Goal: Task Accomplishment & Management: Use online tool/utility

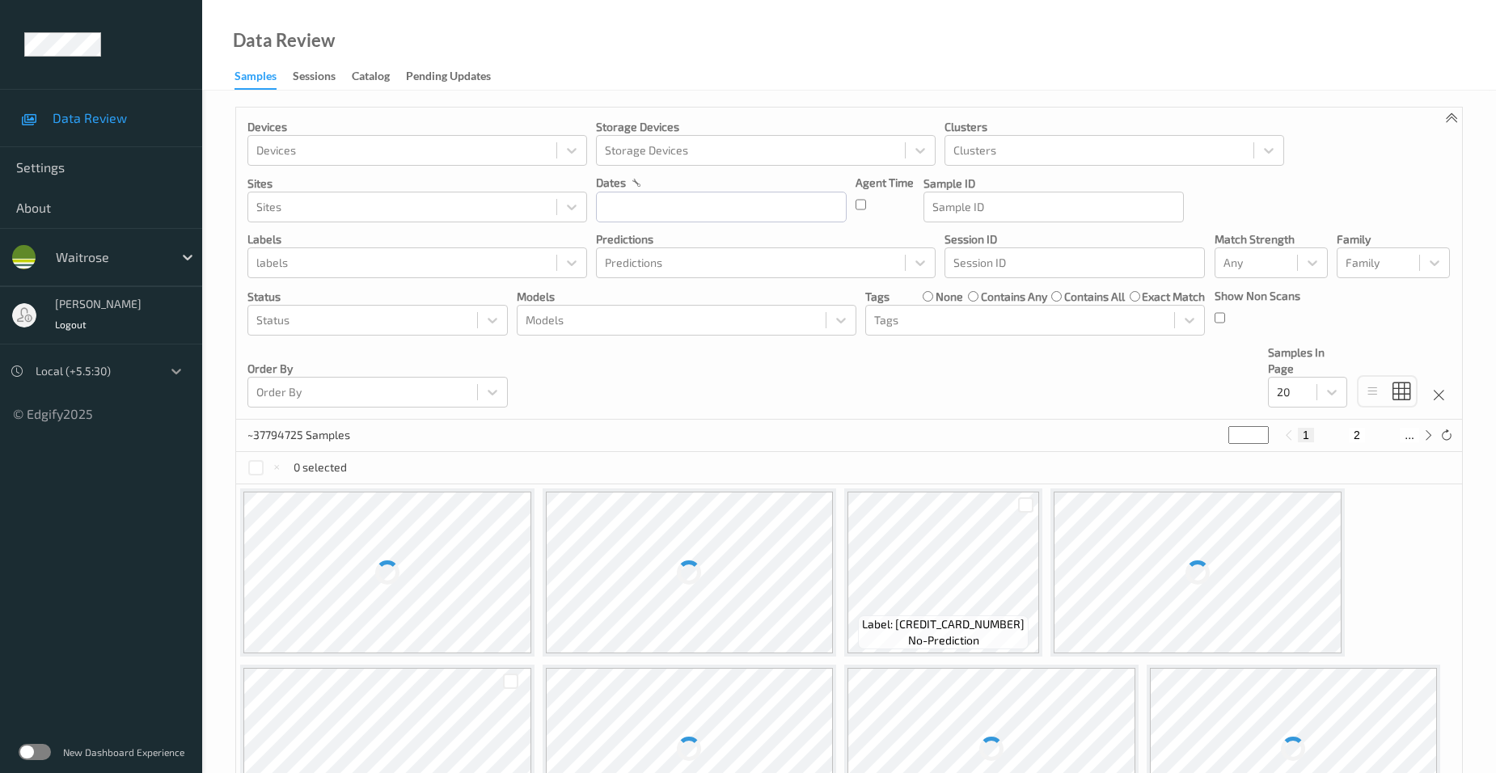
click at [176, 370] on icon at bounding box center [176, 371] width 16 height 16
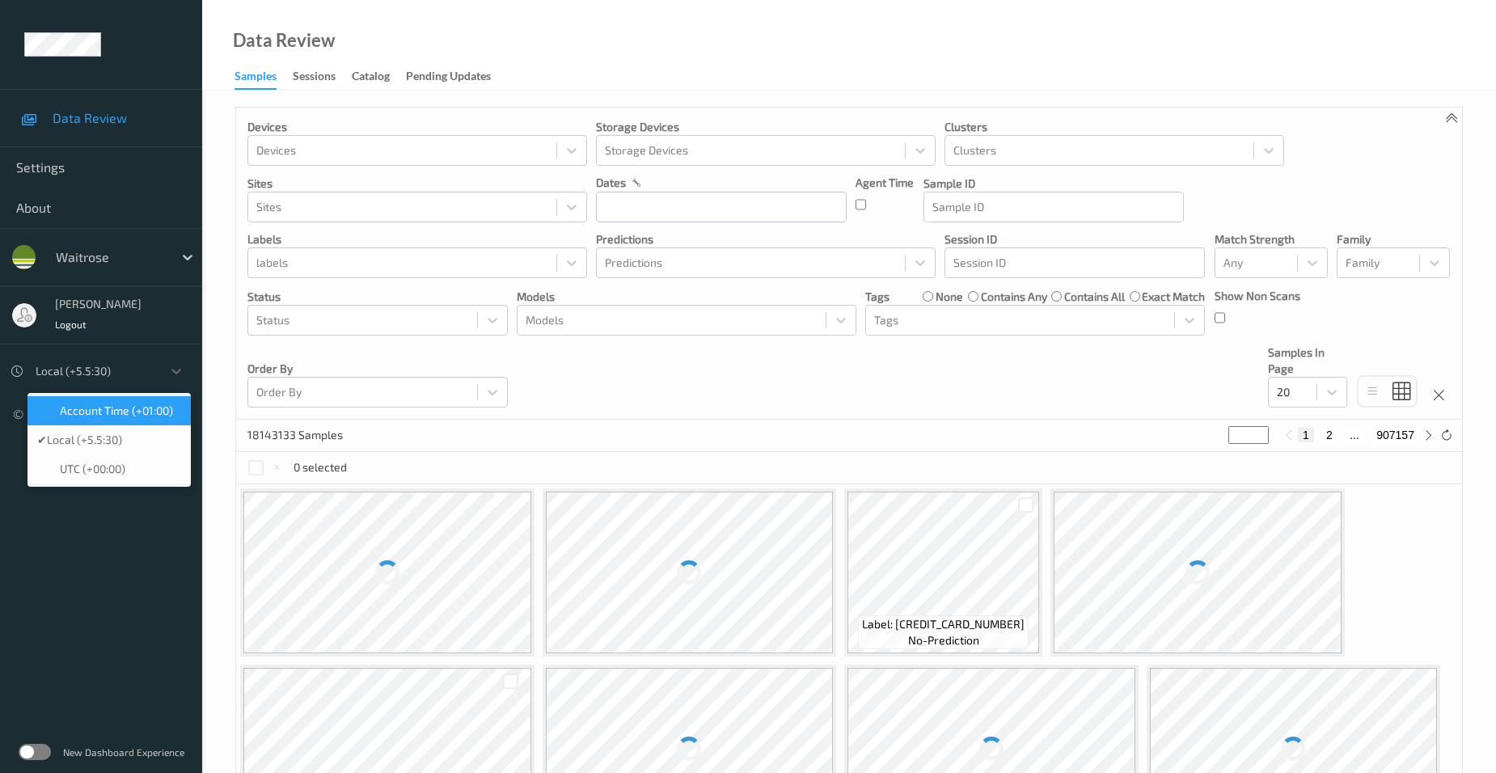
click at [158, 408] on span "Account Time (+01:00)" at bounding box center [116, 411] width 113 height 16
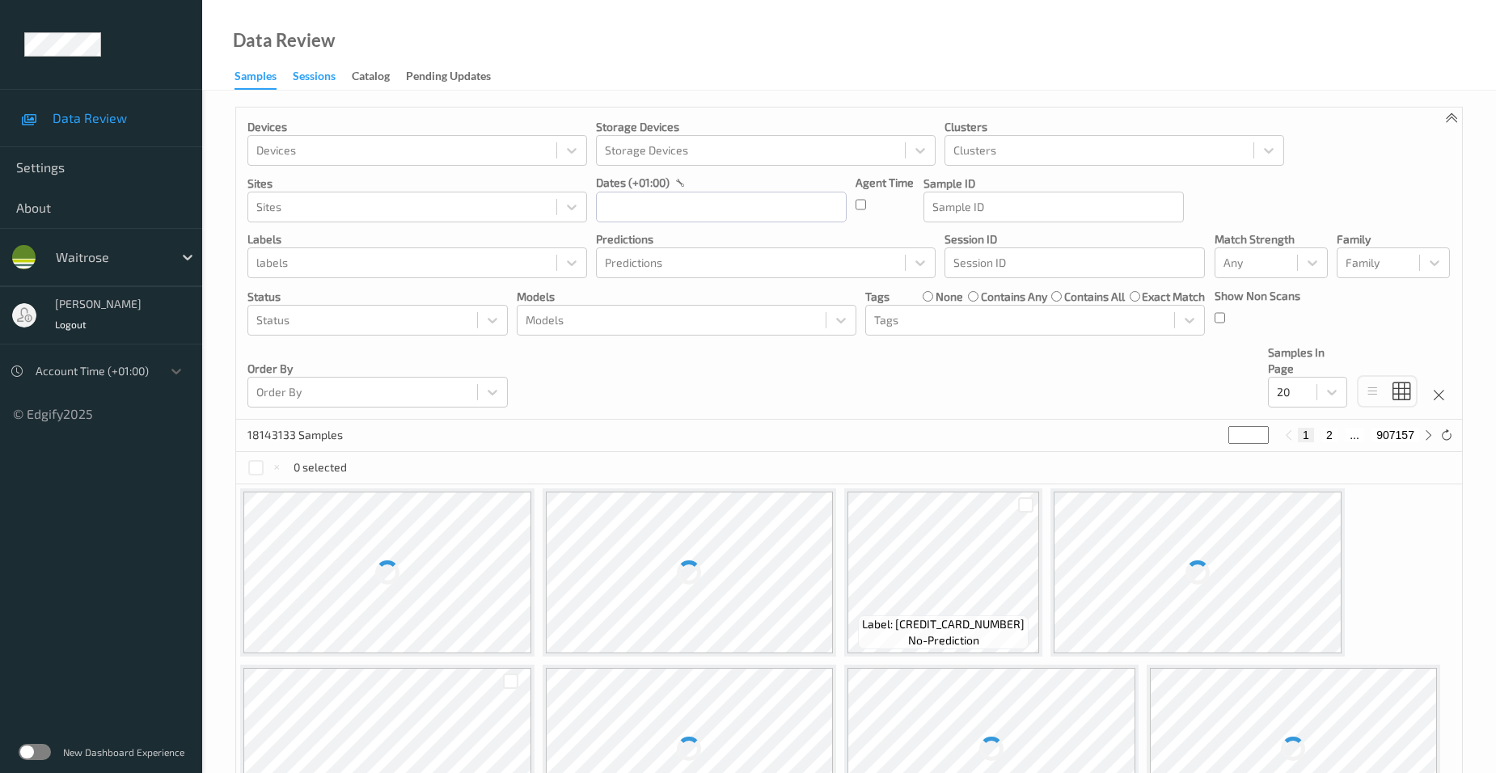
click at [314, 74] on div "Sessions" at bounding box center [314, 78] width 43 height 20
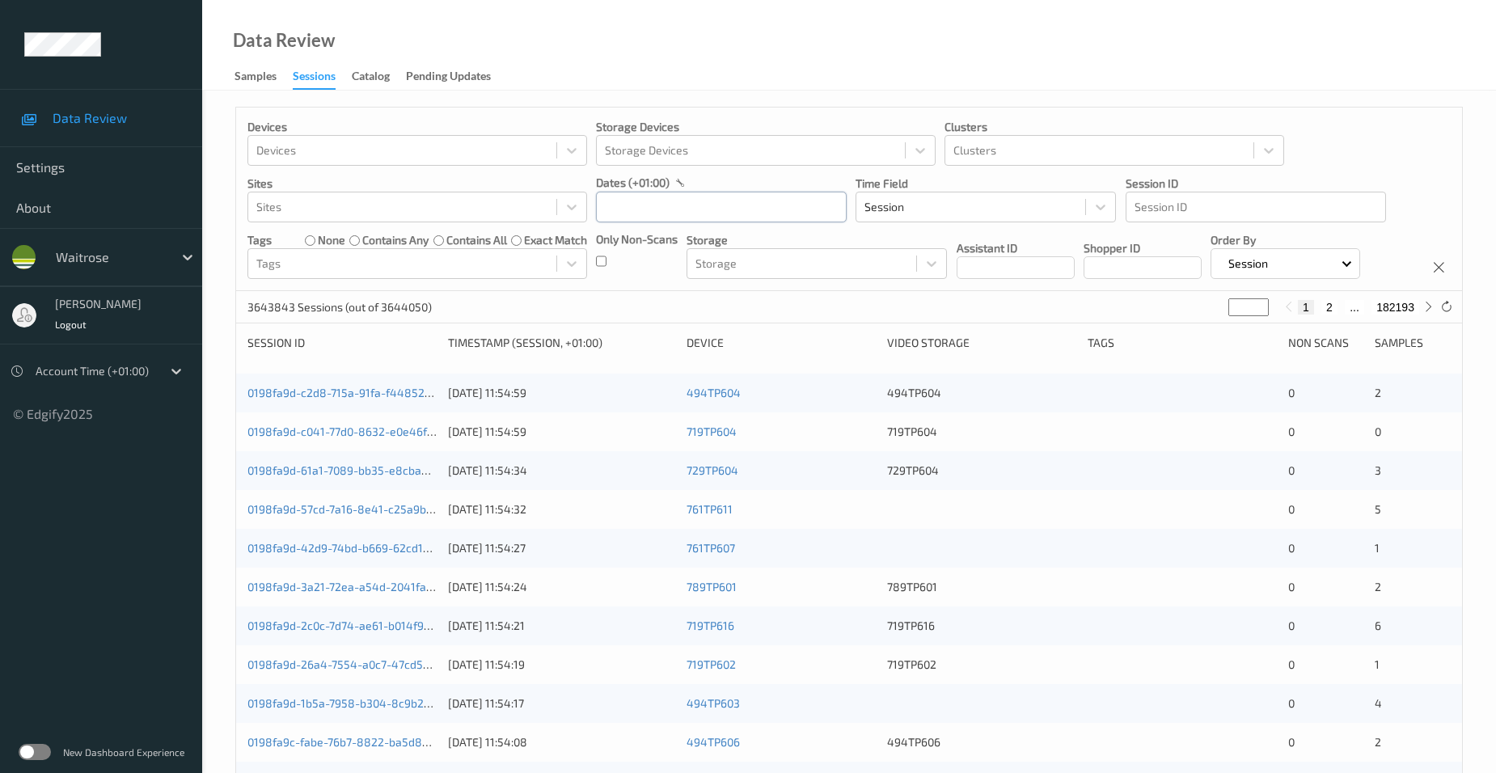
click at [698, 210] on input "text" at bounding box center [721, 207] width 251 height 31
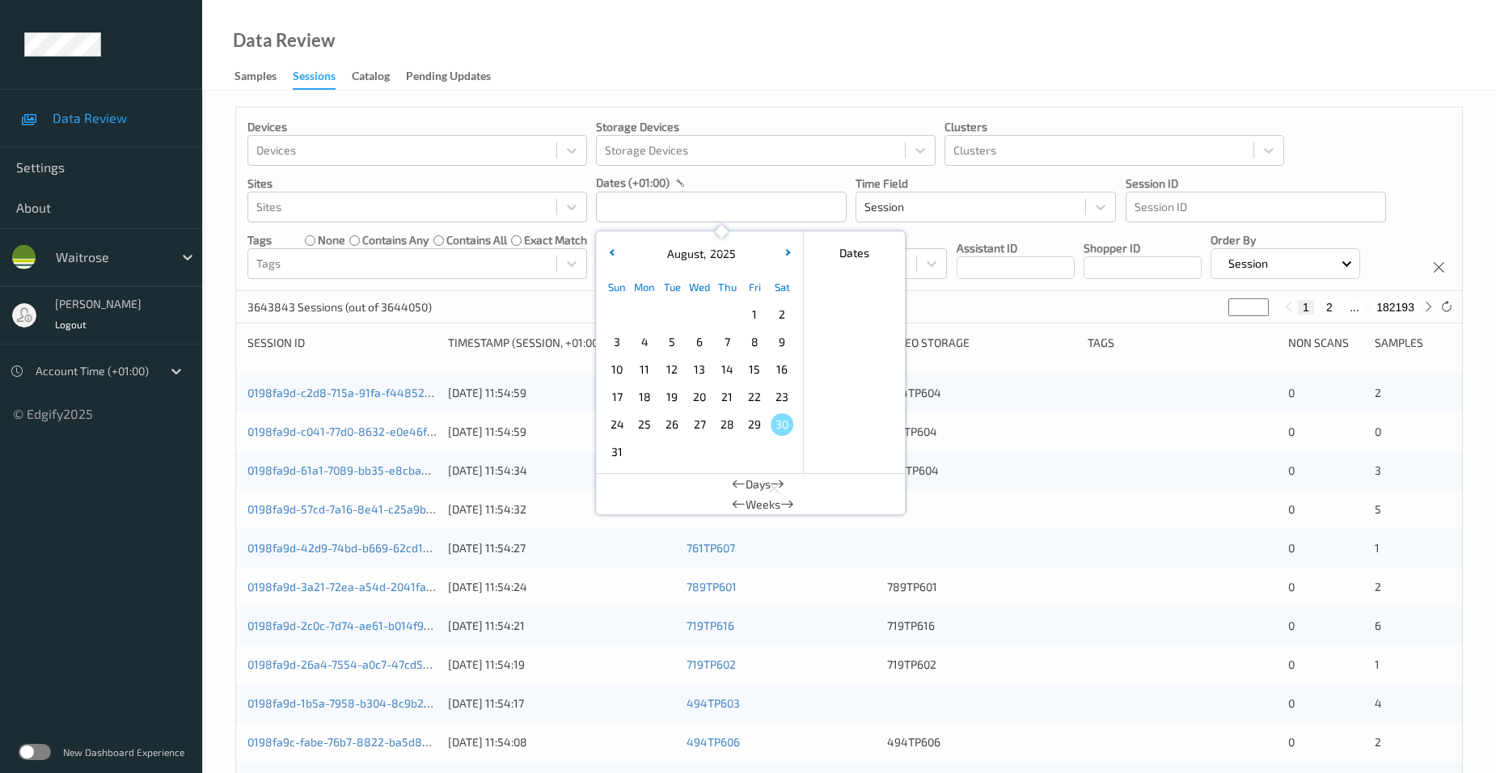
click at [753, 427] on span "29" at bounding box center [754, 424] width 23 height 23
type input "[DATE] 00:00 -> [DATE] 23:59"
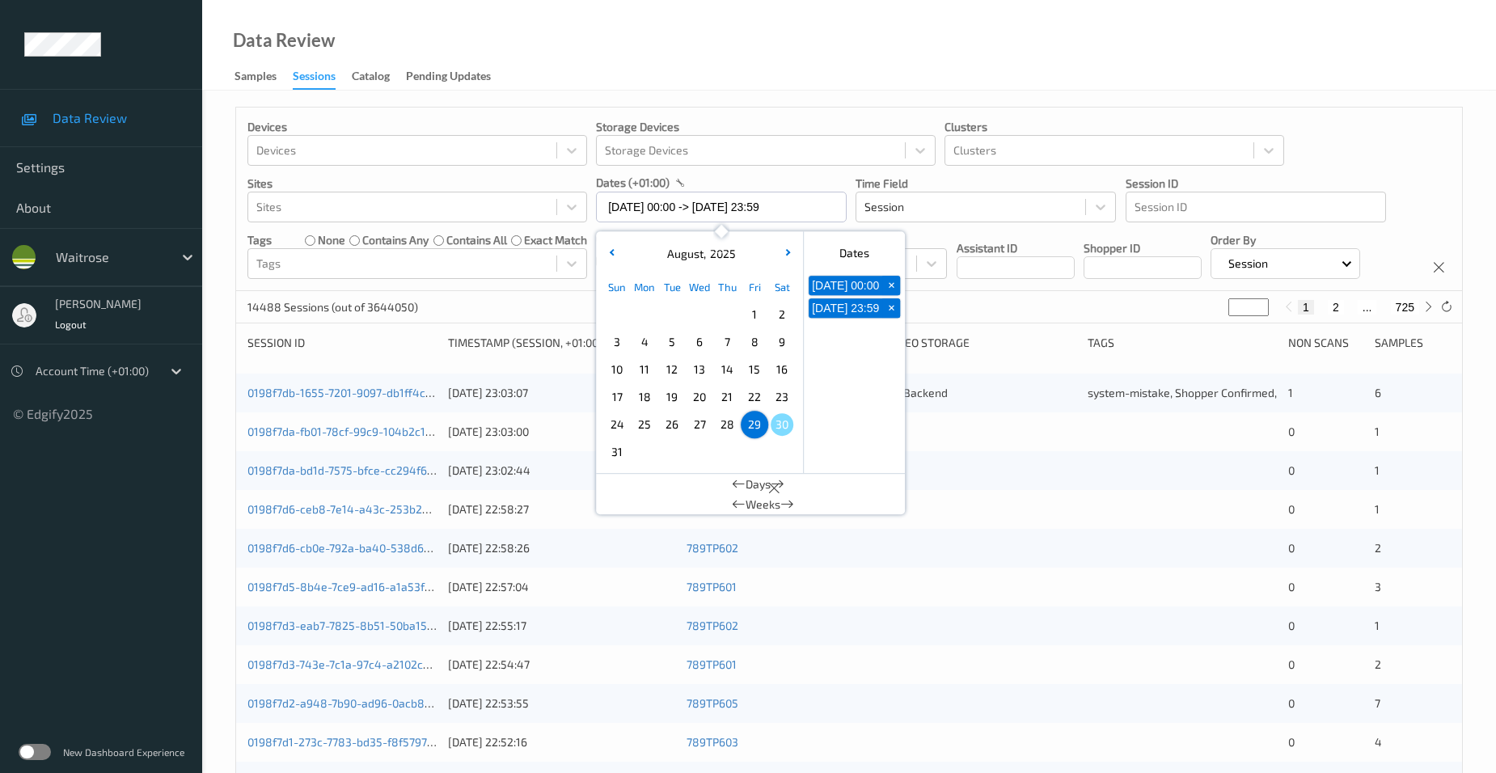
click at [724, 27] on div "Data Review Samples Sessions Catalog Pending Updates" at bounding box center [849, 45] width 1294 height 91
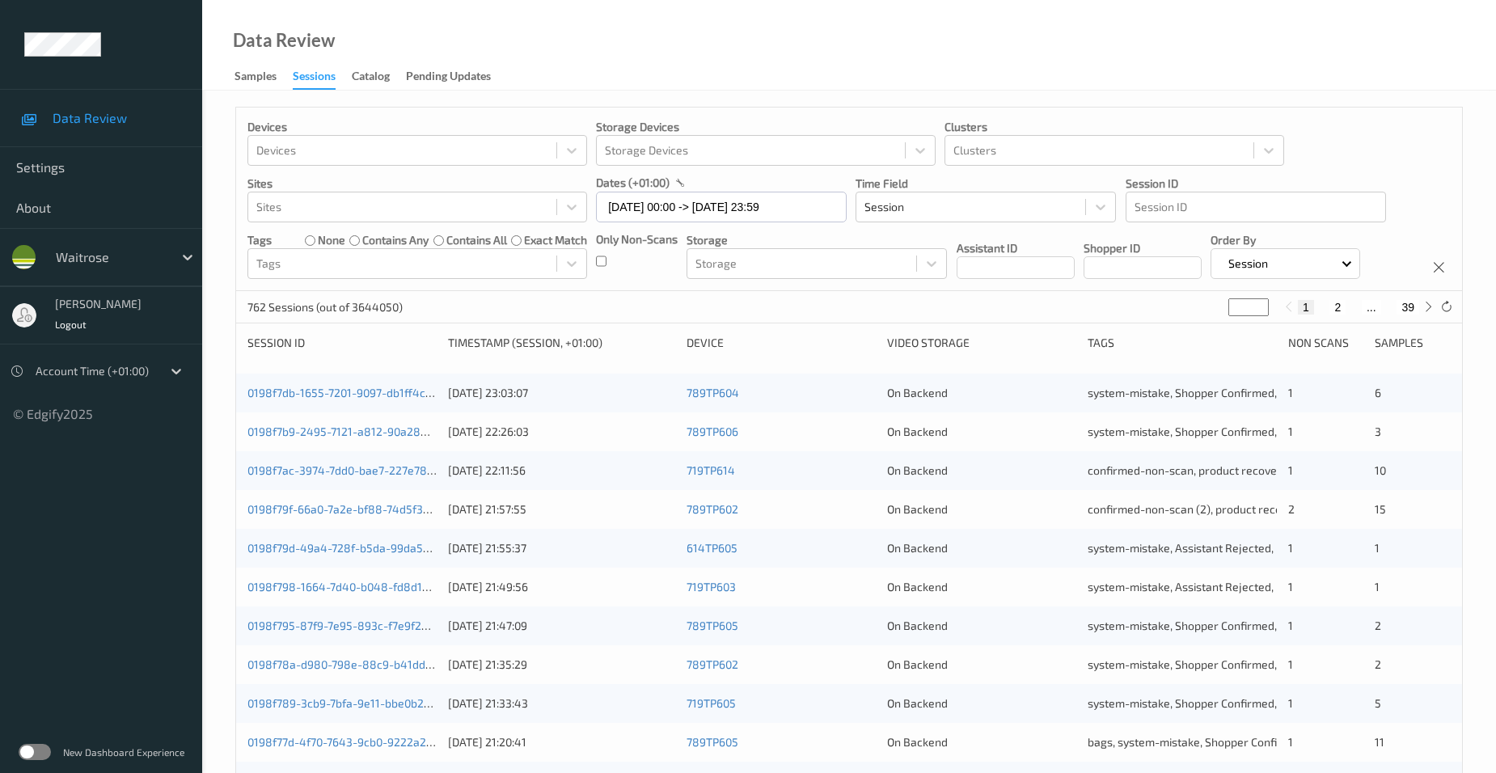
click at [1239, 314] on input "*" at bounding box center [1248, 307] width 40 height 18
drag, startPoint x: 1240, startPoint y: 307, endPoint x: 1097, endPoint y: 307, distance: 143.1
click at [1097, 307] on div "762 Sessions (out of 3644050) * 1 2 ... 39" at bounding box center [849, 307] width 1226 height 32
type input "*"
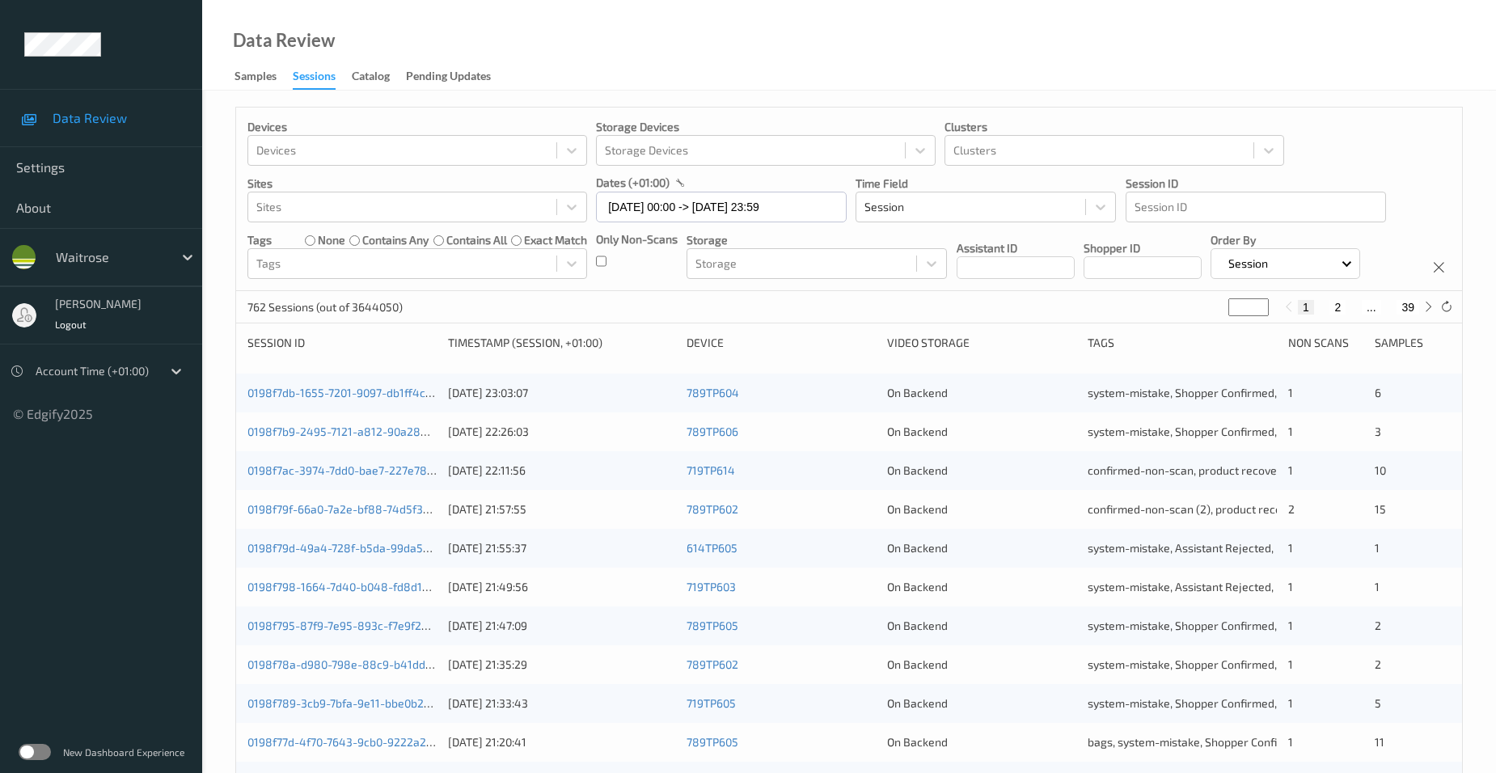
type input "*"
type input "**"
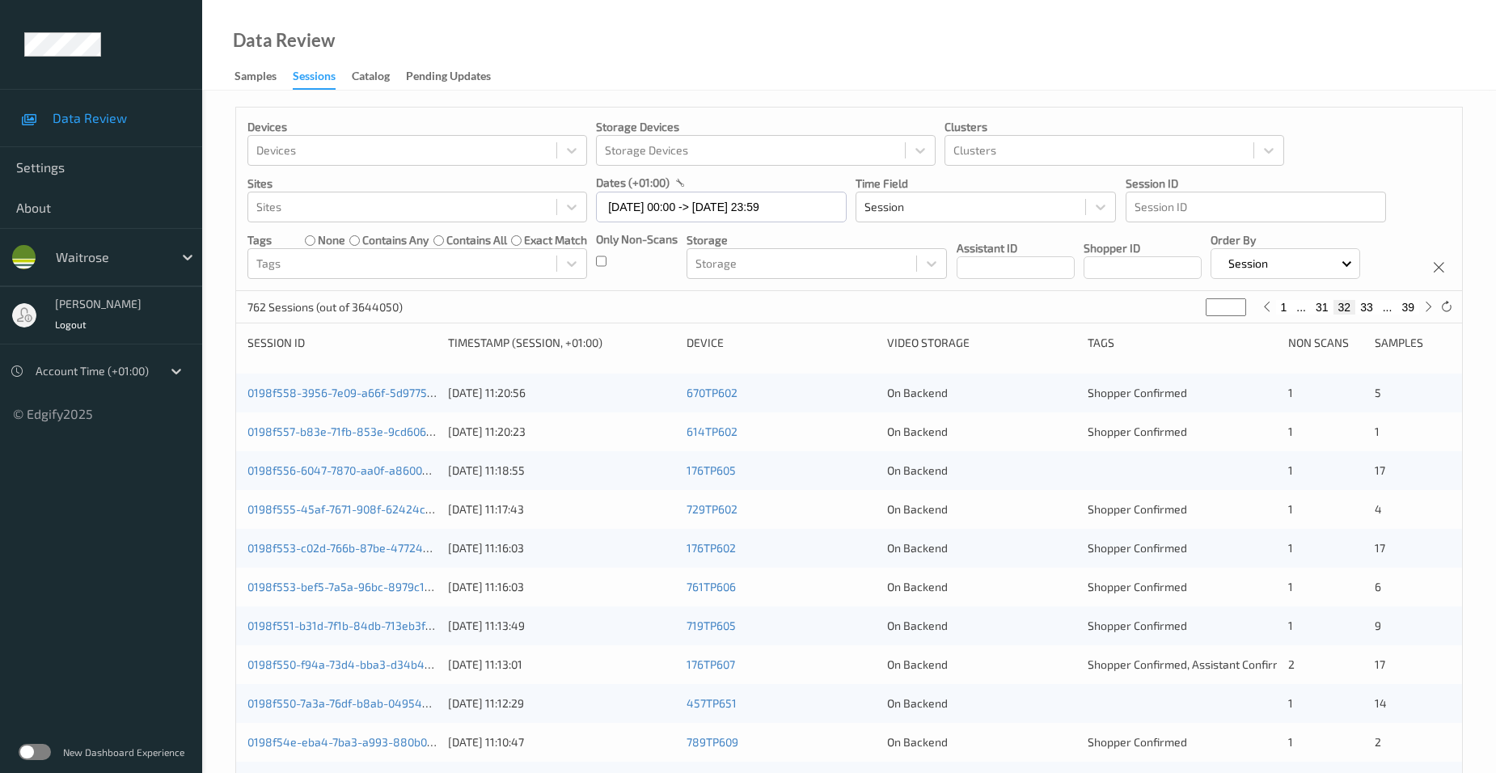
type input "**"
click at [324, 395] on link "0198f558-3956-7e09-a66f-5d9775fe717e" at bounding box center [353, 393] width 213 height 14
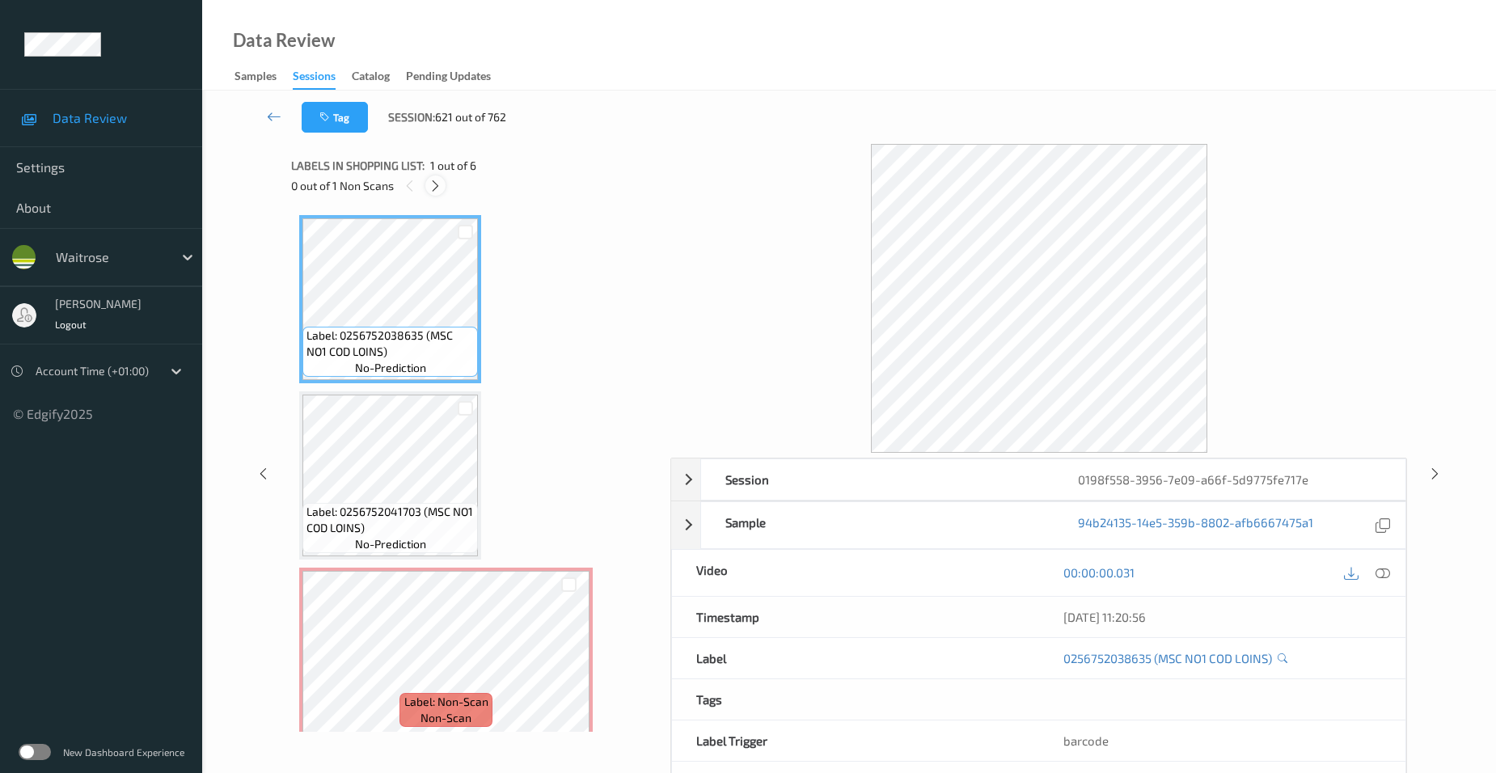
click at [436, 185] on icon at bounding box center [436, 186] width 14 height 15
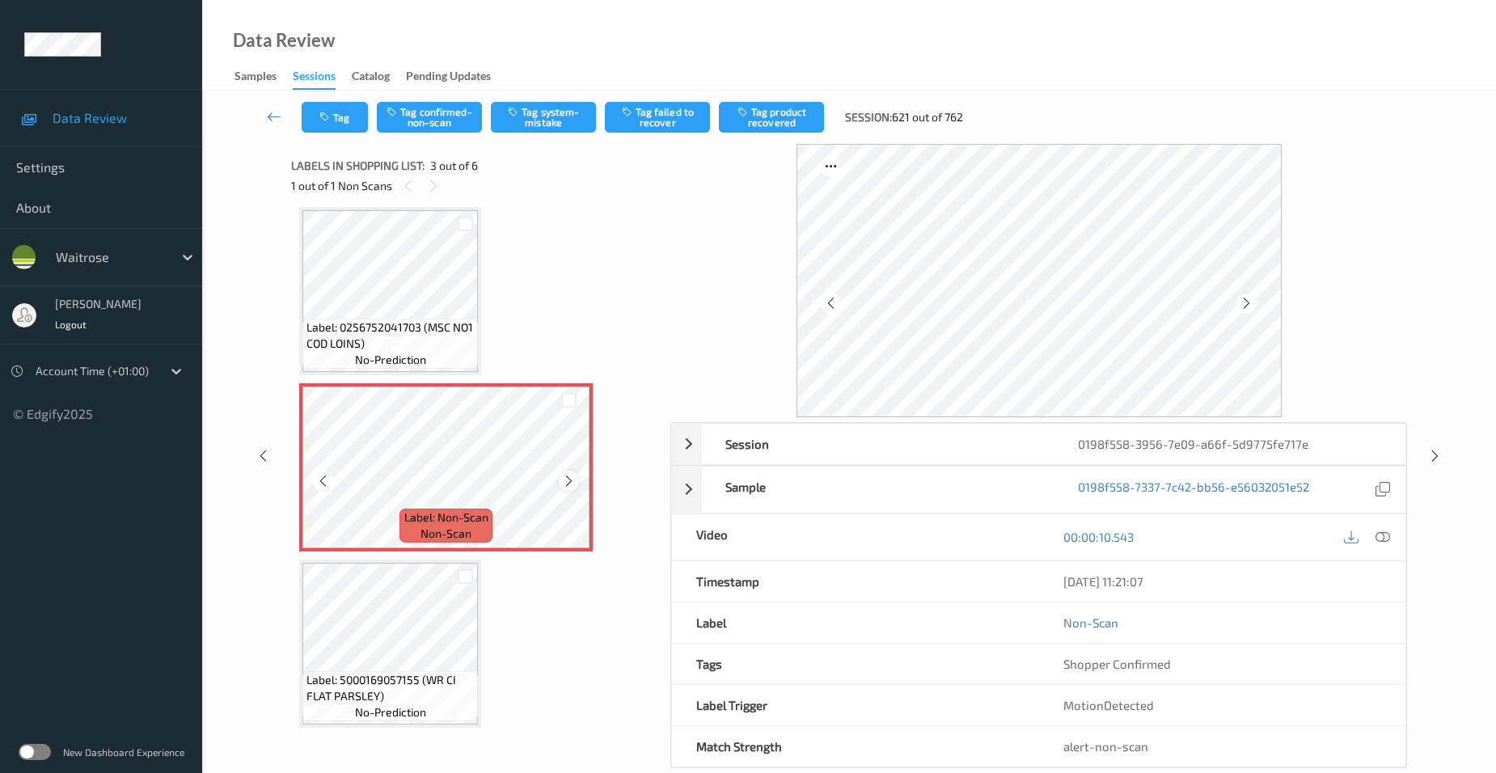
click at [570, 483] on icon at bounding box center [569, 481] width 14 height 15
click at [1380, 534] on icon at bounding box center [1383, 537] width 15 height 15
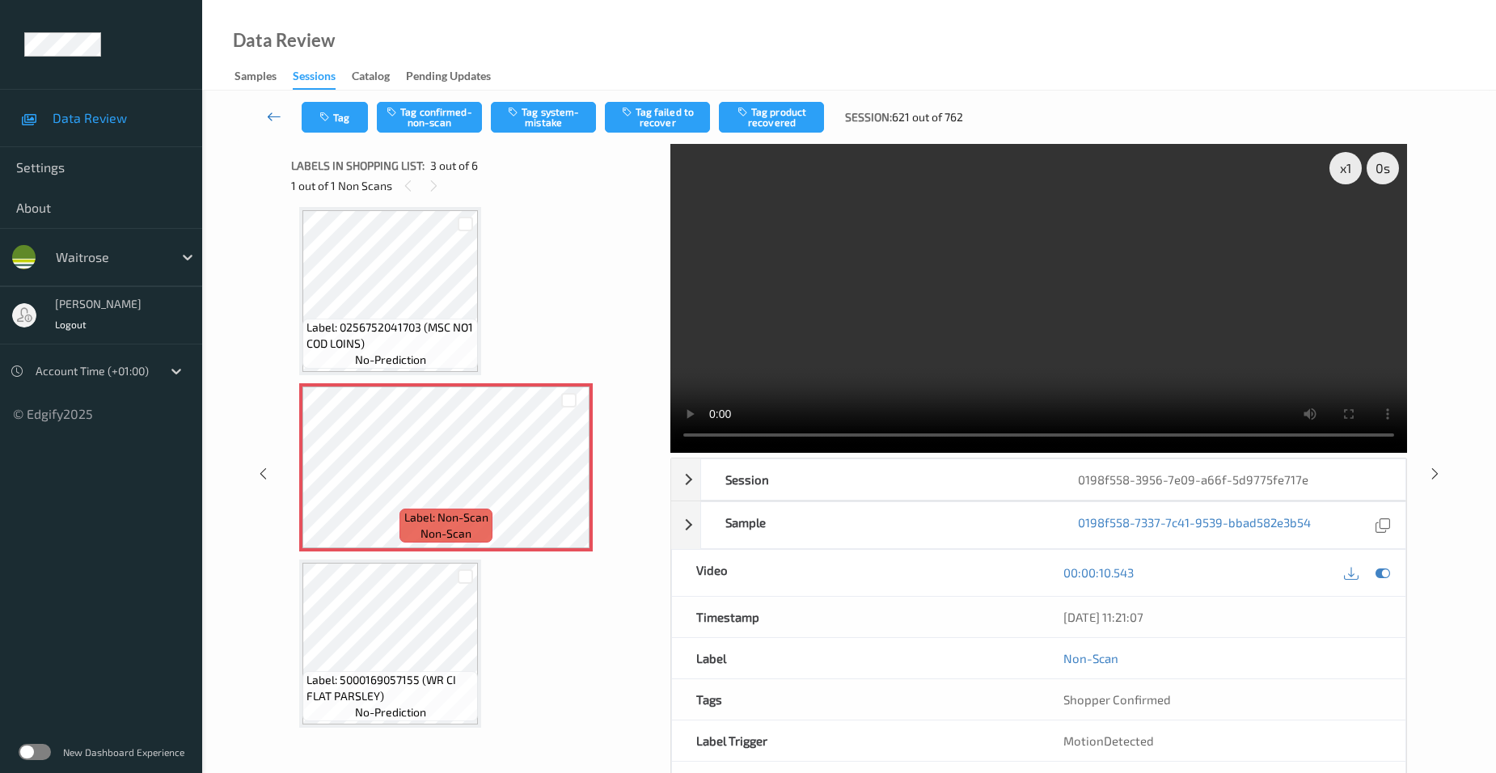
click at [271, 115] on icon at bounding box center [274, 116] width 15 height 16
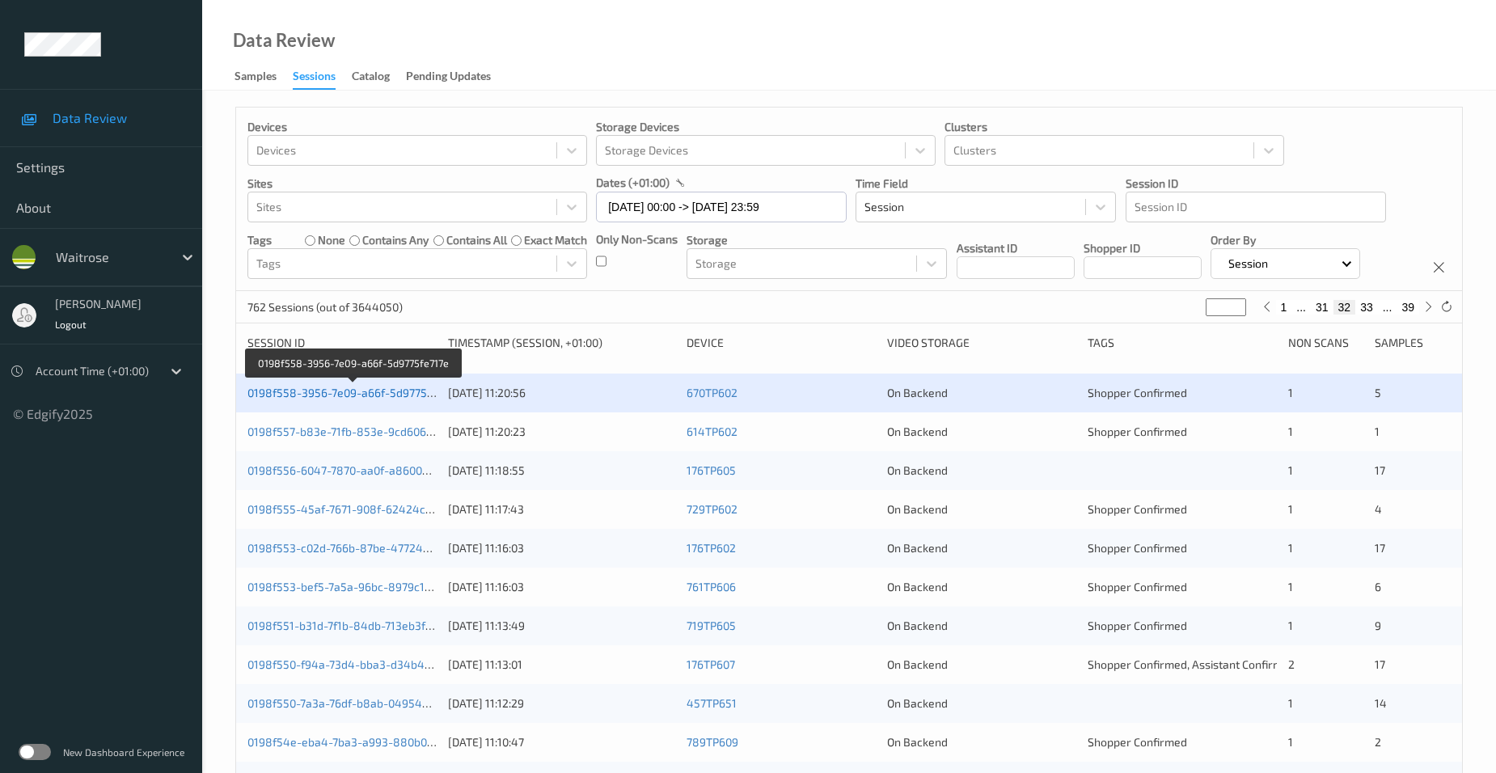
click at [323, 391] on link "0198f558-3956-7e09-a66f-5d9775fe717e" at bounding box center [353, 393] width 213 height 14
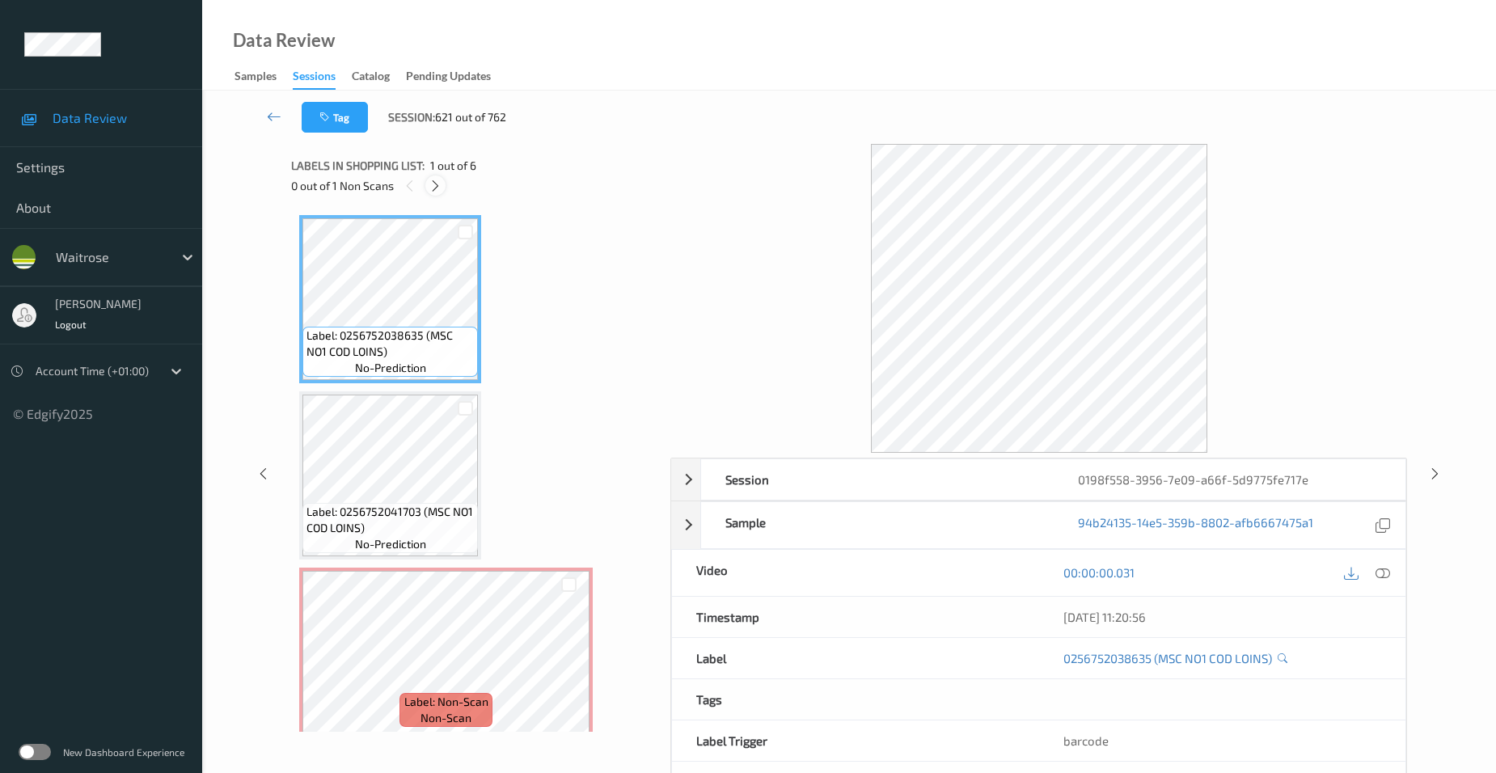
click at [437, 188] on icon at bounding box center [436, 186] width 14 height 15
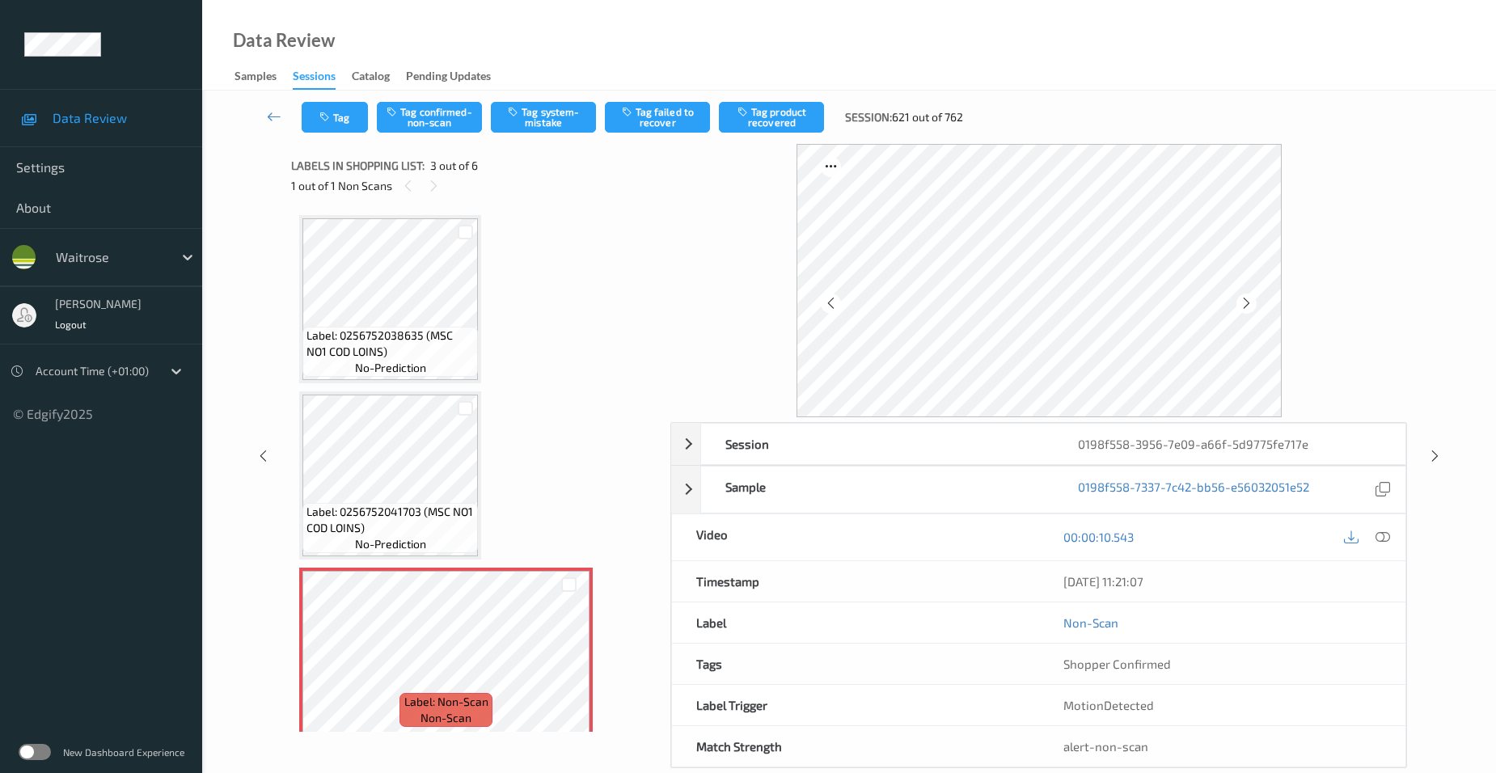
scroll to position [184, 0]
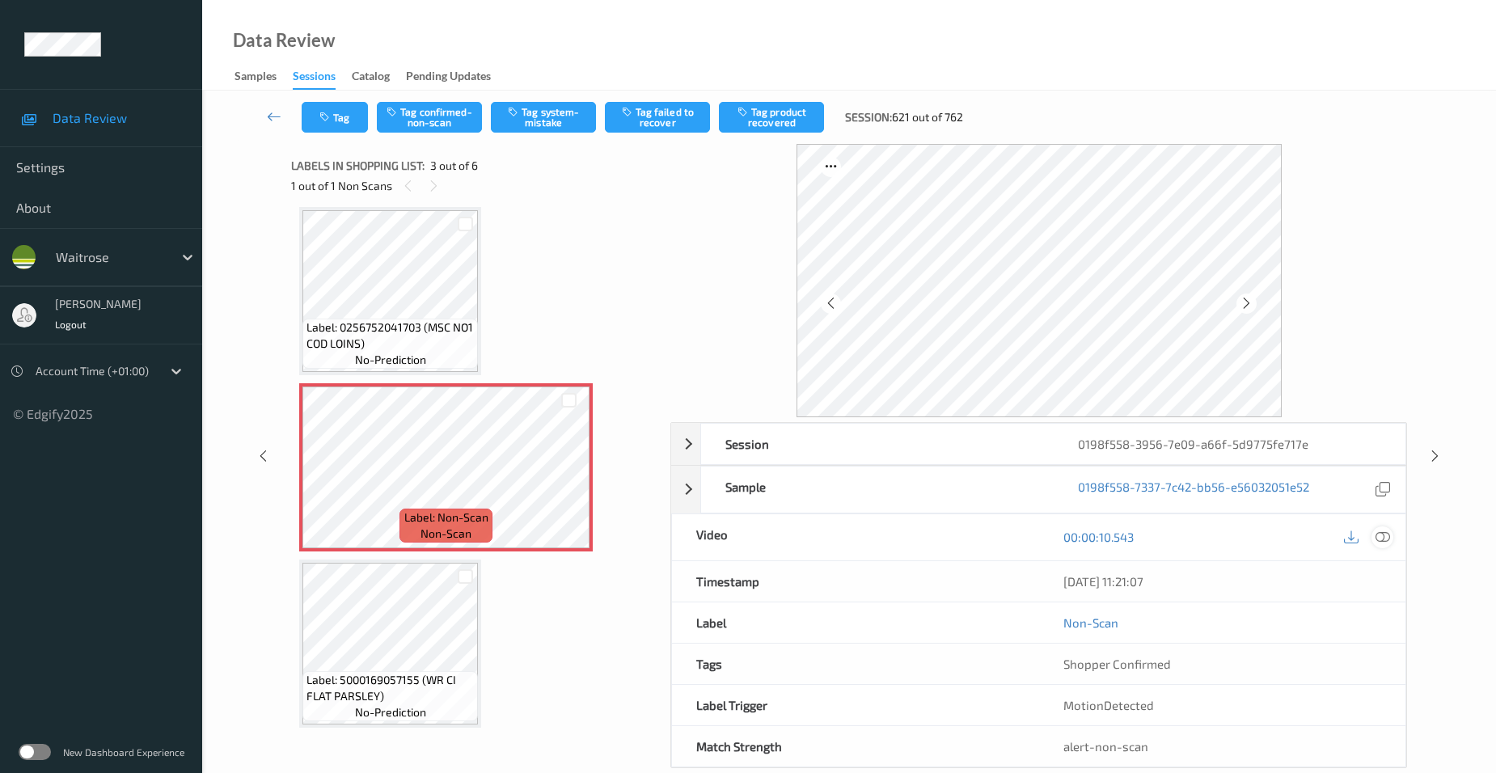
click at [1385, 532] on icon at bounding box center [1383, 537] width 15 height 15
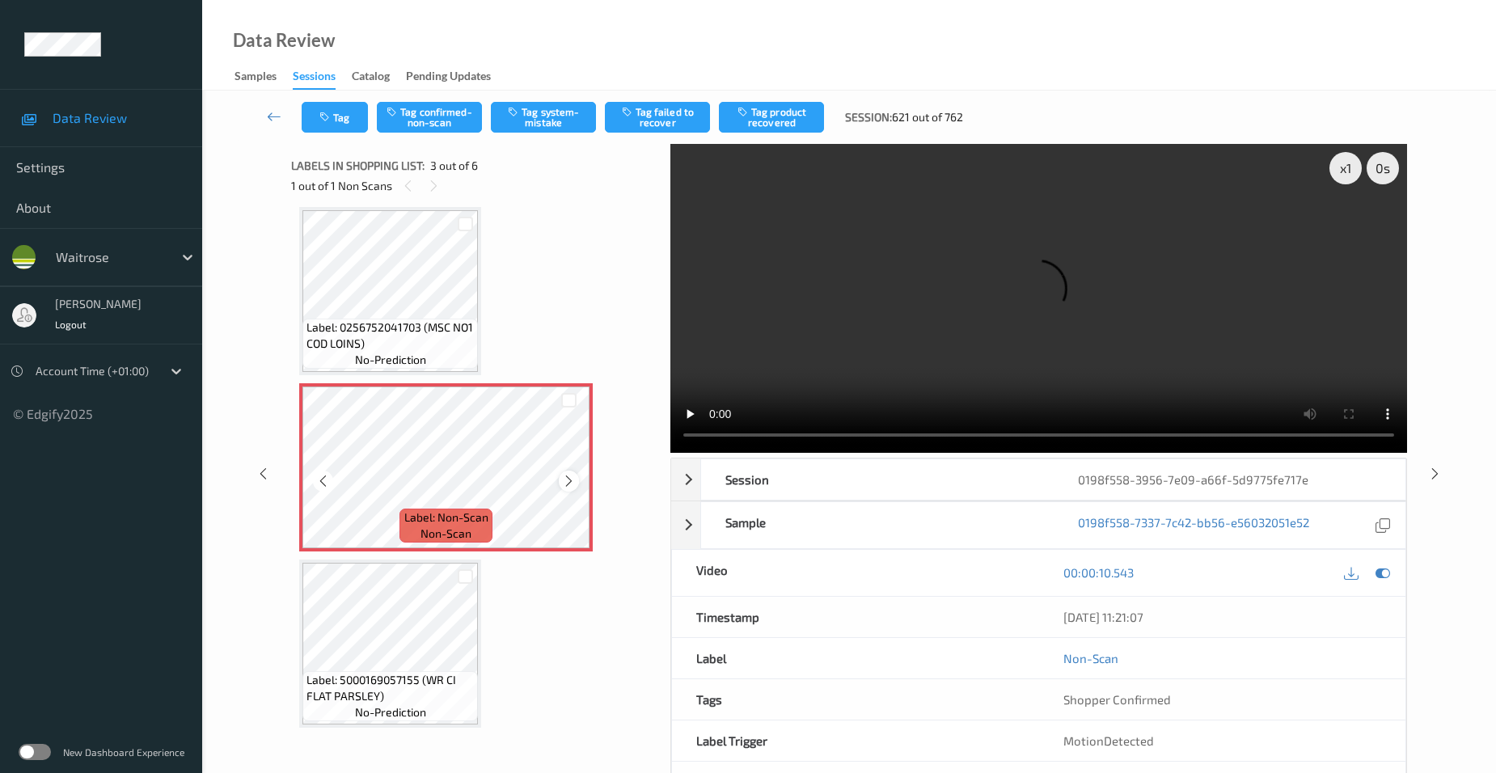
click at [566, 481] on icon at bounding box center [569, 481] width 14 height 15
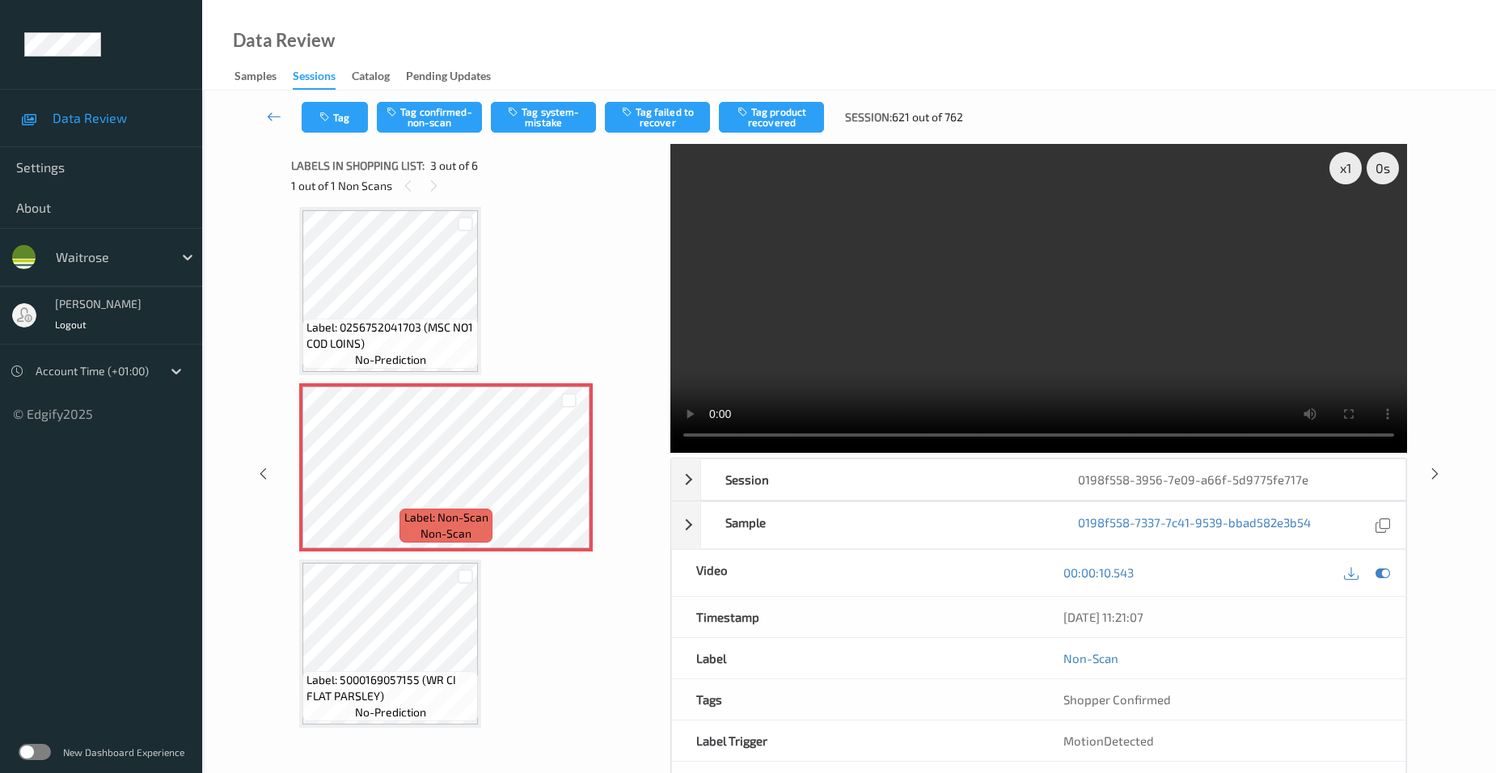
click at [1101, 376] on video at bounding box center [1038, 298] width 737 height 309
click at [989, 299] on video at bounding box center [1038, 298] width 737 height 309
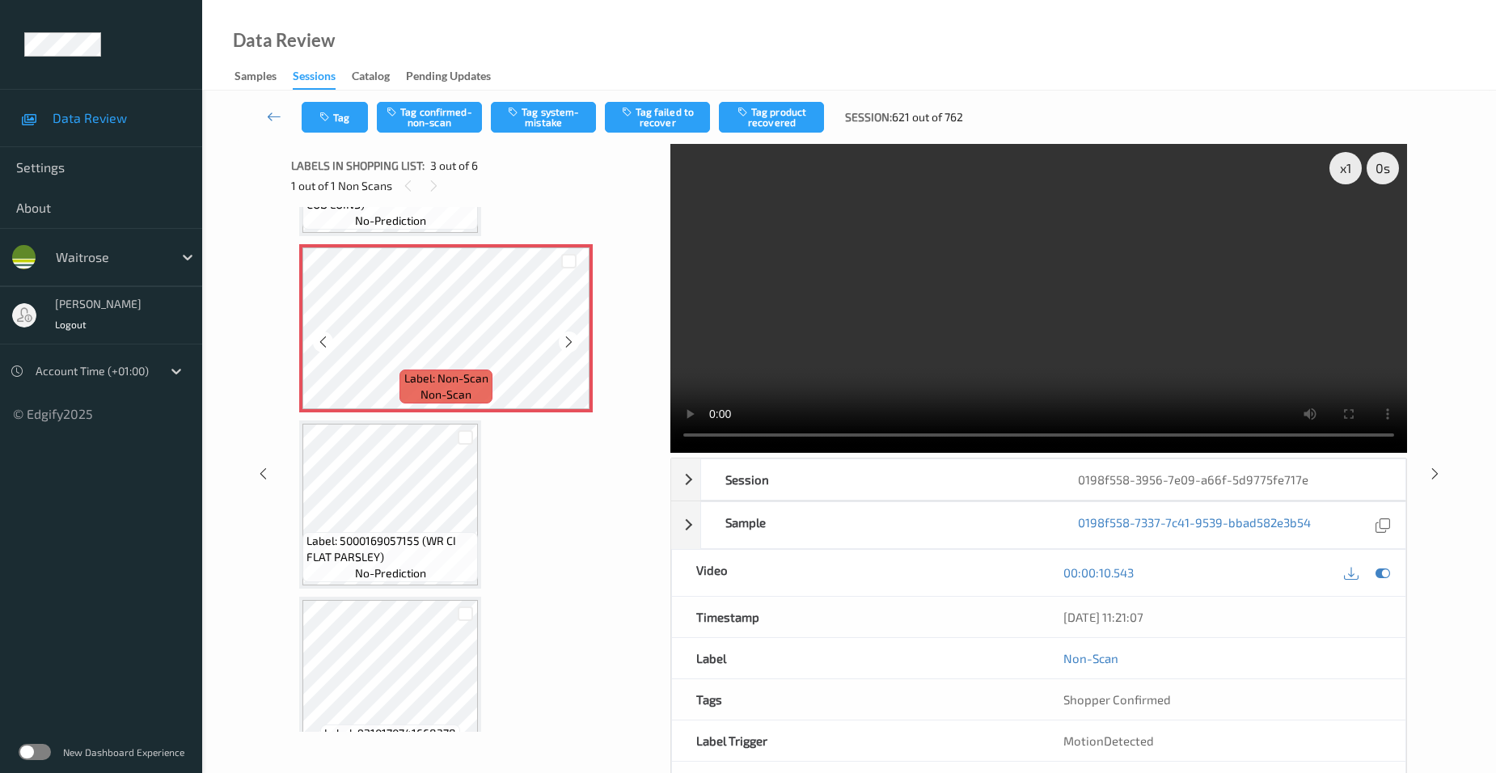
scroll to position [243, 0]
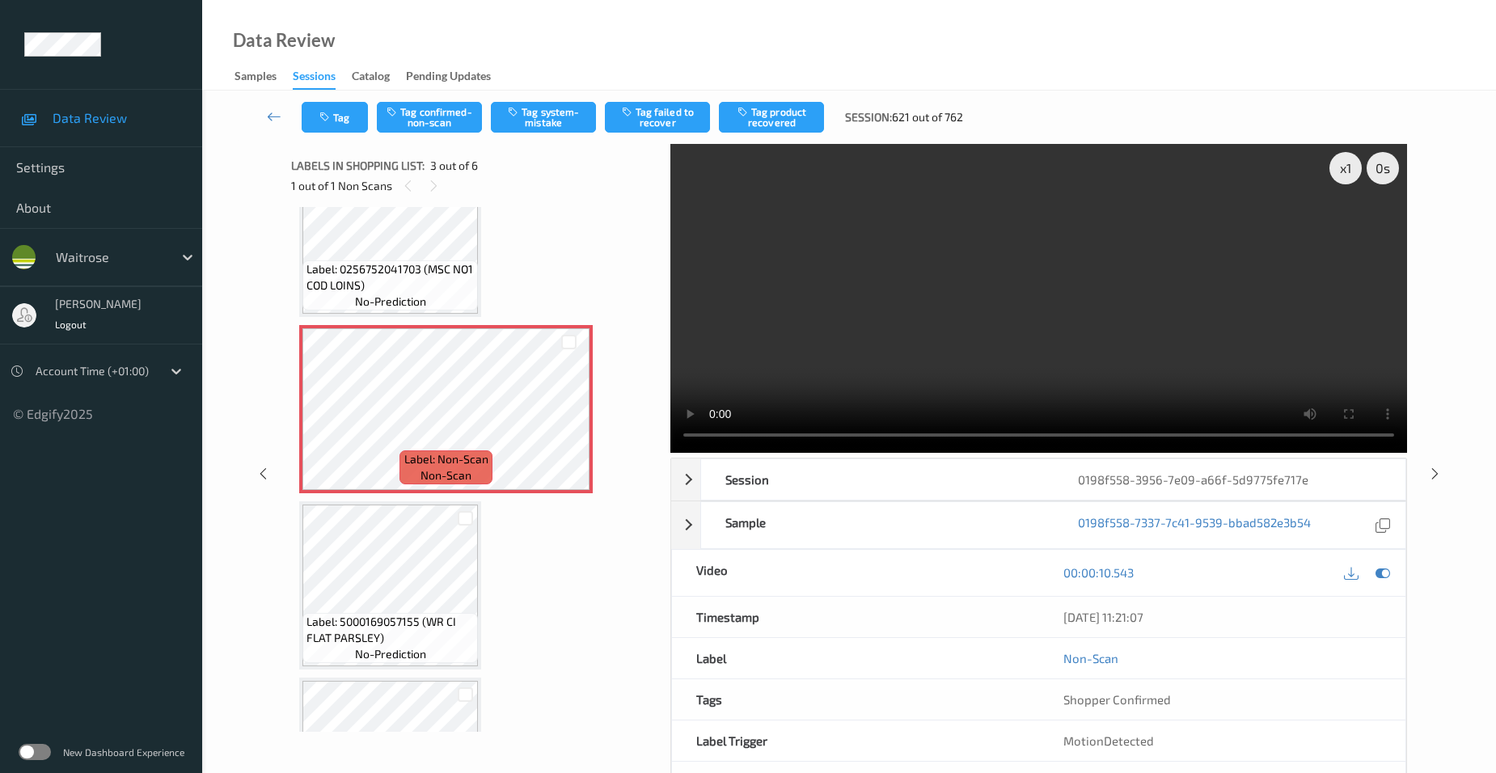
click at [1005, 376] on video at bounding box center [1038, 298] width 737 height 309
drag, startPoint x: 1075, startPoint y: 378, endPoint x: 1038, endPoint y: 382, distance: 37.4
click at [1075, 378] on video at bounding box center [1038, 298] width 737 height 309
click at [572, 420] on icon at bounding box center [569, 423] width 14 height 15
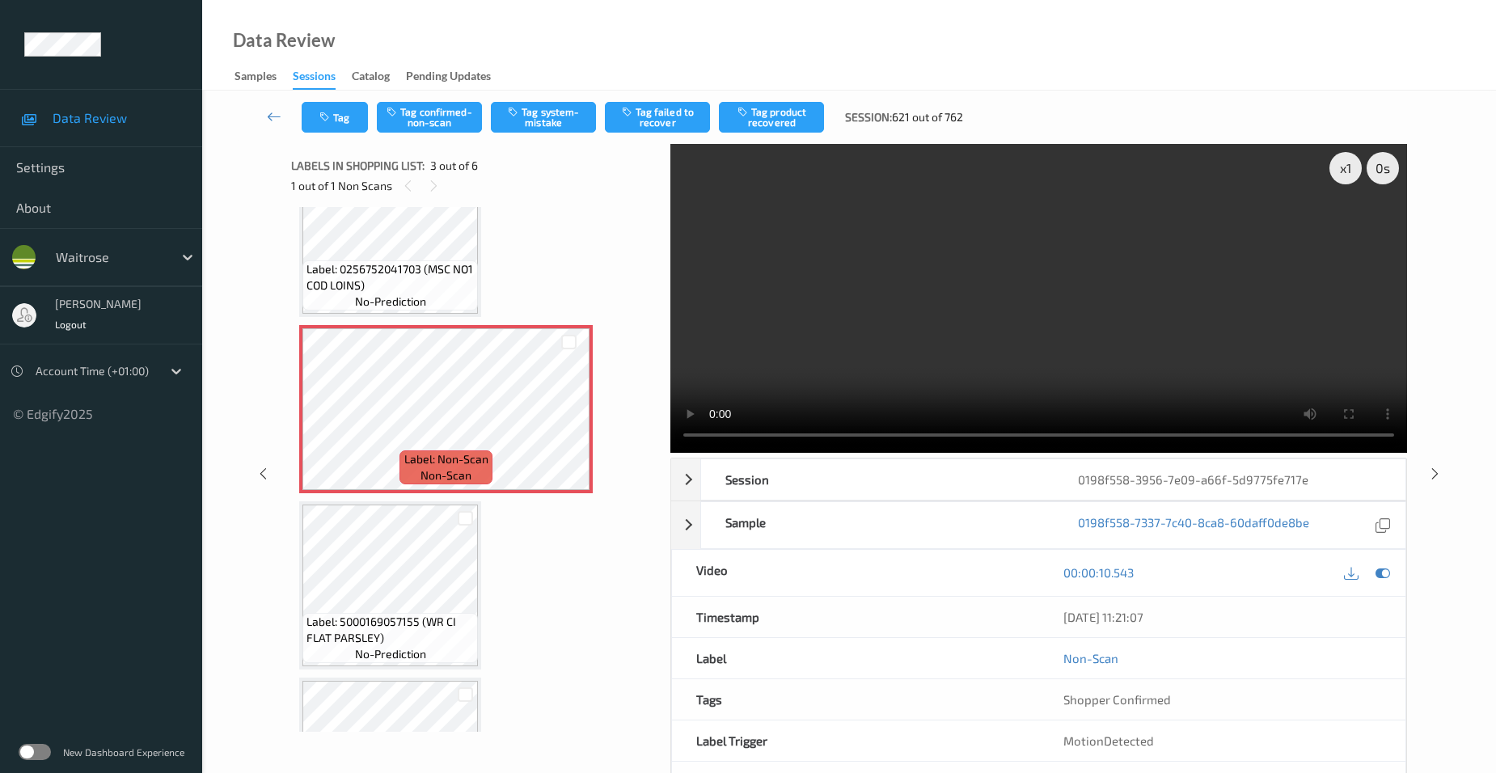
click at [1139, 331] on video at bounding box center [1038, 298] width 737 height 309
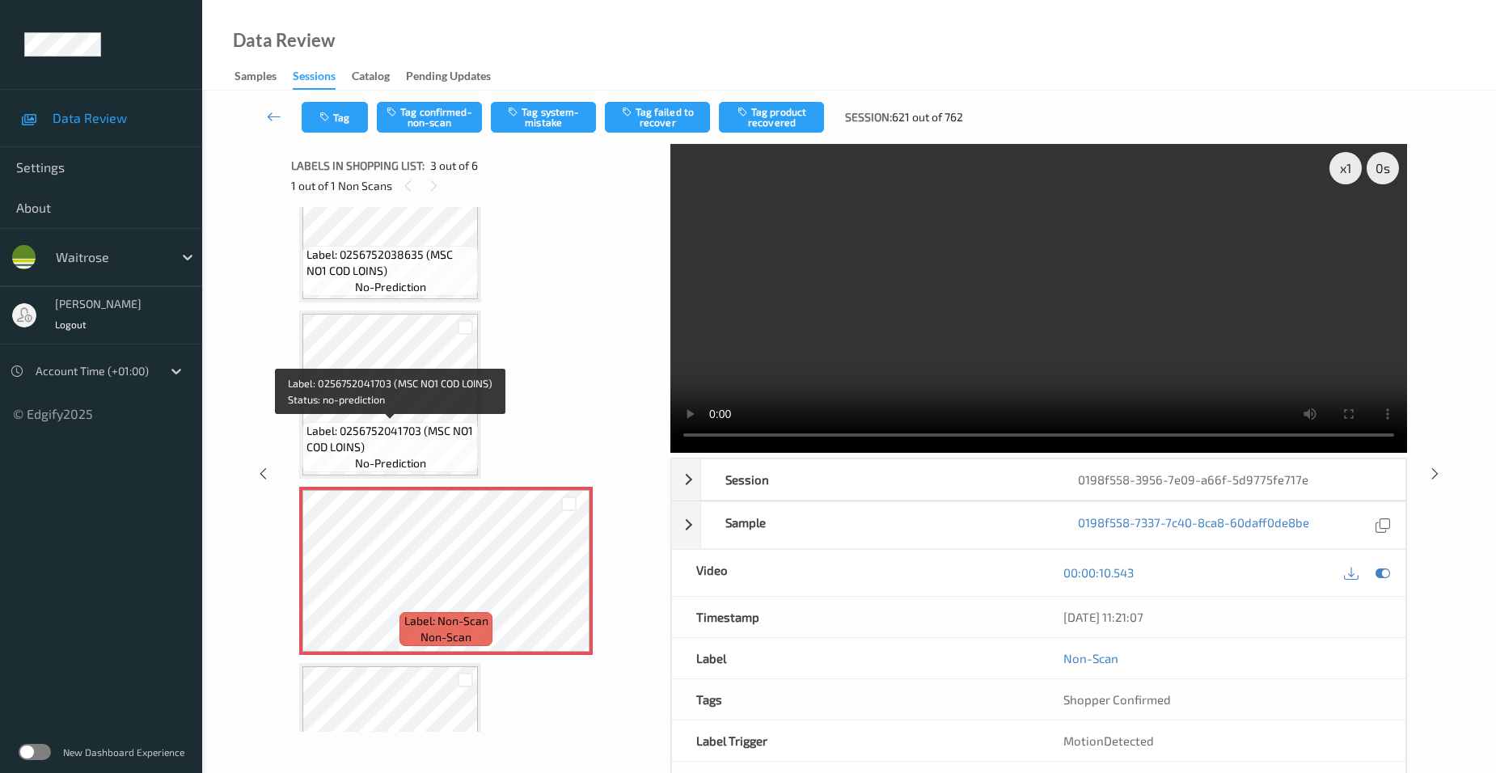
scroll to position [0, 0]
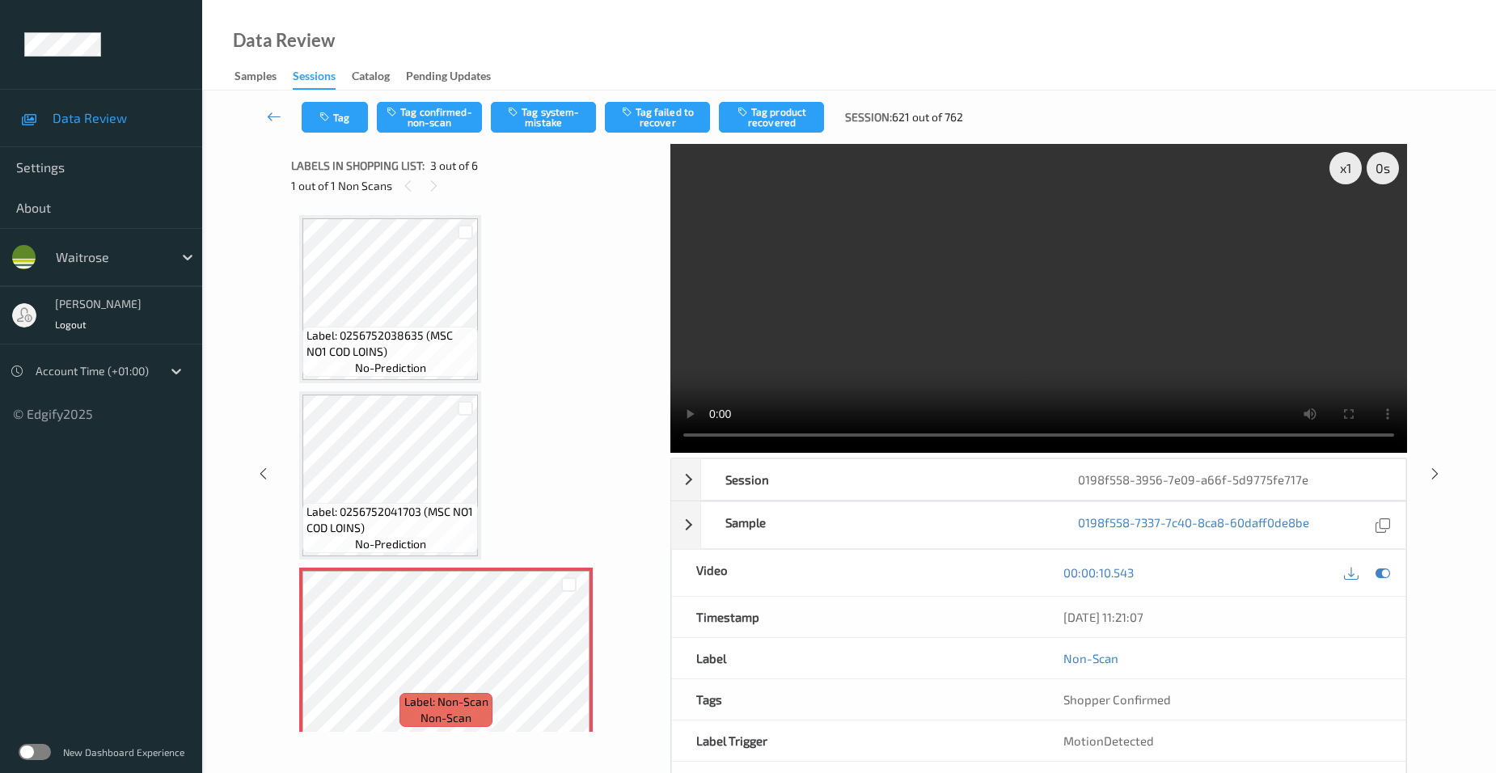
click at [1017, 335] on video at bounding box center [1038, 298] width 737 height 309
click at [847, 323] on video at bounding box center [1038, 298] width 737 height 309
click at [924, 345] on video at bounding box center [1038, 298] width 737 height 309
click at [948, 336] on video at bounding box center [1038, 298] width 737 height 309
click at [991, 372] on video at bounding box center [1038, 298] width 737 height 309
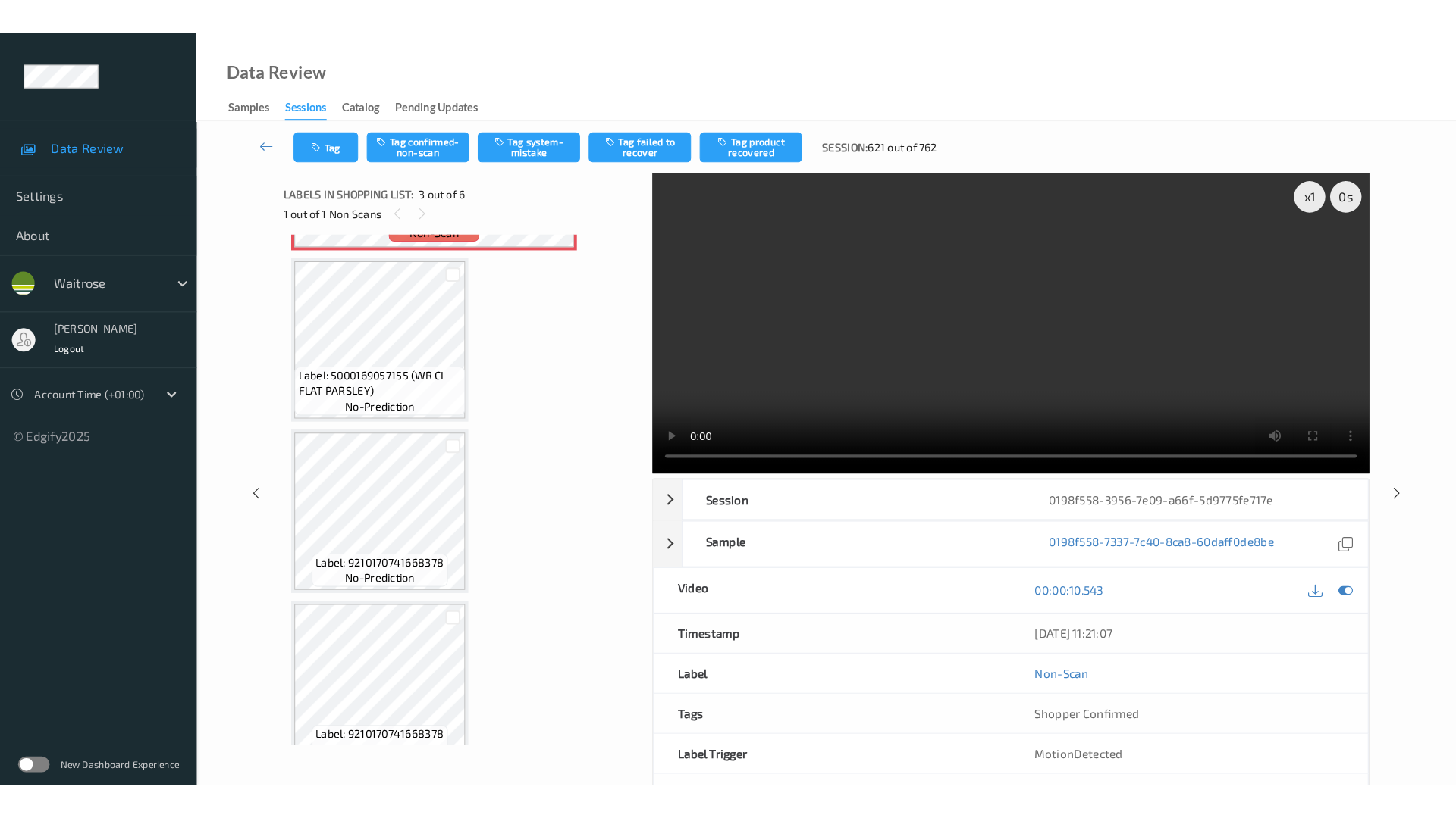
scroll to position [507, 0]
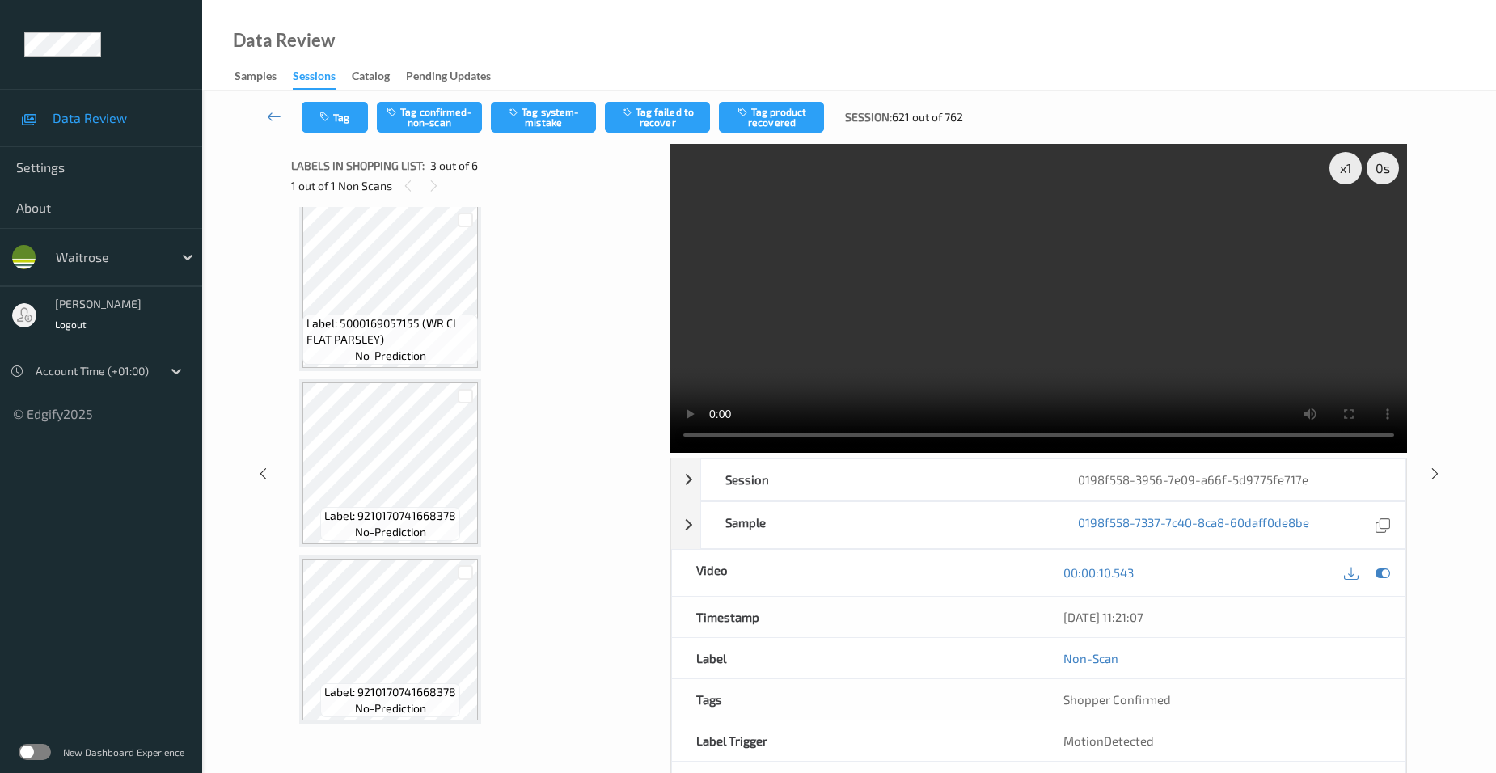
drag, startPoint x: 886, startPoint y: 381, endPoint x: 999, endPoint y: 382, distance: 113.2
click at [886, 381] on video at bounding box center [1038, 298] width 737 height 309
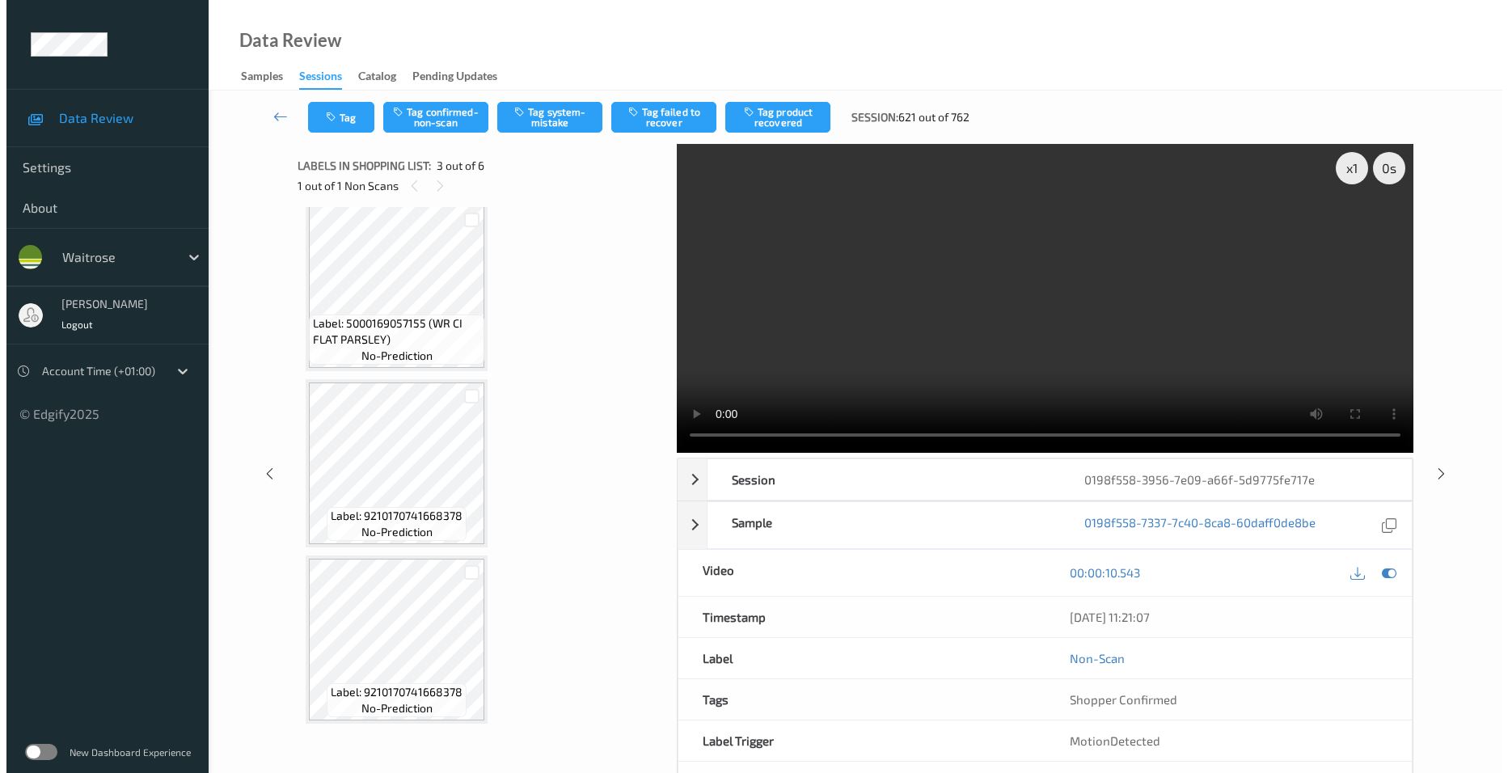
scroll to position [441, 0]
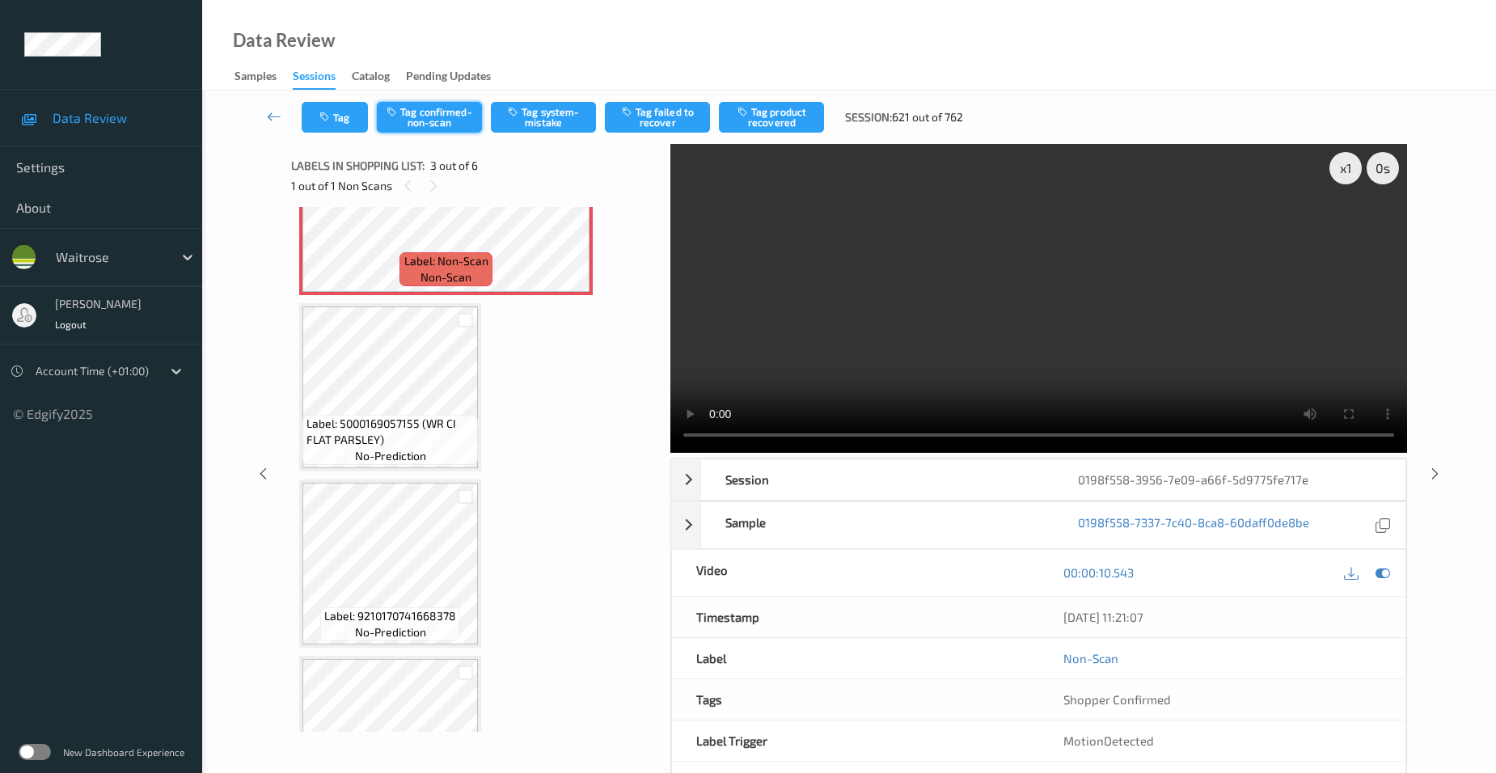
click at [451, 114] on button "Tag confirmed-non-scan" at bounding box center [429, 117] width 105 height 31
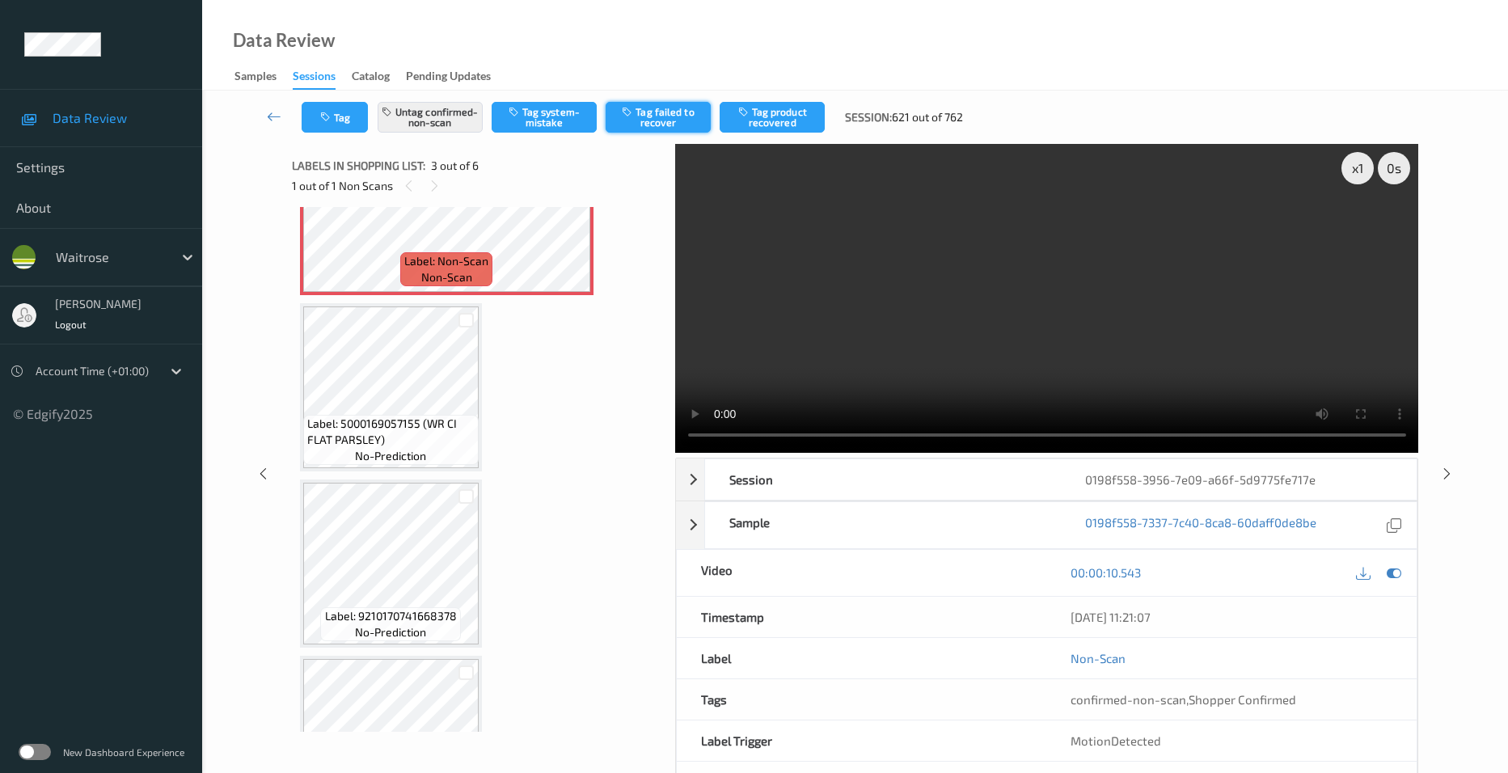
click at [683, 115] on button "Tag failed to recover" at bounding box center [658, 117] width 105 height 31
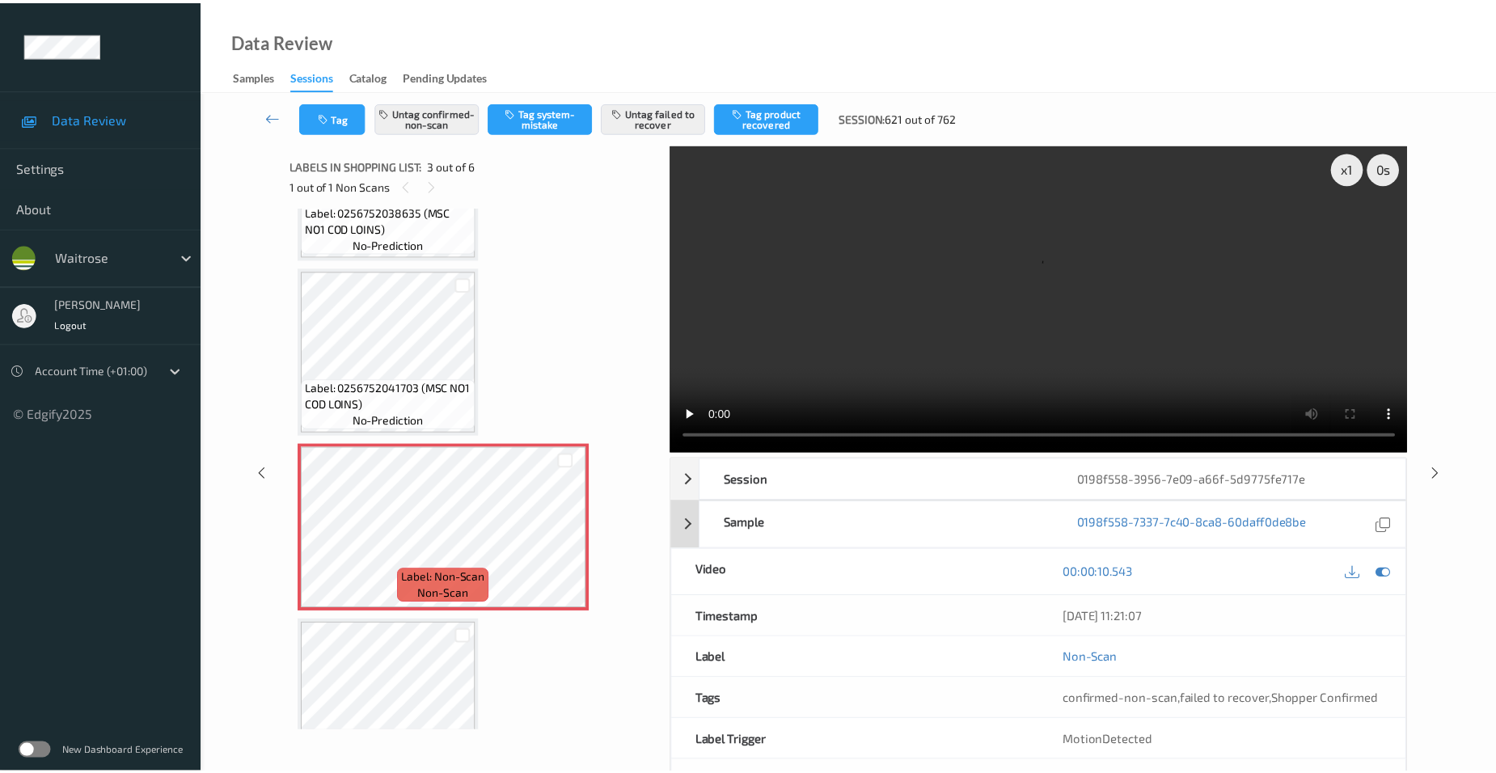
scroll to position [117, 0]
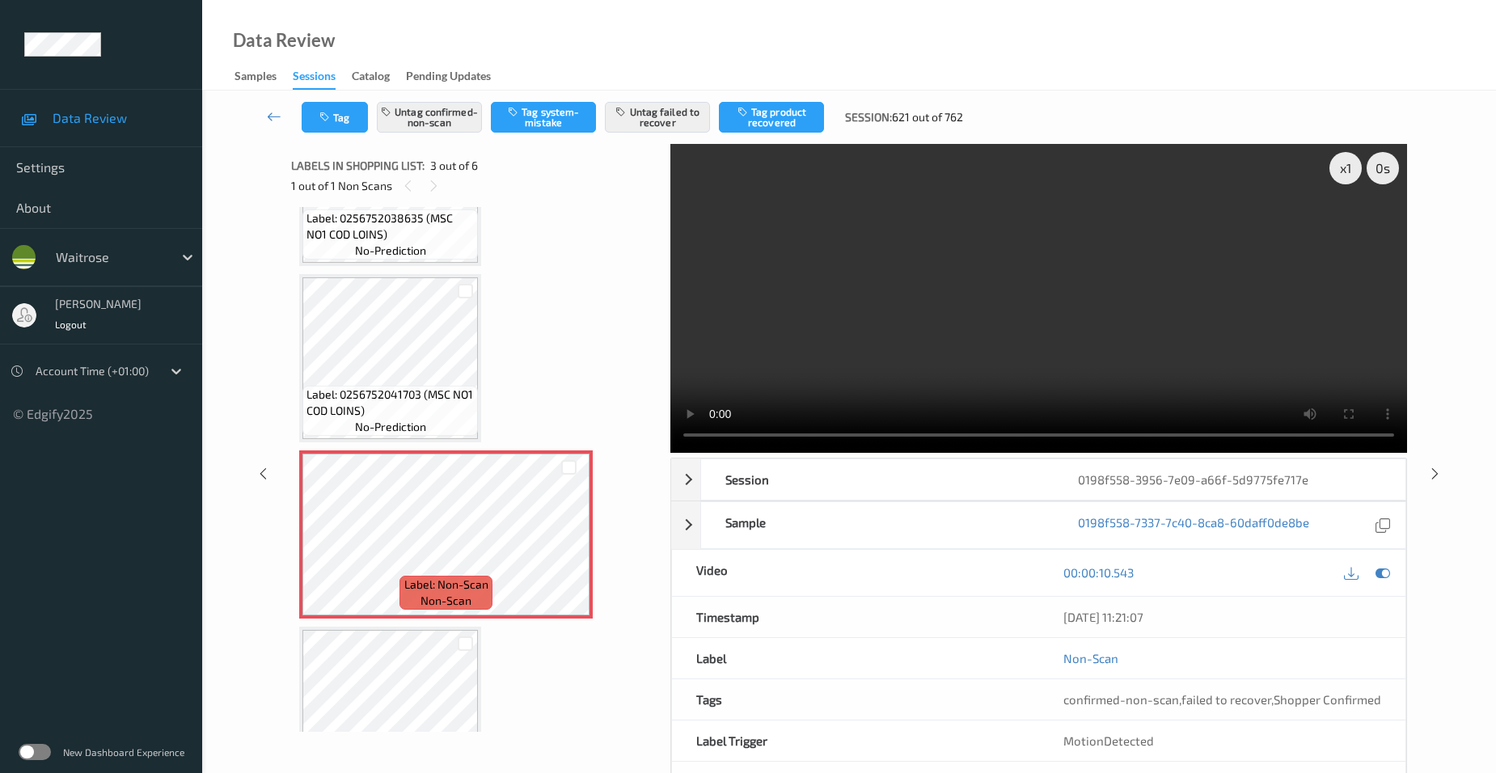
click at [1133, 348] on video at bounding box center [1038, 298] width 737 height 309
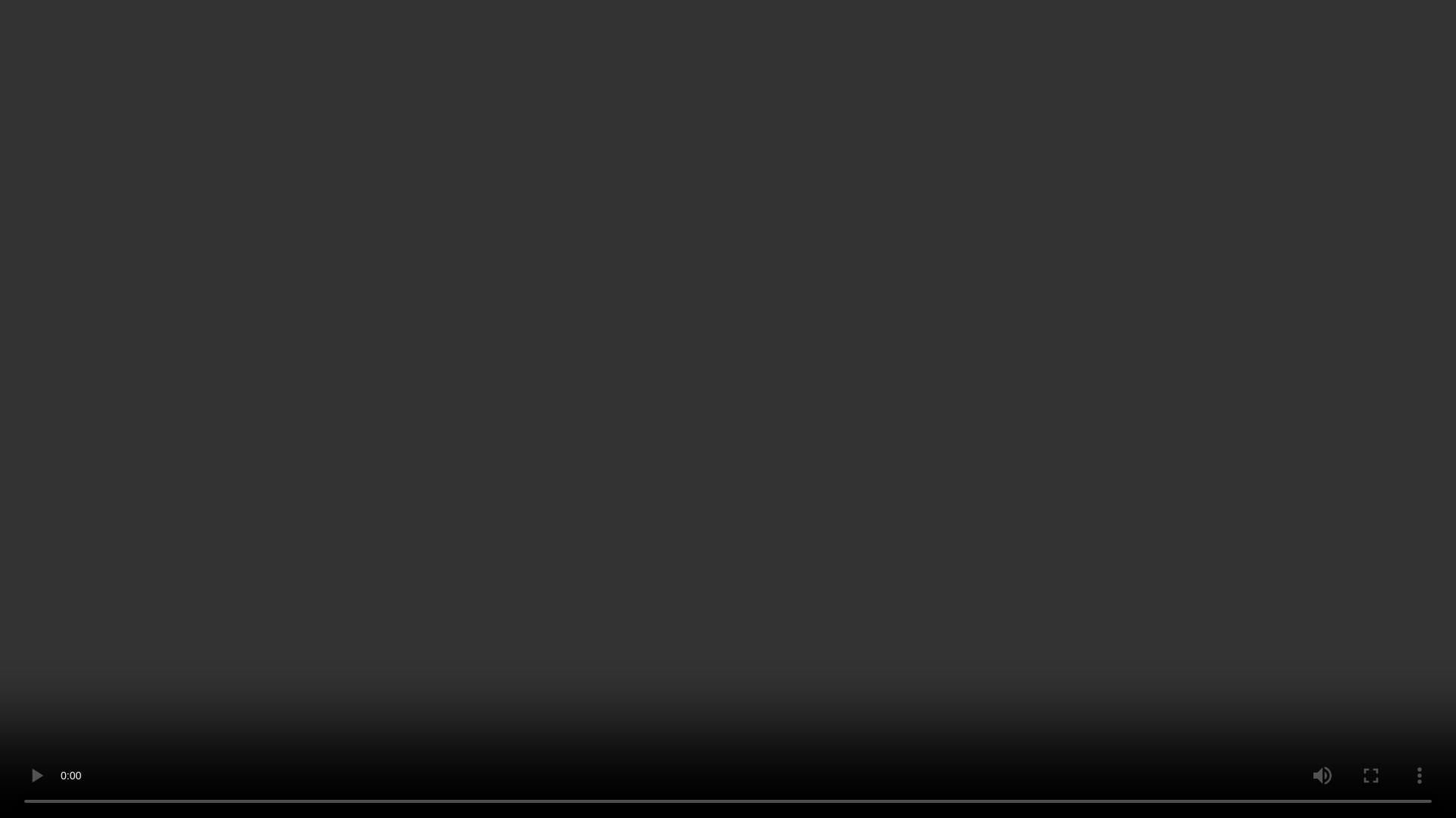
click at [600, 677] on video at bounding box center [728, 409] width 1456 height 818
drag, startPoint x: 816, startPoint y: 635, endPoint x: 824, endPoint y: 635, distance: 8.0
click at [824, 635] on video at bounding box center [728, 409] width 1456 height 818
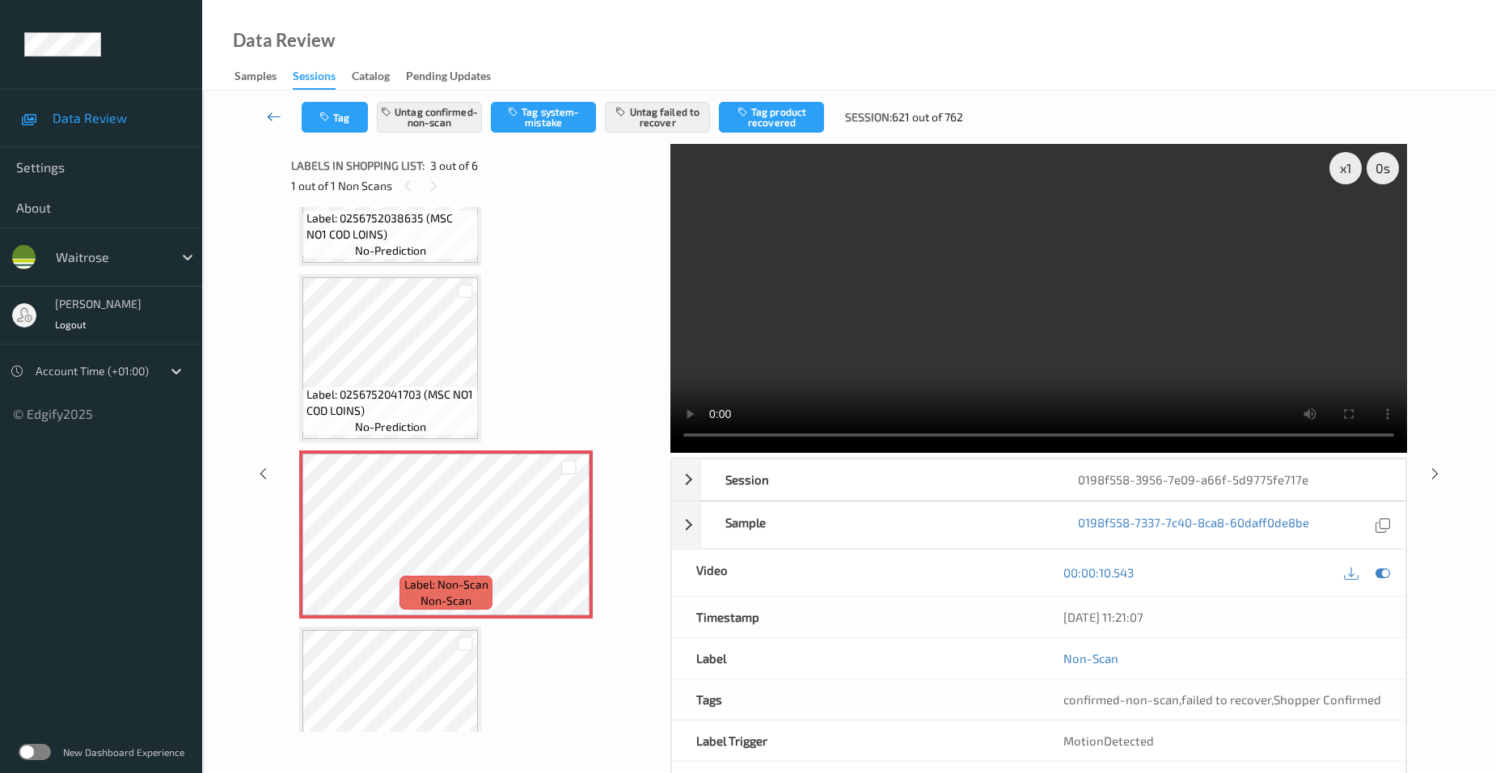
click at [267, 112] on icon at bounding box center [274, 116] width 15 height 16
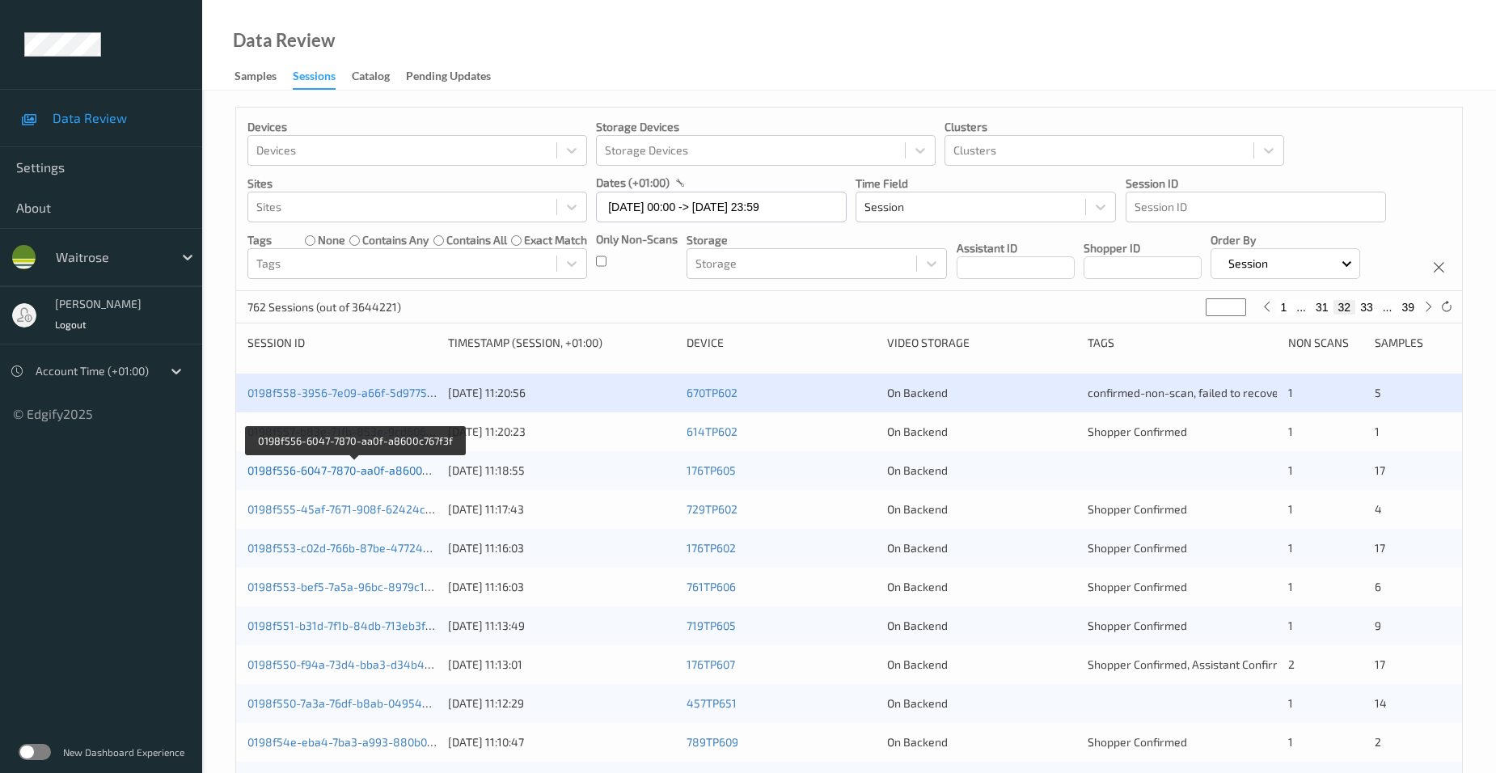
click at [323, 469] on link "0198f556-6047-7870-aa0f-a8600c767f3f" at bounding box center [353, 470] width 213 height 14
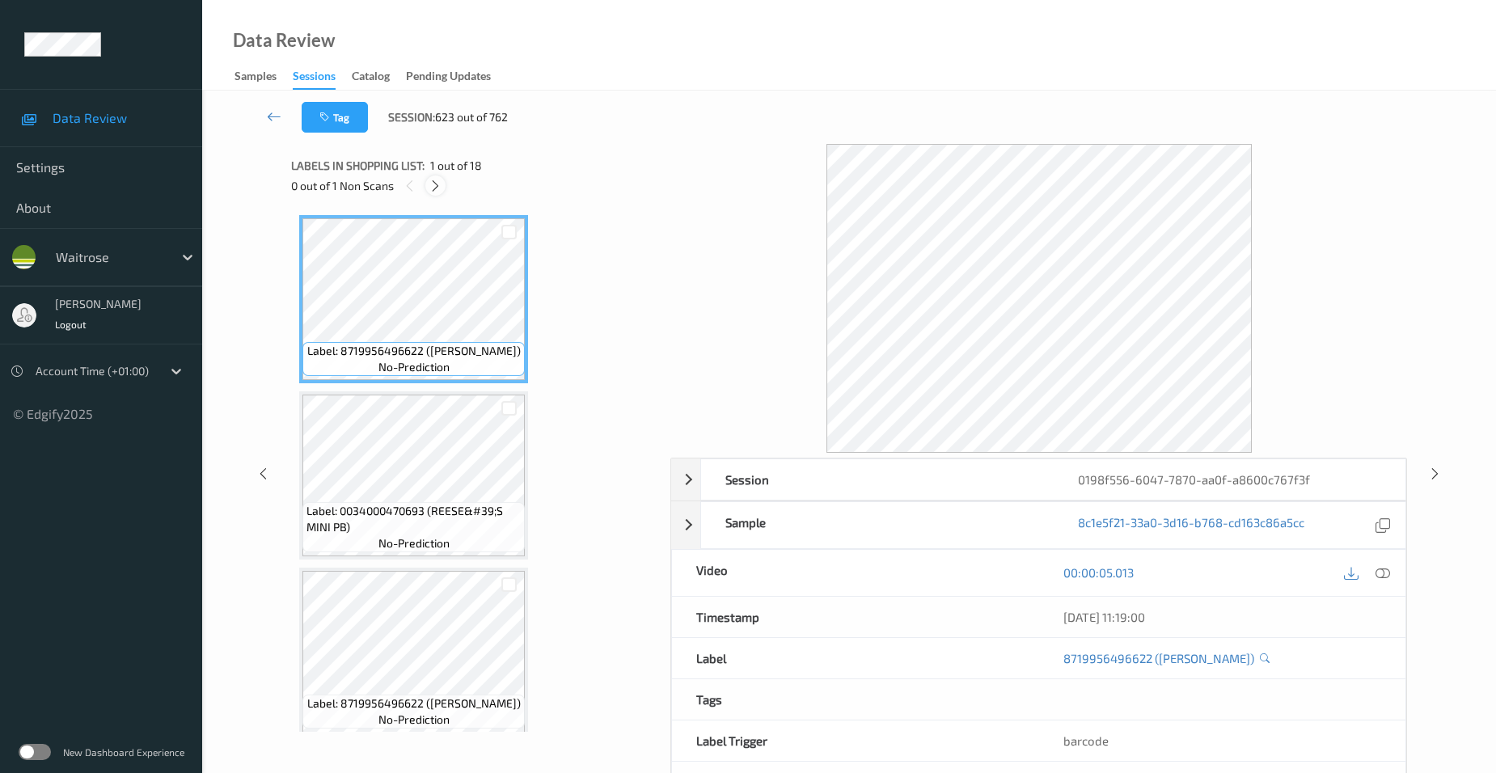
click at [438, 185] on icon at bounding box center [436, 186] width 14 height 15
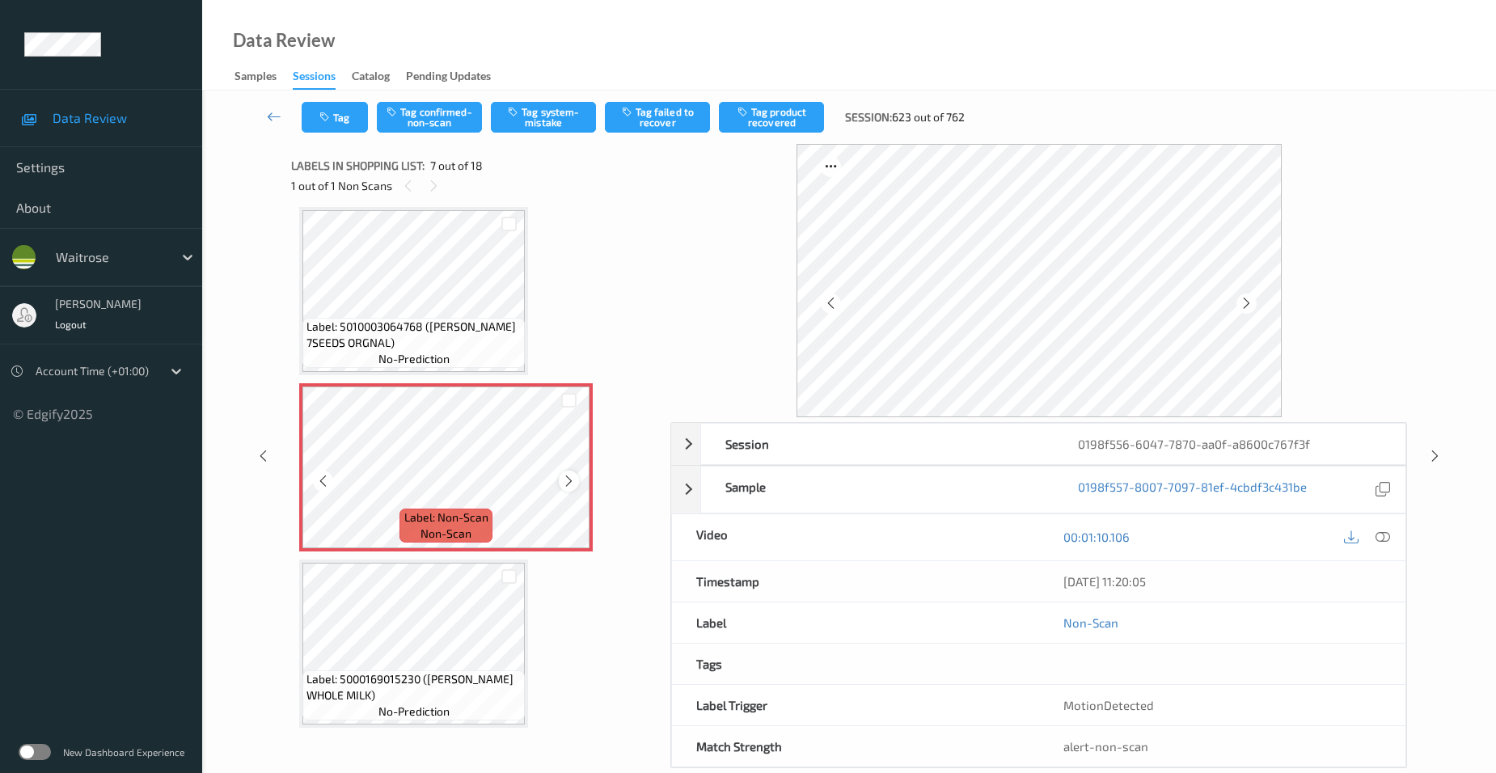
click at [569, 484] on icon at bounding box center [569, 481] width 14 height 15
click at [1378, 537] on icon at bounding box center [1383, 537] width 15 height 15
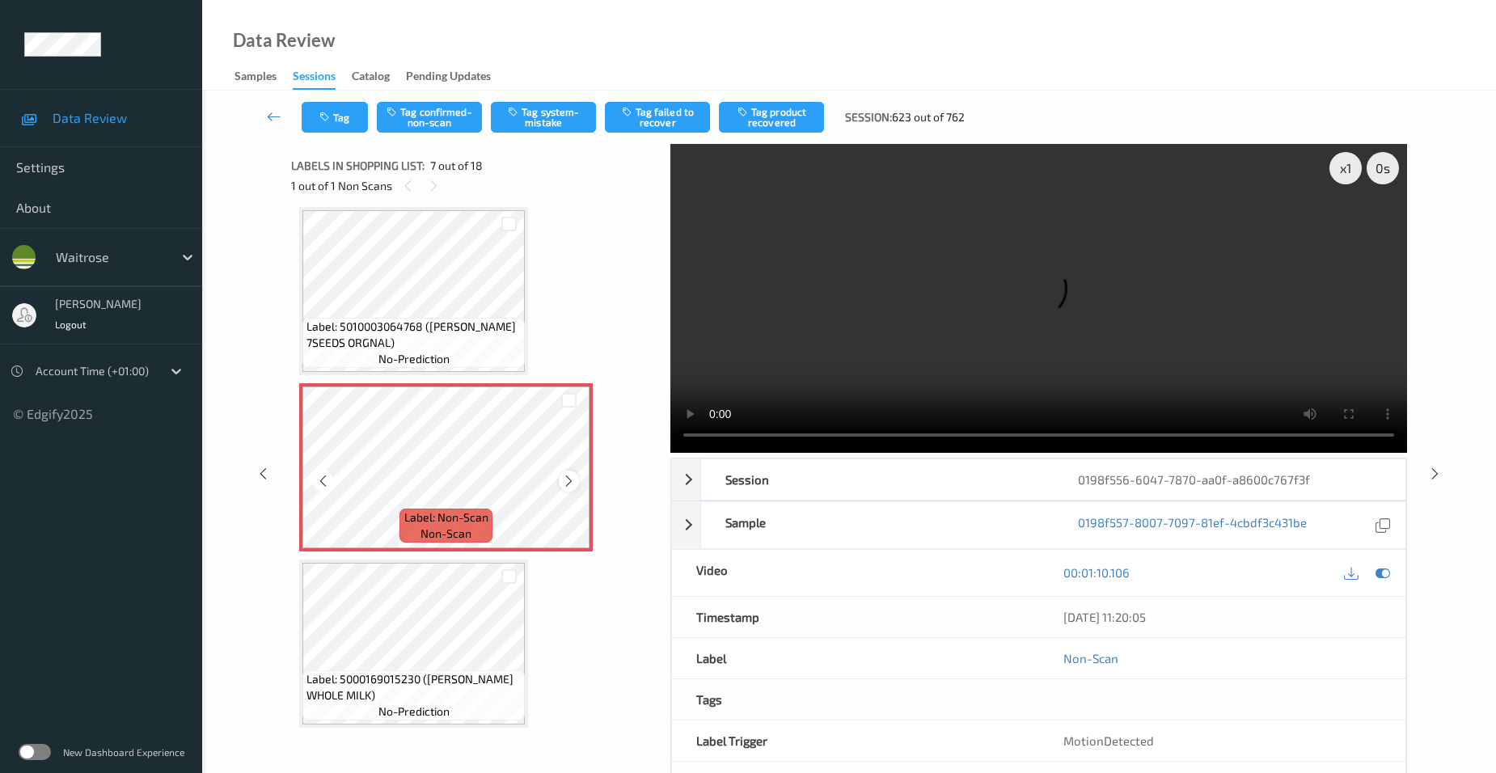
click at [564, 477] on icon at bounding box center [569, 481] width 14 height 15
click at [820, 384] on video at bounding box center [1038, 298] width 737 height 309
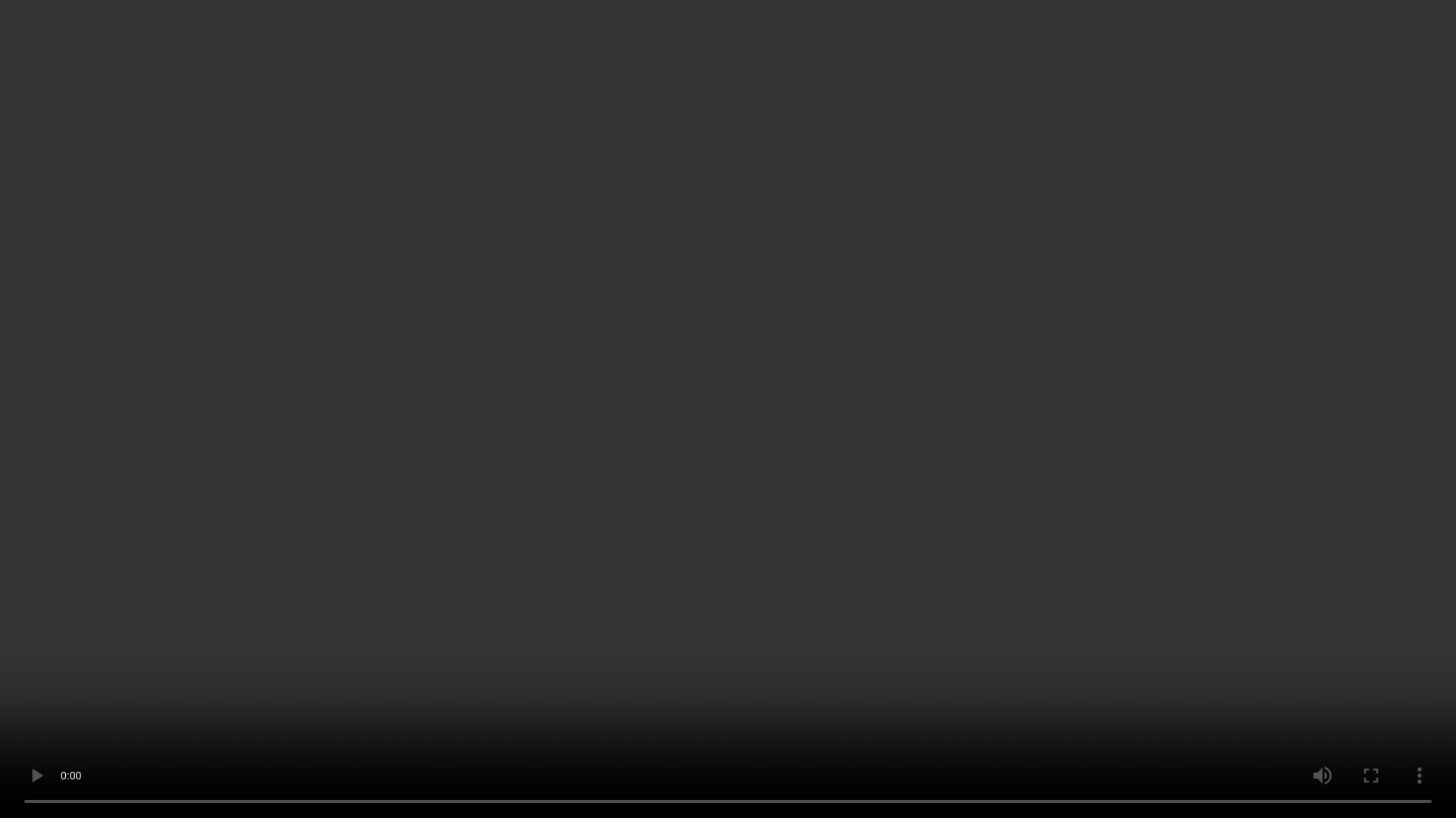
click at [923, 723] on video at bounding box center [728, 409] width 1456 height 818
click at [1063, 508] on video at bounding box center [728, 409] width 1456 height 818
click at [885, 683] on video at bounding box center [728, 409] width 1456 height 818
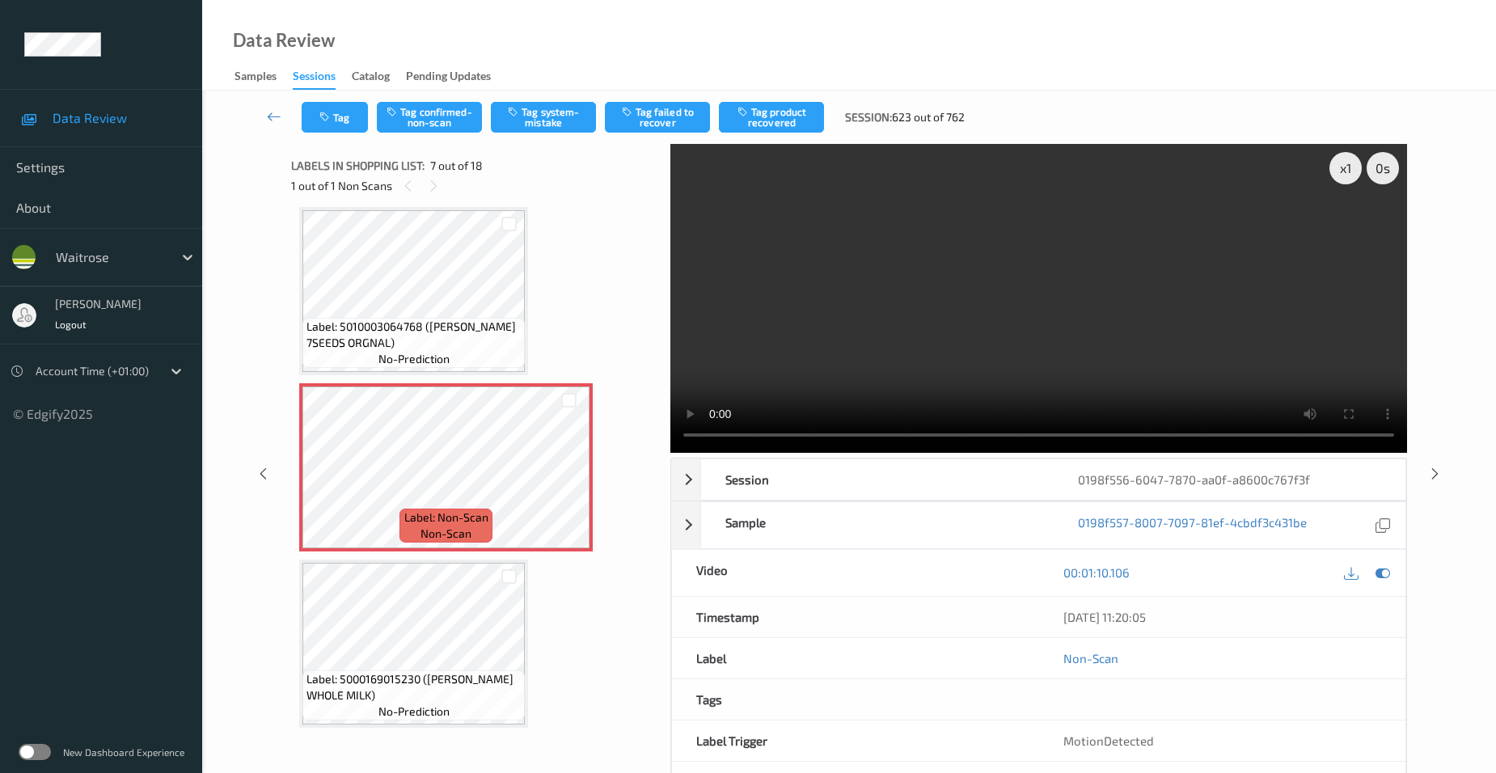
click at [1146, 357] on video at bounding box center [1038, 298] width 737 height 309
click at [1053, 359] on video at bounding box center [1038, 298] width 737 height 309
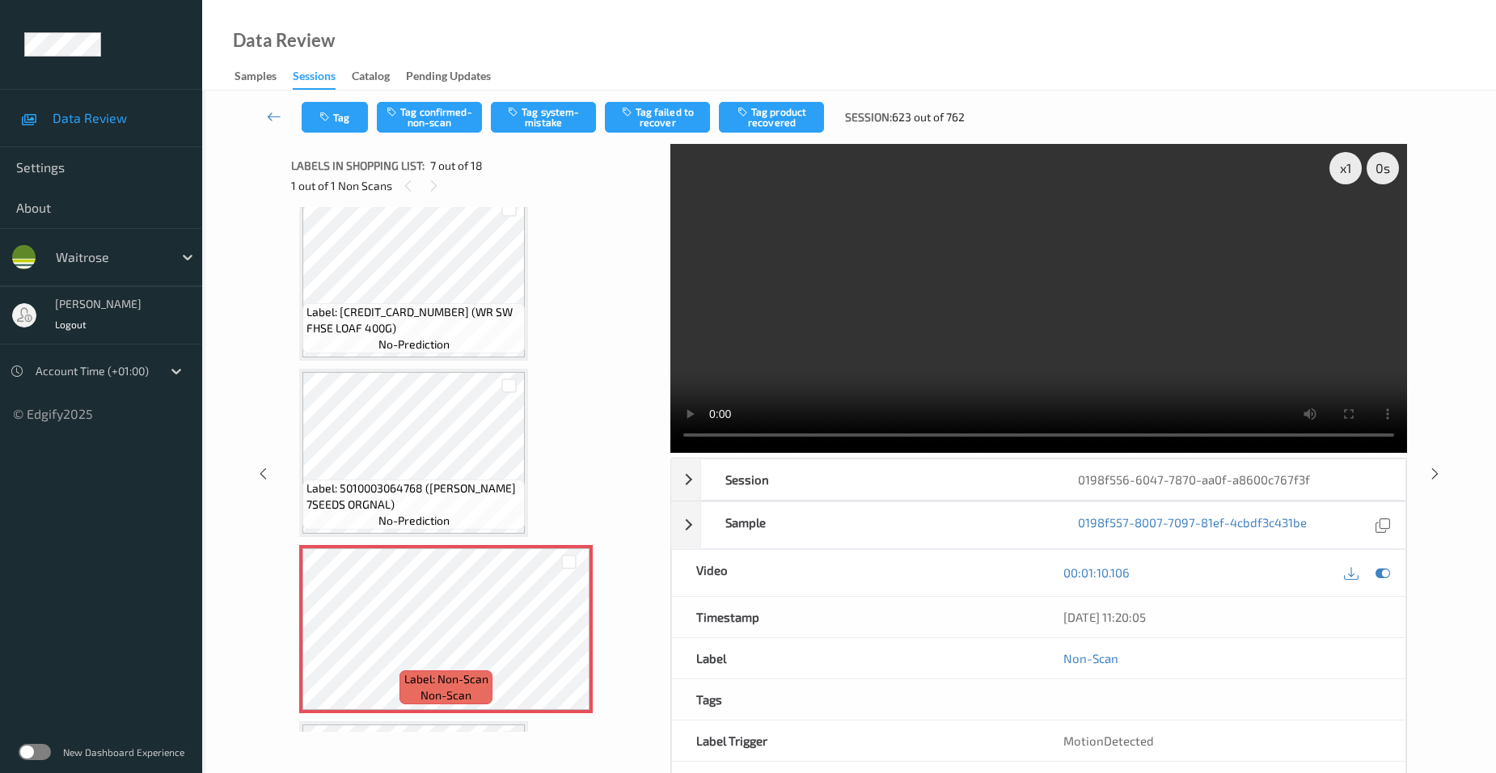
scroll to position [1051, 0]
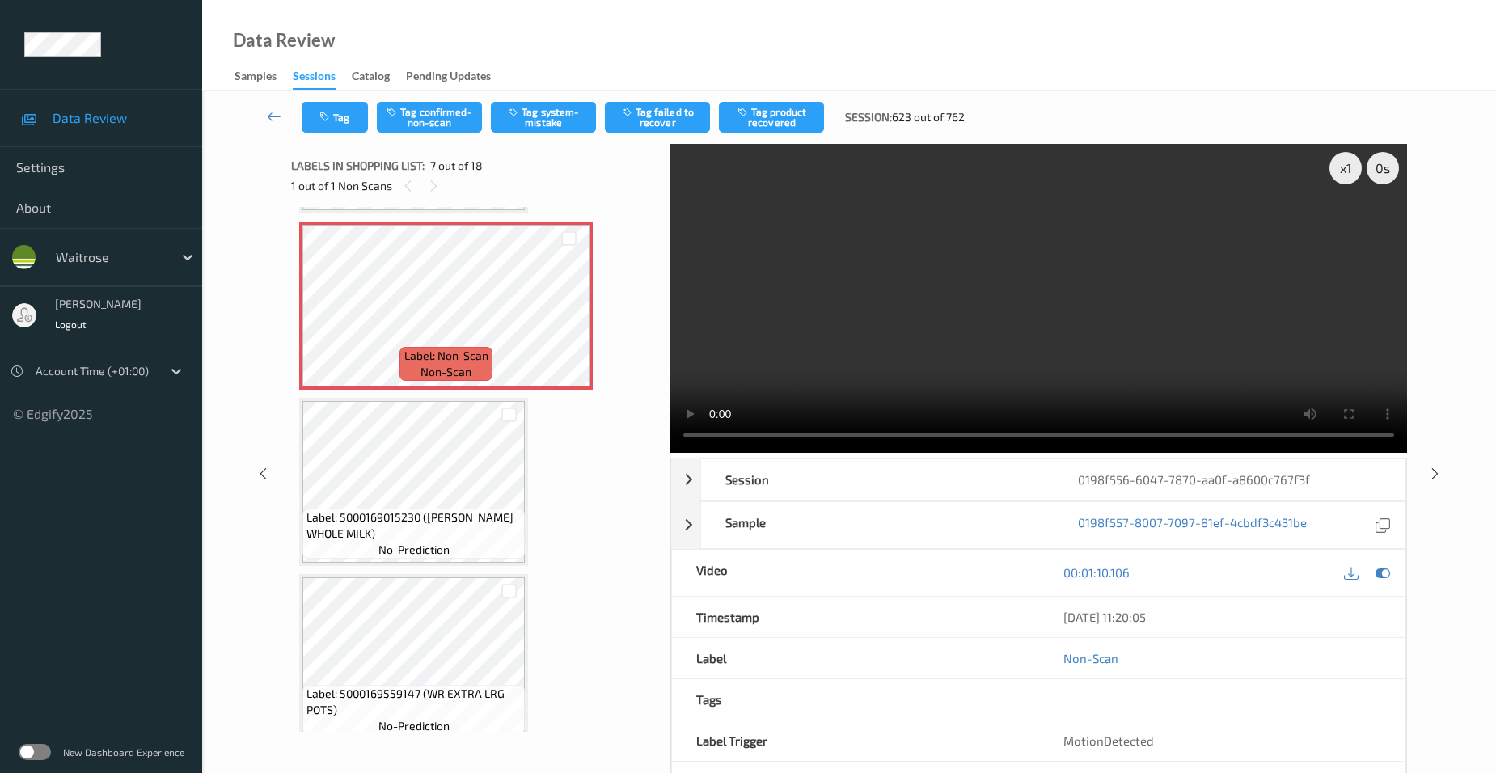
click at [1144, 299] on video at bounding box center [1038, 298] width 737 height 309
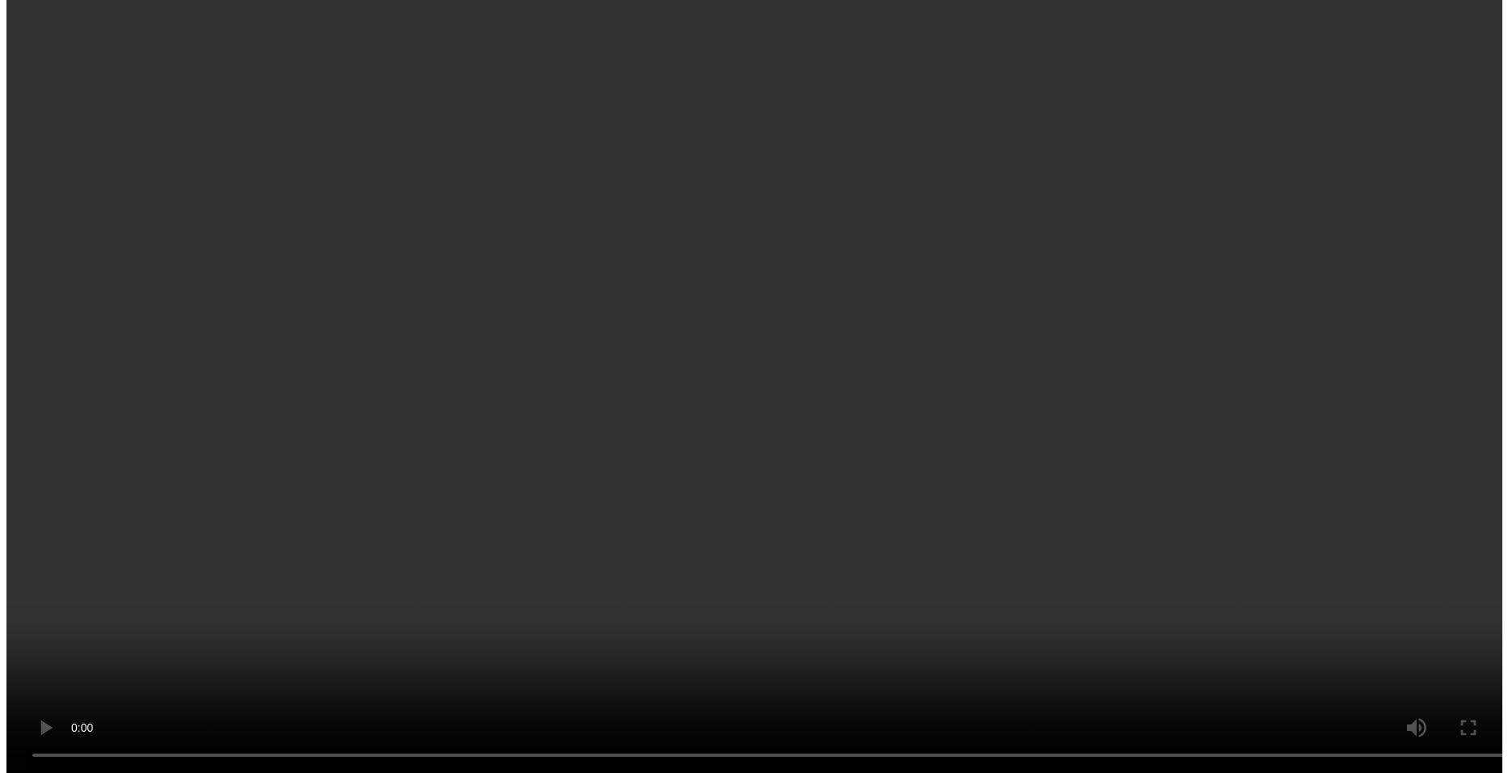
scroll to position [890, 0]
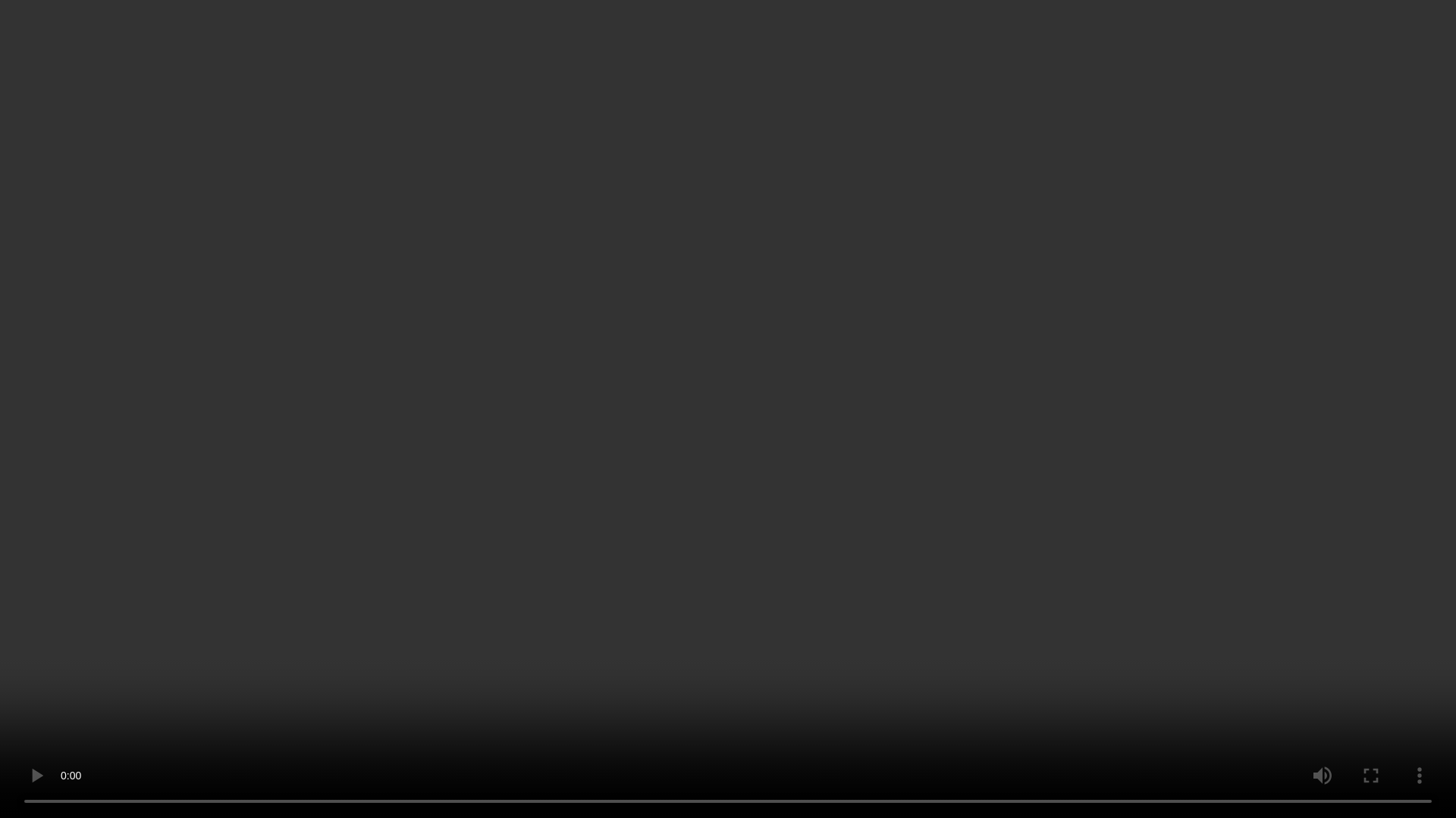
click at [1030, 391] on video at bounding box center [728, 409] width 1456 height 818
click at [1010, 614] on video at bounding box center [728, 409] width 1456 height 818
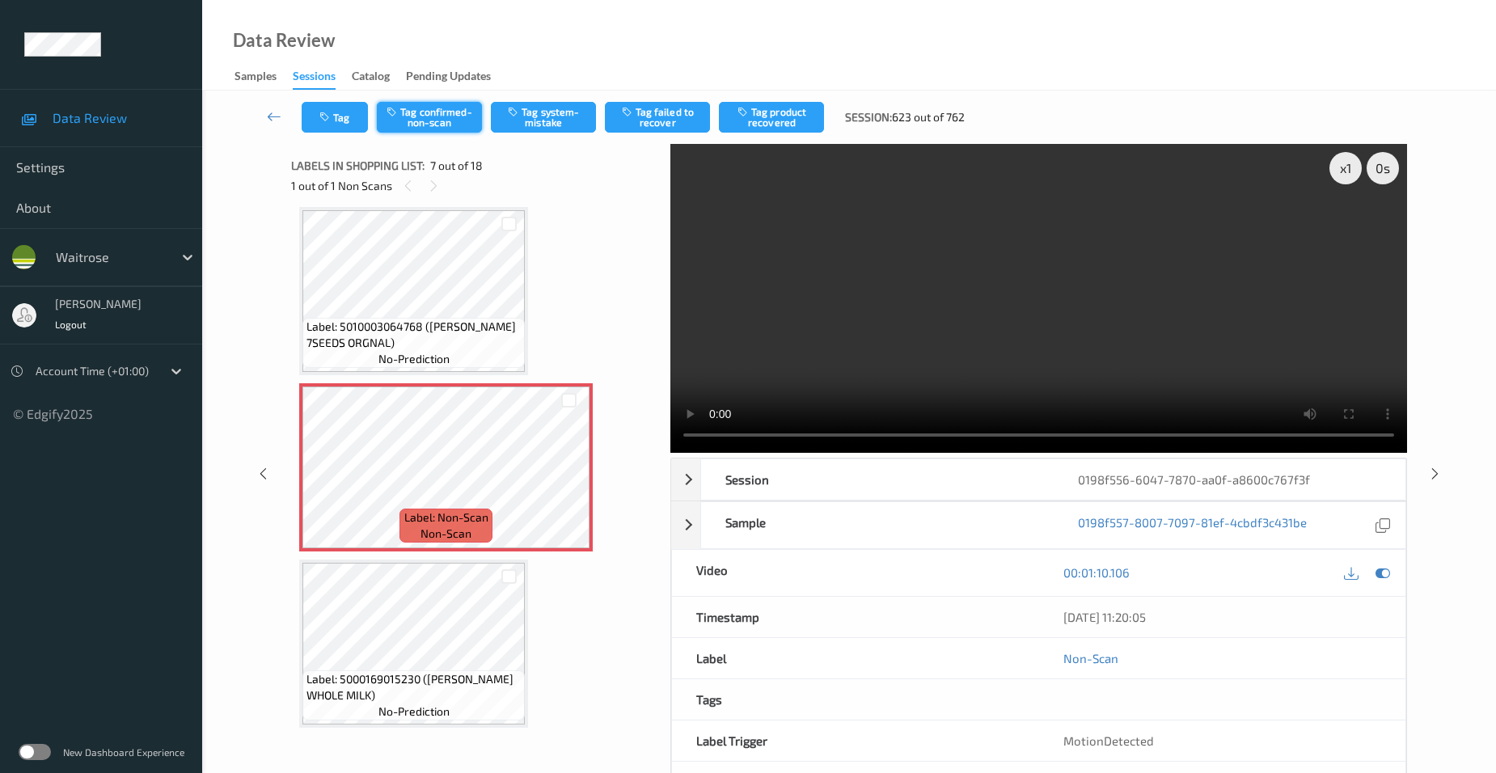
click at [439, 108] on button "Tag confirmed-non-scan" at bounding box center [429, 117] width 105 height 31
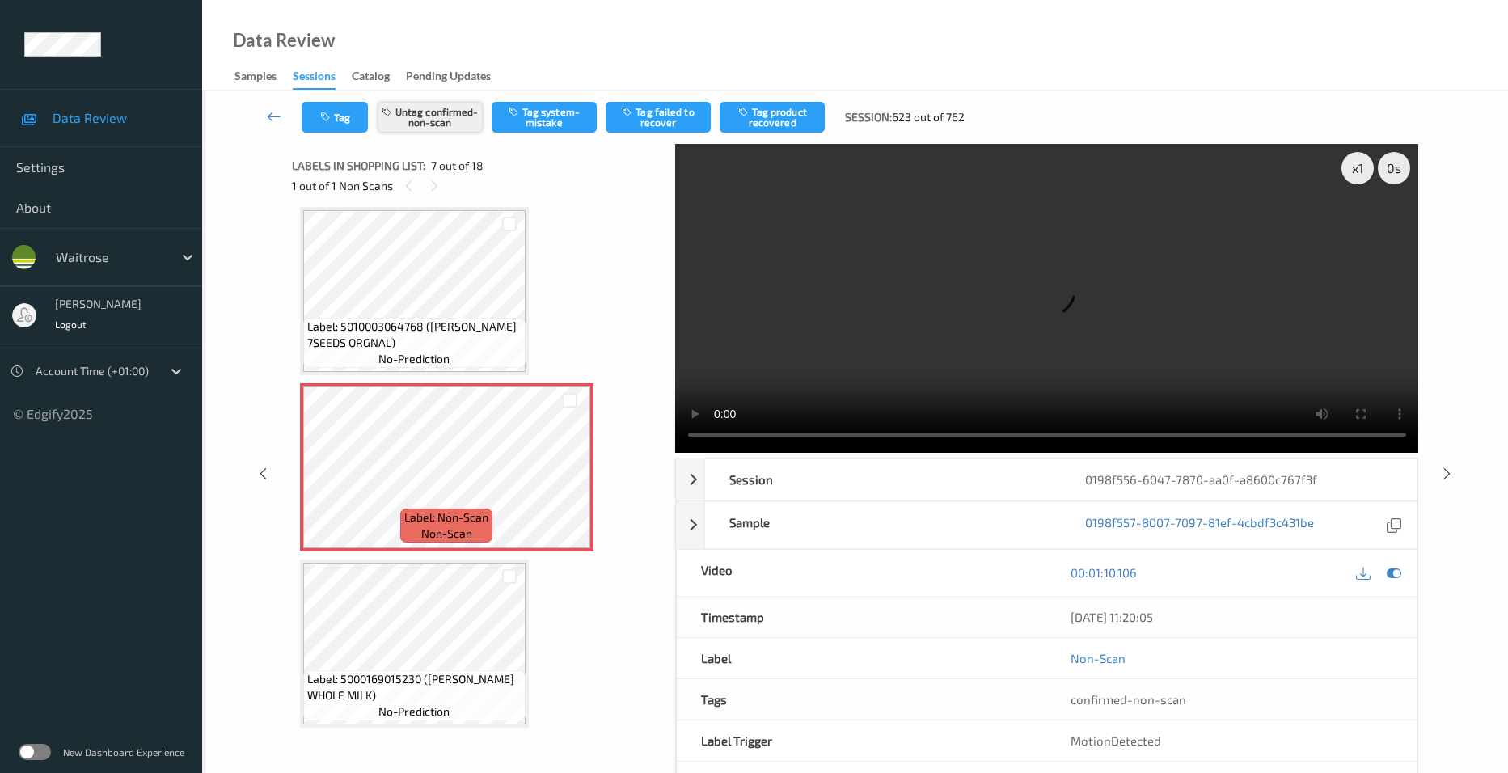
click at [450, 109] on button "Untag confirmed-non-scan" at bounding box center [430, 117] width 105 height 31
click at [539, 118] on button "Tag system-mistake" at bounding box center [544, 117] width 105 height 31
click at [315, 114] on button "Tag" at bounding box center [335, 117] width 66 height 31
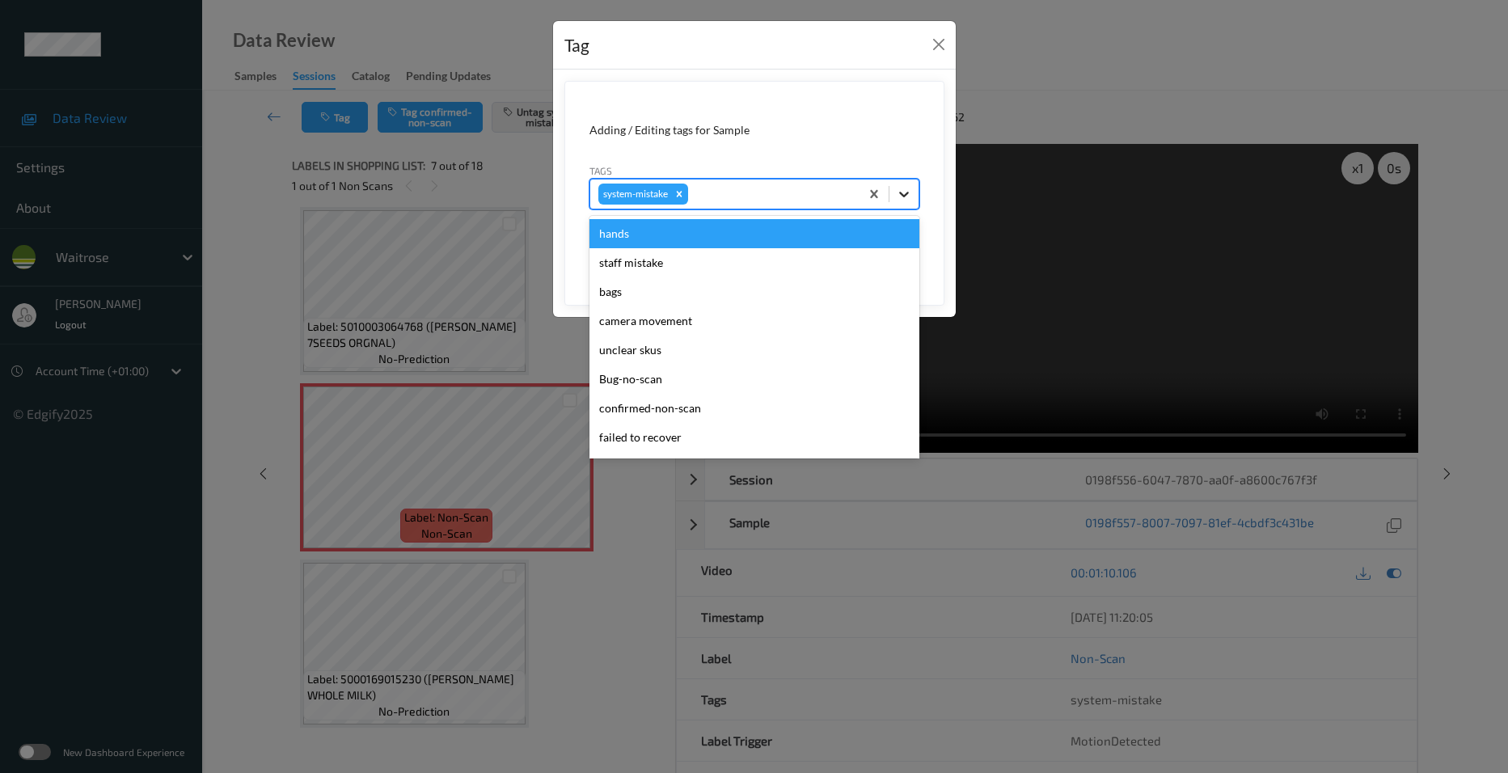
click at [911, 201] on icon at bounding box center [904, 194] width 16 height 16
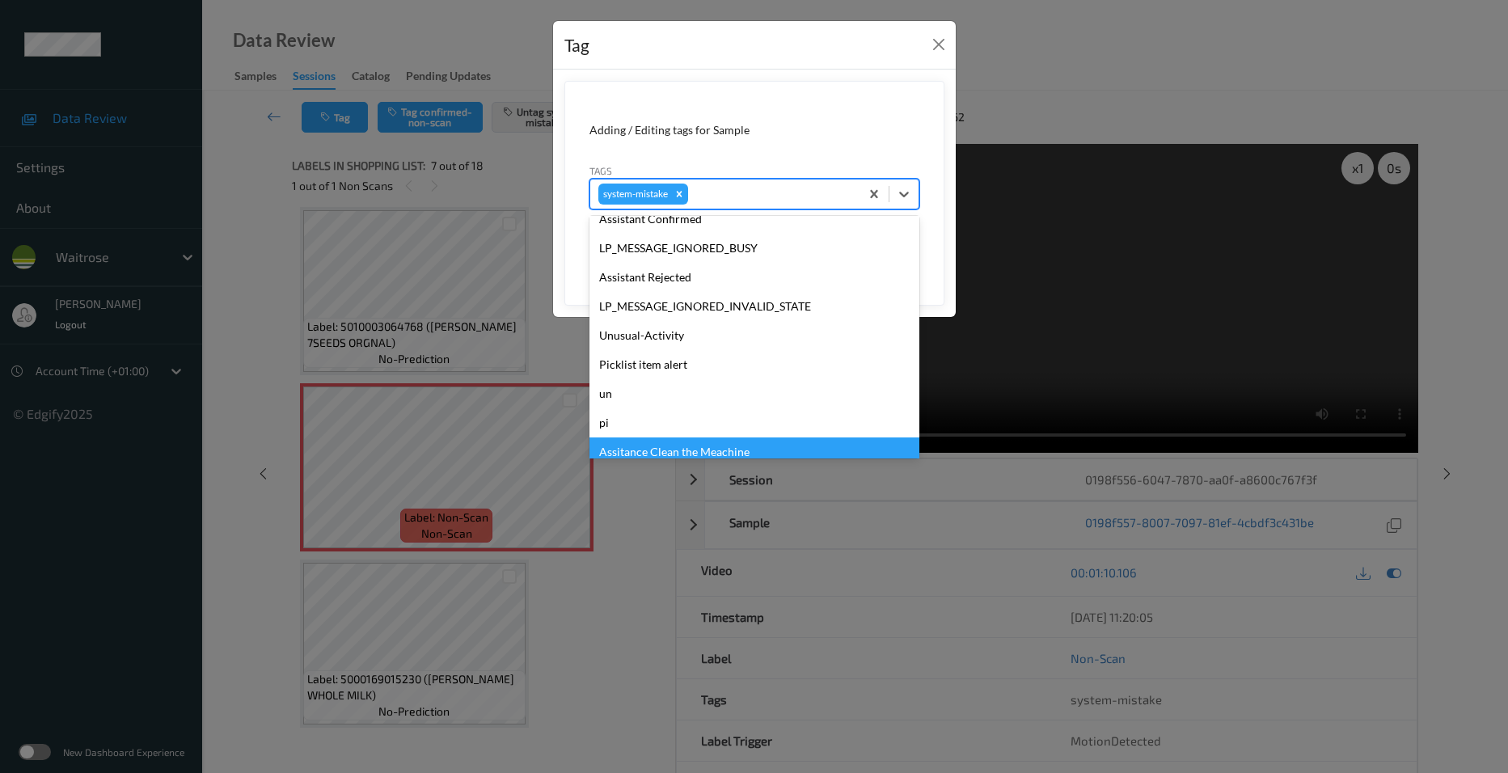
scroll to position [375, 0]
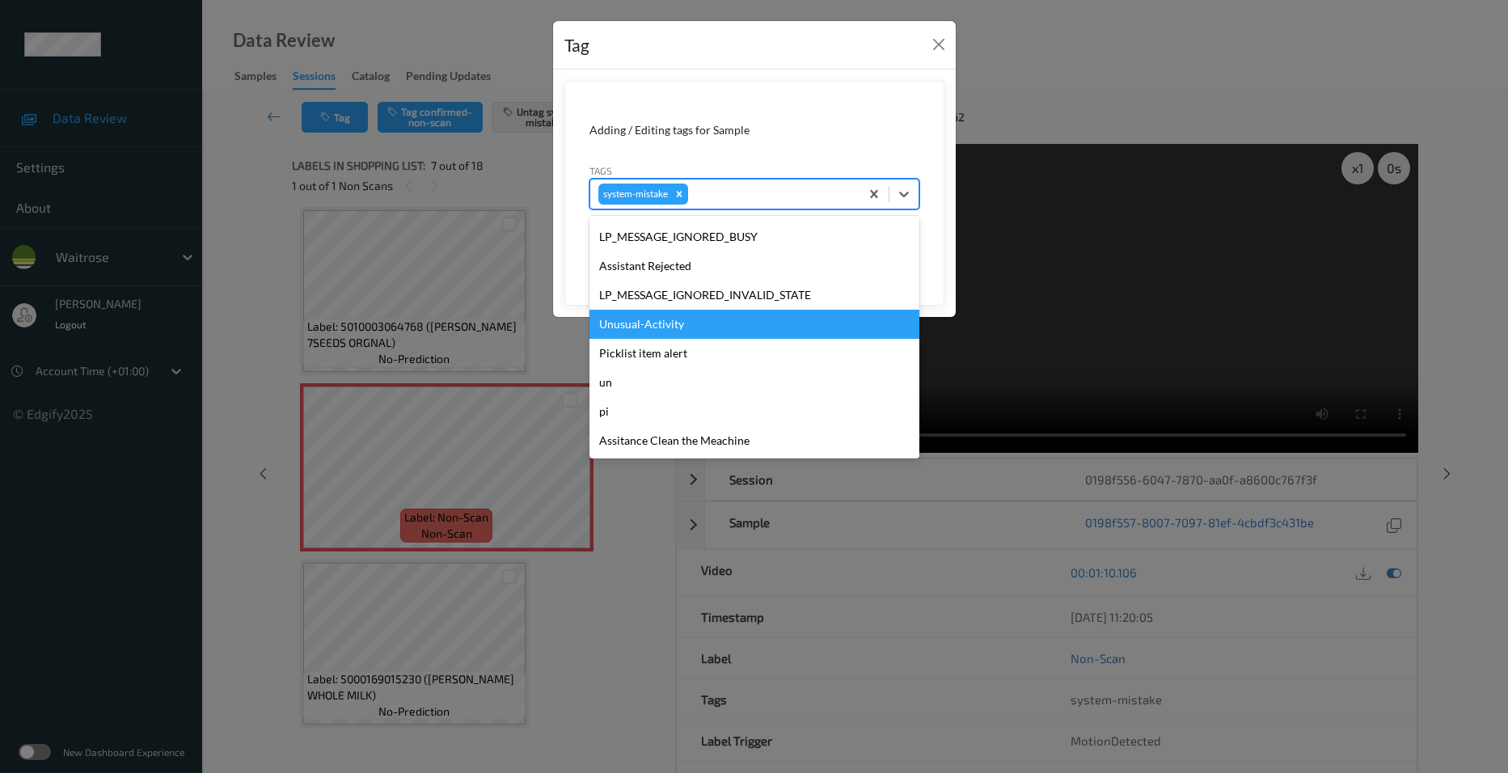
click at [687, 325] on div "Unusual-Activity" at bounding box center [755, 324] width 330 height 29
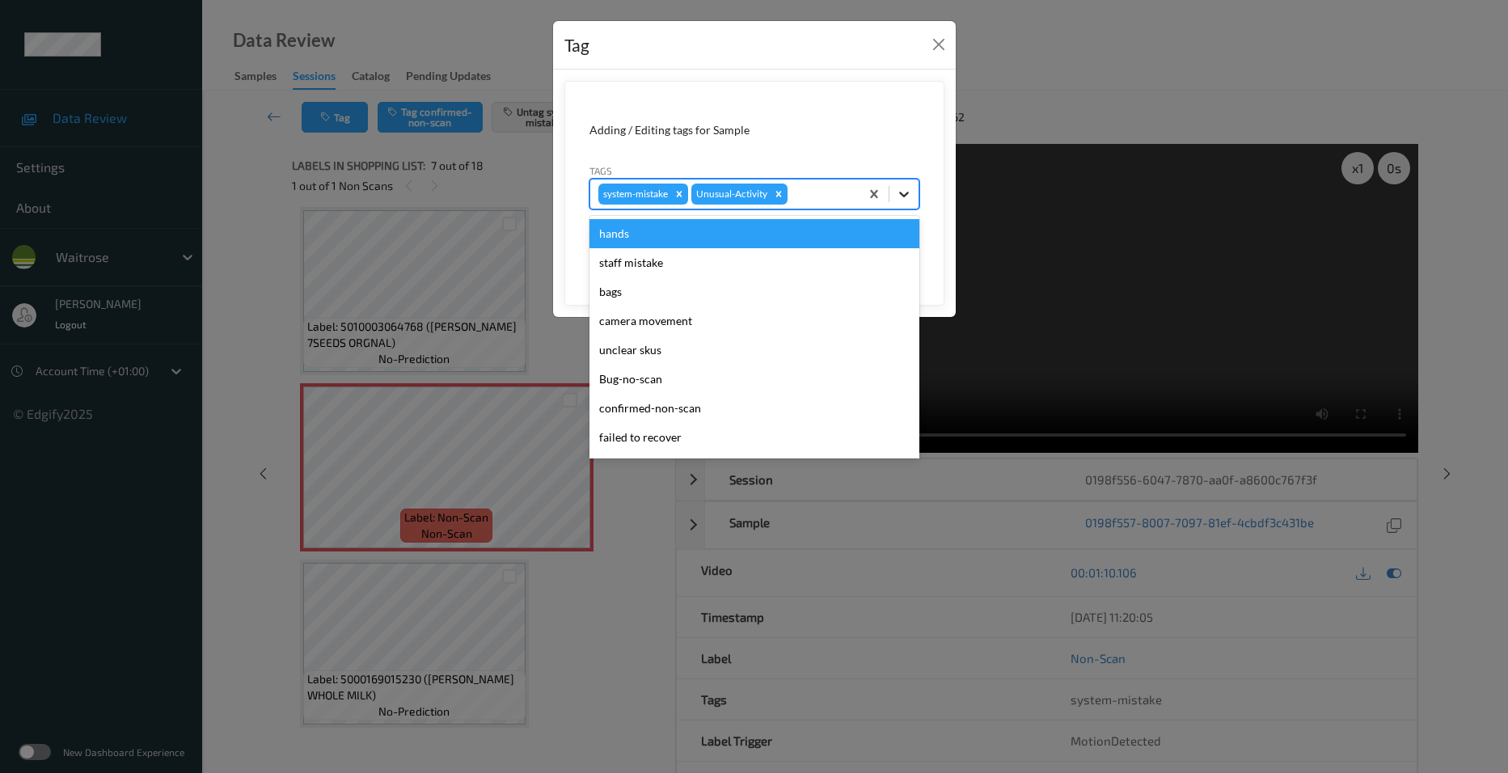
click at [904, 196] on icon at bounding box center [904, 195] width 10 height 6
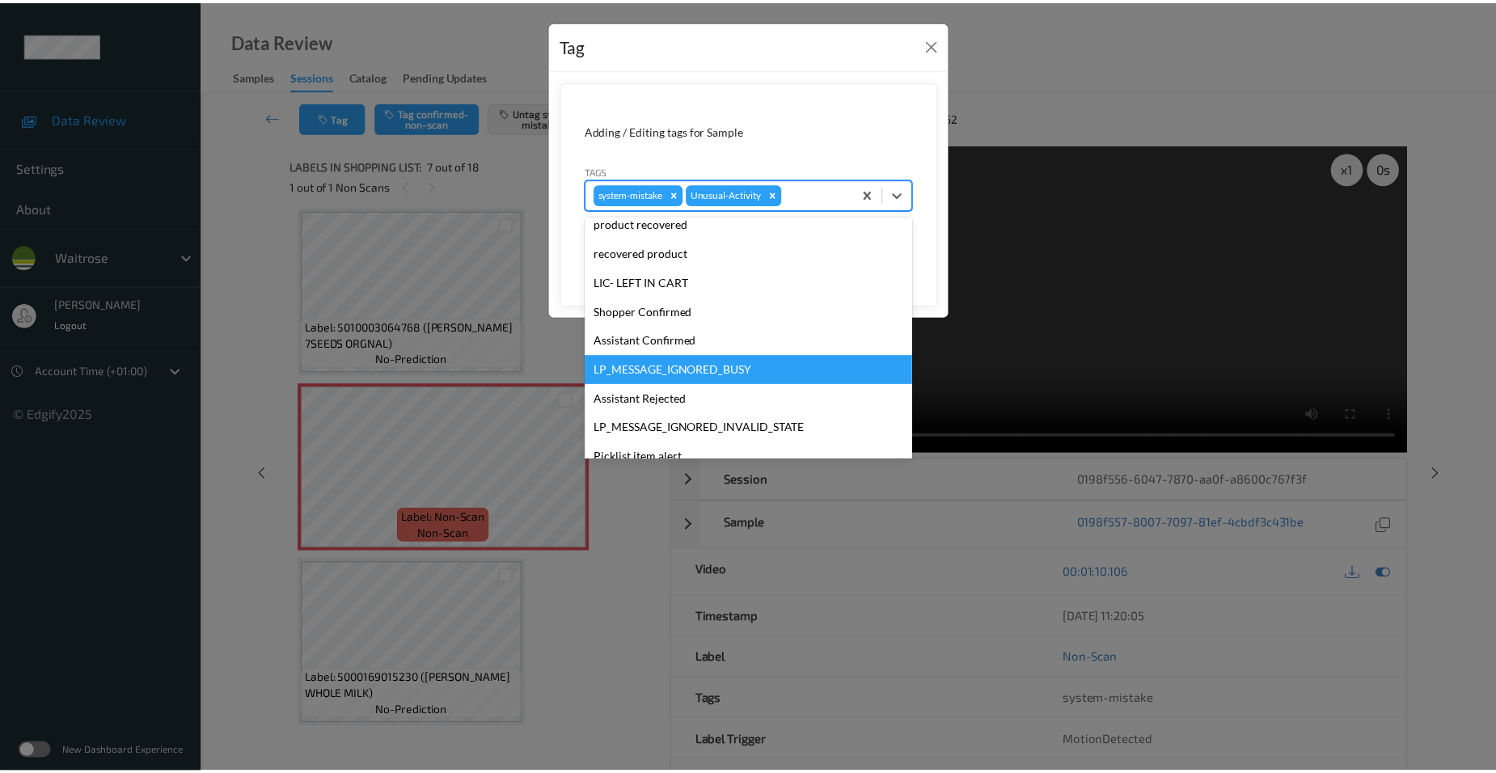
scroll to position [0, 0]
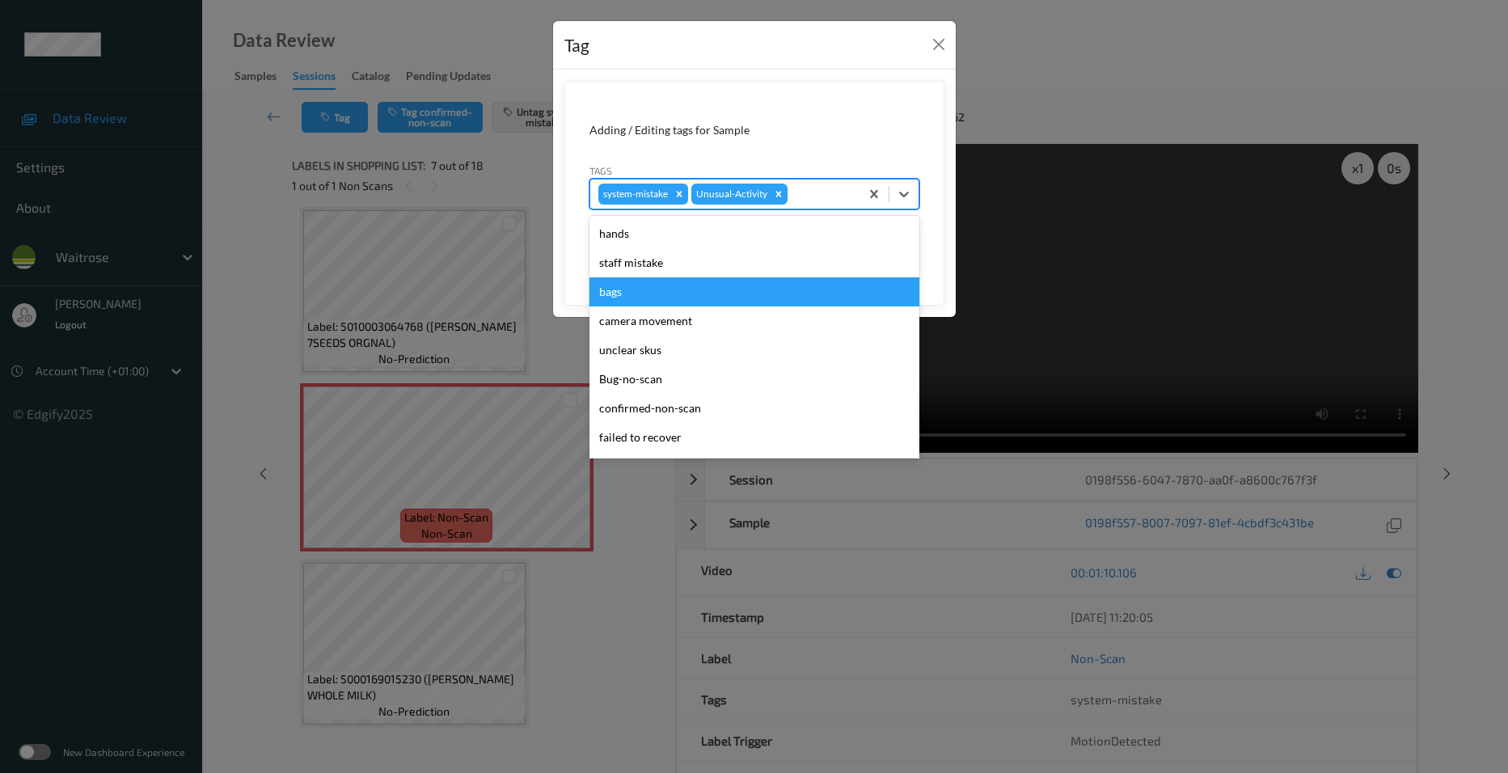
click at [650, 294] on div "bags" at bounding box center [755, 291] width 330 height 29
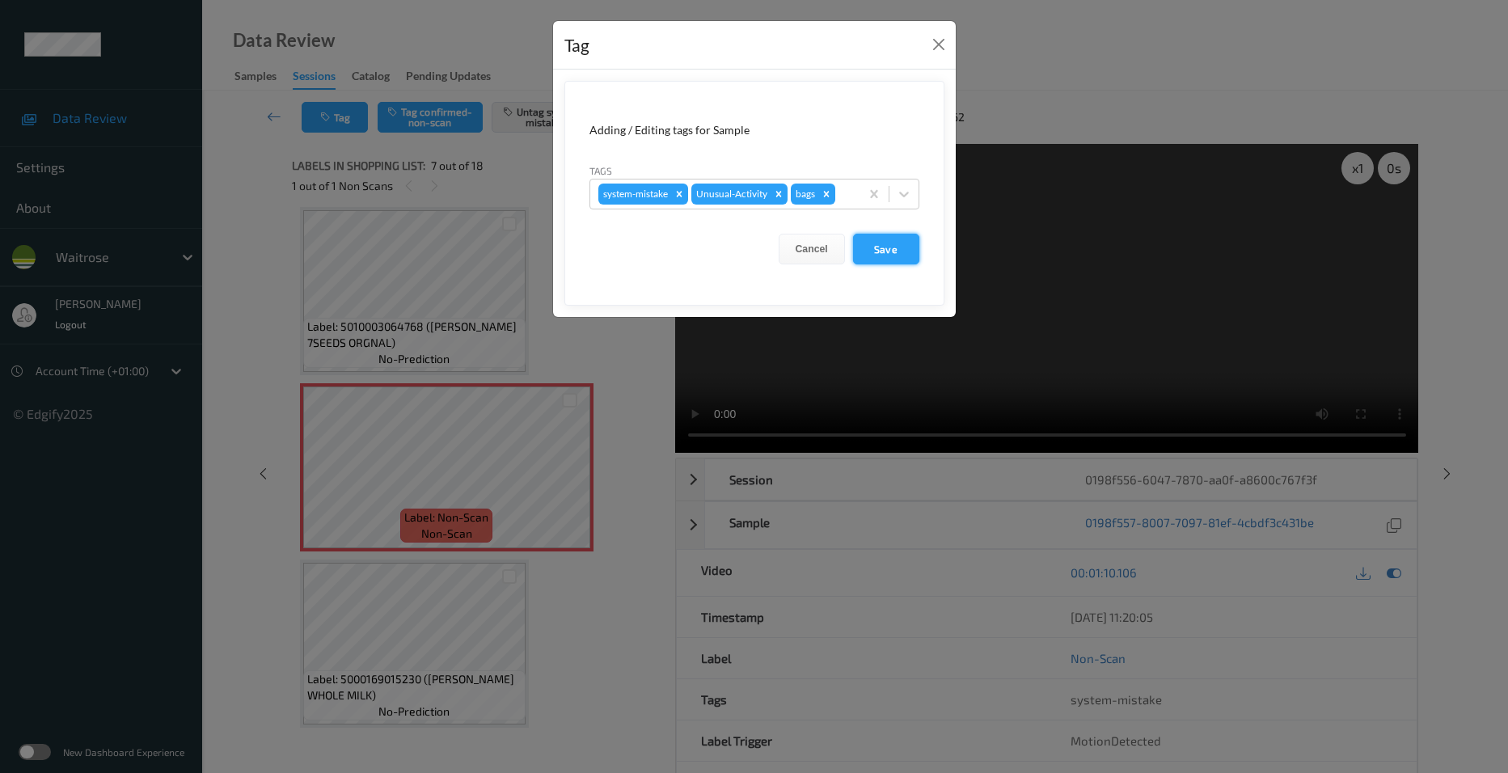
click at [886, 253] on button "Save" at bounding box center [886, 249] width 66 height 31
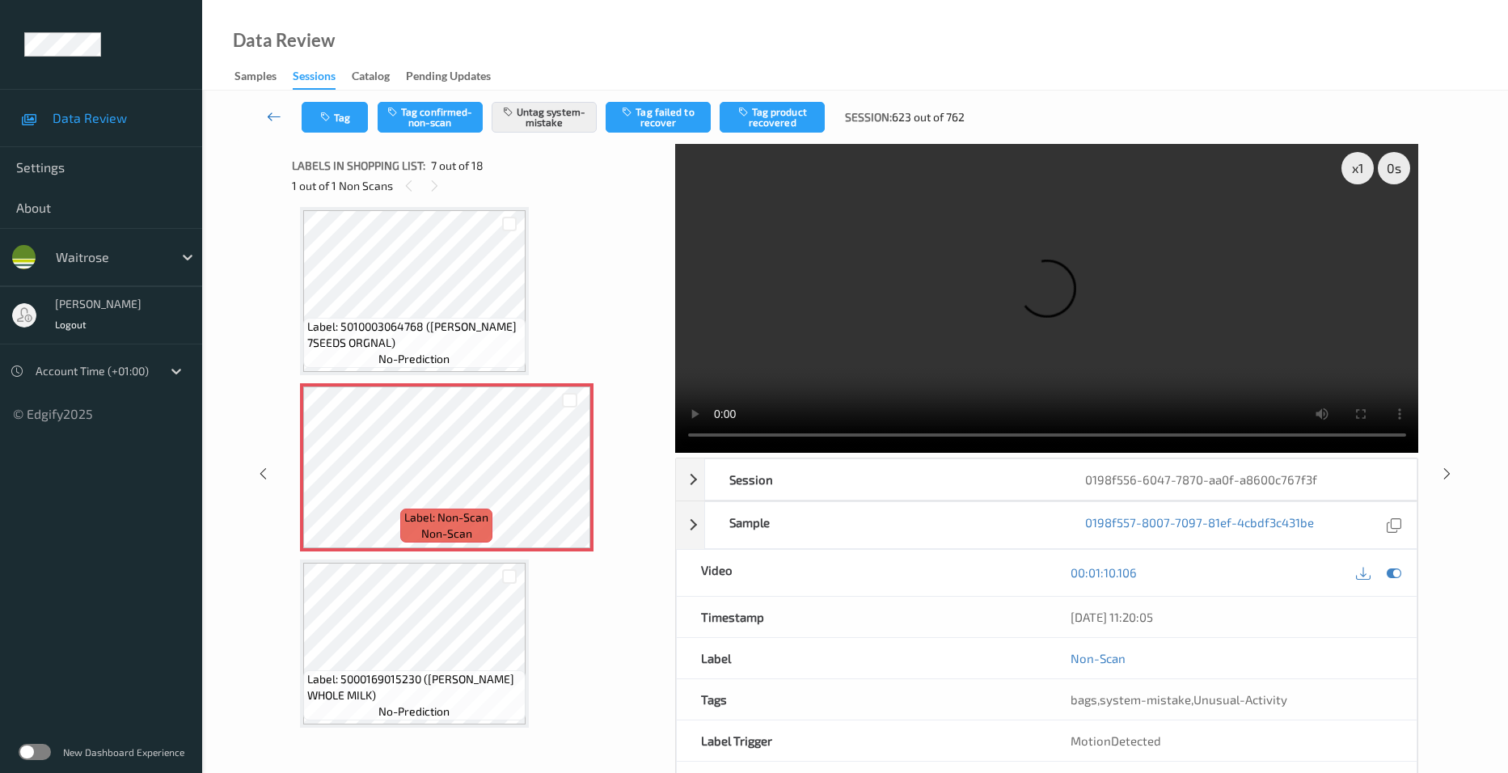
click at [271, 108] on icon at bounding box center [274, 116] width 15 height 16
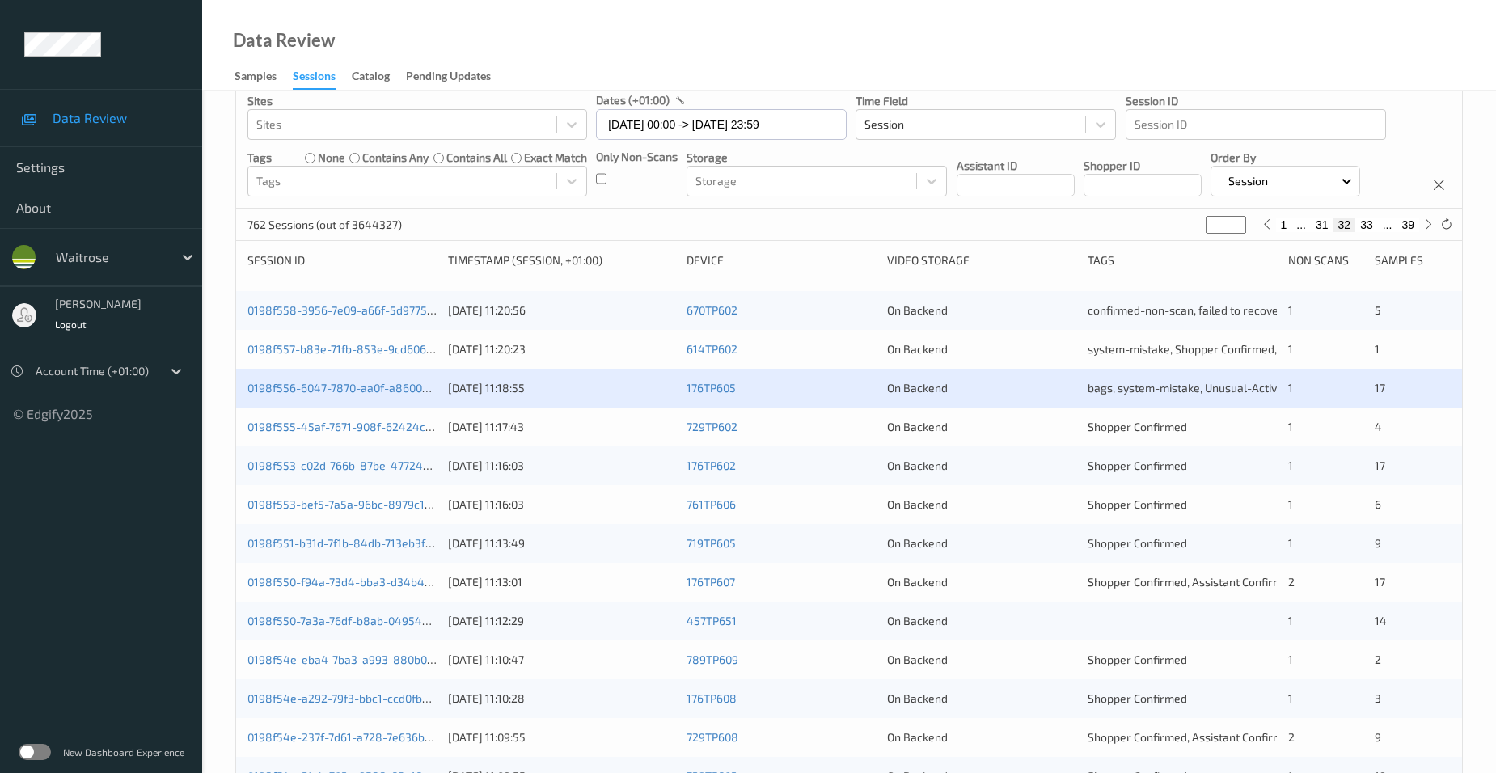
scroll to position [162, 0]
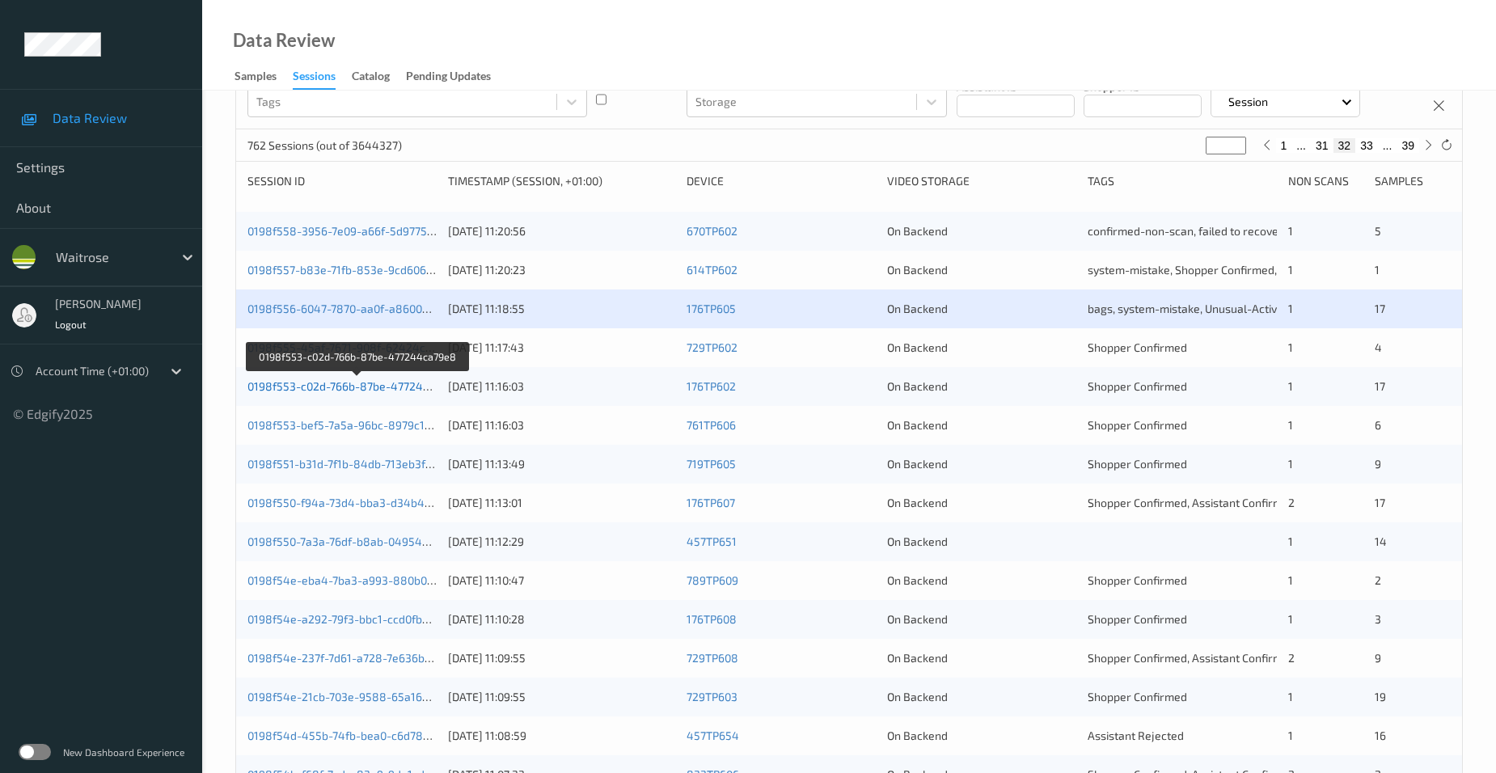
click at [302, 386] on link "0198f553-c02d-766b-87be-477244ca79e8" at bounding box center [357, 386] width 221 height 14
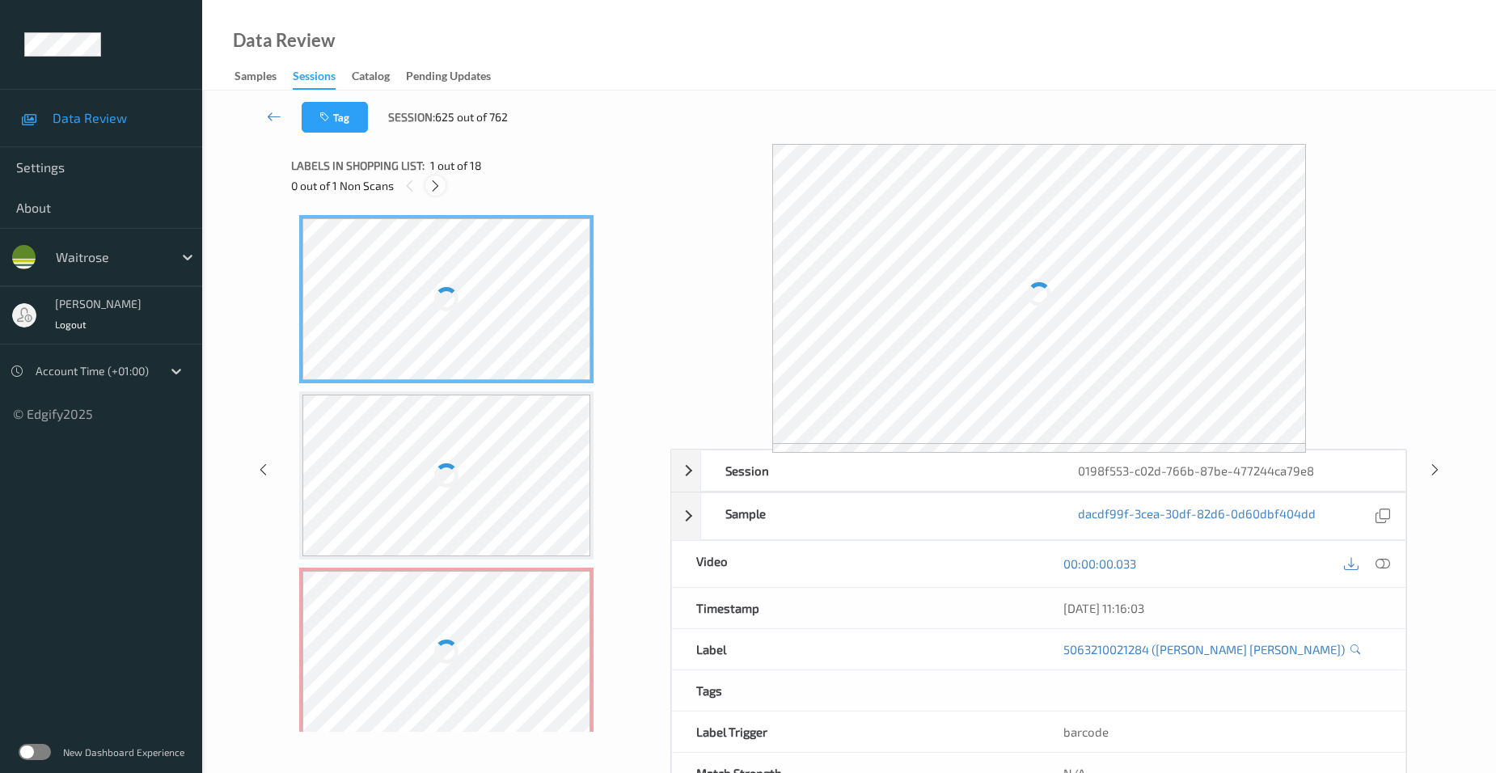
click at [426, 186] on div at bounding box center [435, 185] width 20 height 20
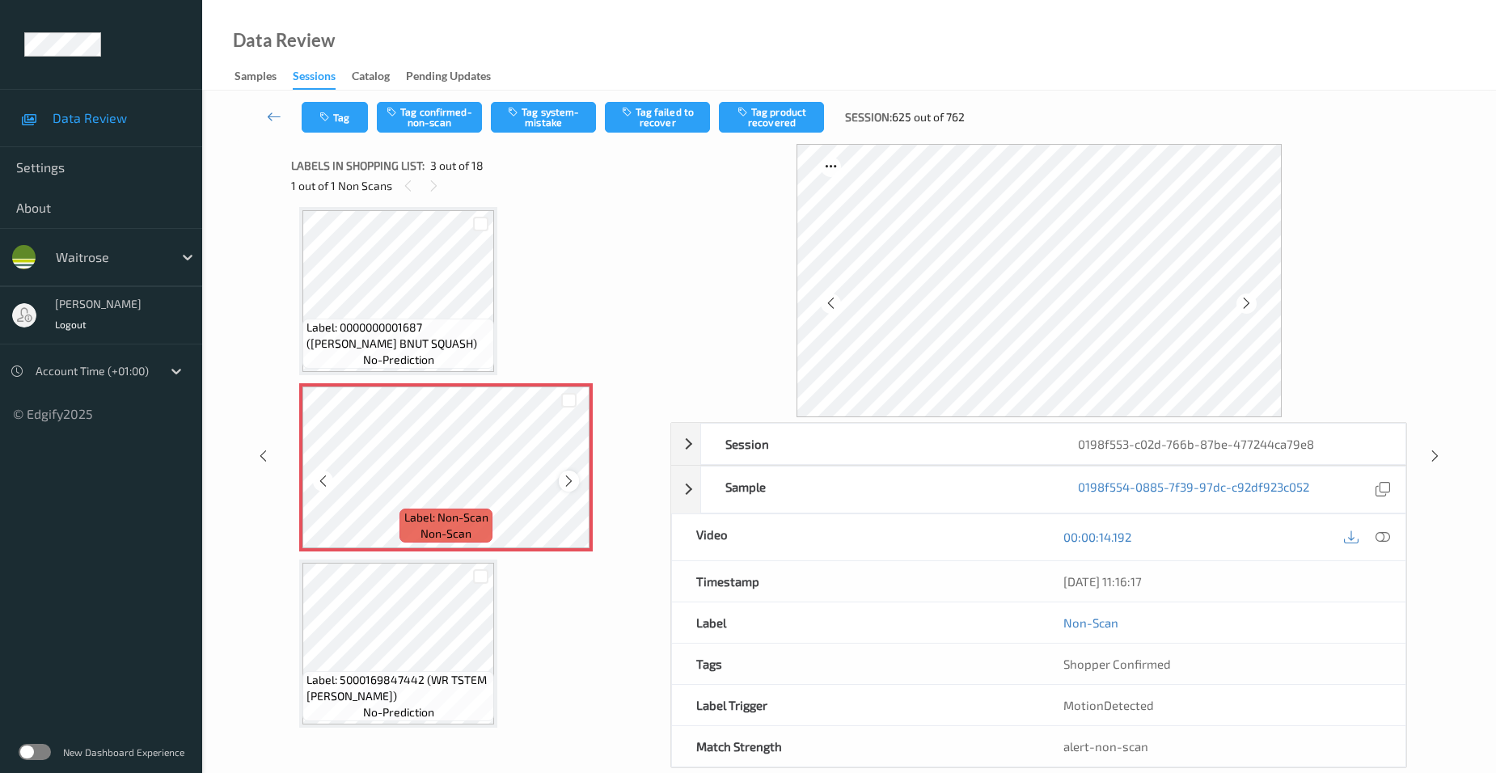
click at [570, 480] on icon at bounding box center [569, 481] width 14 height 15
click at [1386, 535] on icon at bounding box center [1383, 537] width 15 height 15
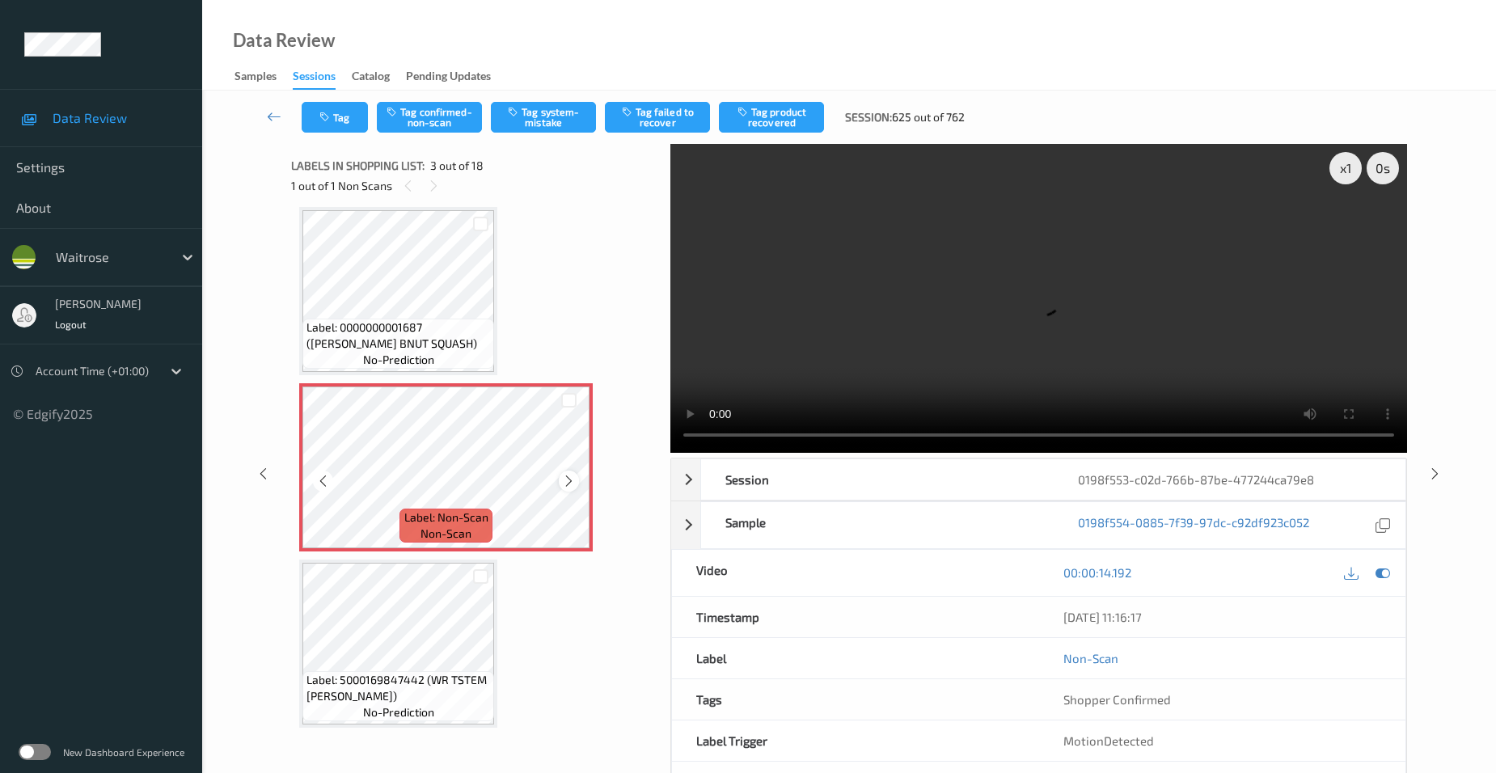
click at [575, 484] on icon at bounding box center [569, 481] width 14 height 15
drag, startPoint x: 958, startPoint y: 354, endPoint x: 967, endPoint y: 354, distance: 8.9
click at [958, 354] on video at bounding box center [1038, 298] width 737 height 309
drag, startPoint x: 995, startPoint y: 317, endPoint x: 948, endPoint y: 318, distance: 46.9
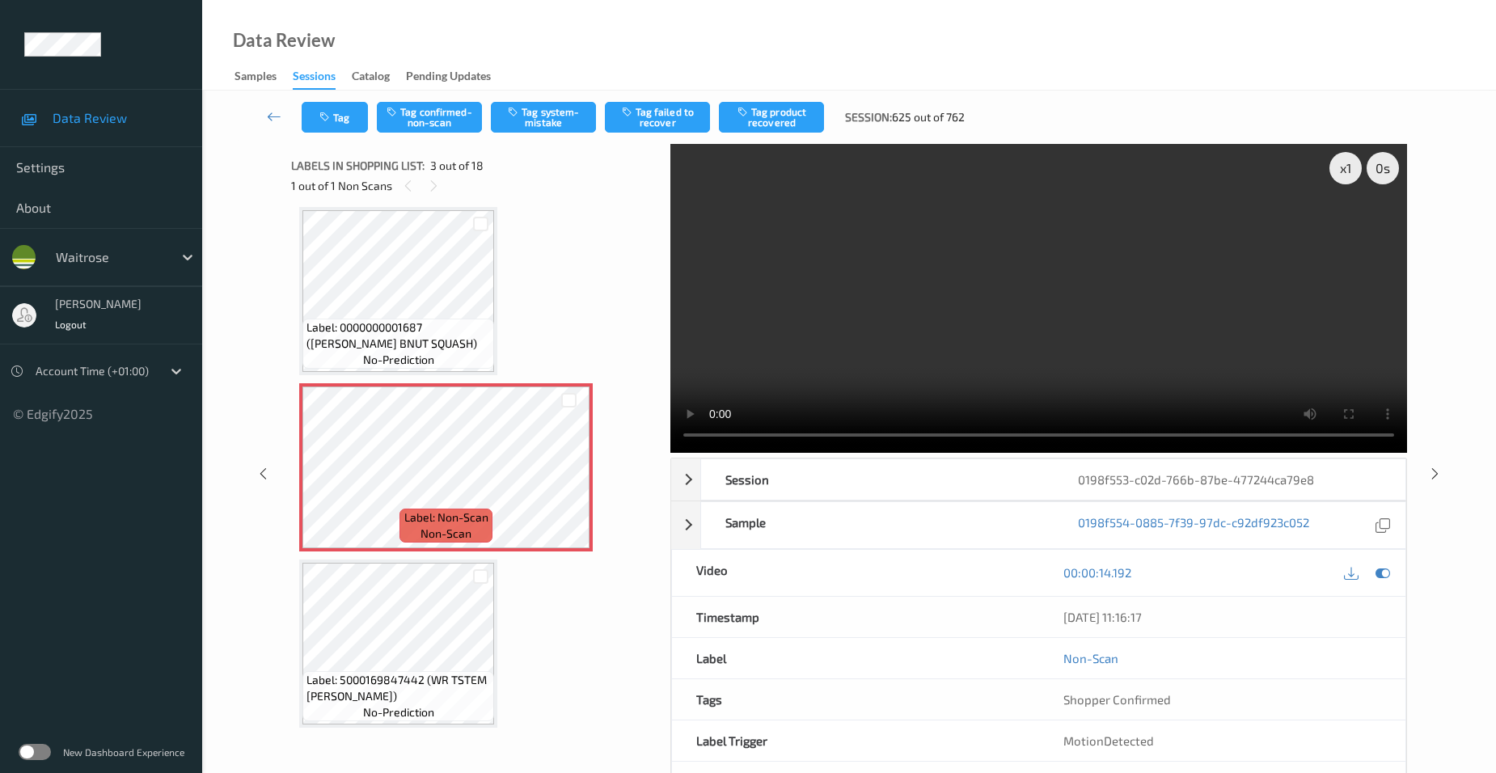
click at [995, 317] on video at bounding box center [1038, 298] width 737 height 309
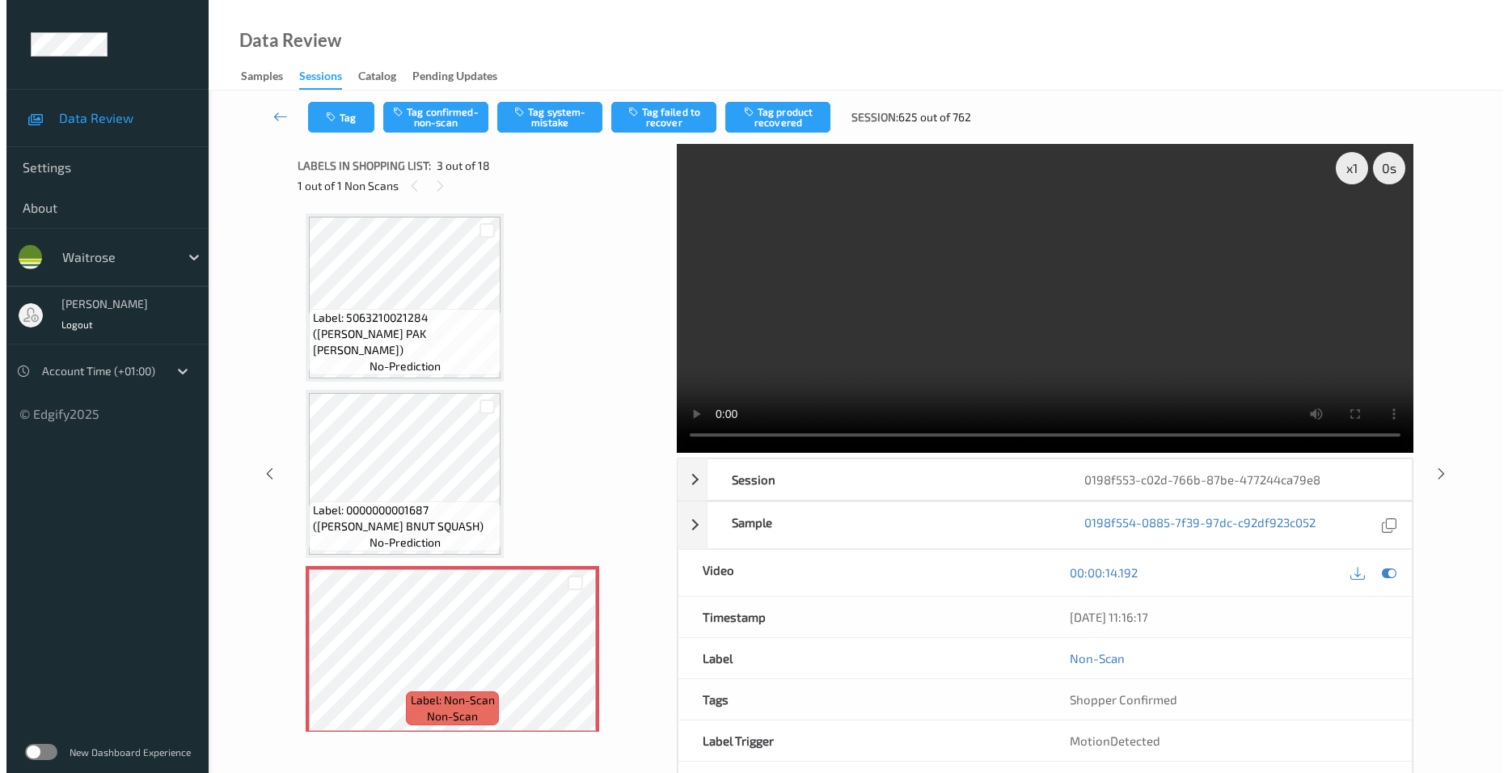
scroll to position [0, 0]
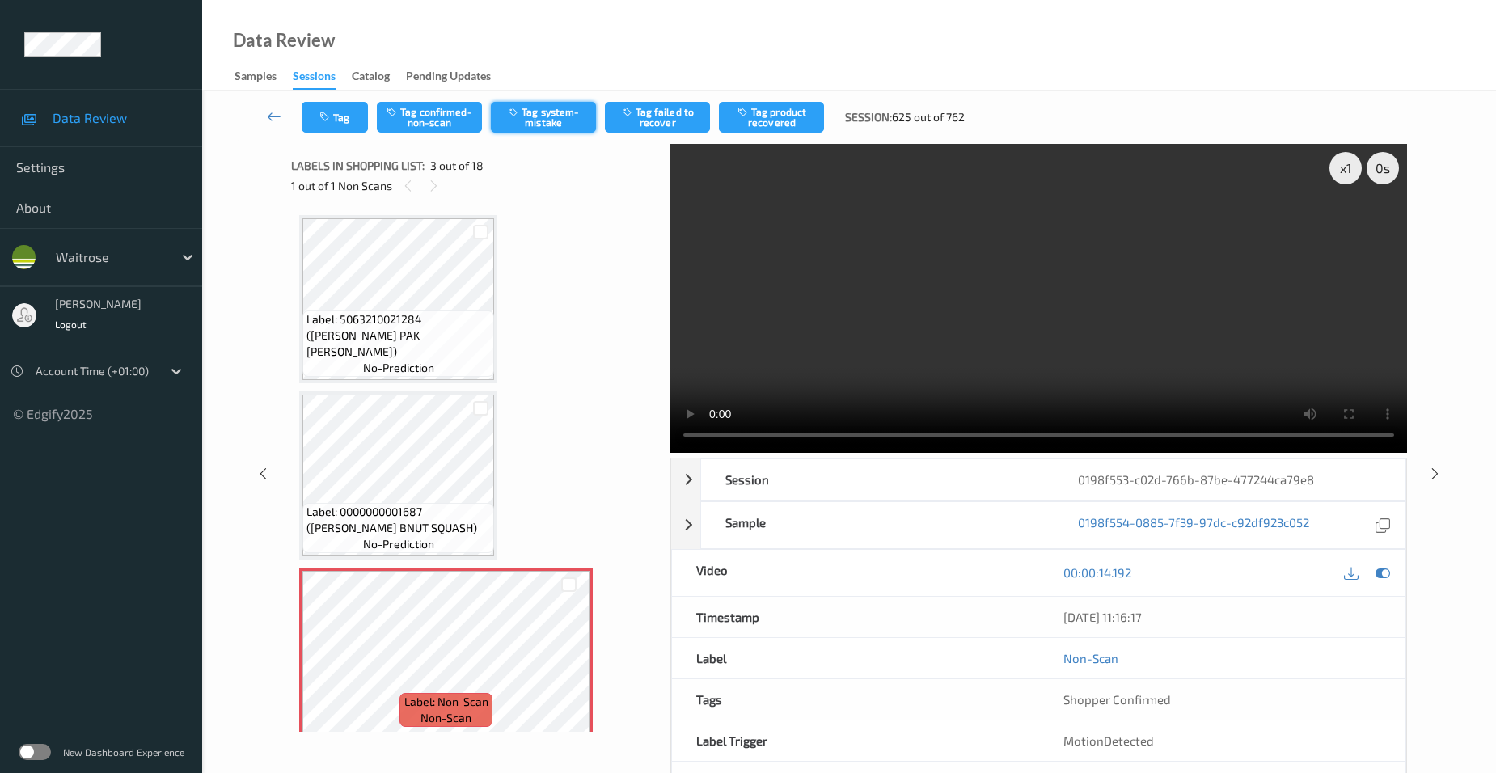
click at [548, 119] on button "Tag system-mistake" at bounding box center [543, 117] width 105 height 31
click at [349, 115] on button "Tag" at bounding box center [335, 117] width 66 height 31
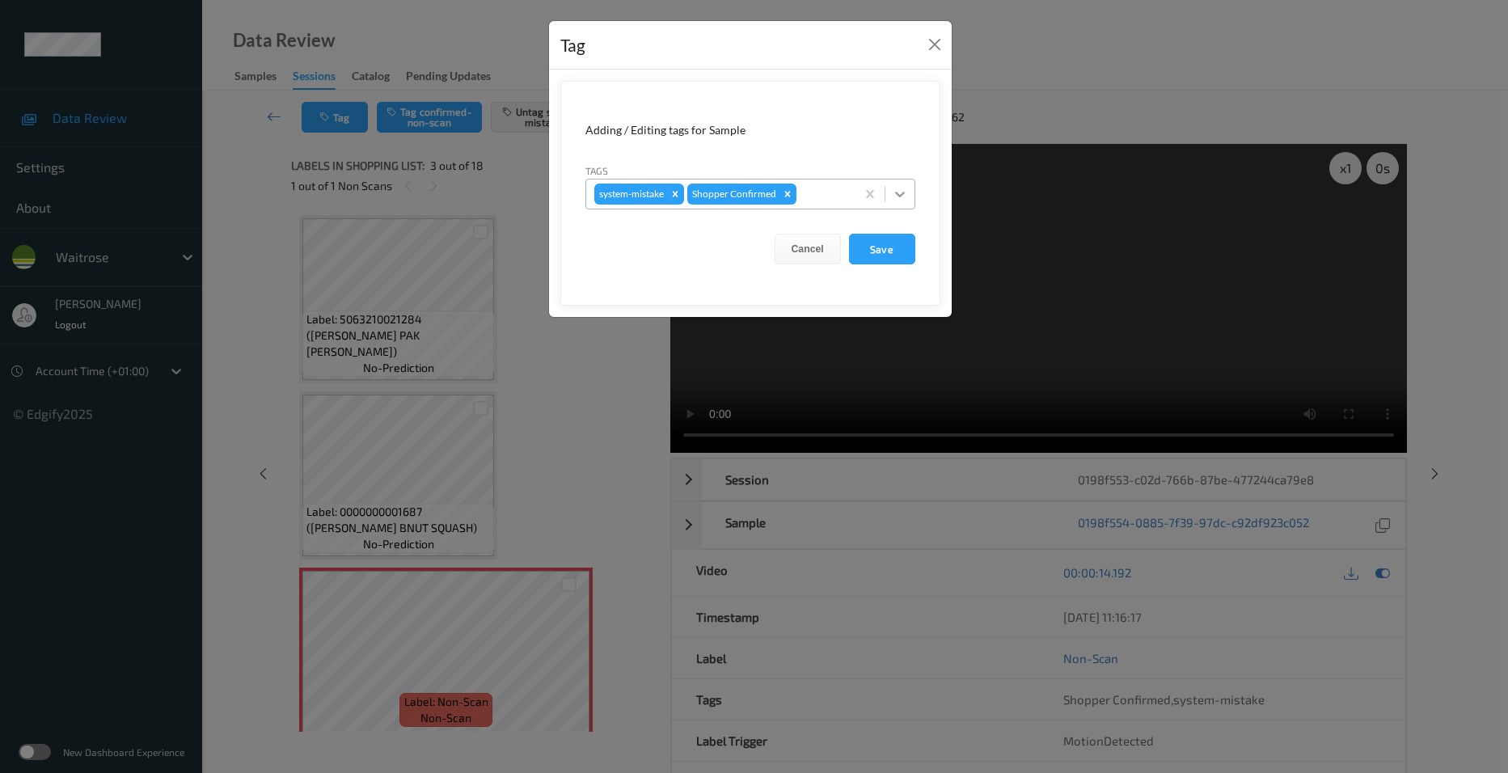
click at [900, 188] on icon at bounding box center [900, 194] width 16 height 16
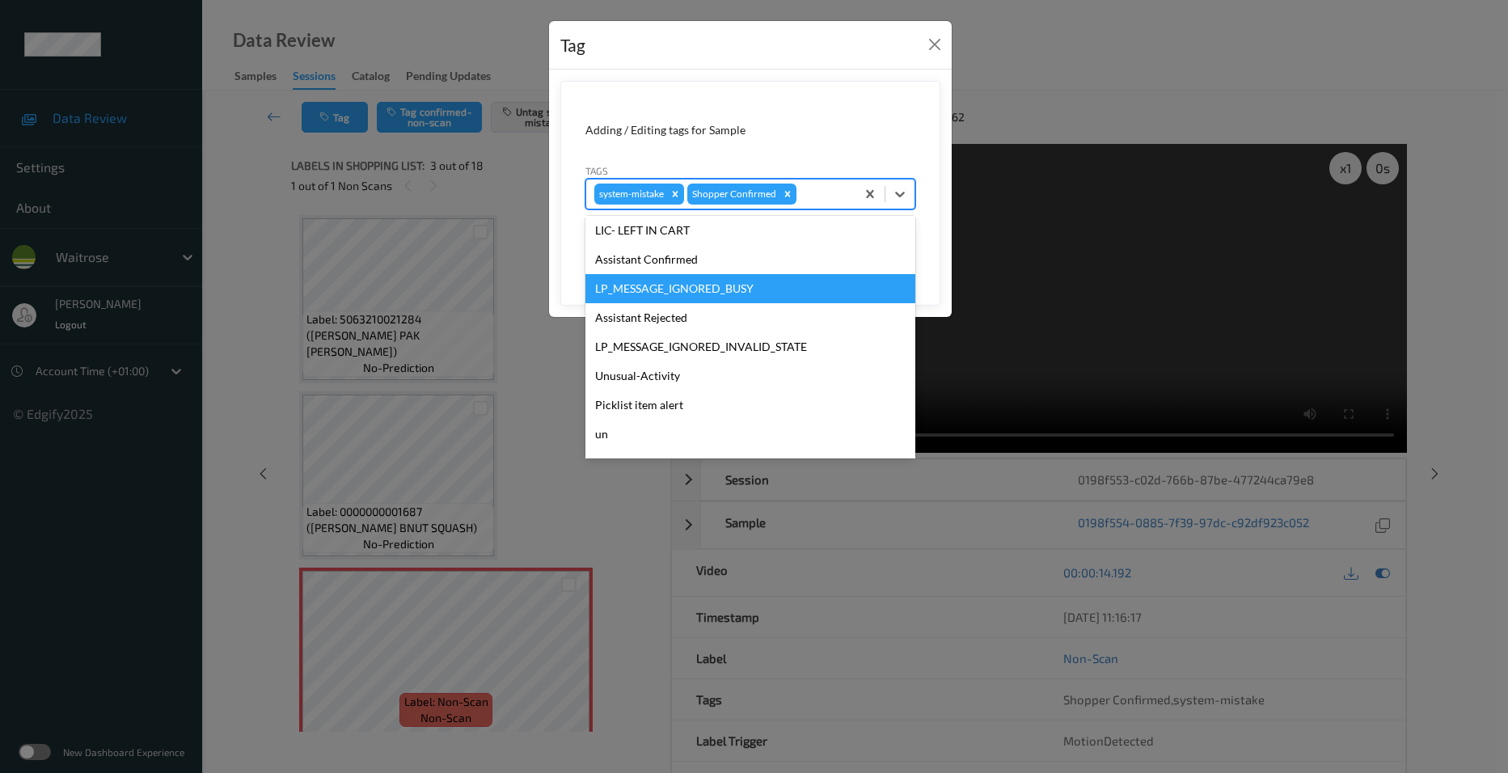
scroll to position [346, 0]
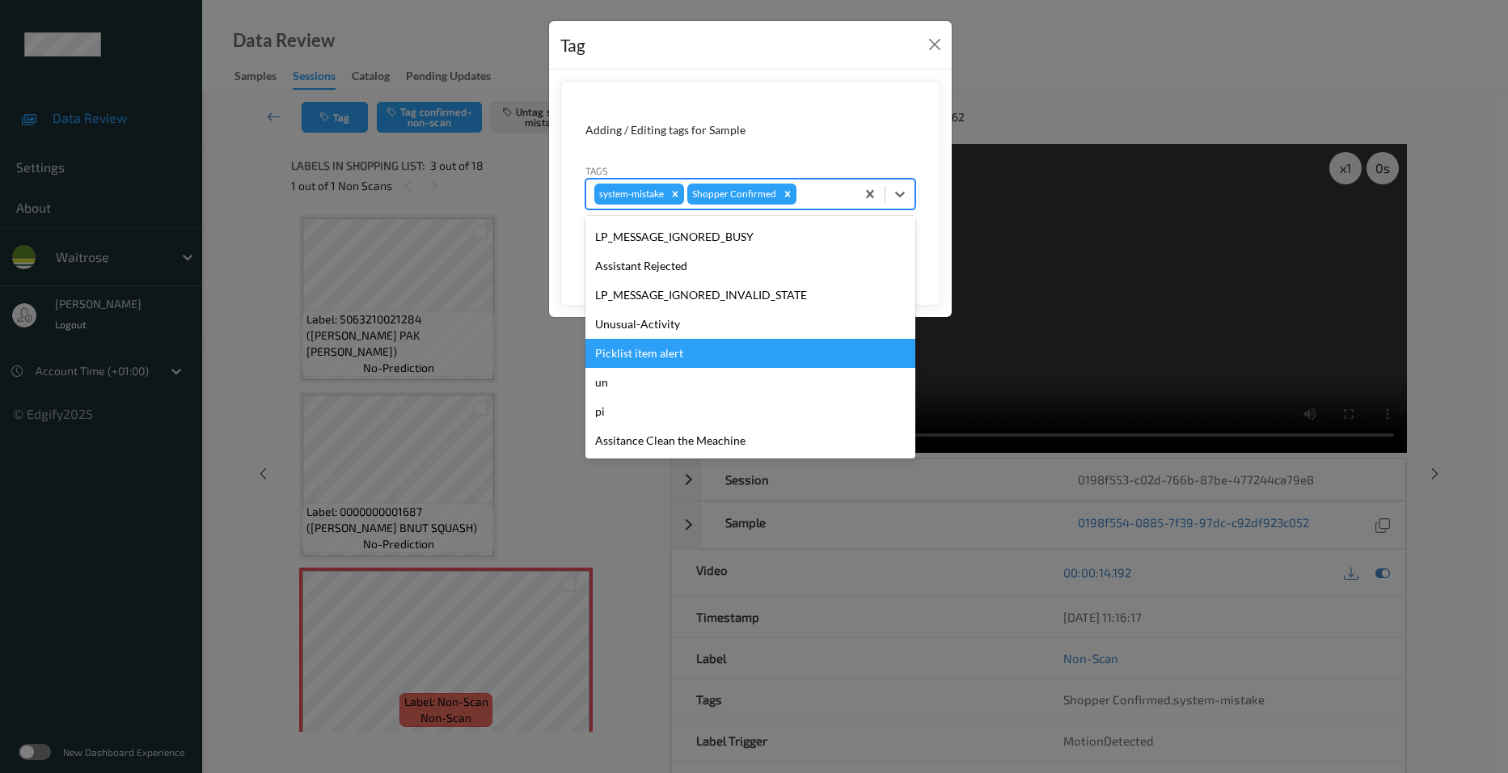
click at [638, 351] on div "Picklist item alert" at bounding box center [751, 353] width 330 height 29
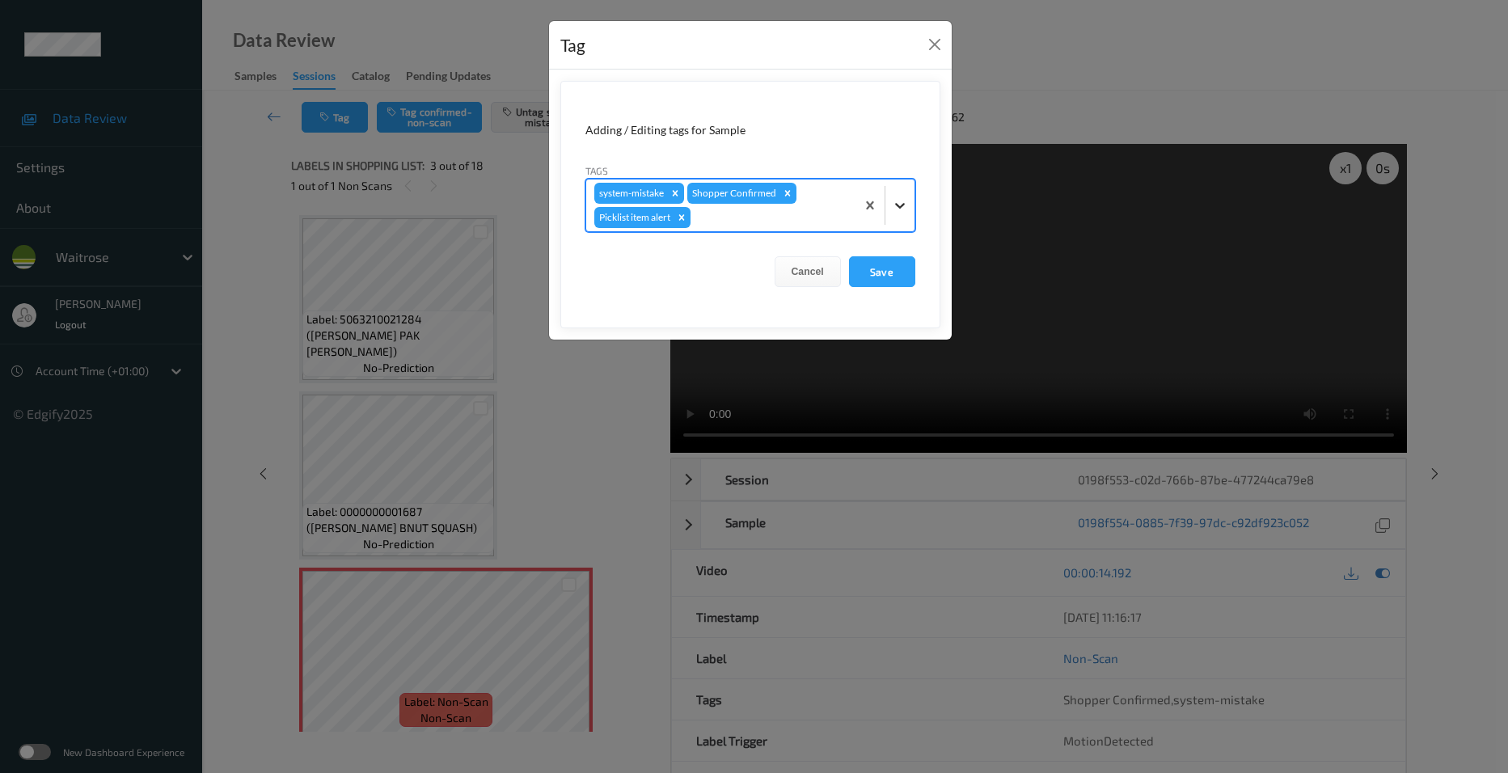
click at [894, 209] on icon at bounding box center [900, 205] width 16 height 16
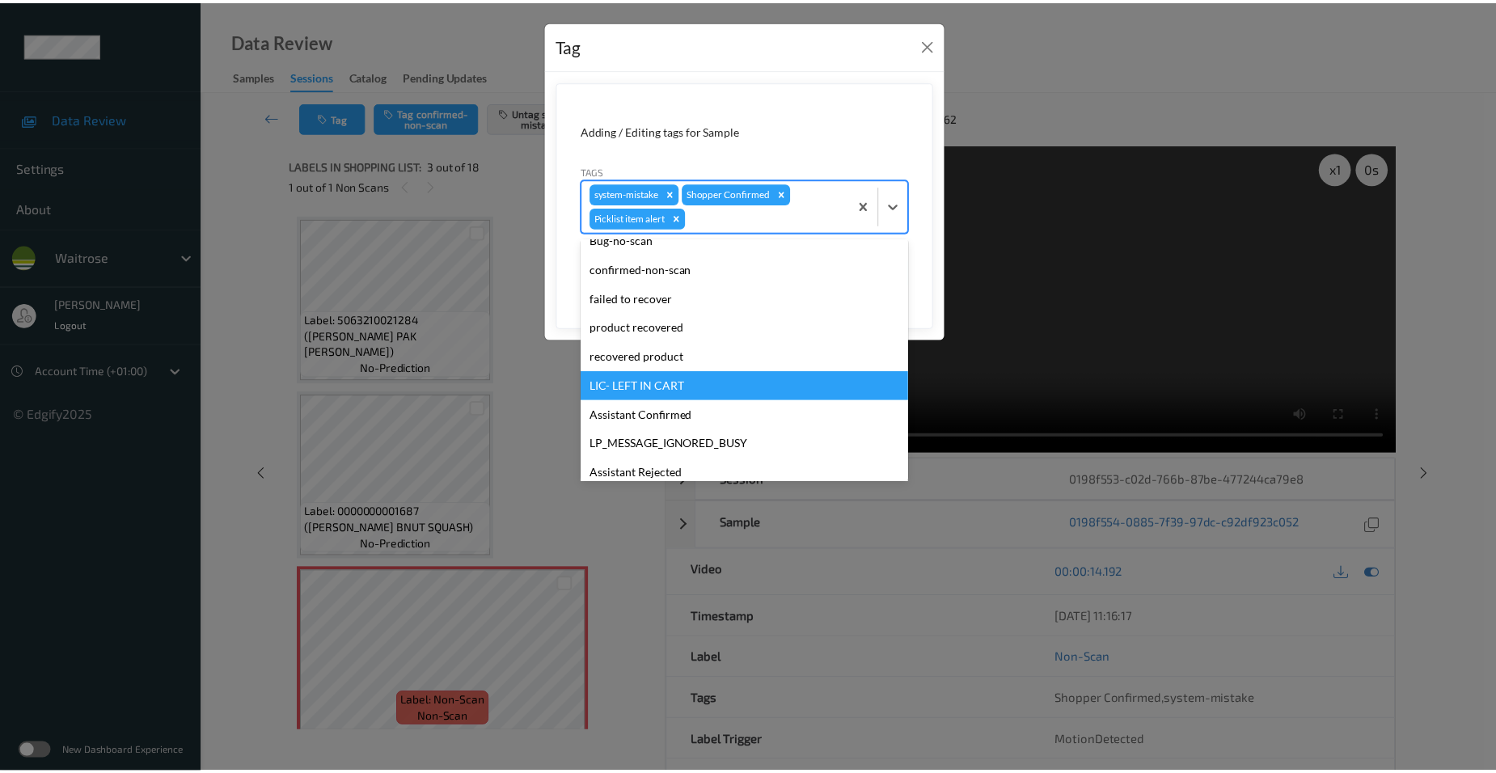
scroll to position [243, 0]
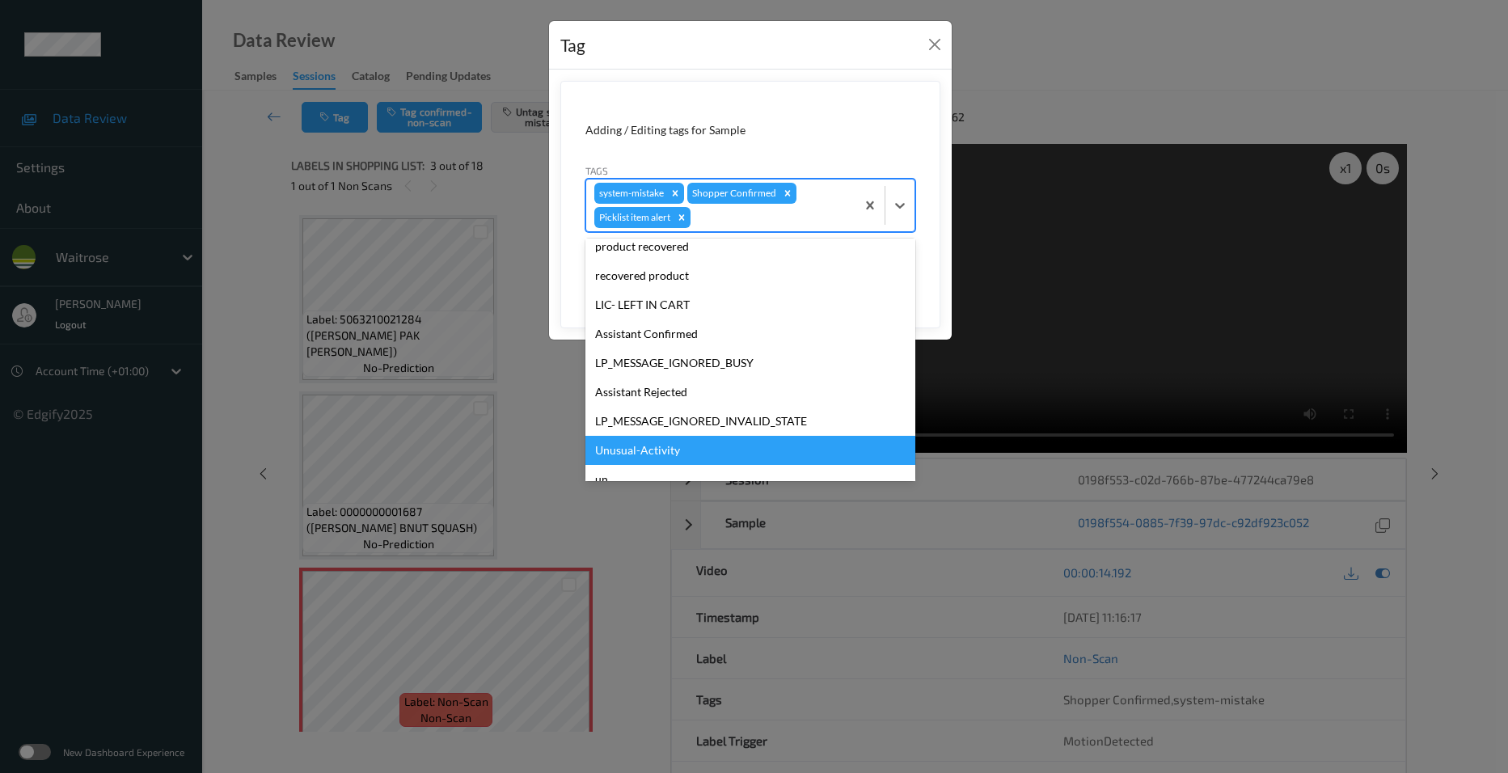
drag, startPoint x: 680, startPoint y: 450, endPoint x: 793, endPoint y: 393, distance: 126.6
click at [681, 449] on div "Unusual-Activity" at bounding box center [751, 450] width 330 height 29
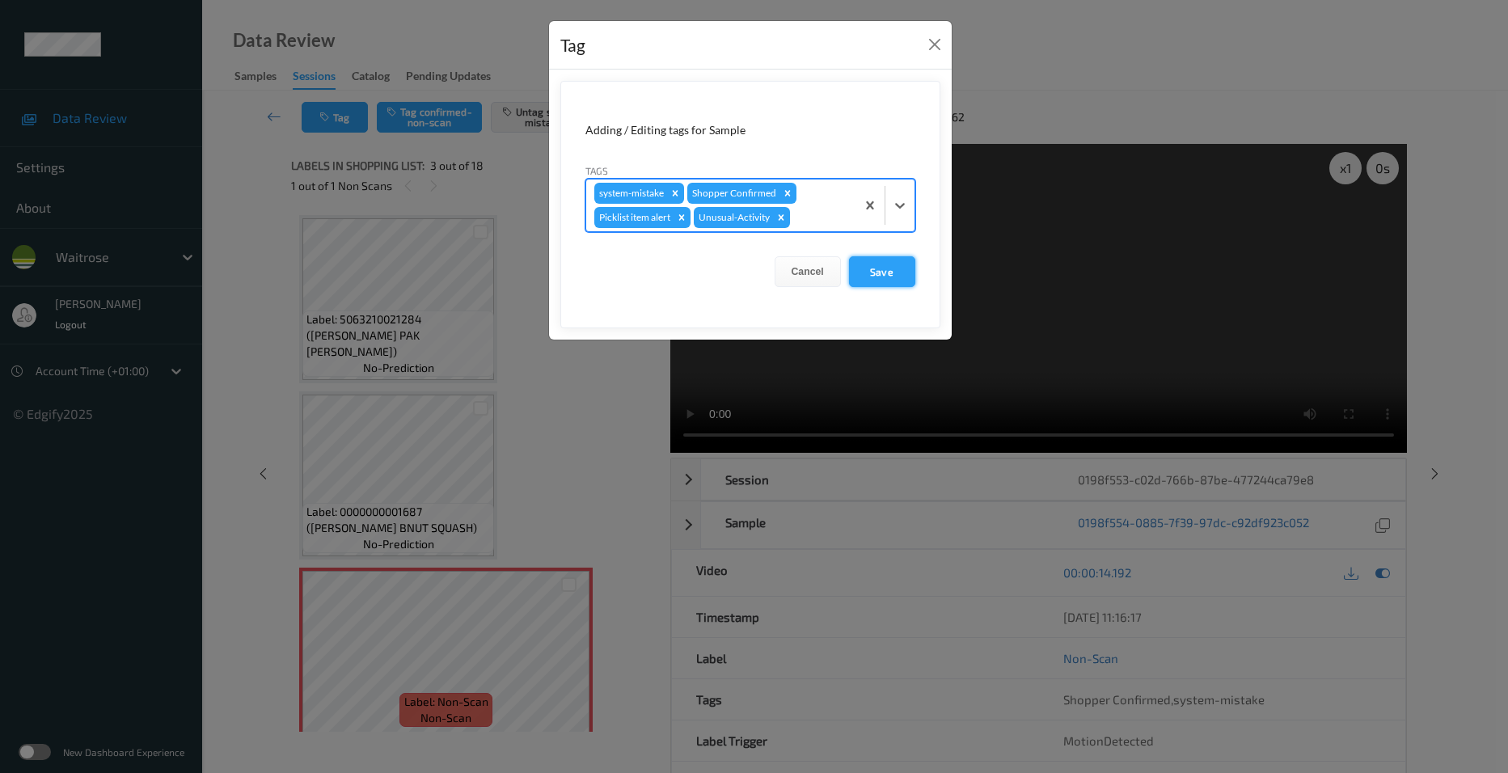
click at [876, 275] on button "Save" at bounding box center [882, 271] width 66 height 31
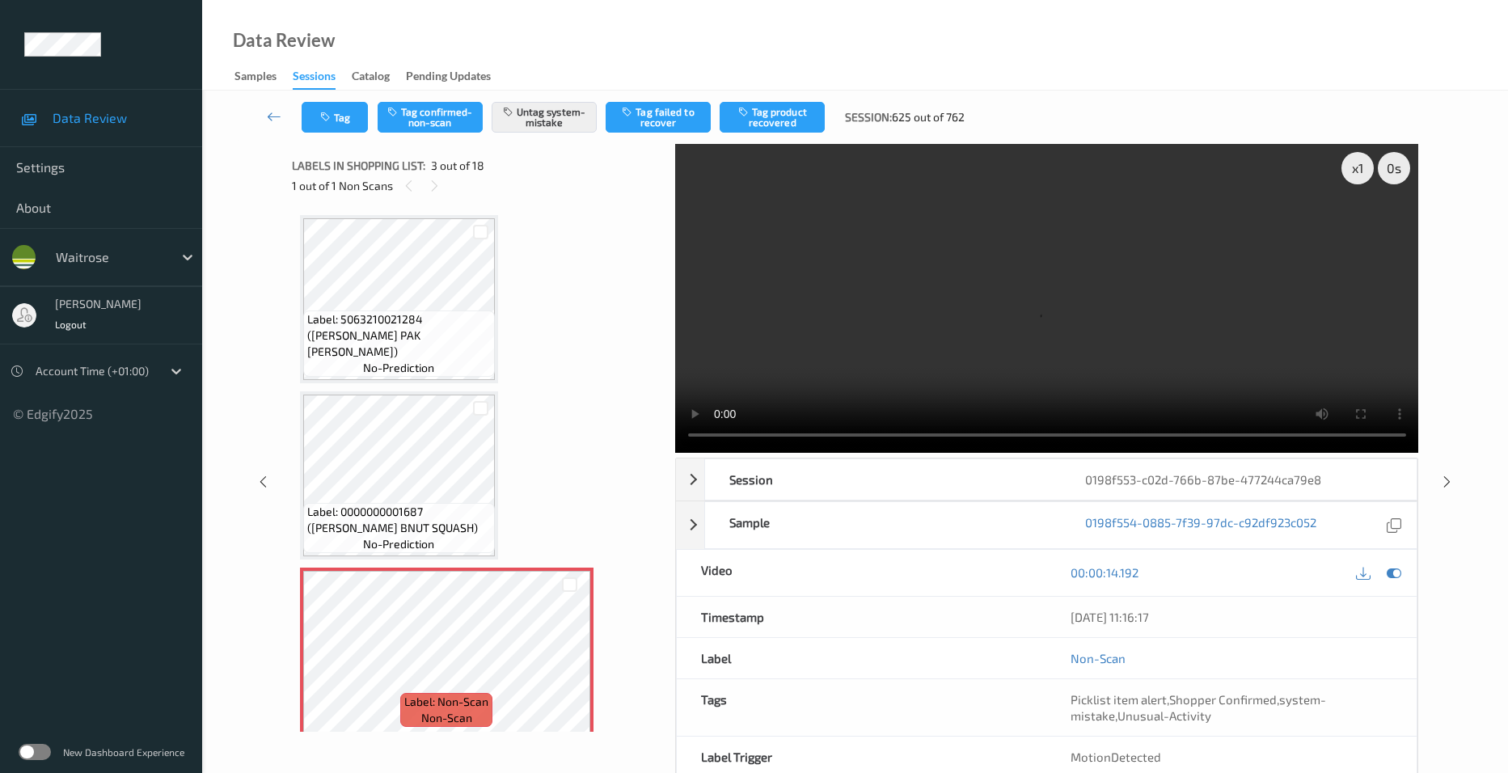
click at [265, 101] on div "Tag Tag confirmed-non-scan Untag system-mistake Tag failed to recover Tag produ…" at bounding box center [855, 117] width 1240 height 53
click at [271, 101] on div "Tag Tag confirmed-non-scan Untag system-mistake Tag failed to recover Tag produ…" at bounding box center [855, 117] width 1240 height 53
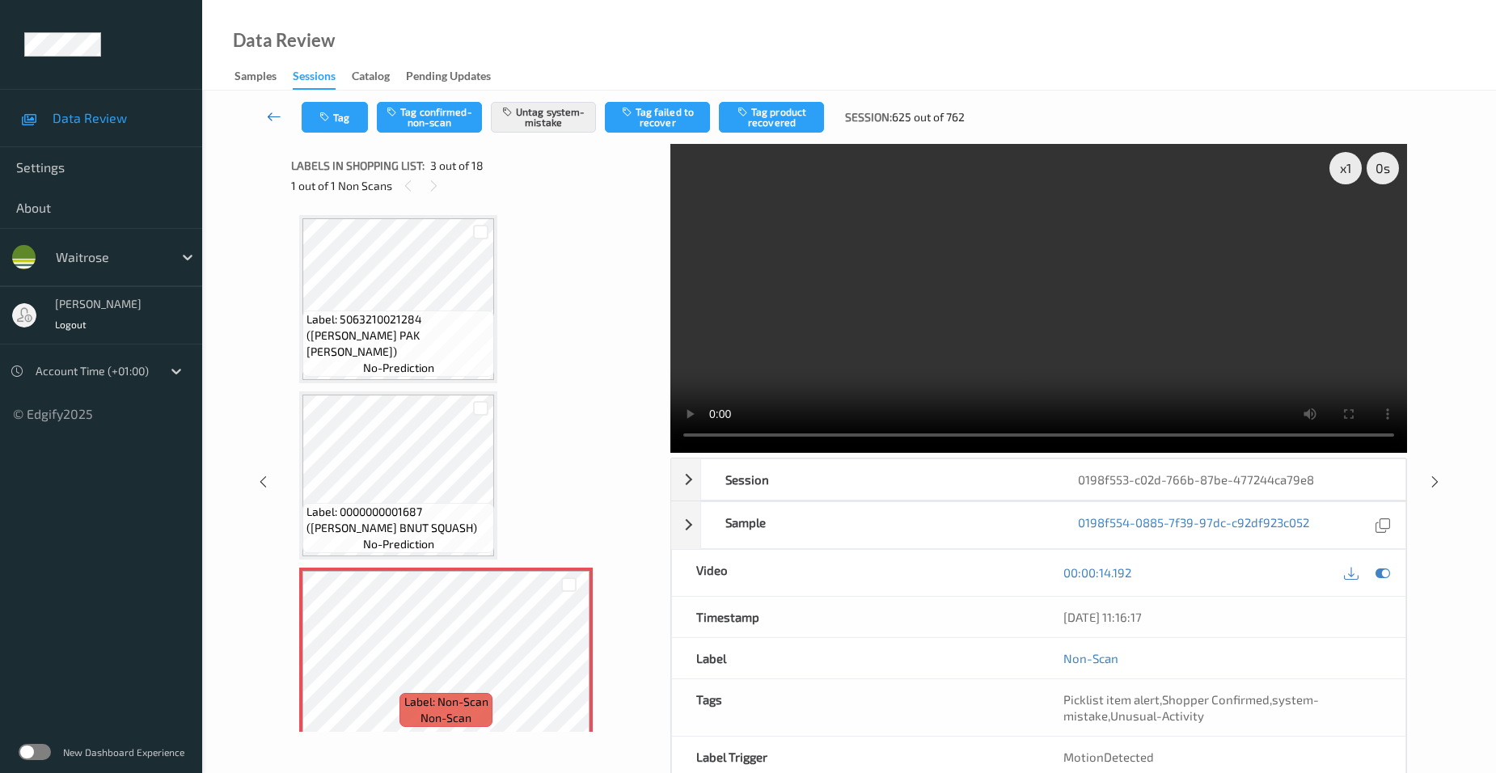
click at [270, 104] on link at bounding box center [274, 117] width 55 height 31
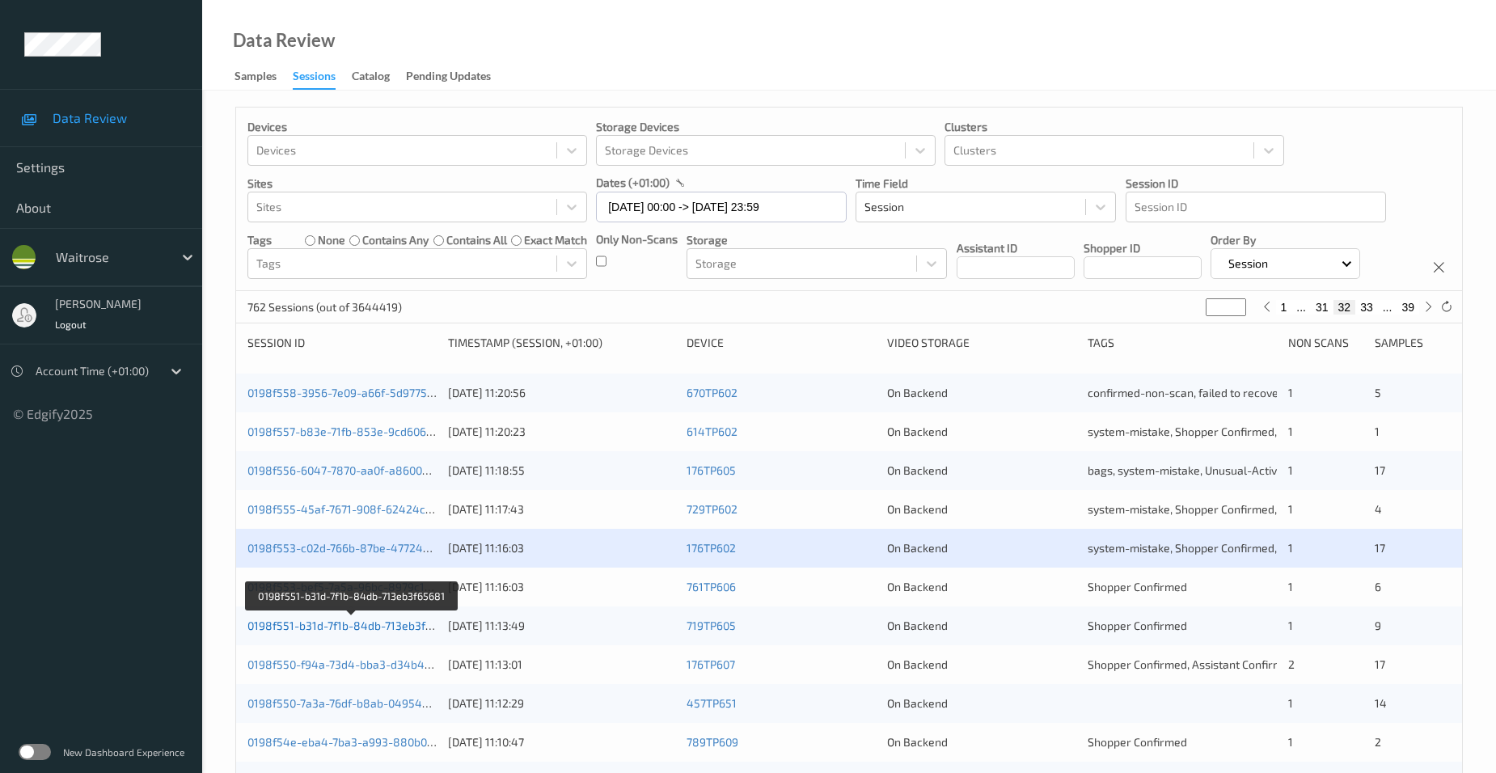
click at [311, 627] on link "0198f551-b31d-7f1b-84db-713eb3f65681" at bounding box center [351, 626] width 209 height 14
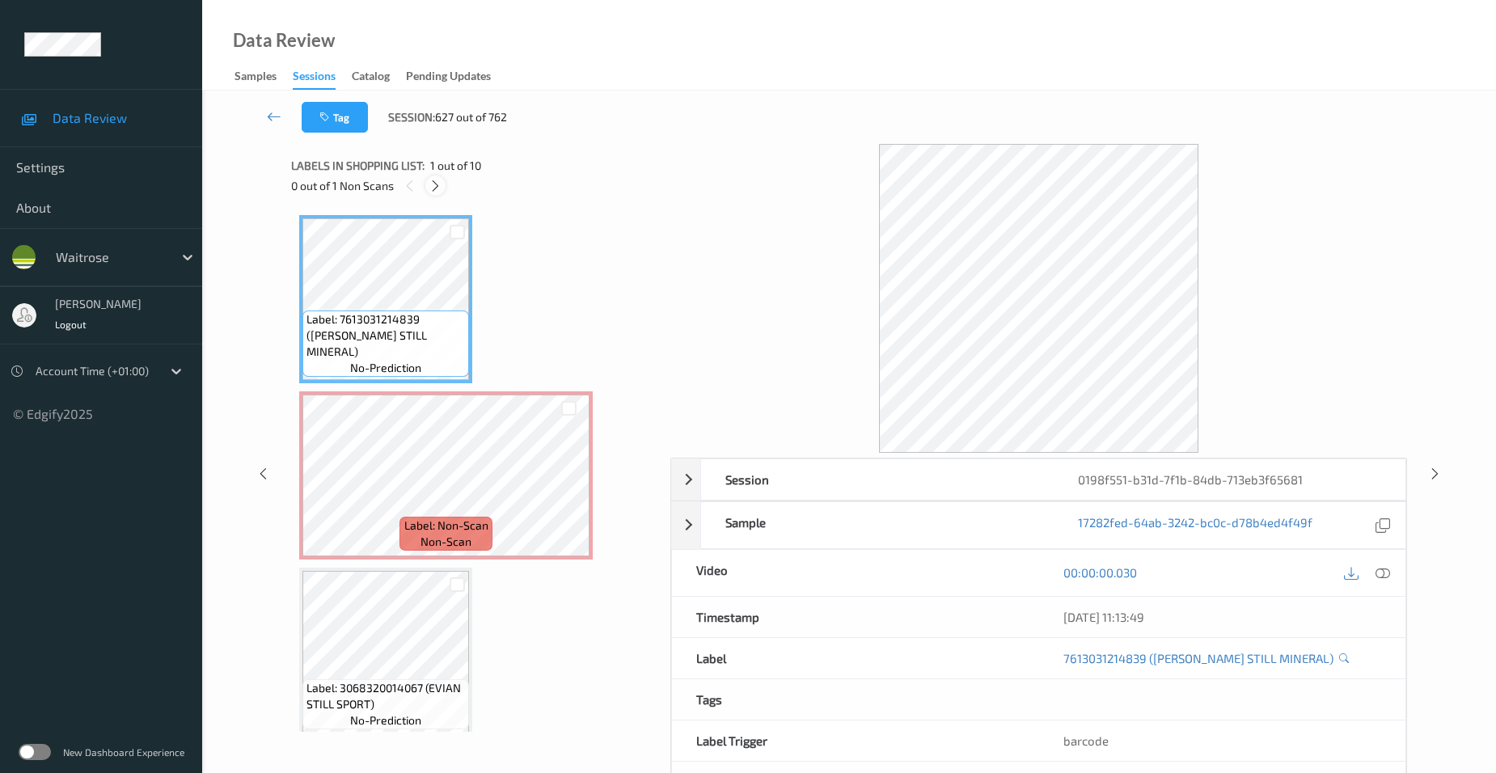
click at [439, 184] on icon at bounding box center [436, 186] width 14 height 15
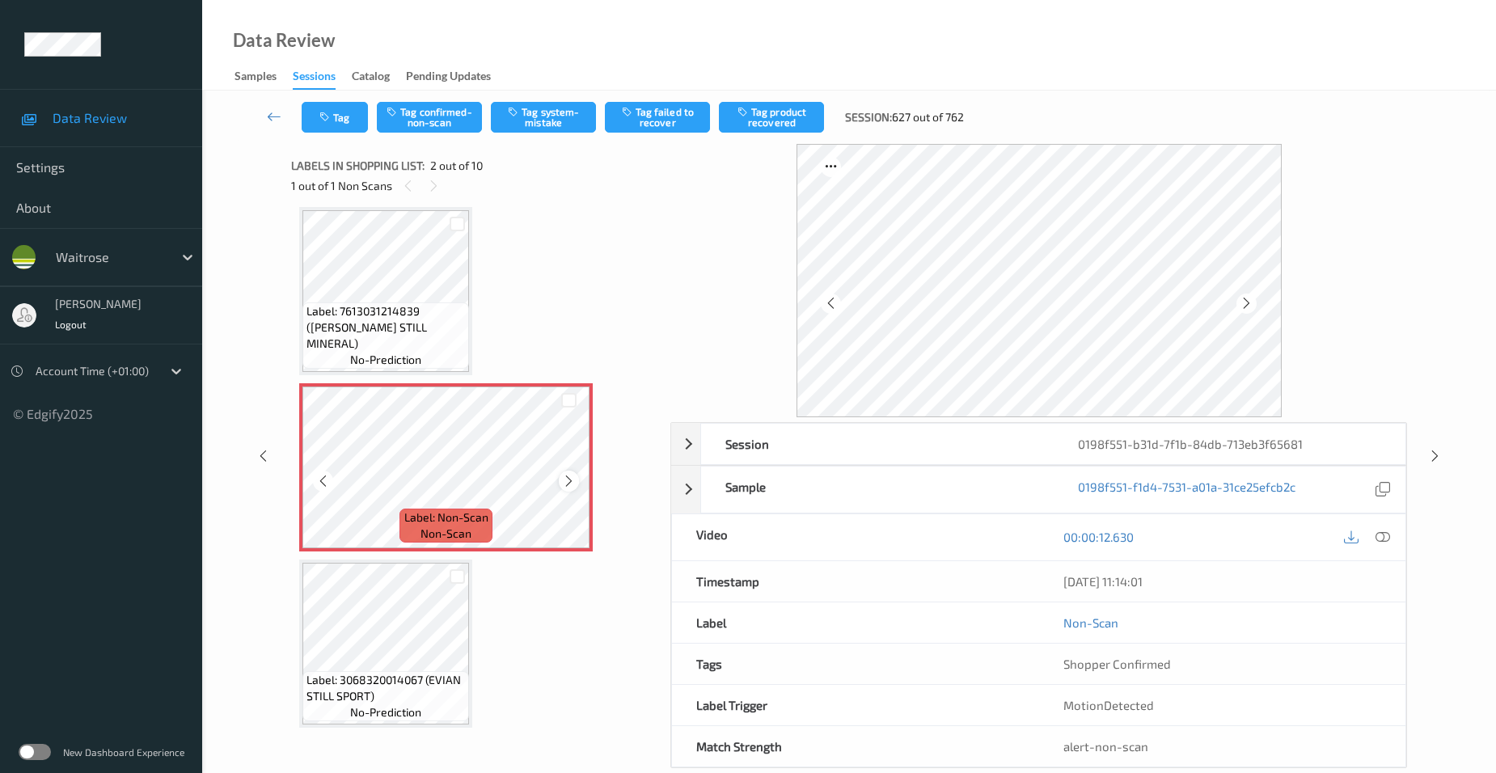
click at [571, 478] on icon at bounding box center [569, 481] width 14 height 15
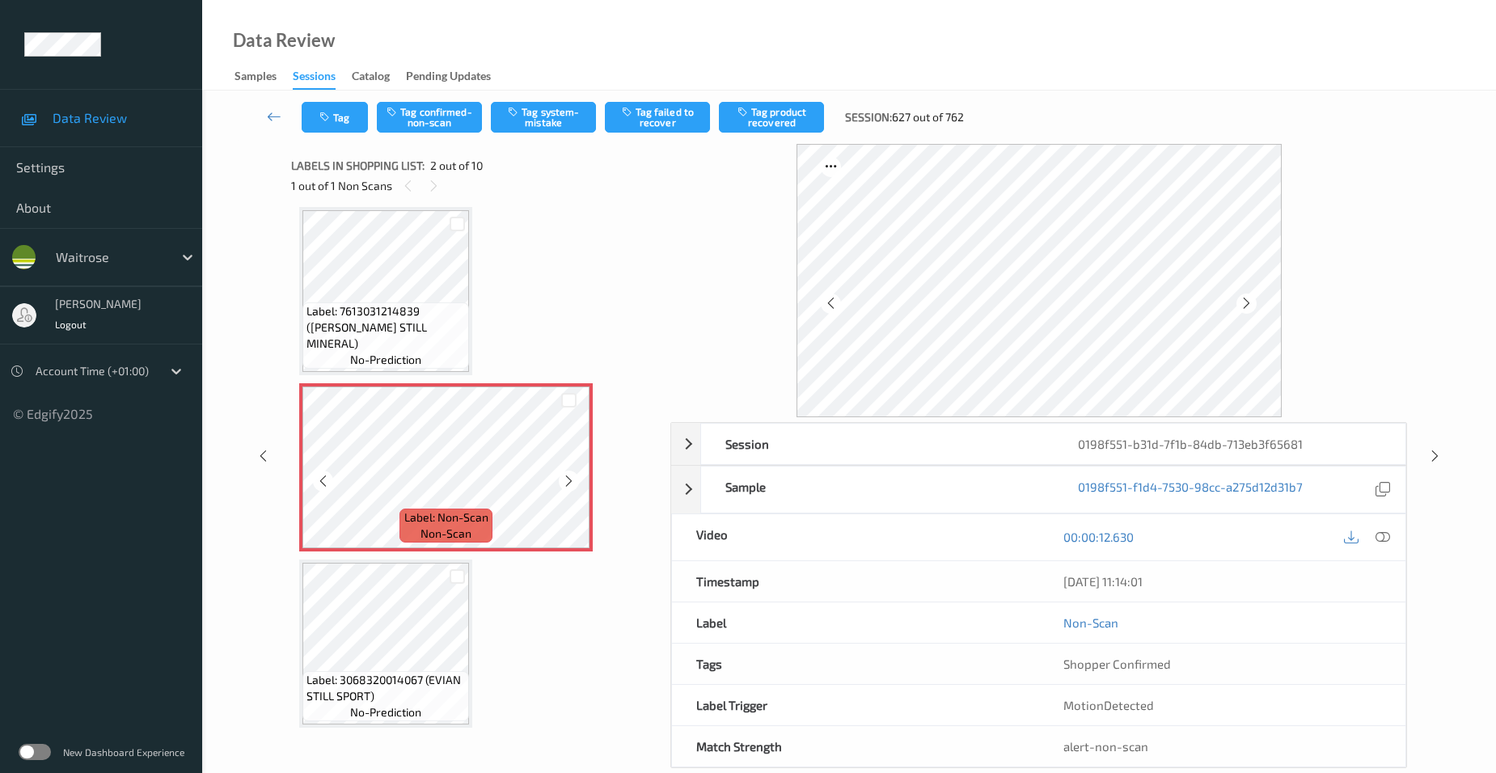
click at [571, 478] on icon at bounding box center [569, 481] width 14 height 15
click at [1386, 531] on icon at bounding box center [1383, 537] width 15 height 15
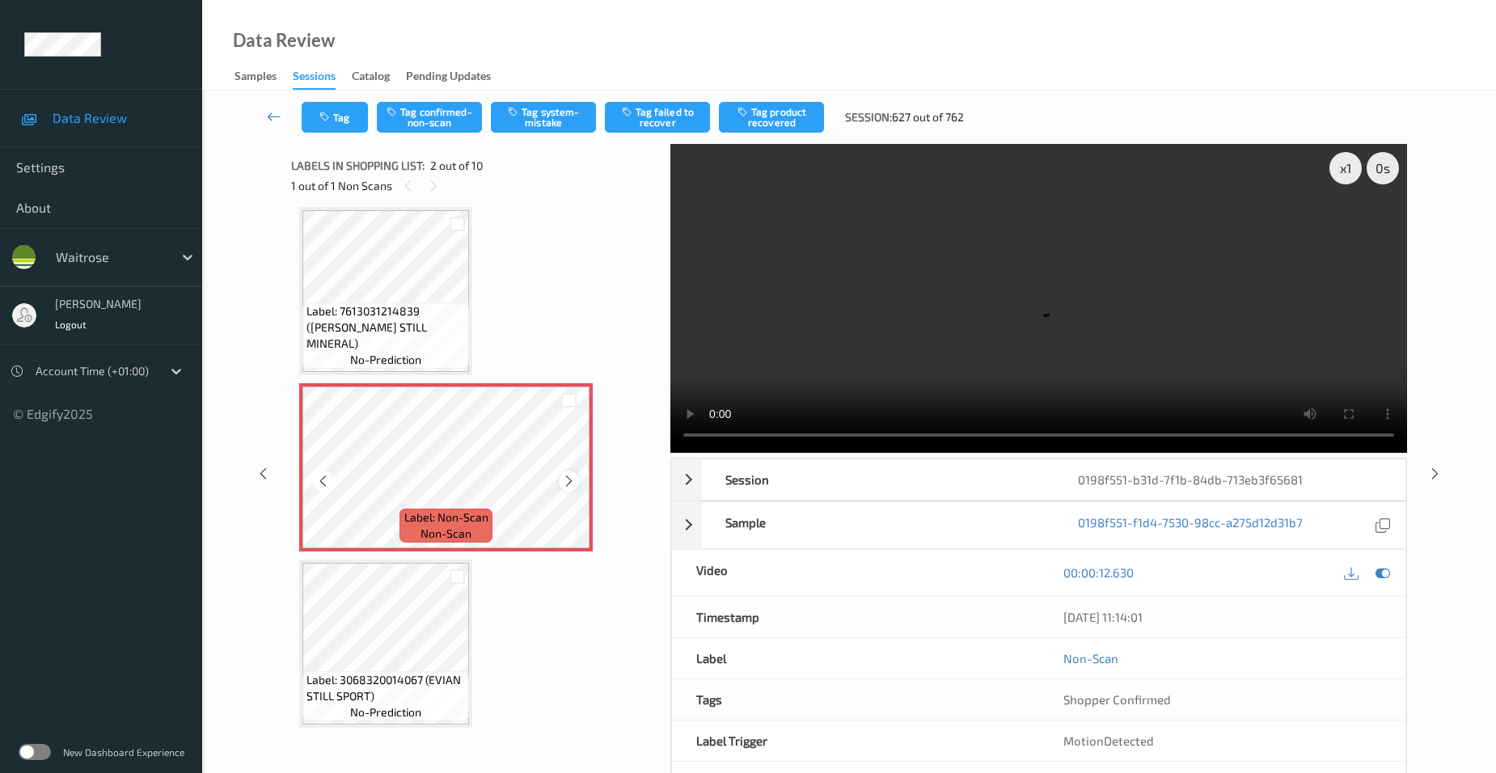
click at [576, 484] on icon at bounding box center [569, 481] width 14 height 15
click at [1069, 390] on video at bounding box center [1038, 298] width 737 height 309
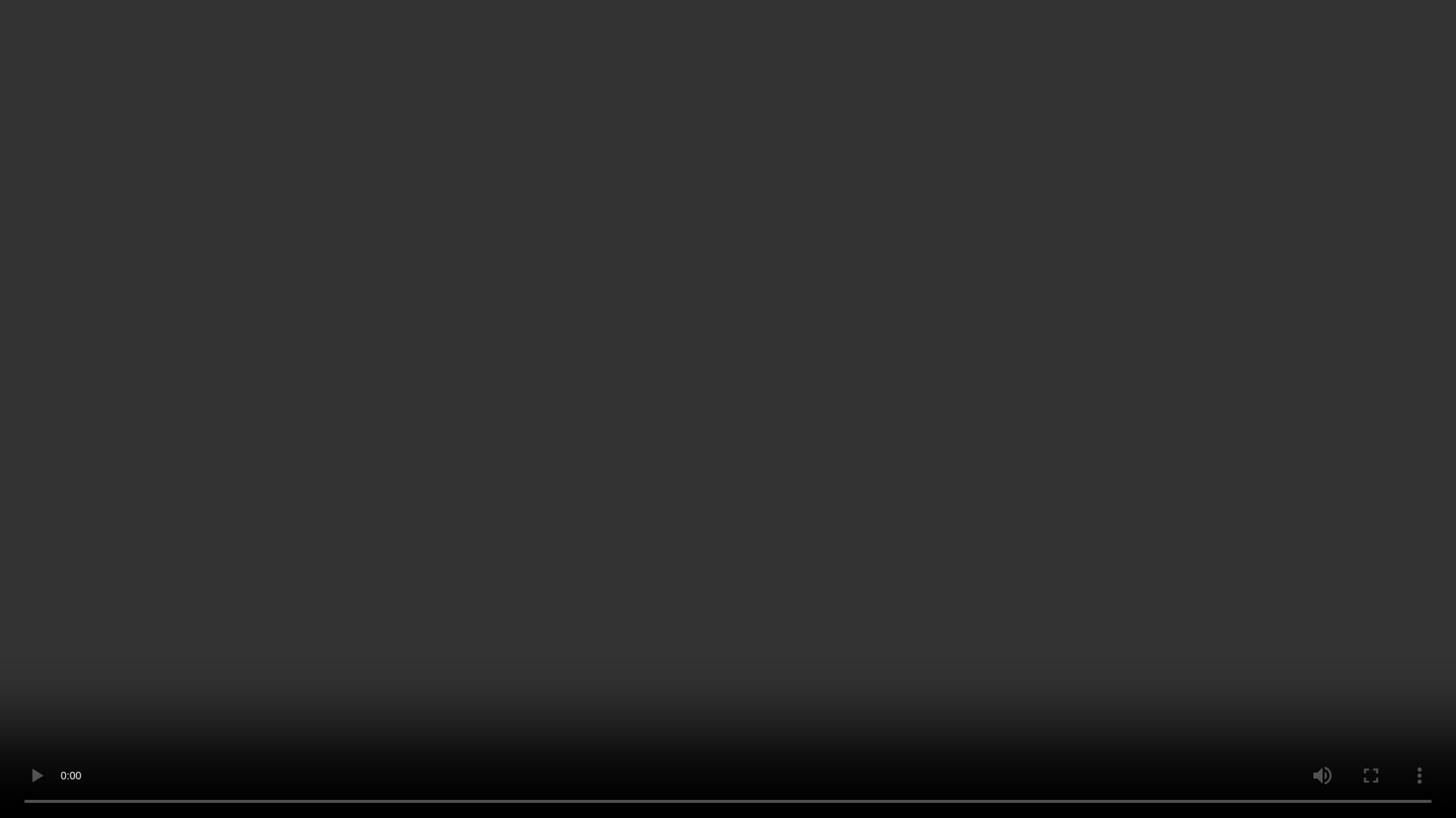
click at [1143, 688] on video at bounding box center [728, 409] width 1456 height 818
click at [319, 683] on video at bounding box center [728, 409] width 1456 height 818
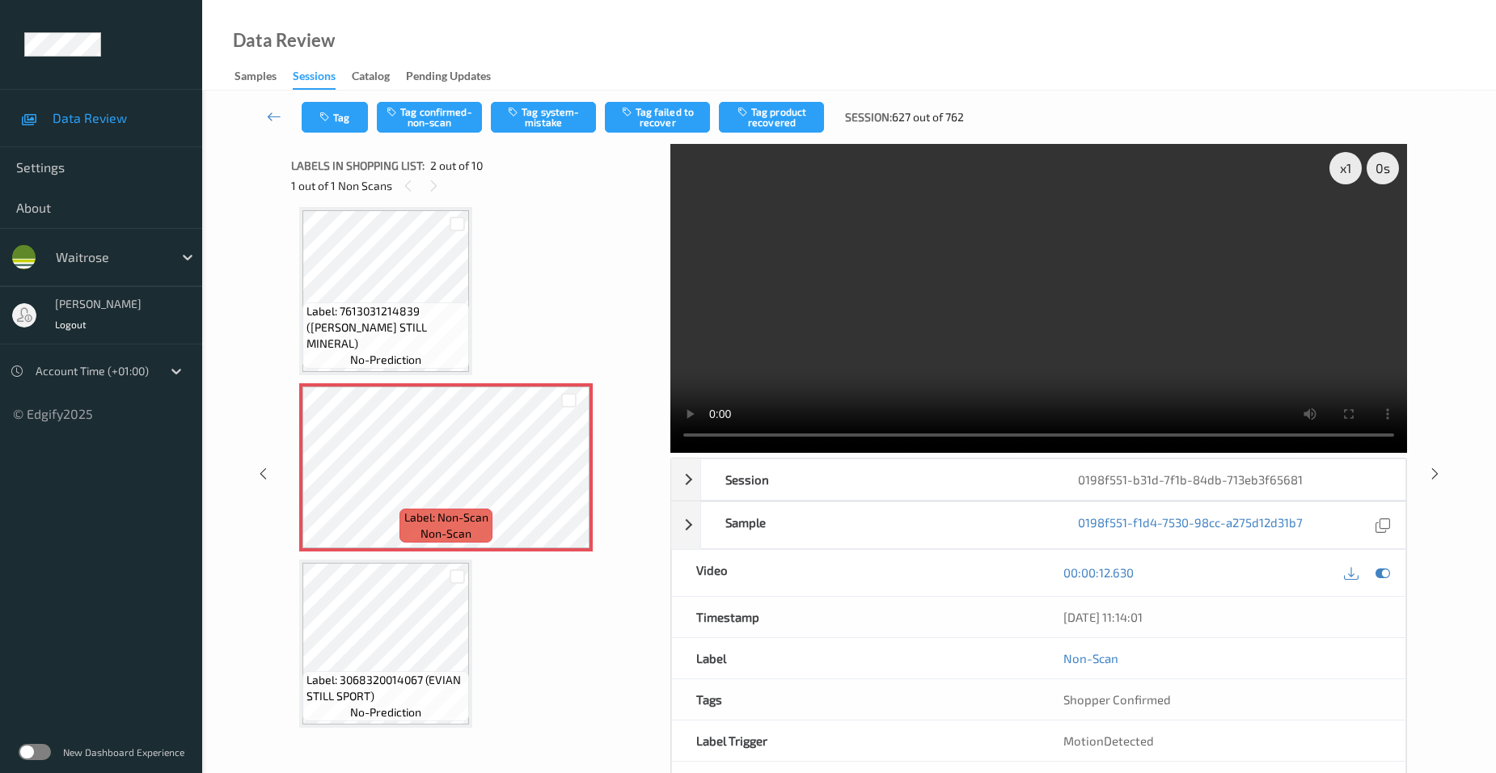
click at [1128, 360] on video at bounding box center [1038, 298] width 737 height 309
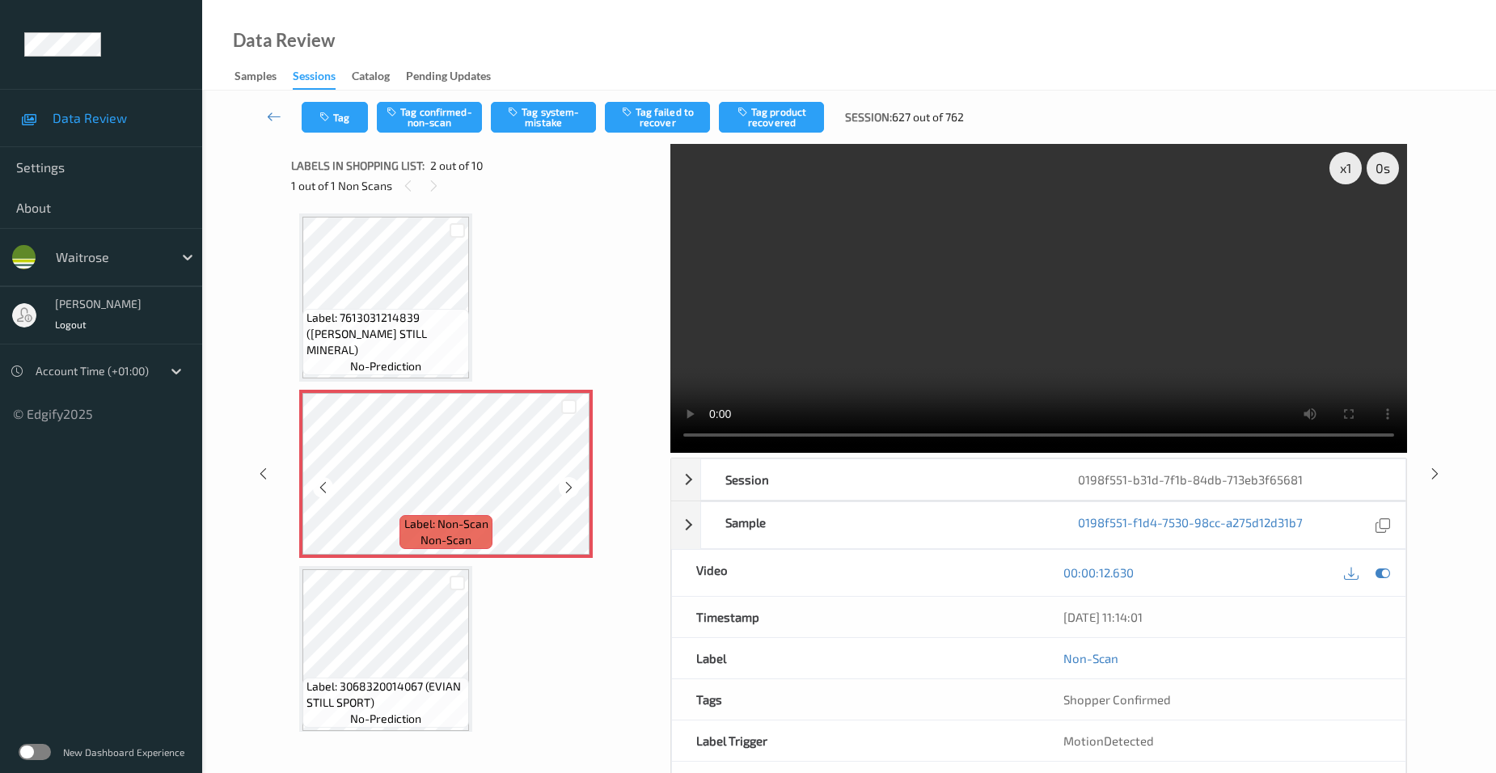
scroll to position [0, 0]
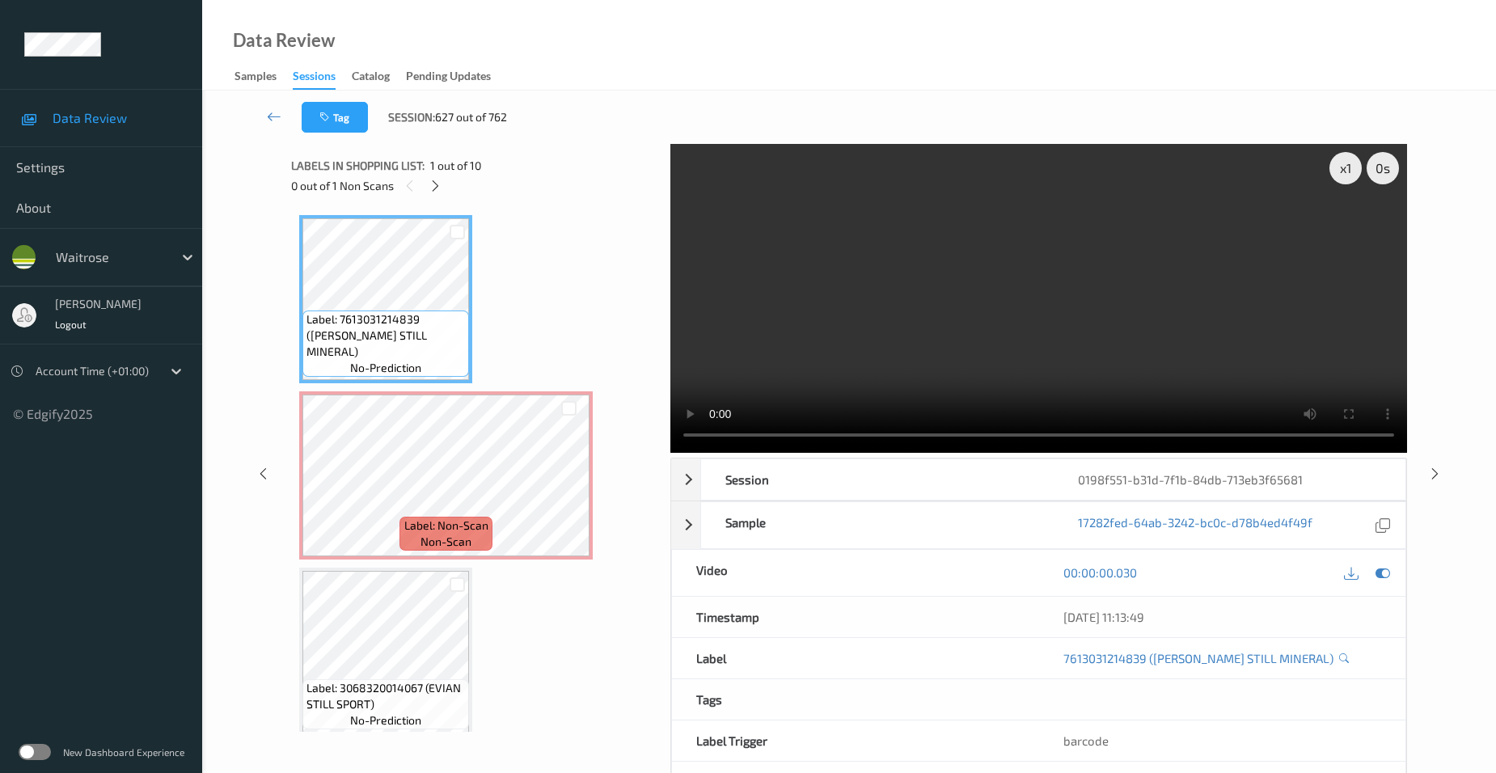
click at [892, 351] on video at bounding box center [1038, 298] width 737 height 309
click at [914, 371] on video at bounding box center [1038, 298] width 737 height 309
click at [1046, 341] on video at bounding box center [1038, 298] width 737 height 309
click at [869, 330] on video at bounding box center [1038, 298] width 737 height 309
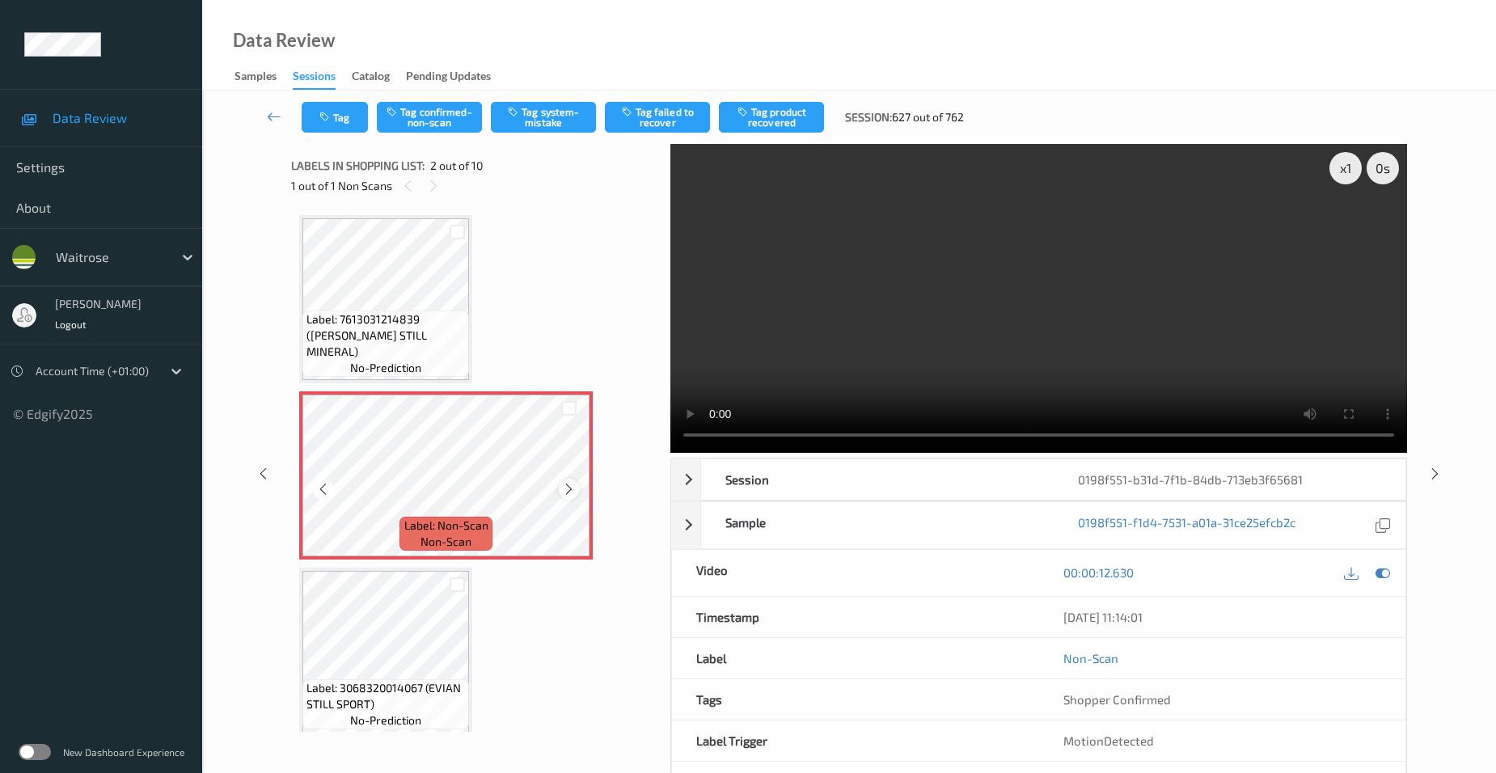
click at [564, 487] on icon at bounding box center [569, 489] width 14 height 15
click at [550, 111] on button "Tag system-mistake" at bounding box center [543, 117] width 105 height 31
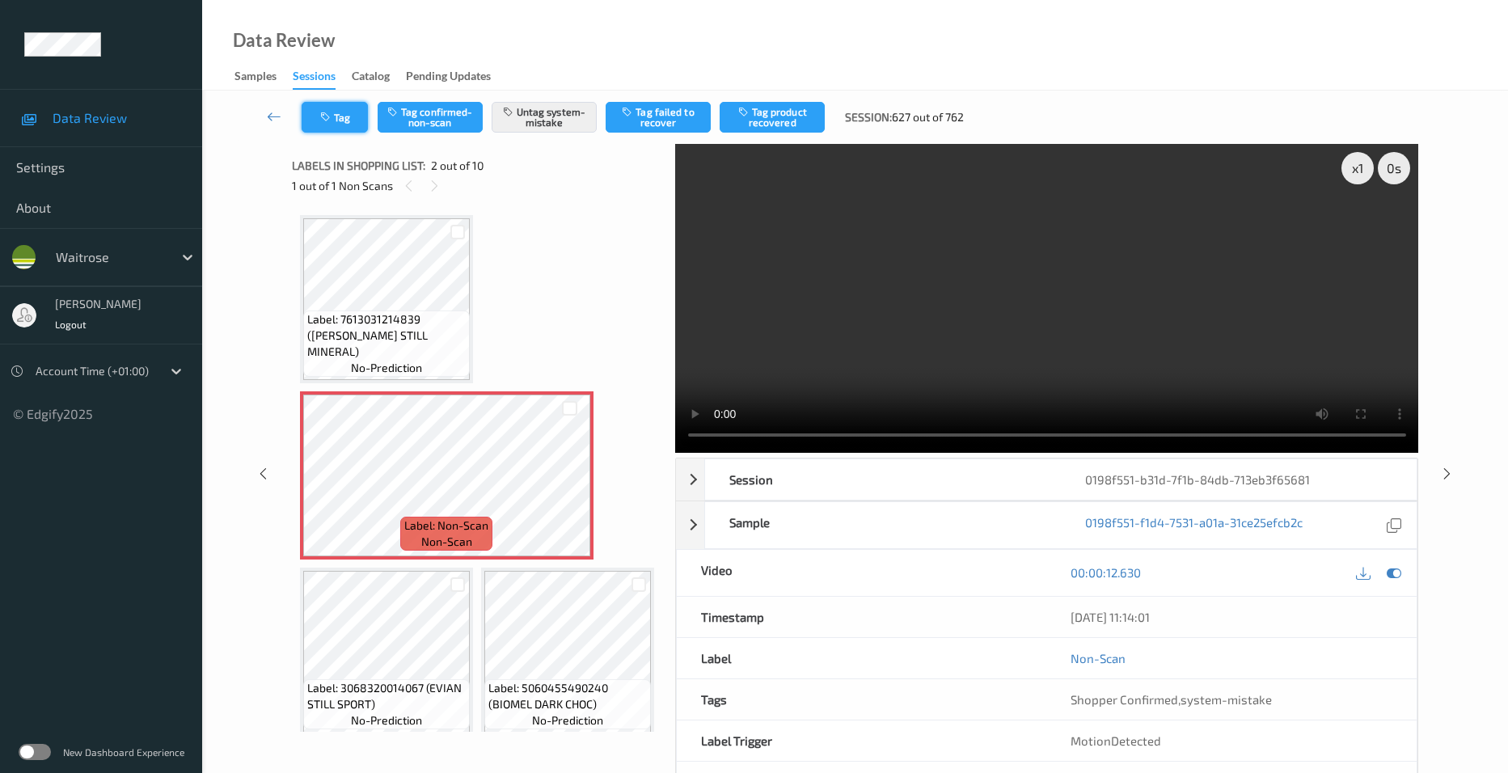
click at [337, 116] on button "Tag" at bounding box center [335, 117] width 66 height 31
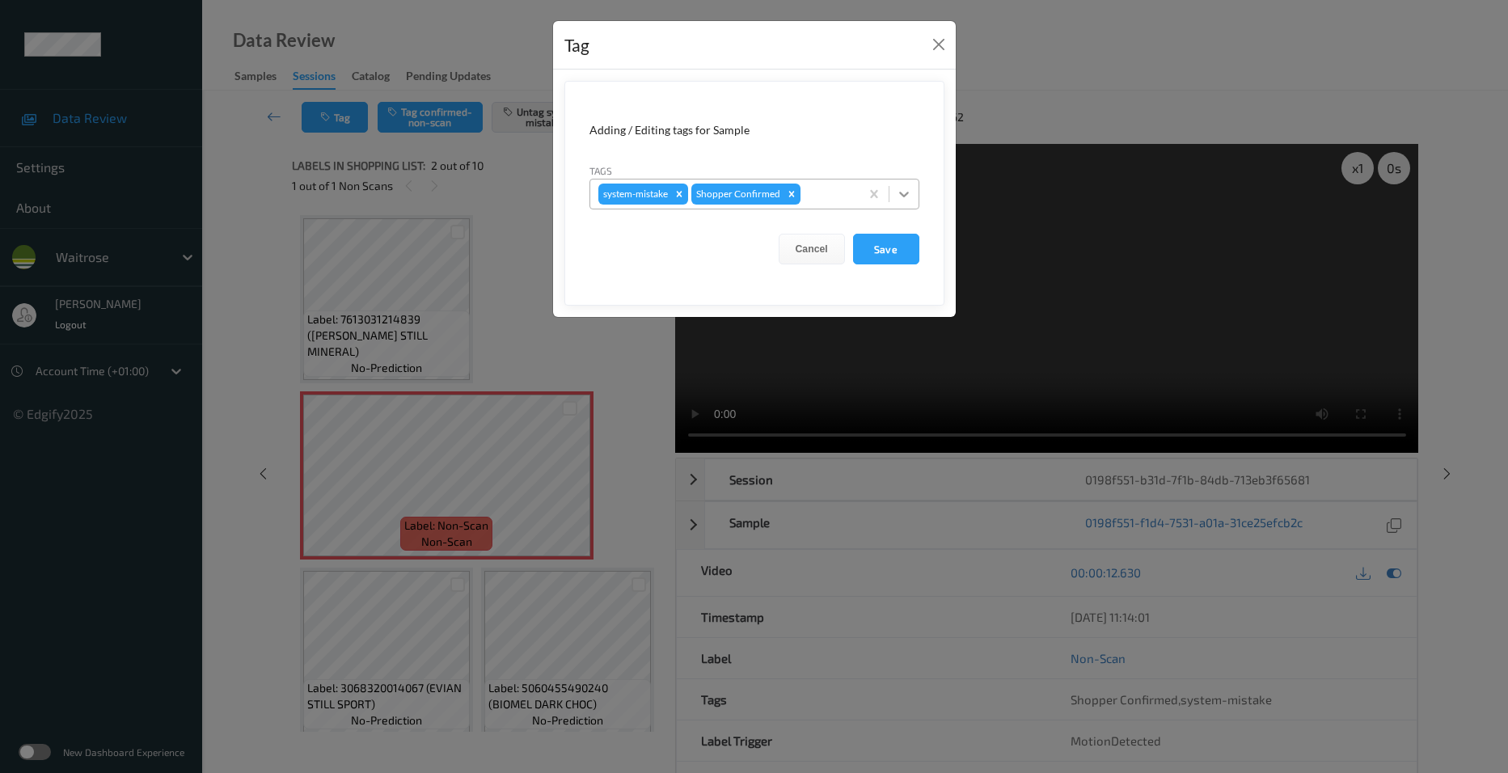
click at [912, 193] on div at bounding box center [904, 194] width 29 height 29
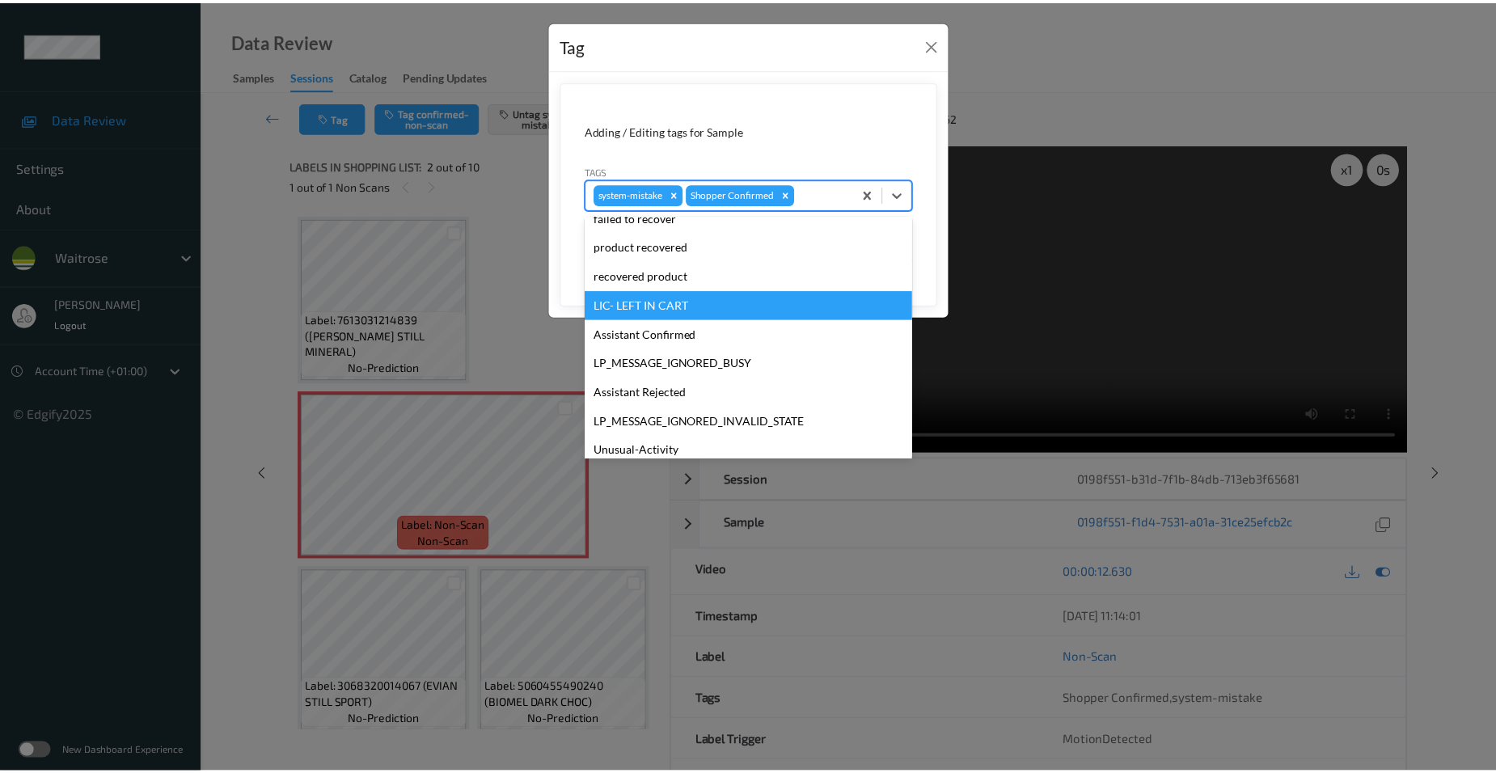
scroll to position [243, 0]
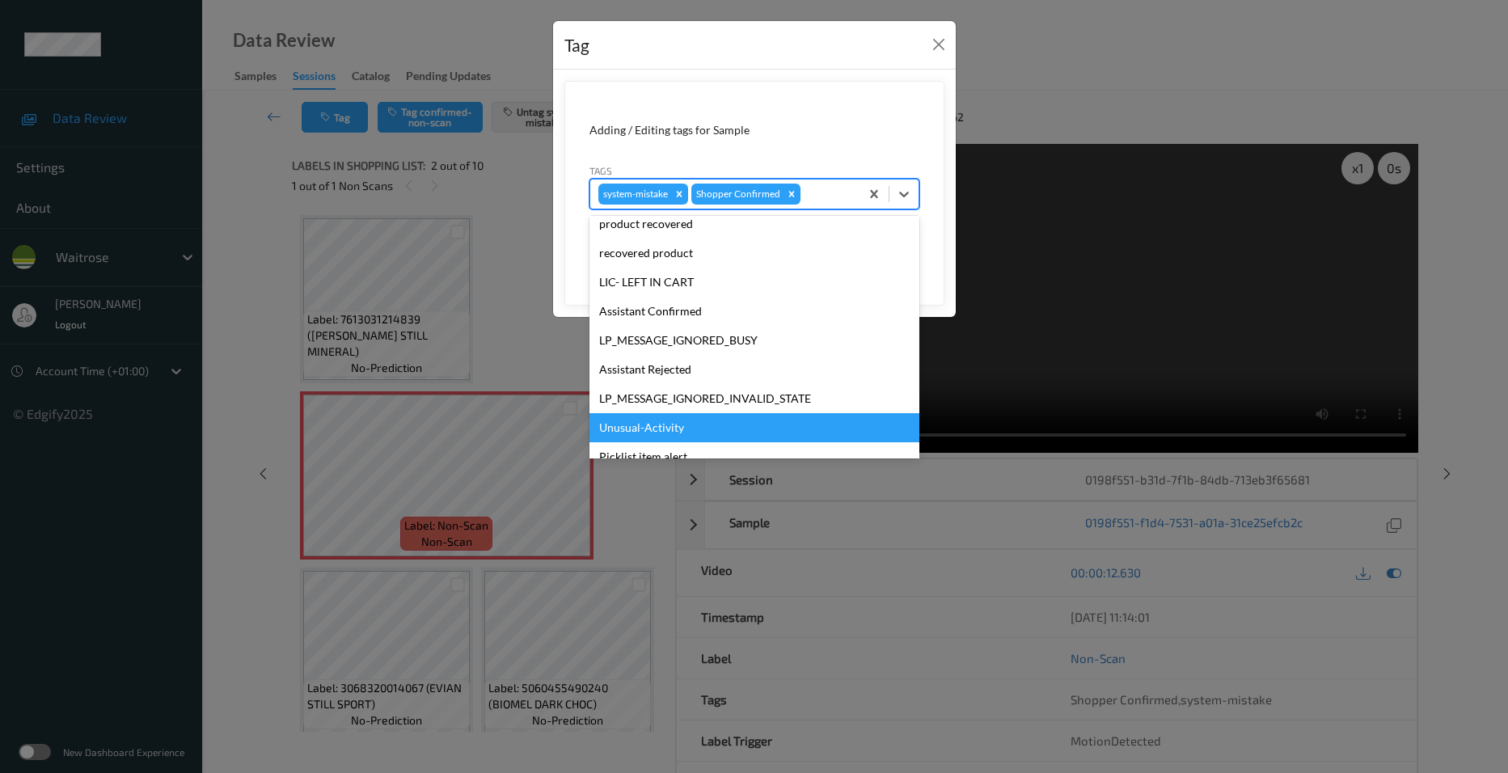
click at [656, 426] on div "Unusual-Activity" at bounding box center [755, 427] width 330 height 29
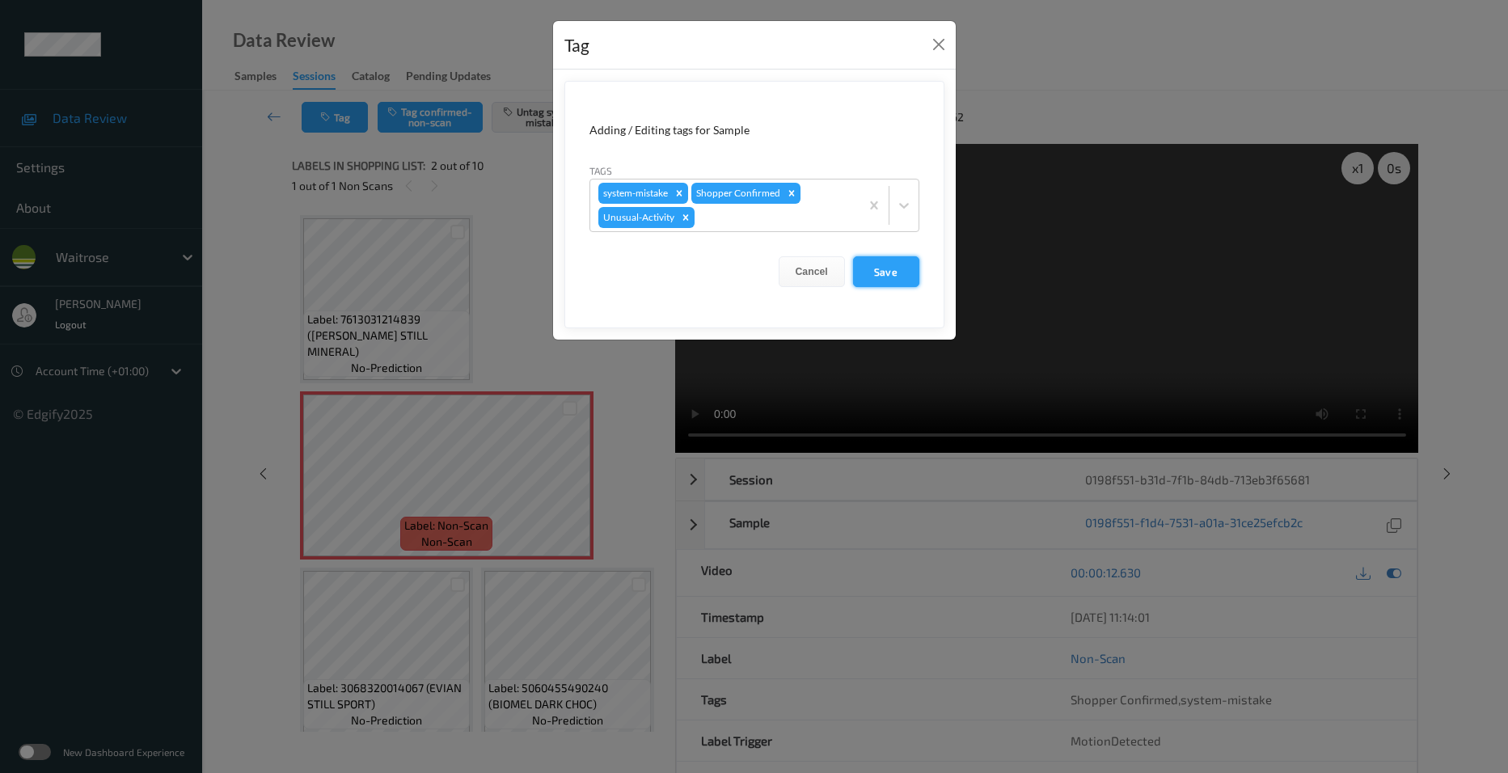
click at [895, 273] on button "Save" at bounding box center [886, 271] width 66 height 31
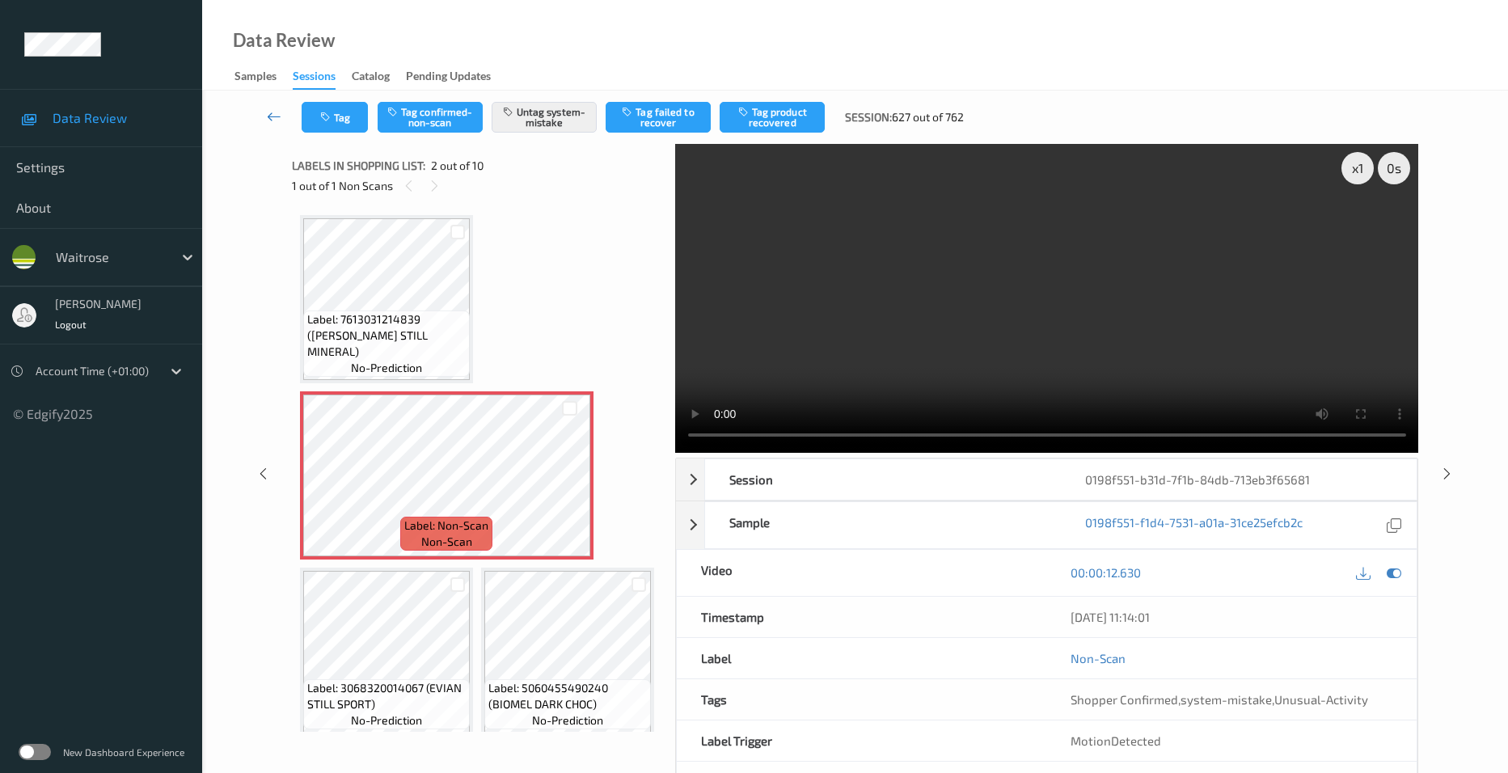
click at [268, 107] on link at bounding box center [274, 117] width 55 height 31
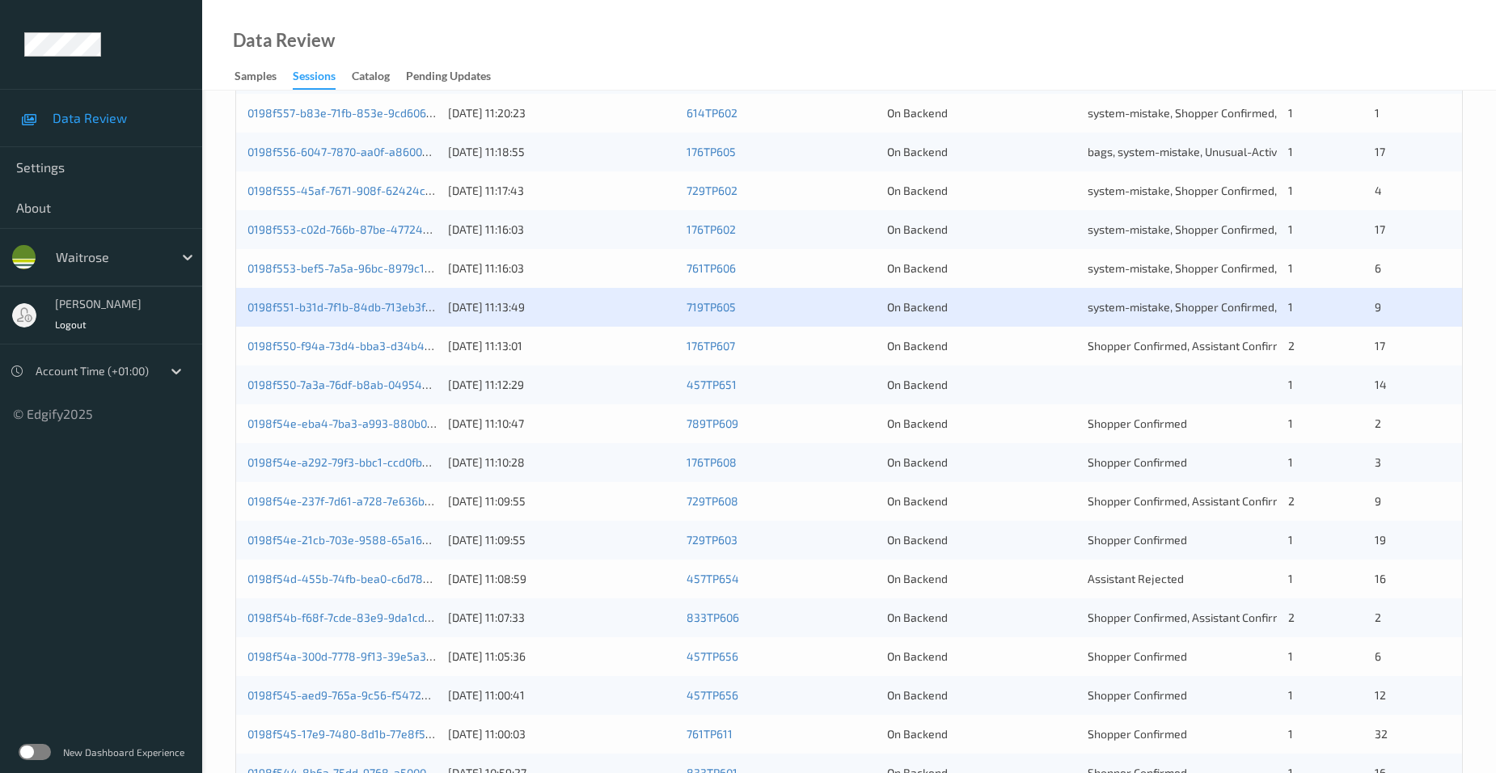
scroll to position [323, 0]
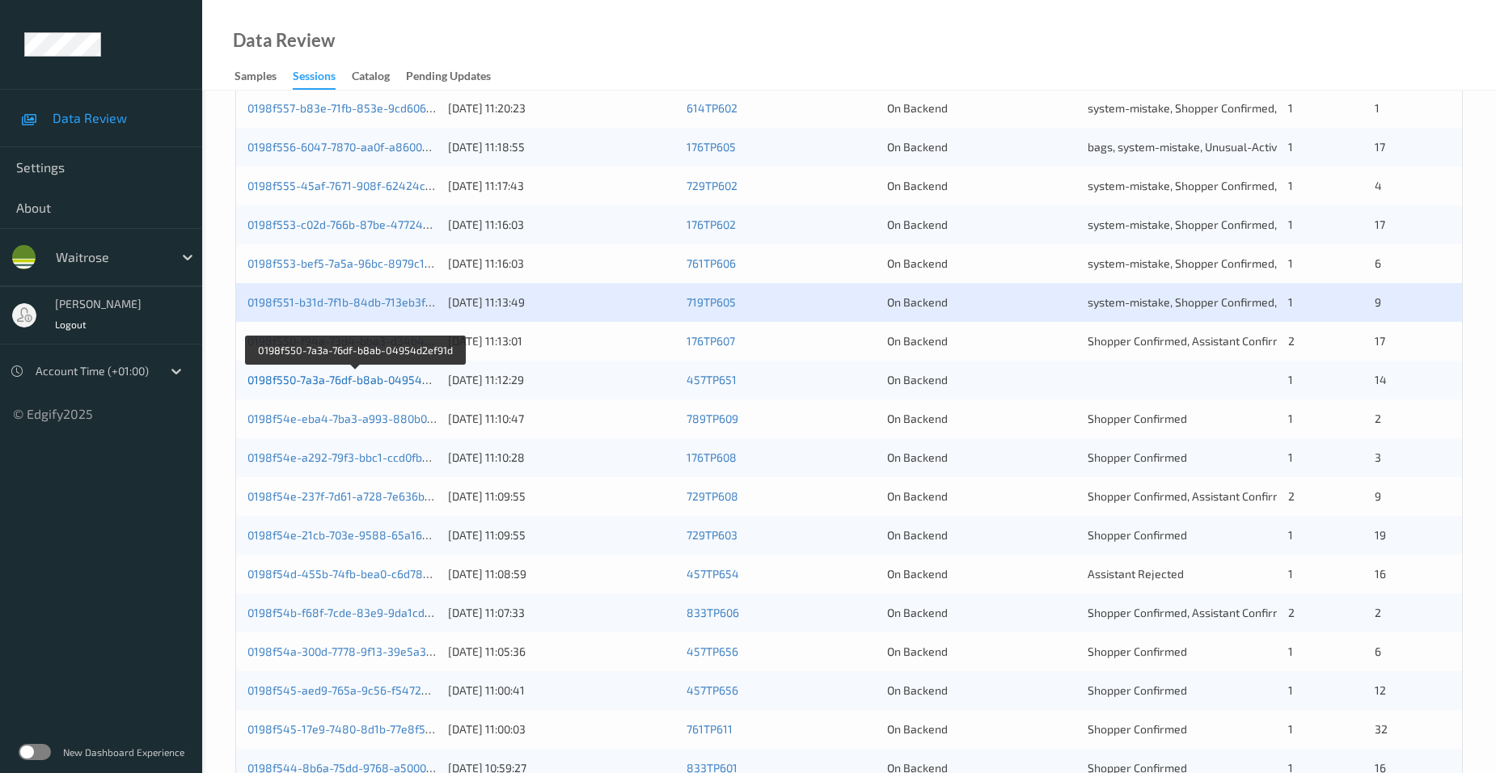
click at [327, 380] on link "0198f550-7a3a-76df-b8ab-04954d2ef91d" at bounding box center [355, 380] width 216 height 14
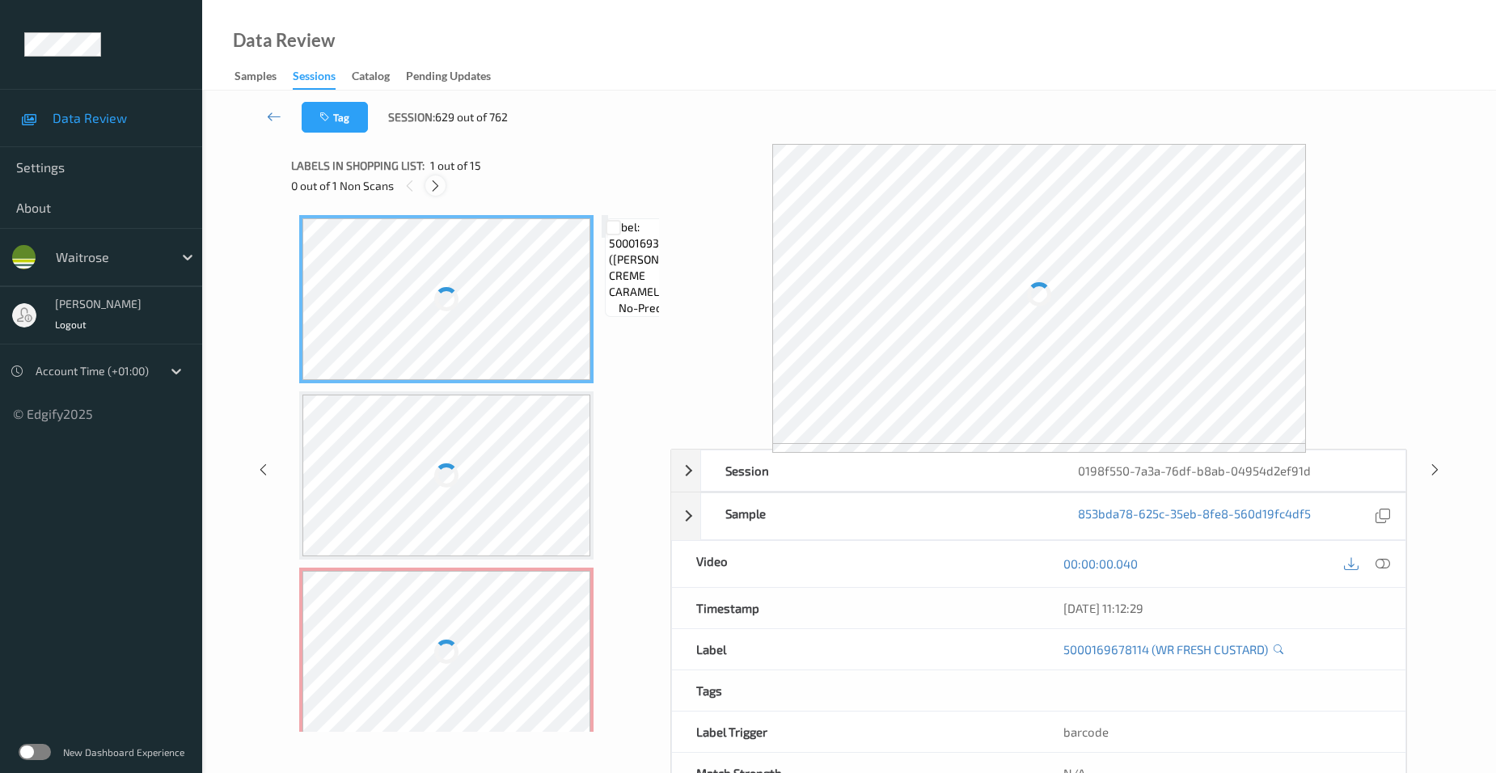
click at [429, 188] on icon at bounding box center [436, 186] width 14 height 15
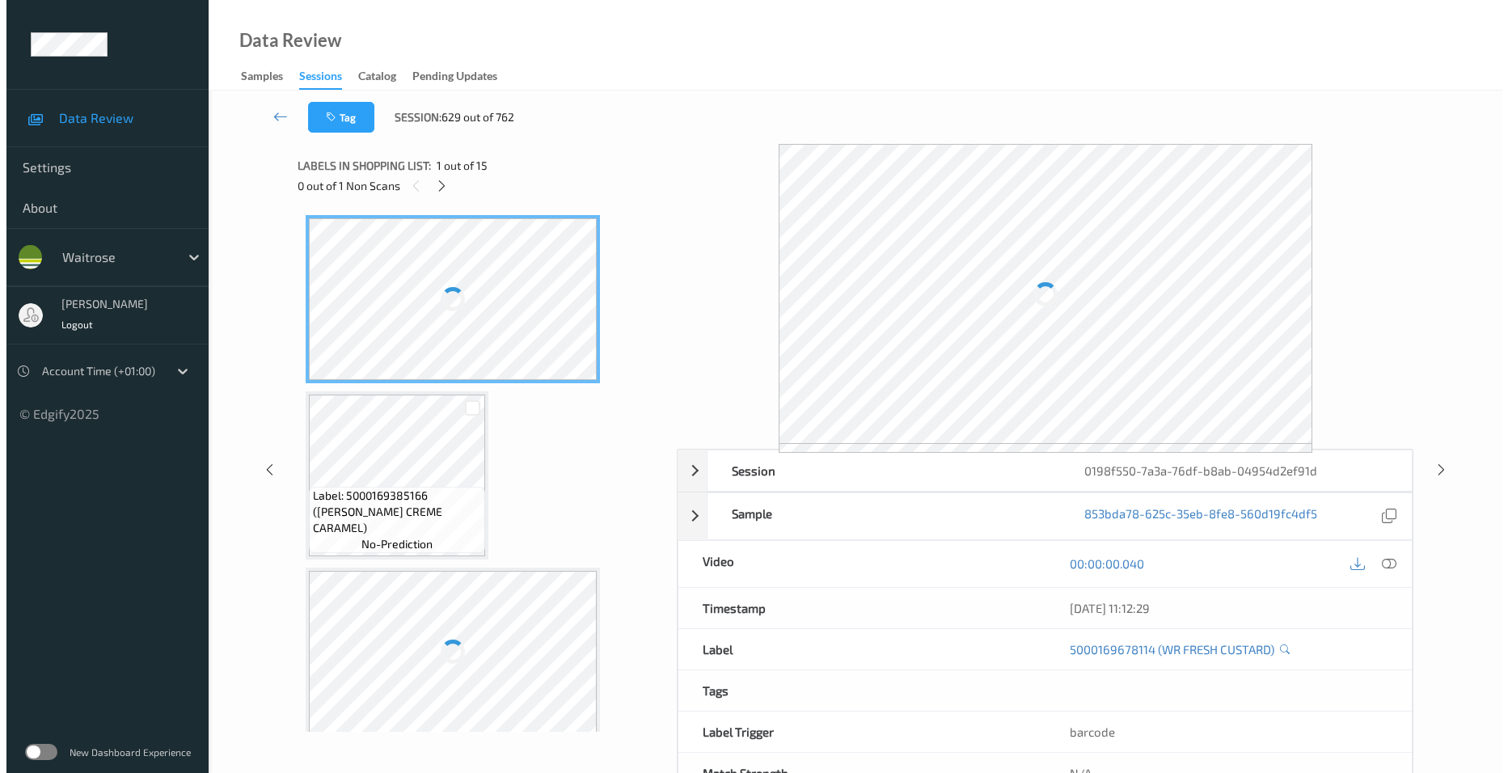
scroll to position [361, 0]
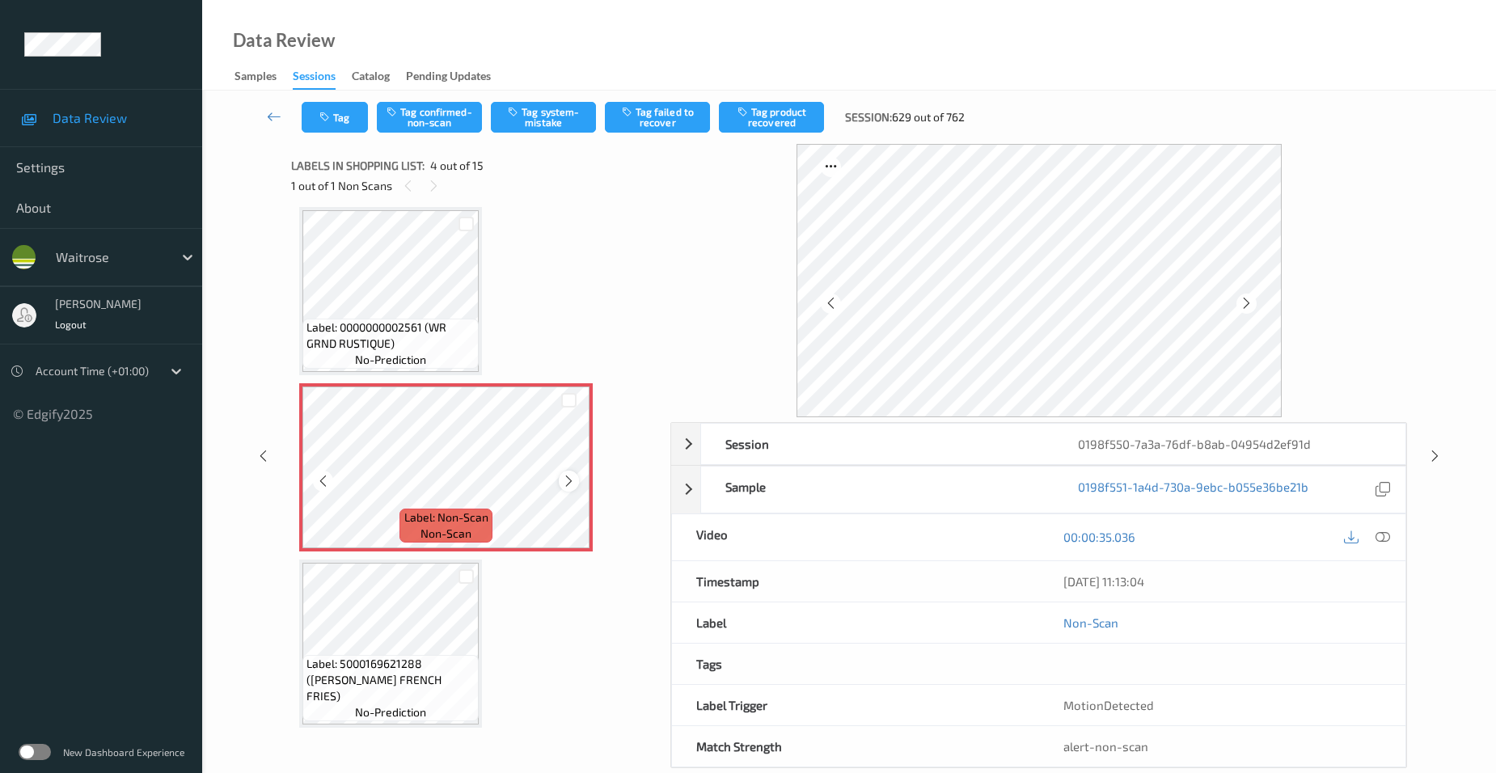
click at [561, 480] on div at bounding box center [569, 481] width 20 height 20
click at [1381, 537] on icon at bounding box center [1383, 537] width 15 height 15
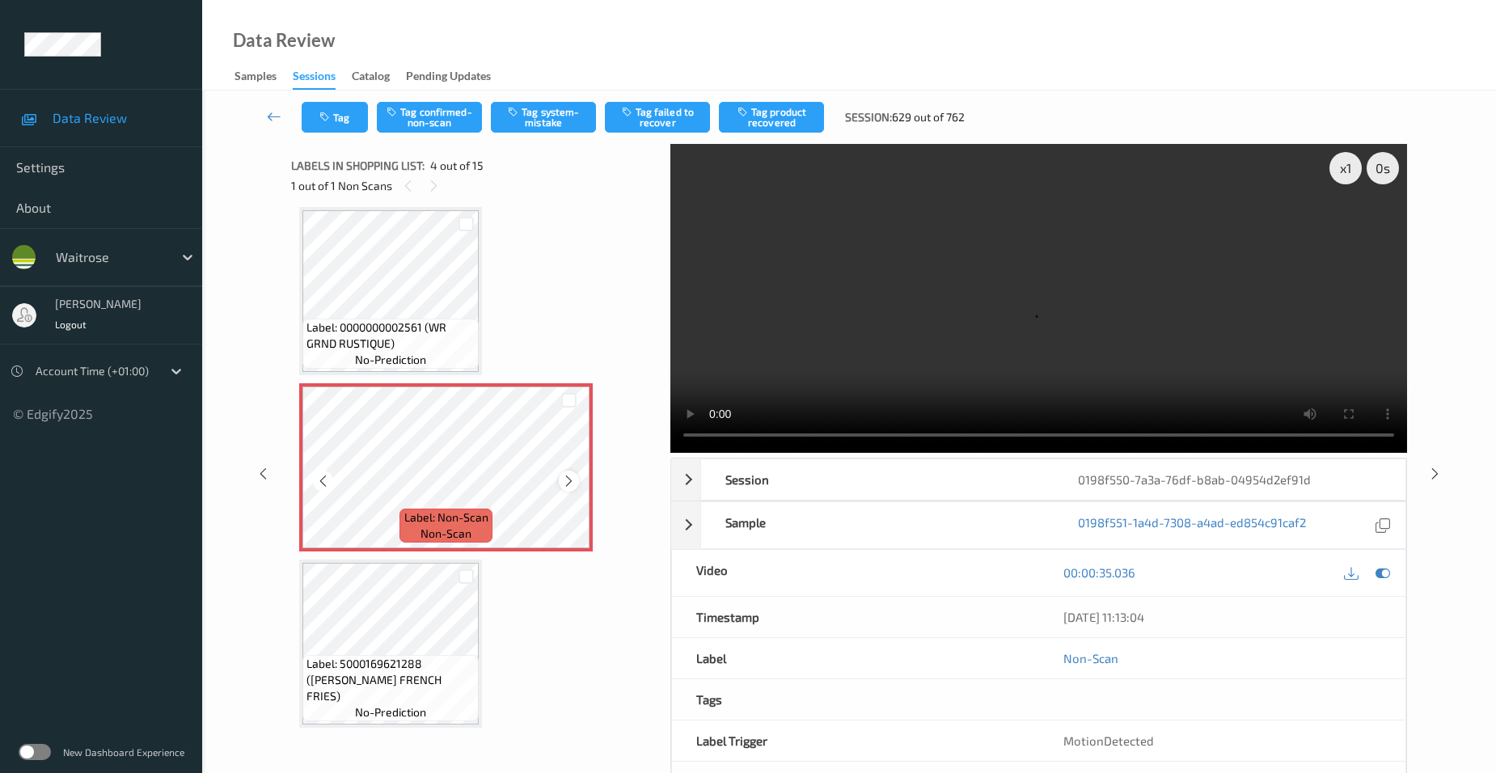
click at [573, 480] on icon at bounding box center [569, 481] width 14 height 15
click at [829, 351] on video at bounding box center [1038, 298] width 737 height 309
click at [1035, 333] on video at bounding box center [1038, 298] width 737 height 309
click at [531, 117] on button "Tag system-mistake" at bounding box center [543, 117] width 105 height 31
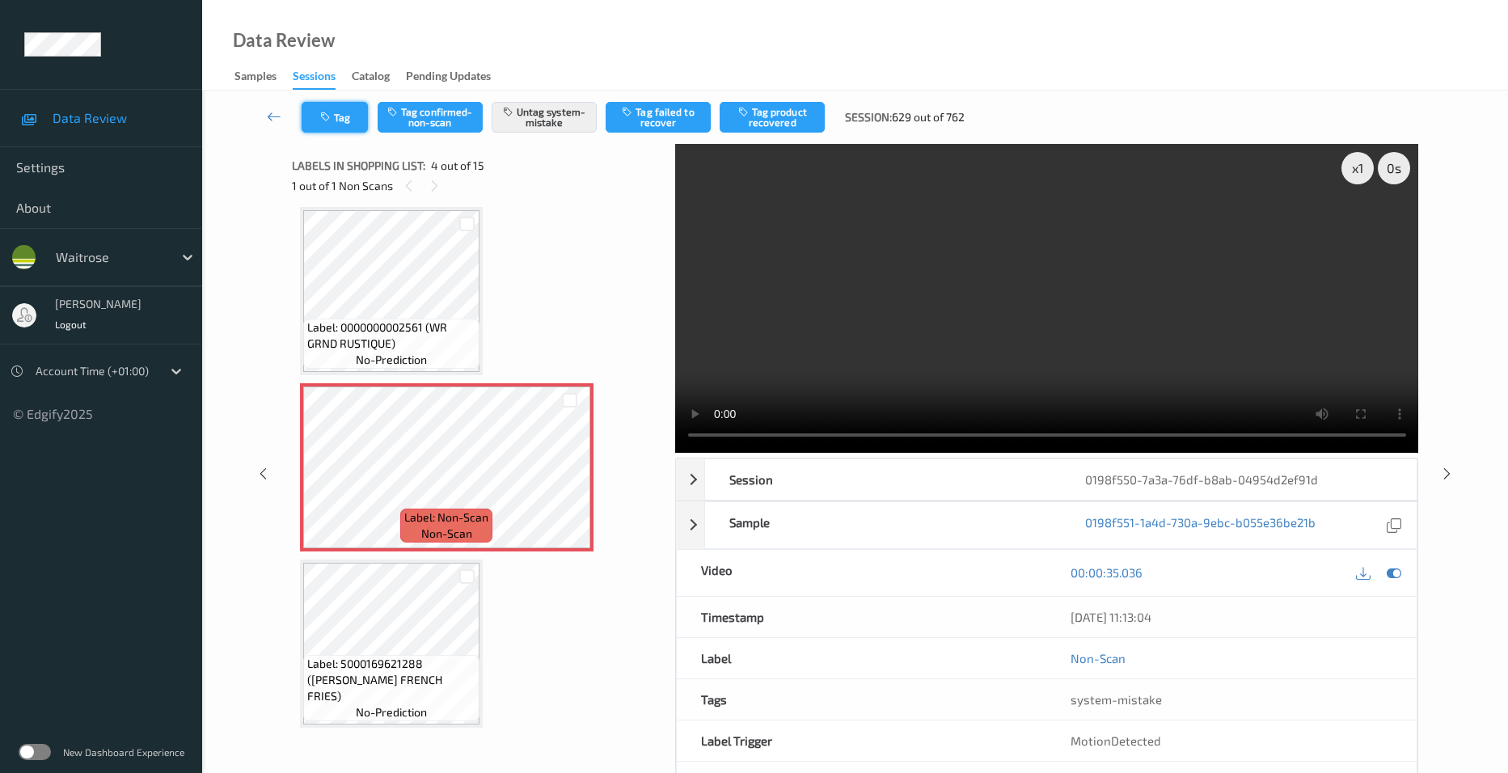
click at [328, 108] on button "Tag" at bounding box center [335, 117] width 66 height 31
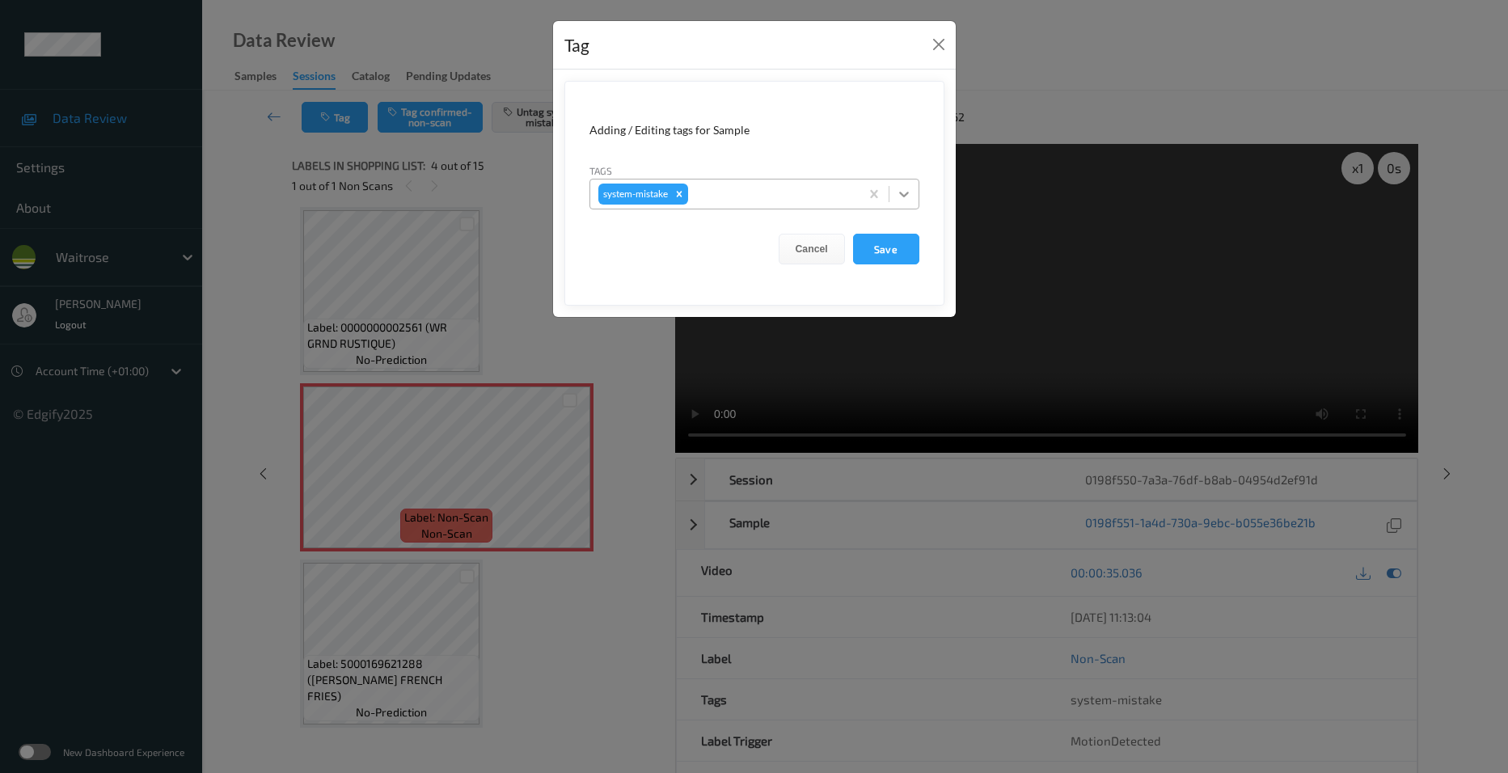
click at [902, 195] on icon at bounding box center [904, 195] width 10 height 6
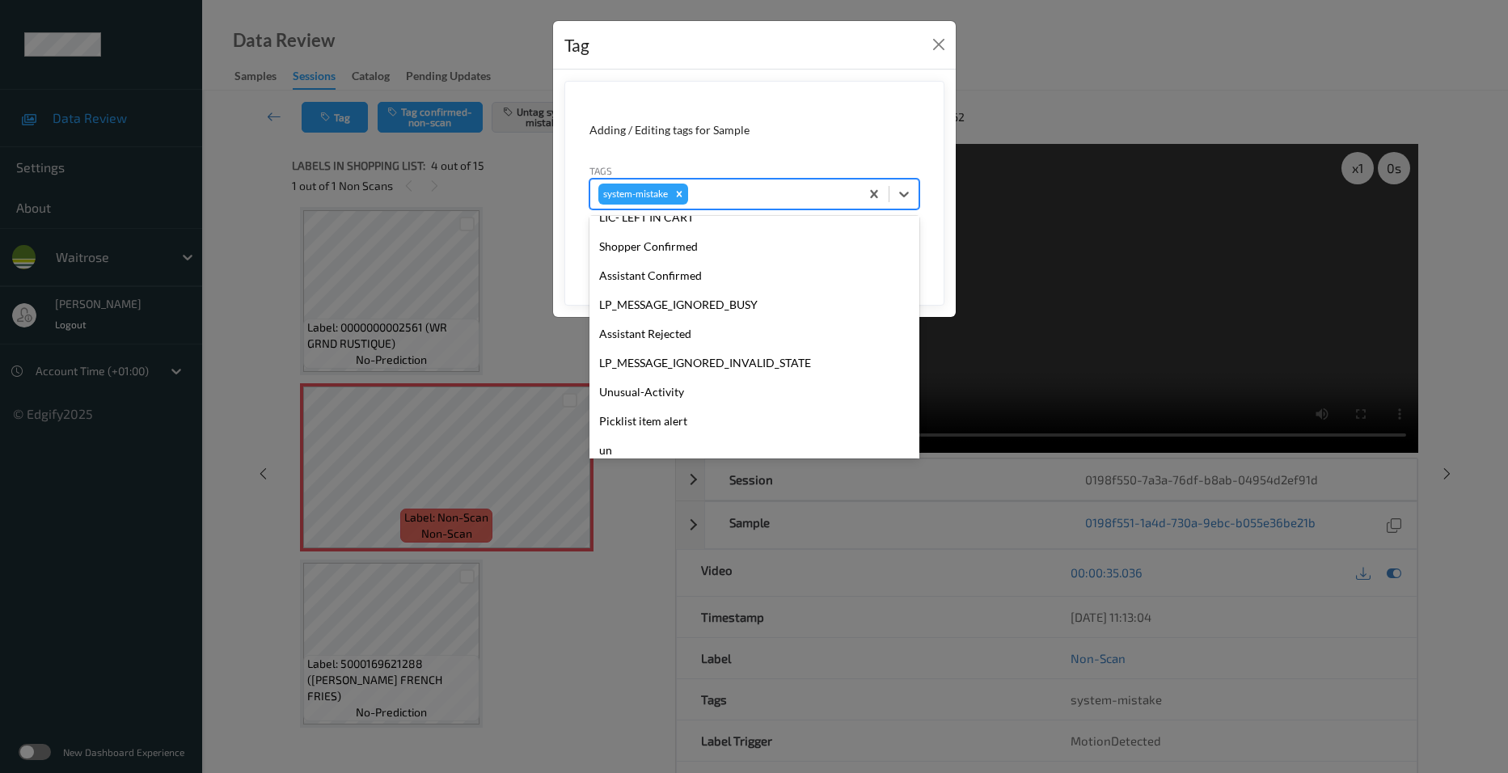
scroll to position [375, 0]
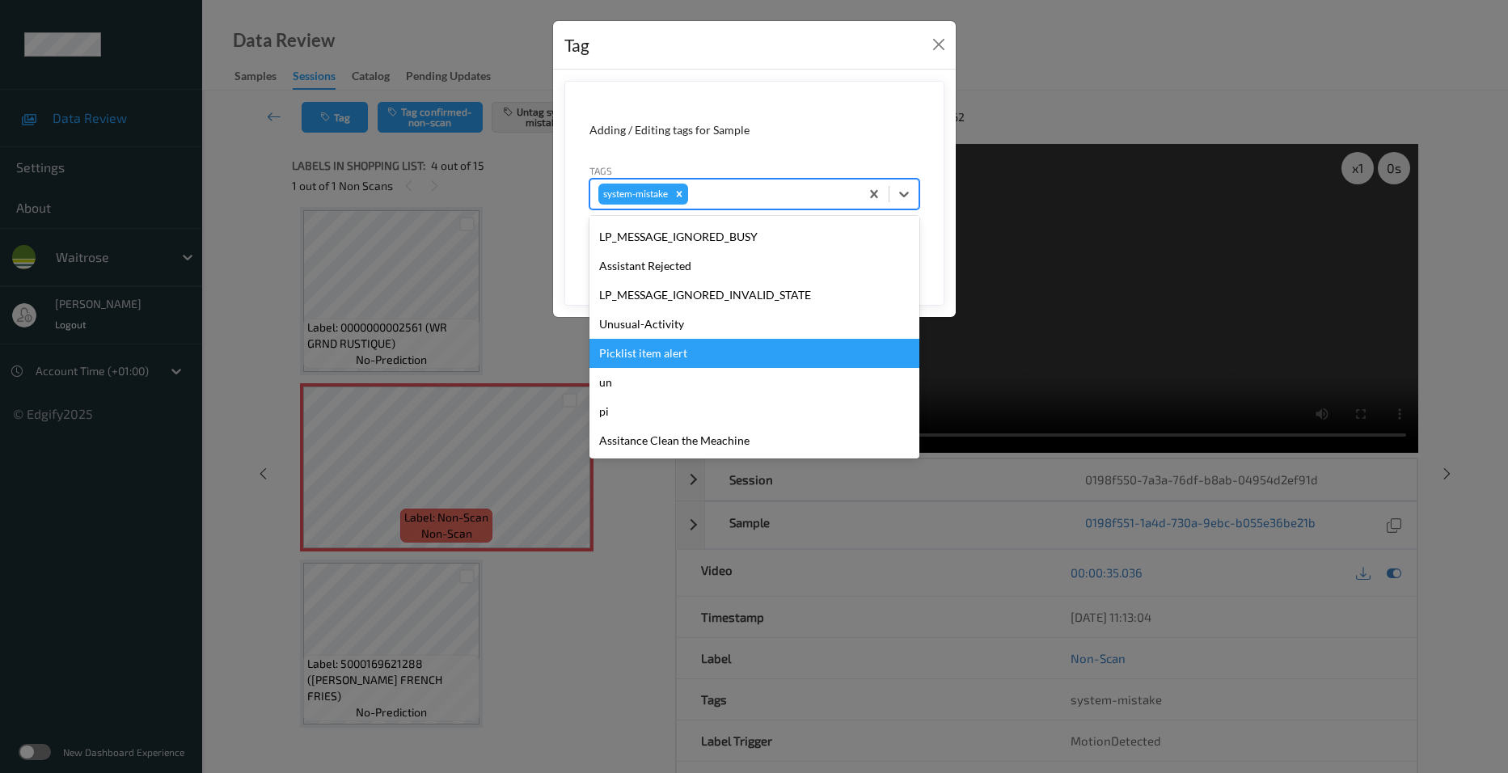
click at [663, 350] on div "Picklist item alert" at bounding box center [755, 353] width 330 height 29
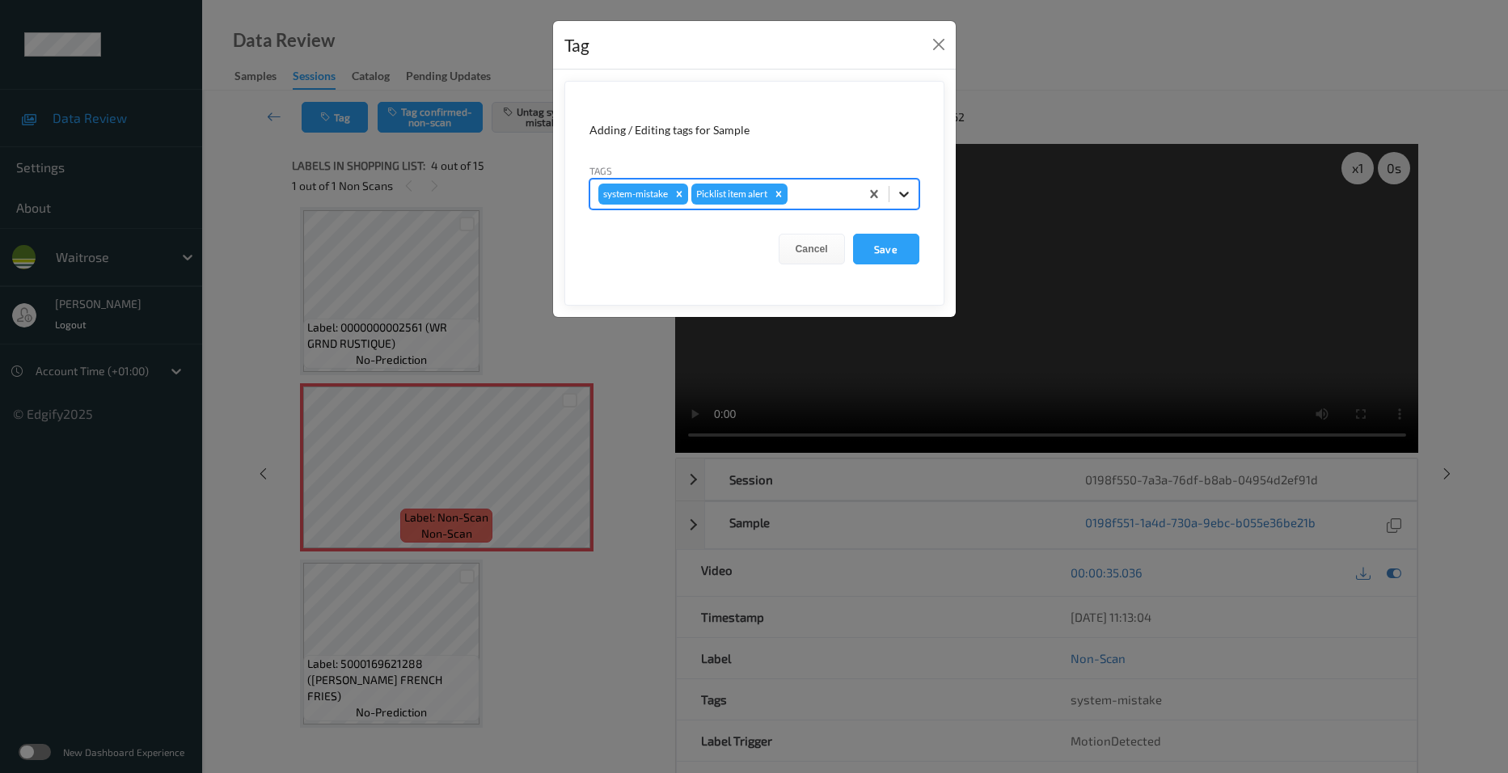
click at [908, 192] on icon at bounding box center [904, 195] width 10 height 6
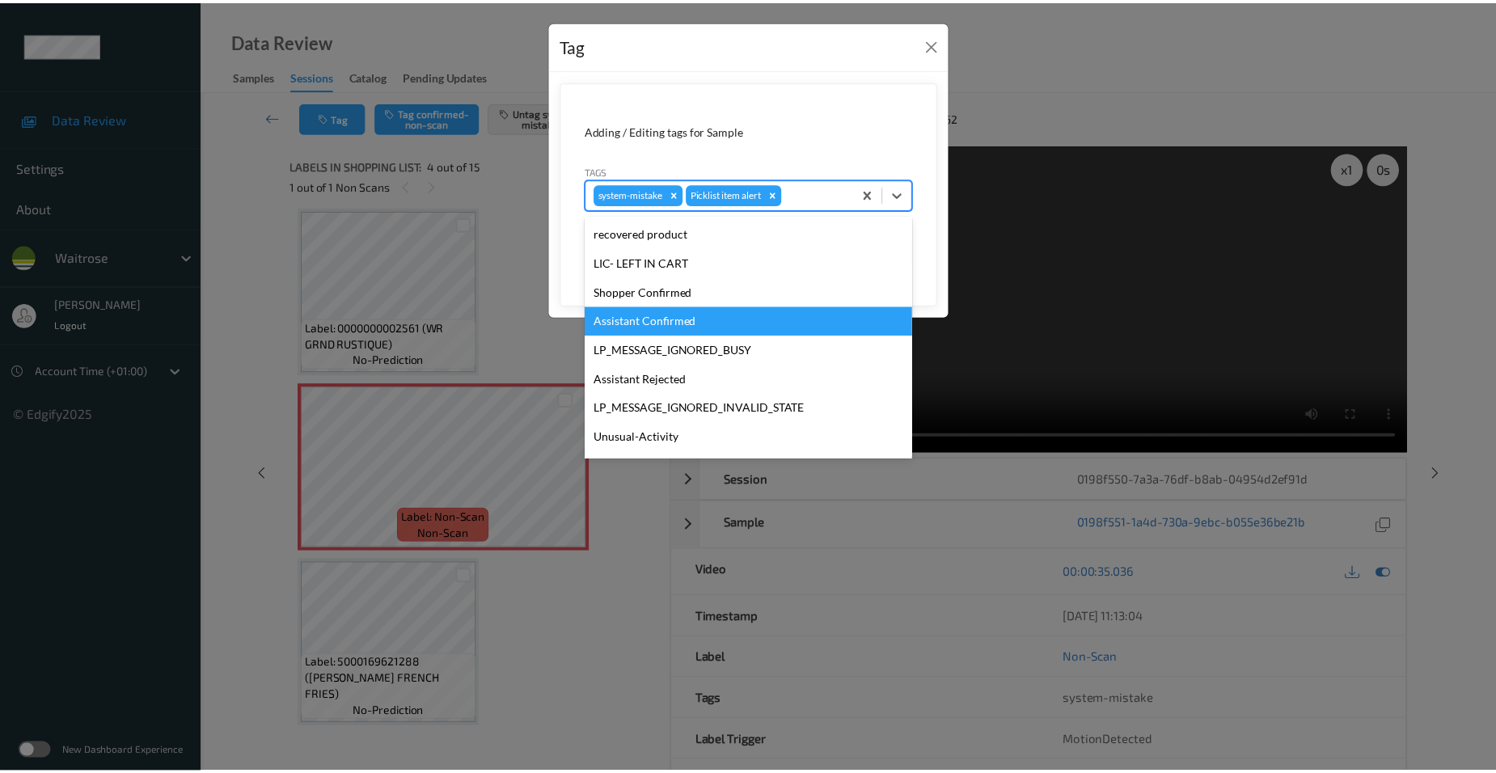
scroll to position [346, 0]
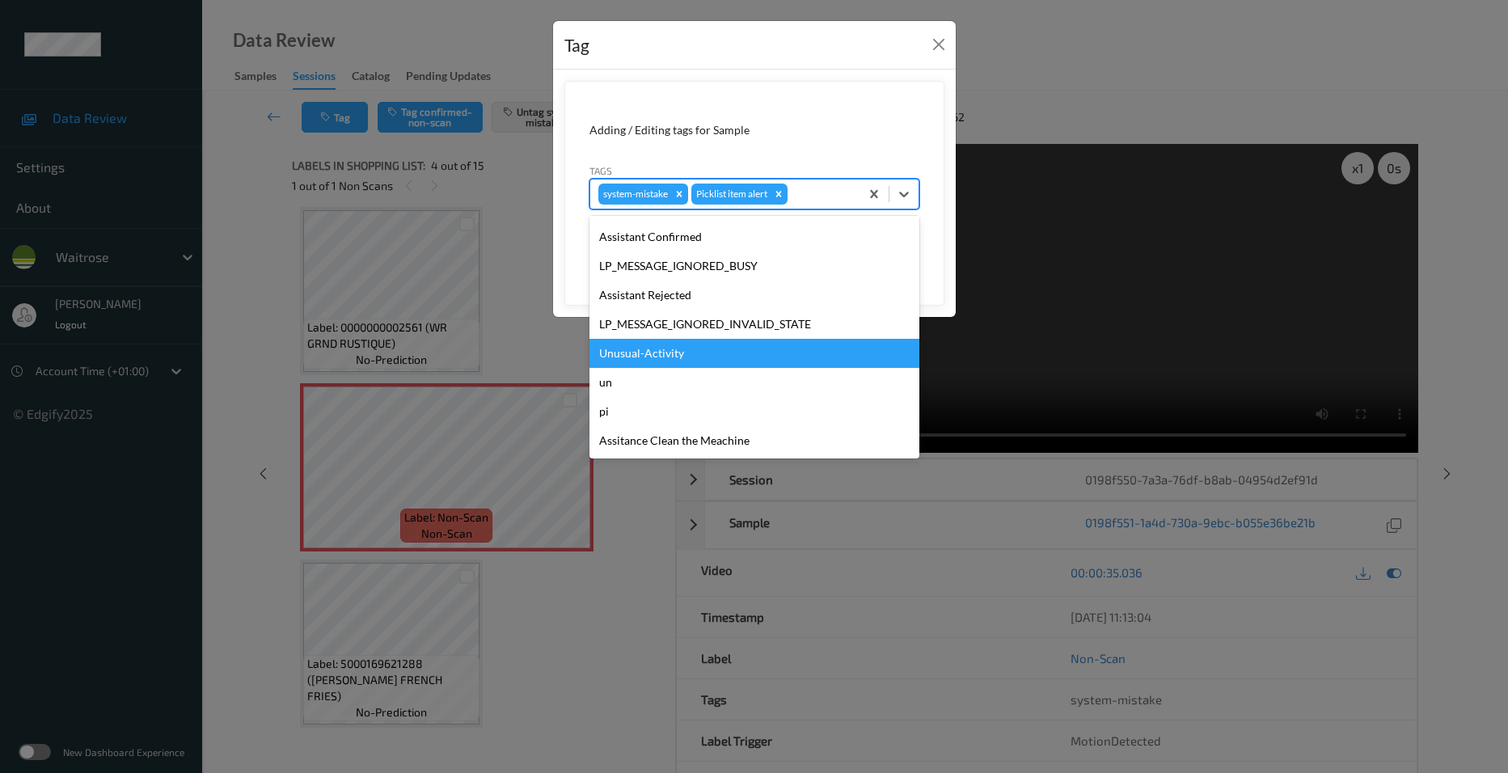
click at [642, 353] on div "Unusual-Activity" at bounding box center [755, 353] width 330 height 29
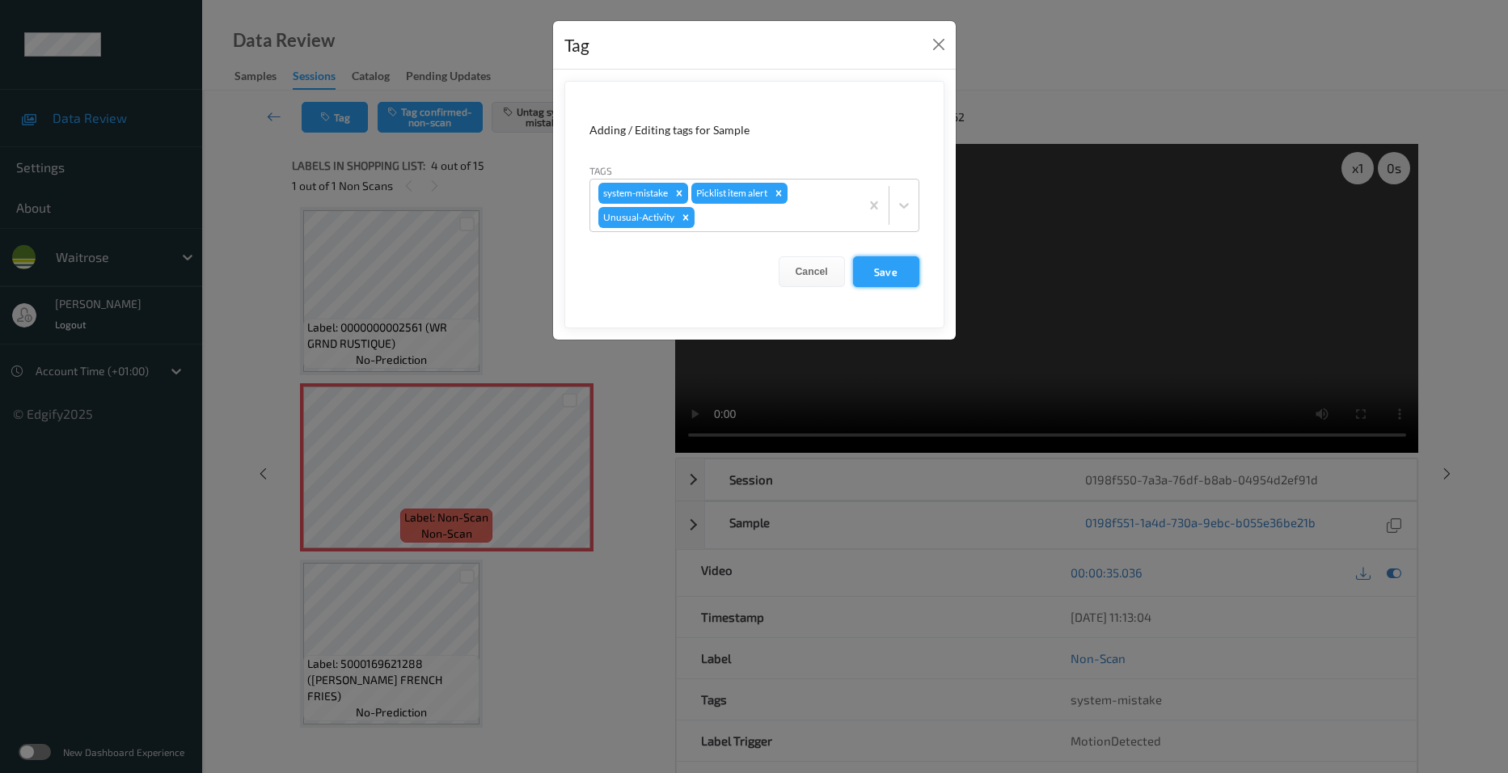
click at [878, 271] on button "Save" at bounding box center [886, 271] width 66 height 31
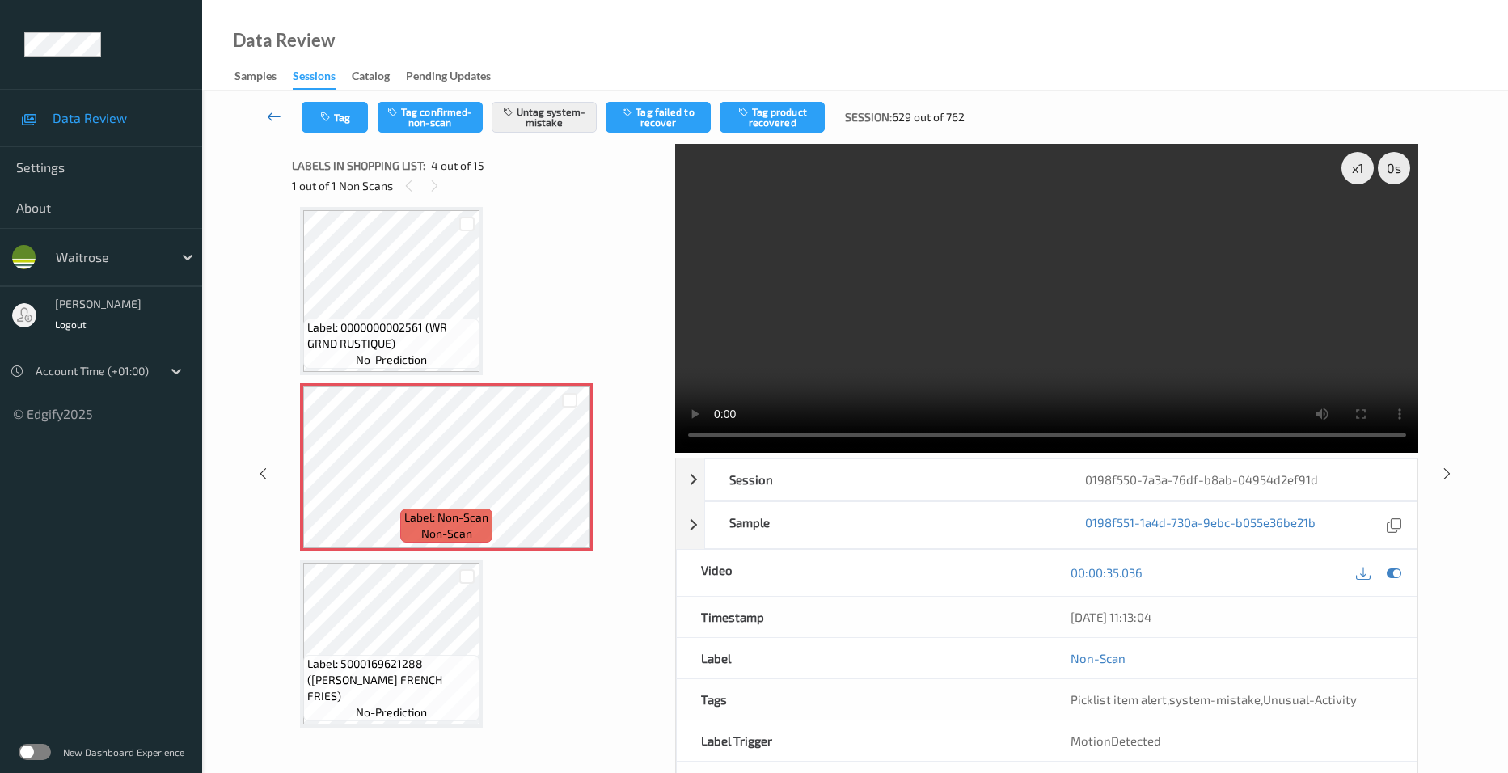
click at [274, 105] on link at bounding box center [274, 117] width 55 height 31
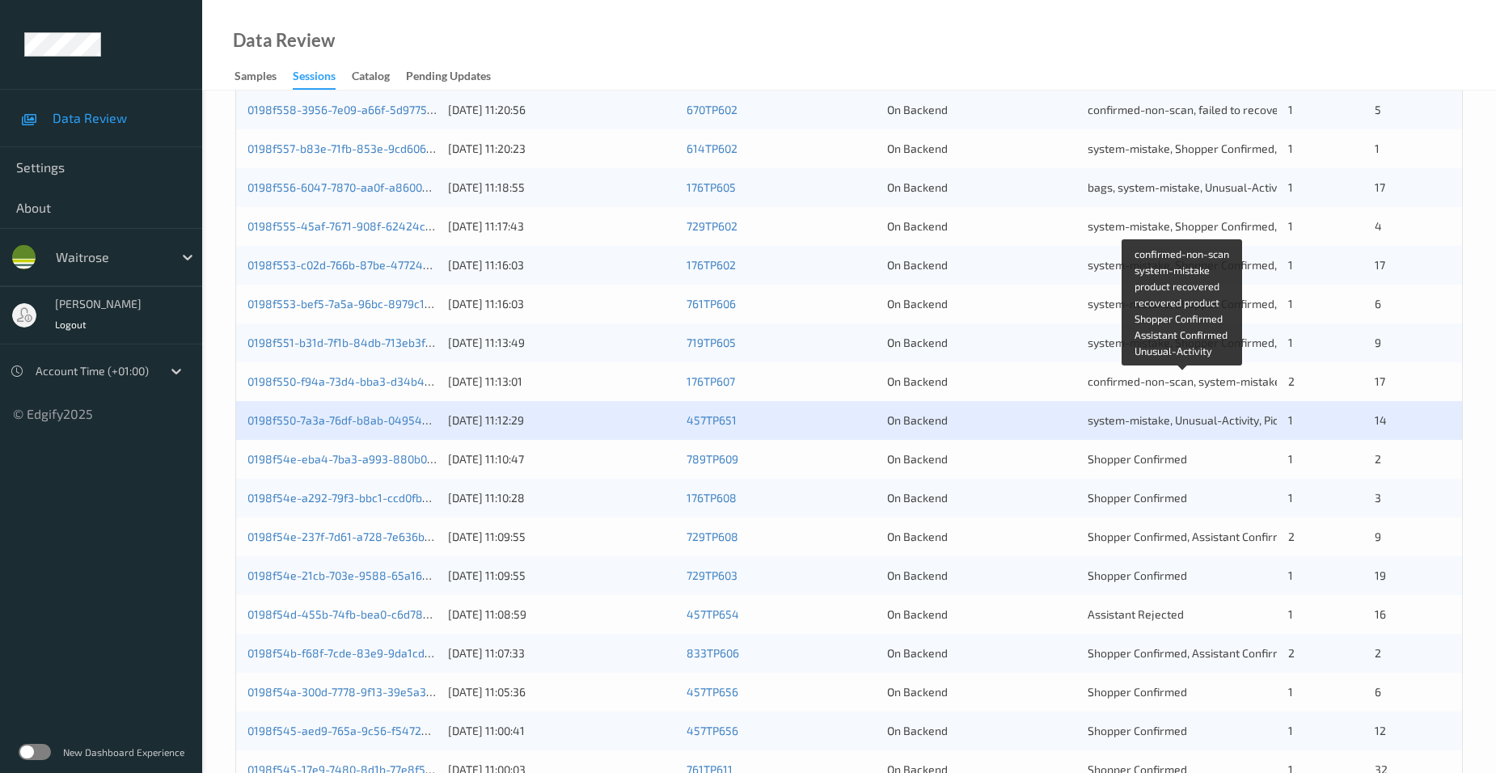
scroll to position [404, 0]
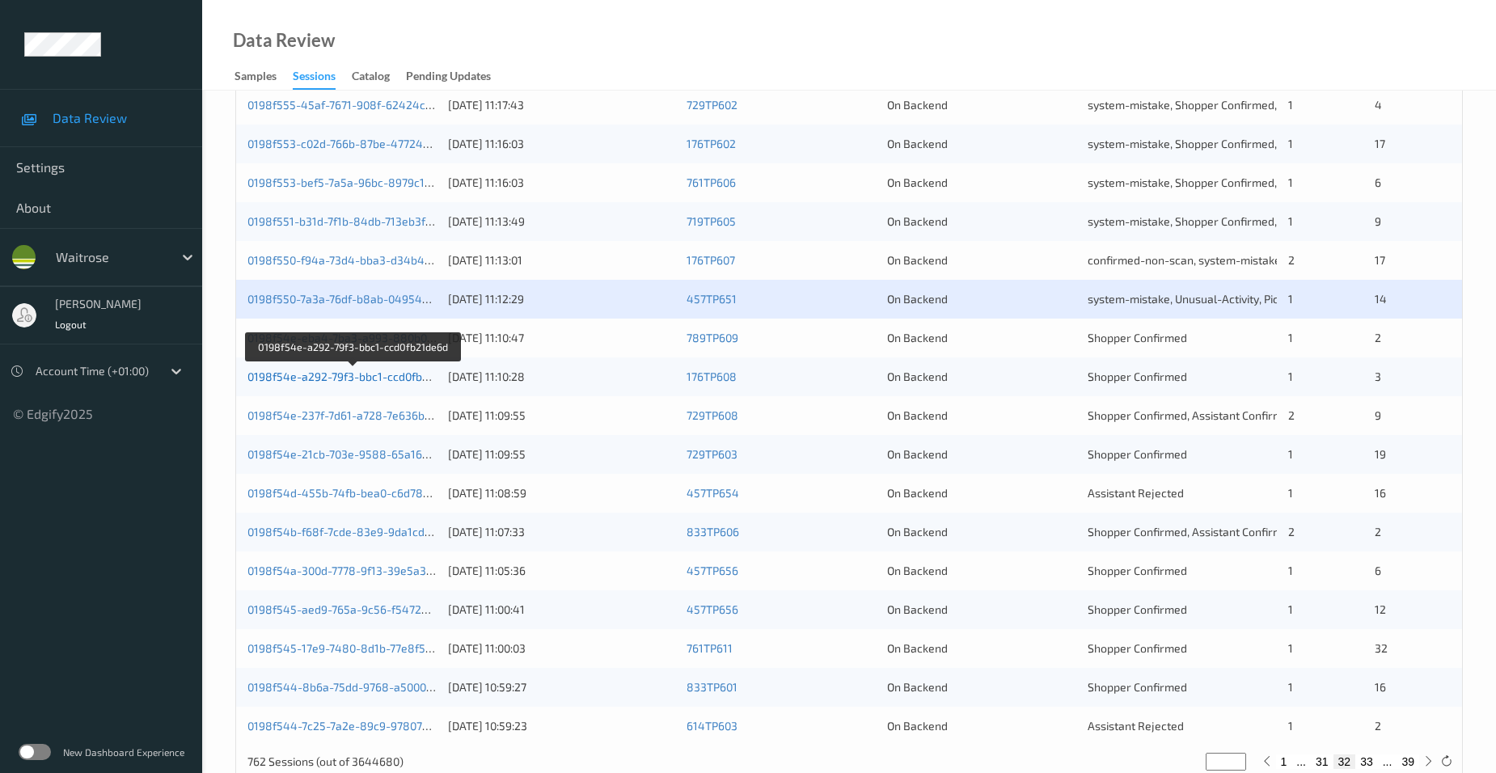
click at [309, 375] on link "0198f54e-a292-79f3-bbc1-ccd0fb21de6d" at bounding box center [353, 377] width 212 height 14
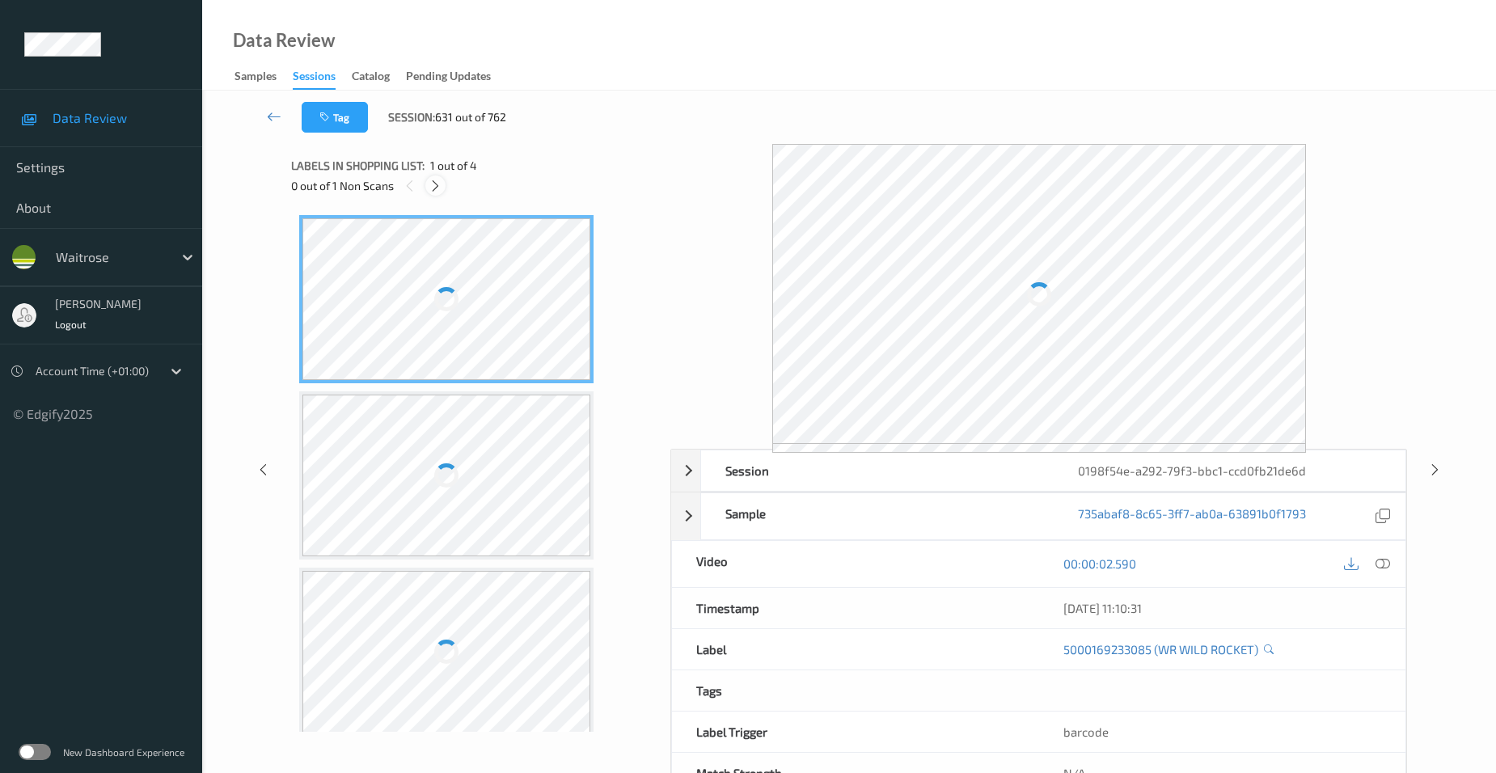
click at [434, 185] on icon at bounding box center [436, 186] width 14 height 15
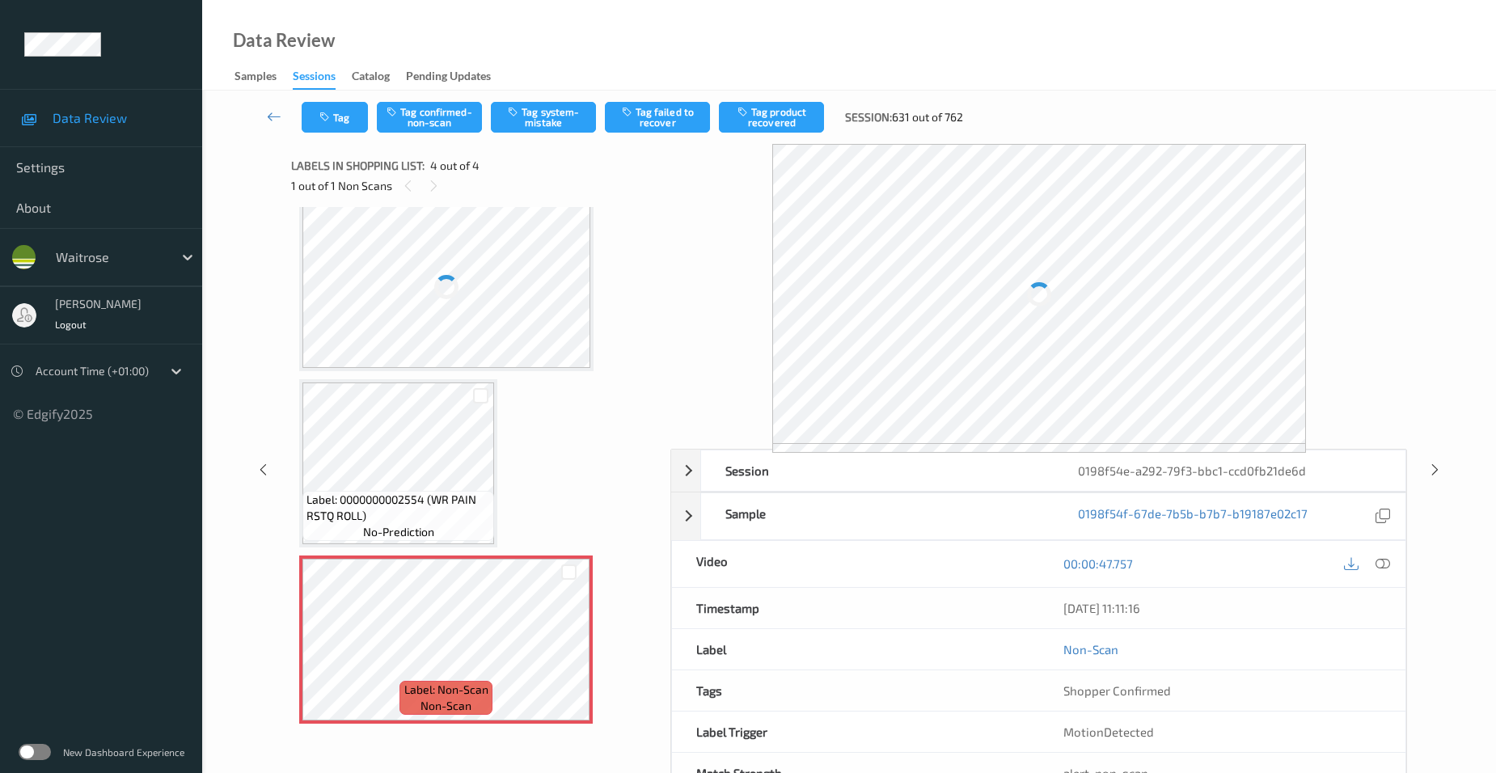
scroll to position [174, 0]
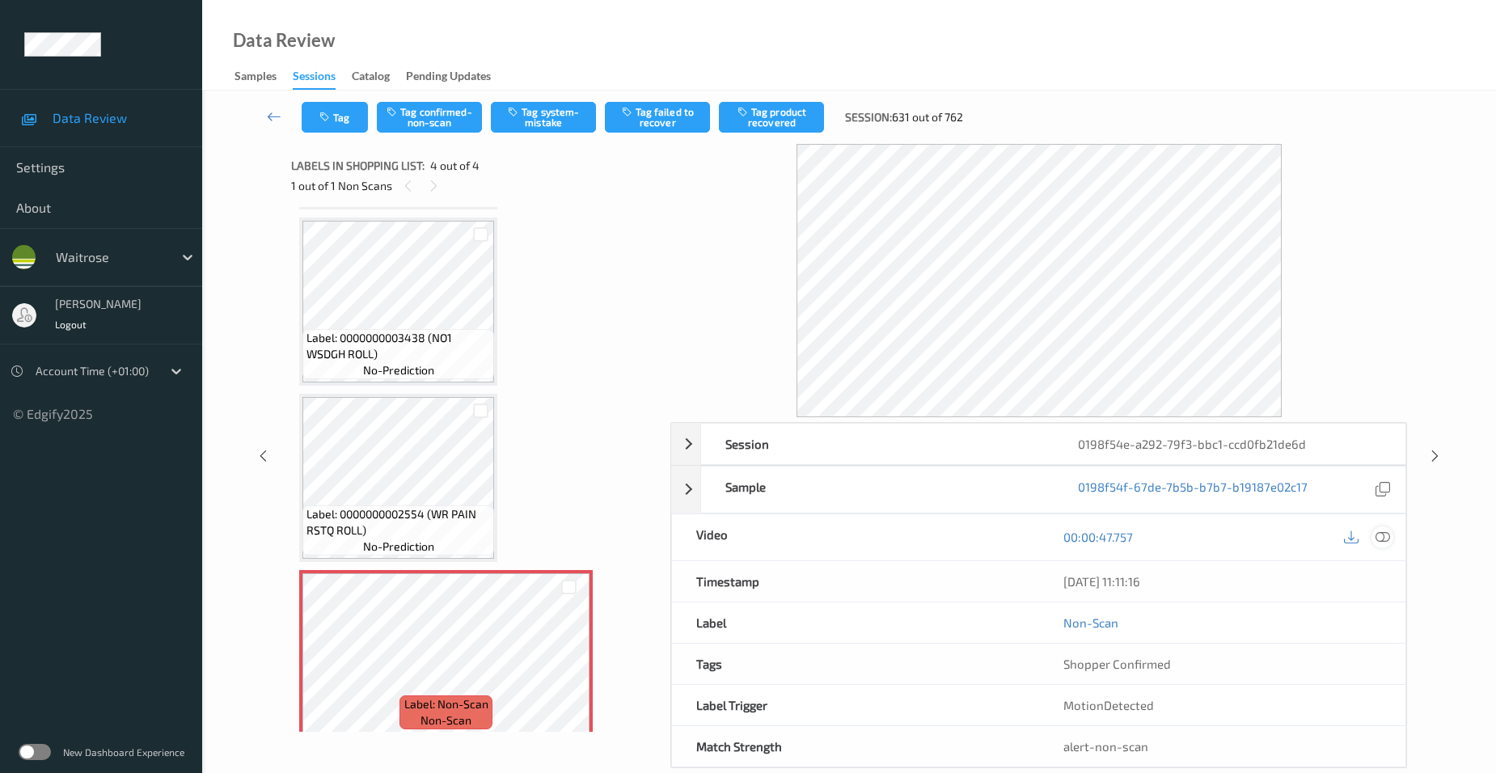
click at [1379, 536] on icon at bounding box center [1383, 537] width 15 height 15
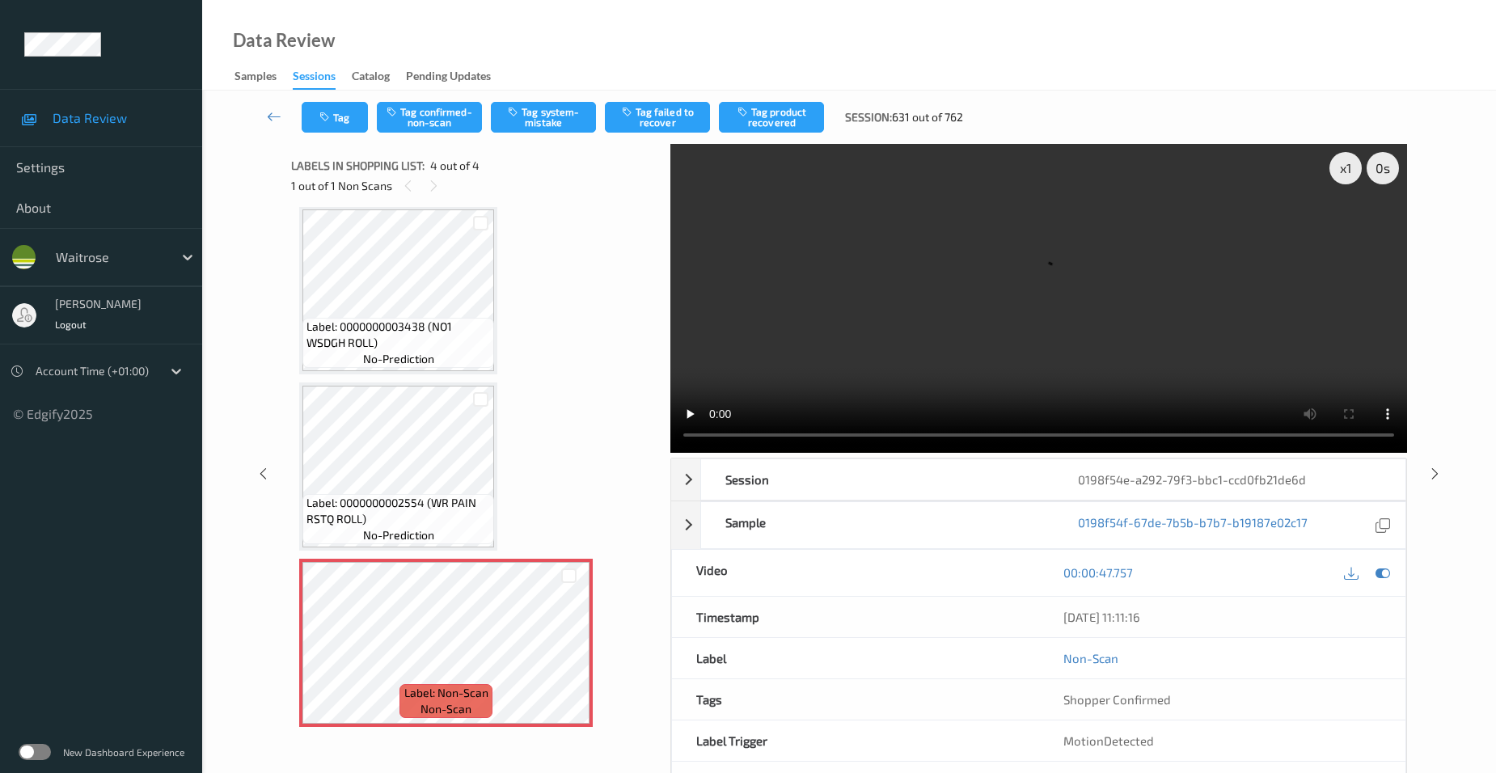
scroll to position [188, 0]
click at [1075, 341] on video at bounding box center [1038, 298] width 737 height 309
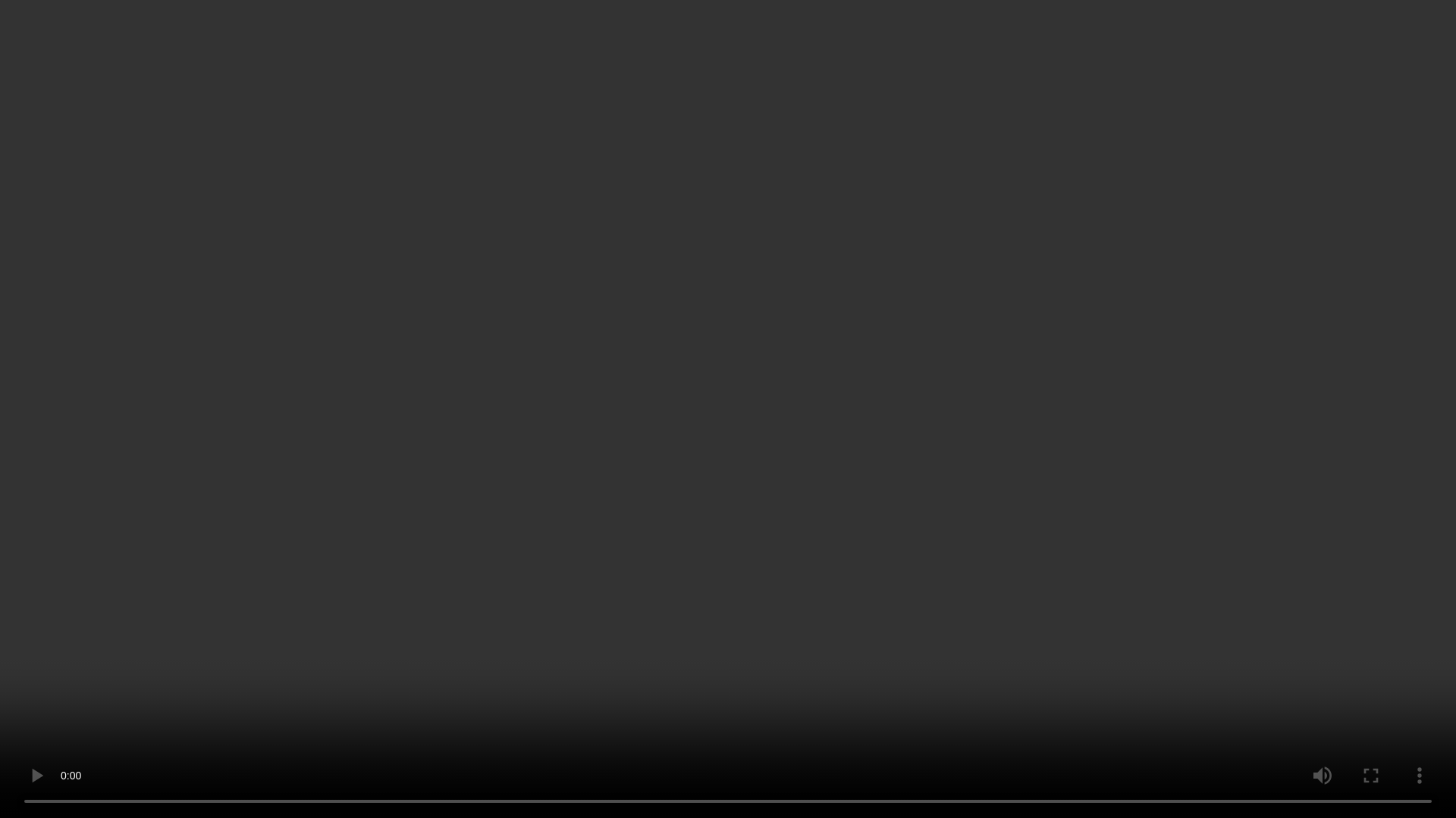
click at [929, 528] on video at bounding box center [728, 409] width 1456 height 818
click at [856, 540] on video at bounding box center [728, 409] width 1456 height 818
click at [805, 623] on video at bounding box center [728, 409] width 1456 height 818
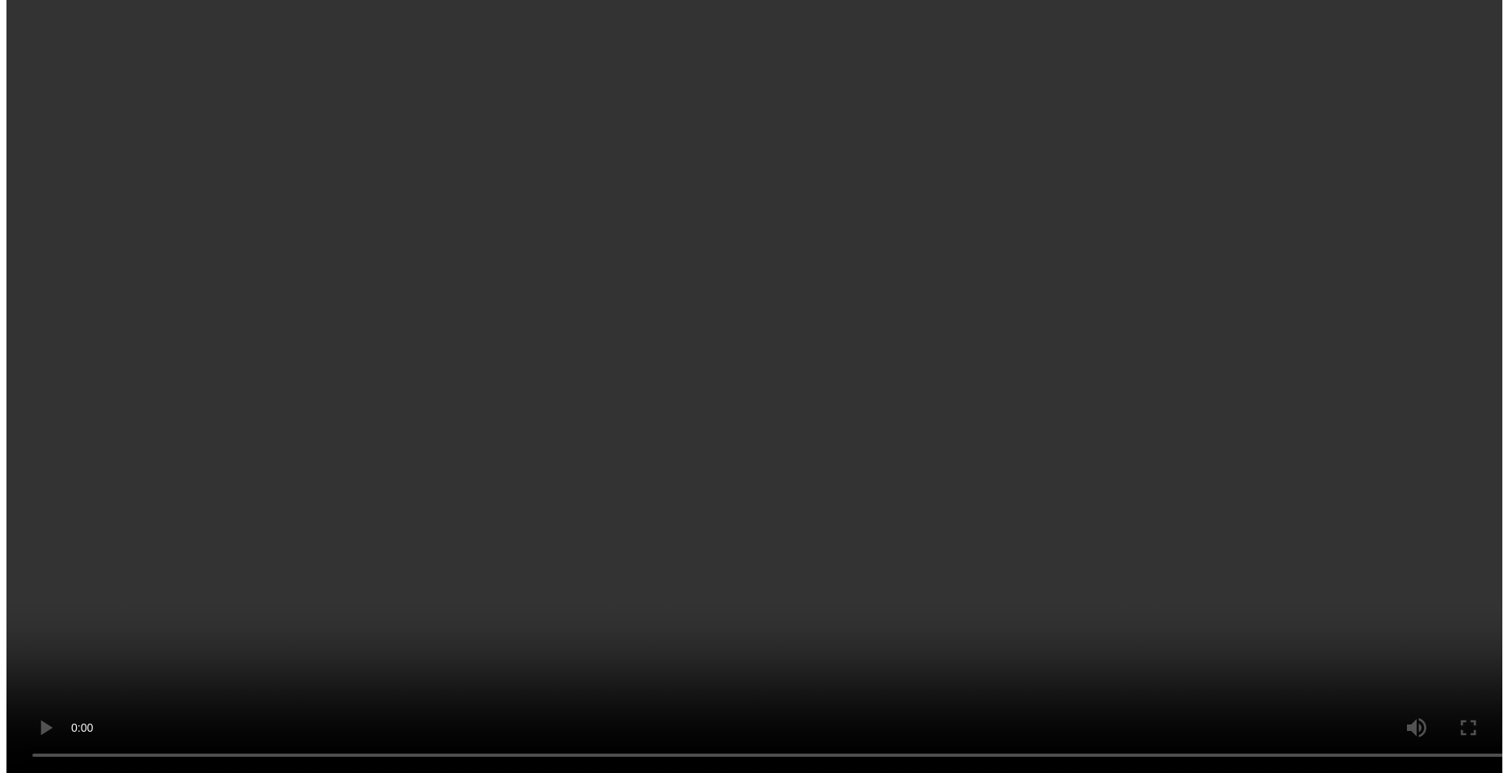
scroll to position [188, 0]
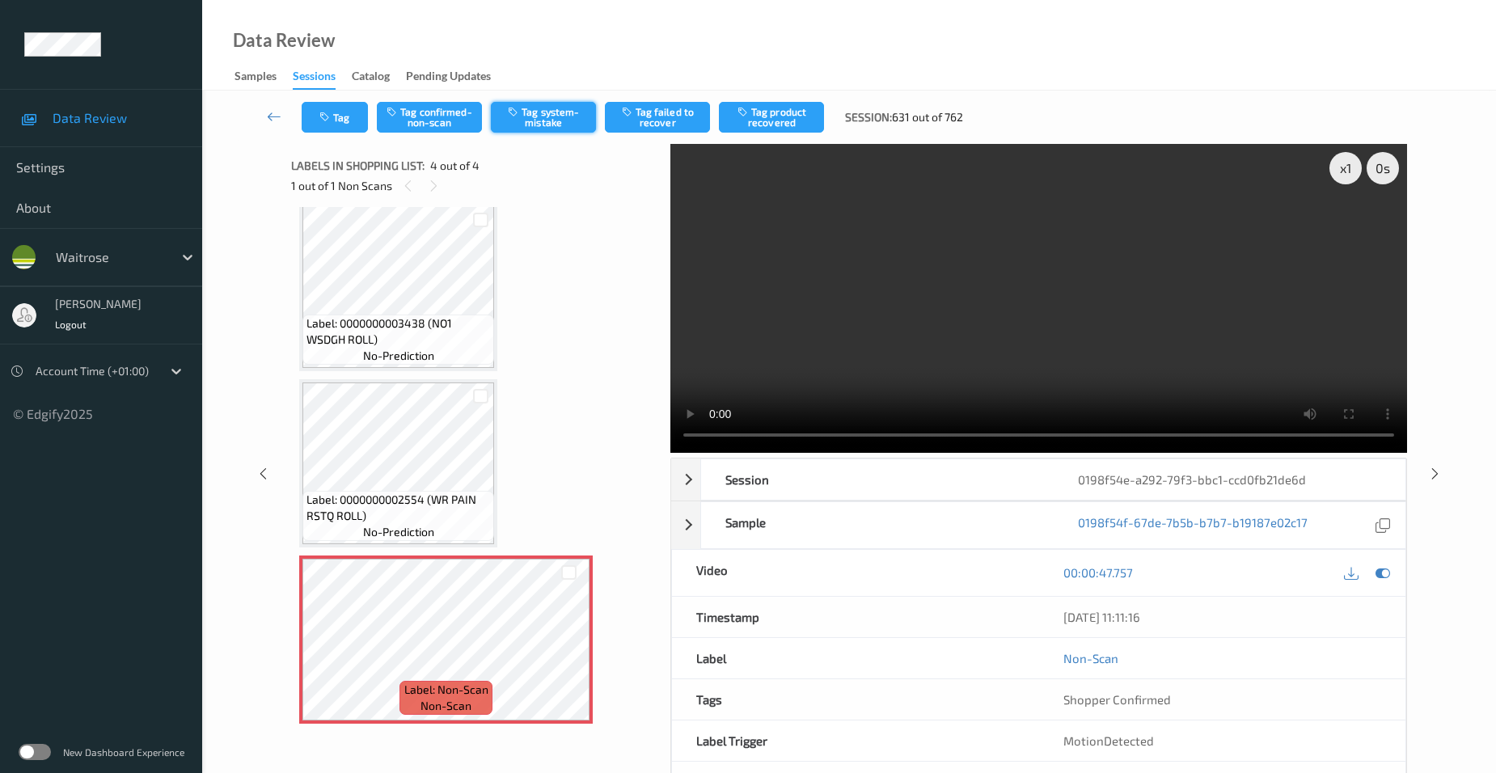
click at [569, 118] on button "Tag system-mistake" at bounding box center [543, 117] width 105 height 31
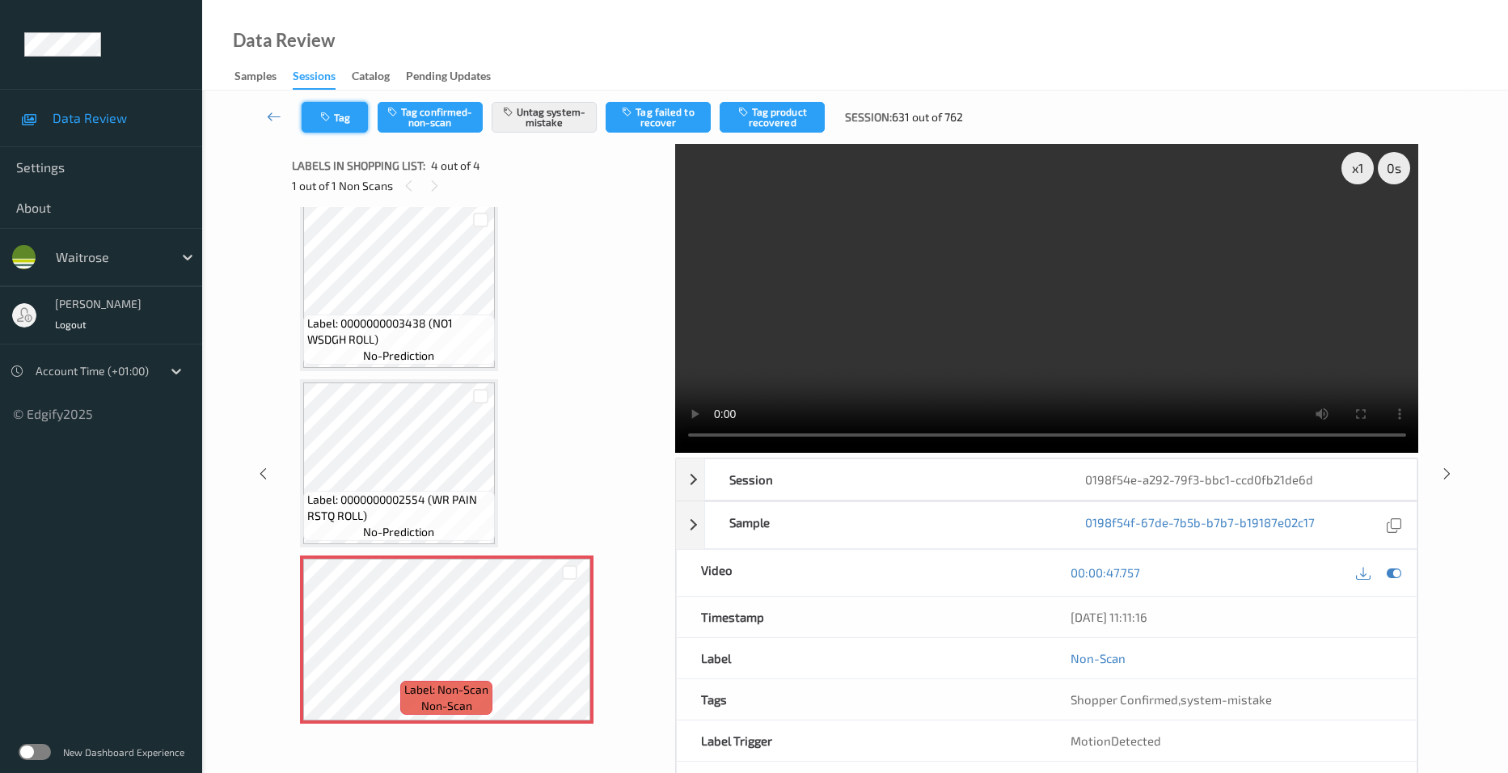
click at [324, 106] on button "Tag" at bounding box center [335, 117] width 66 height 31
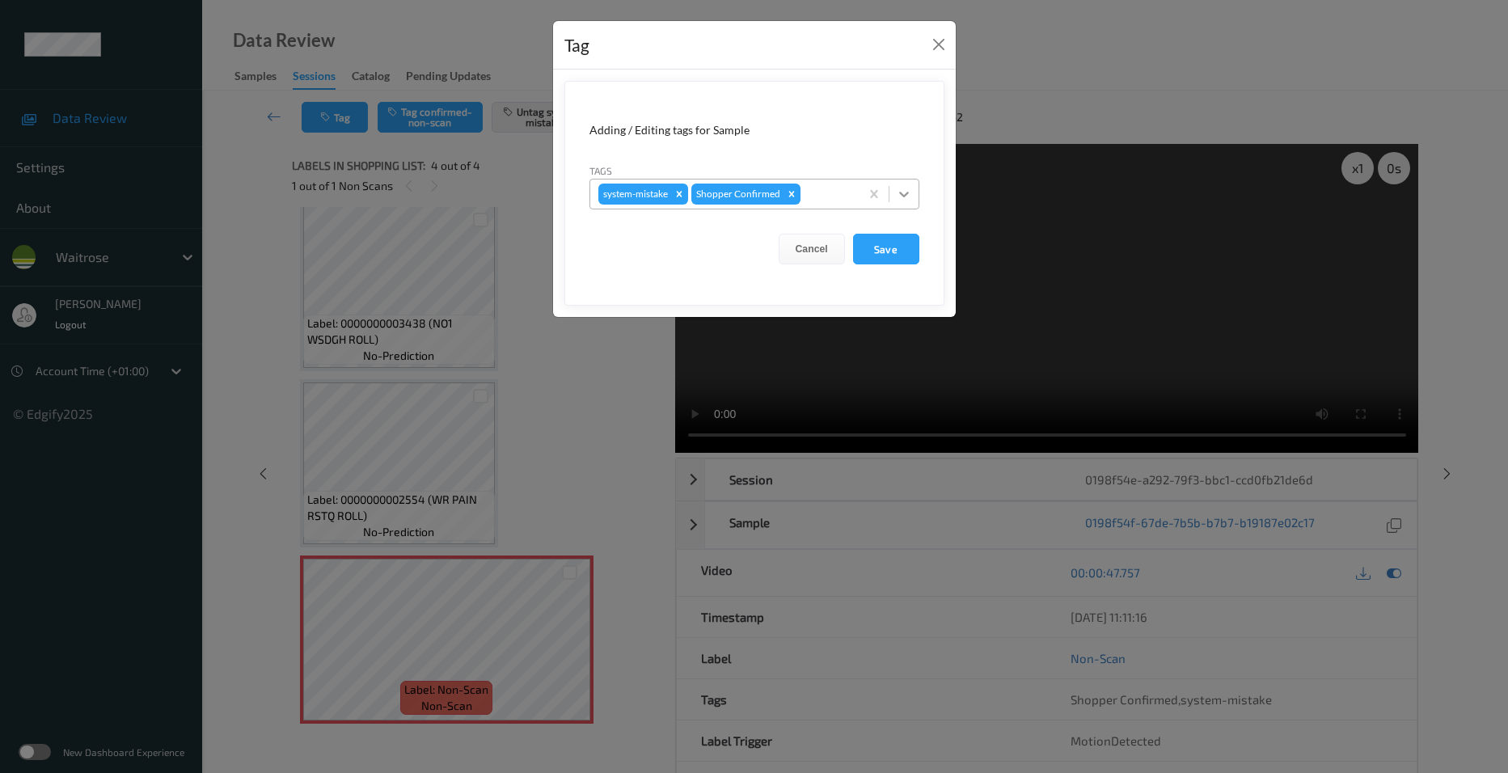
click at [904, 188] on icon at bounding box center [904, 194] width 16 height 16
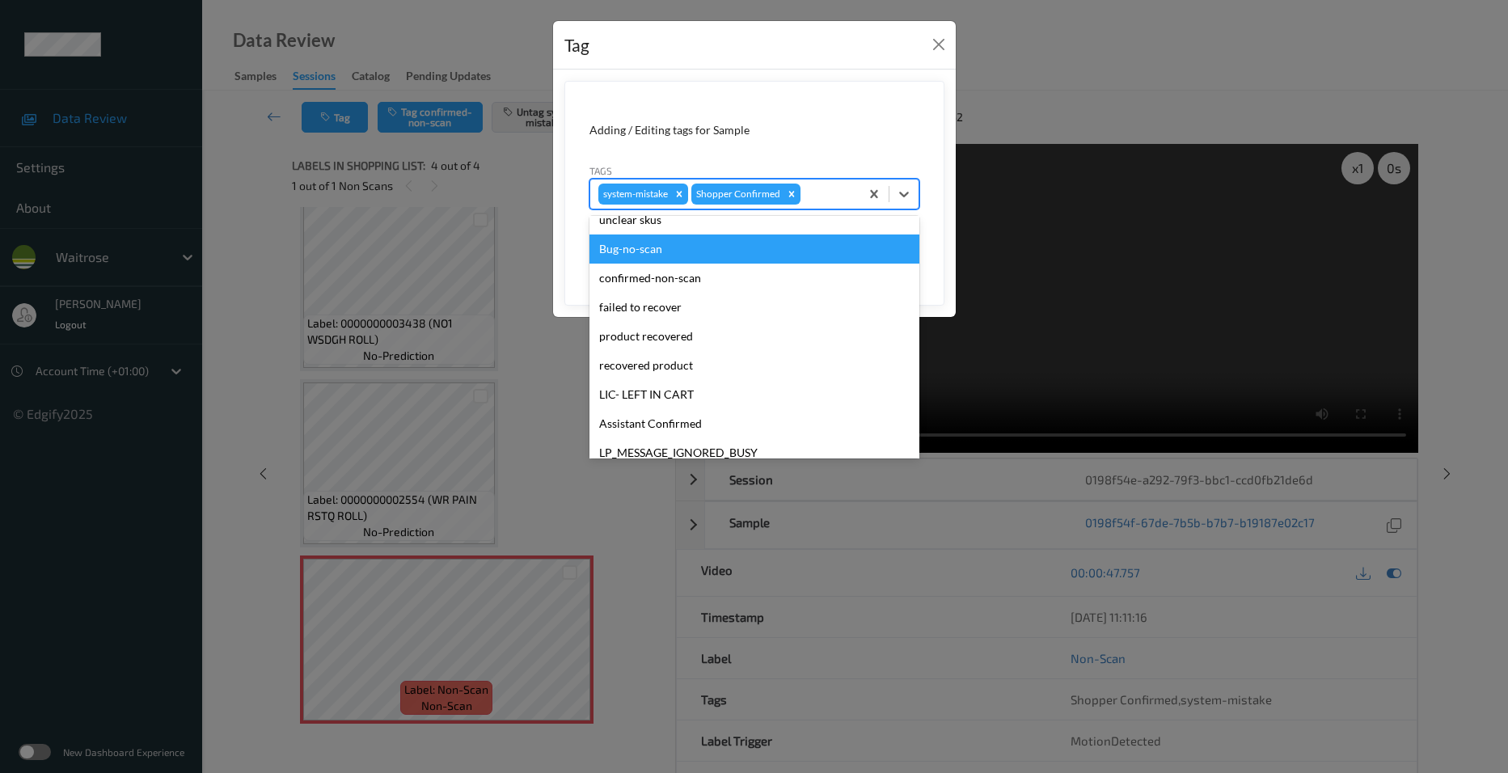
scroll to position [243, 0]
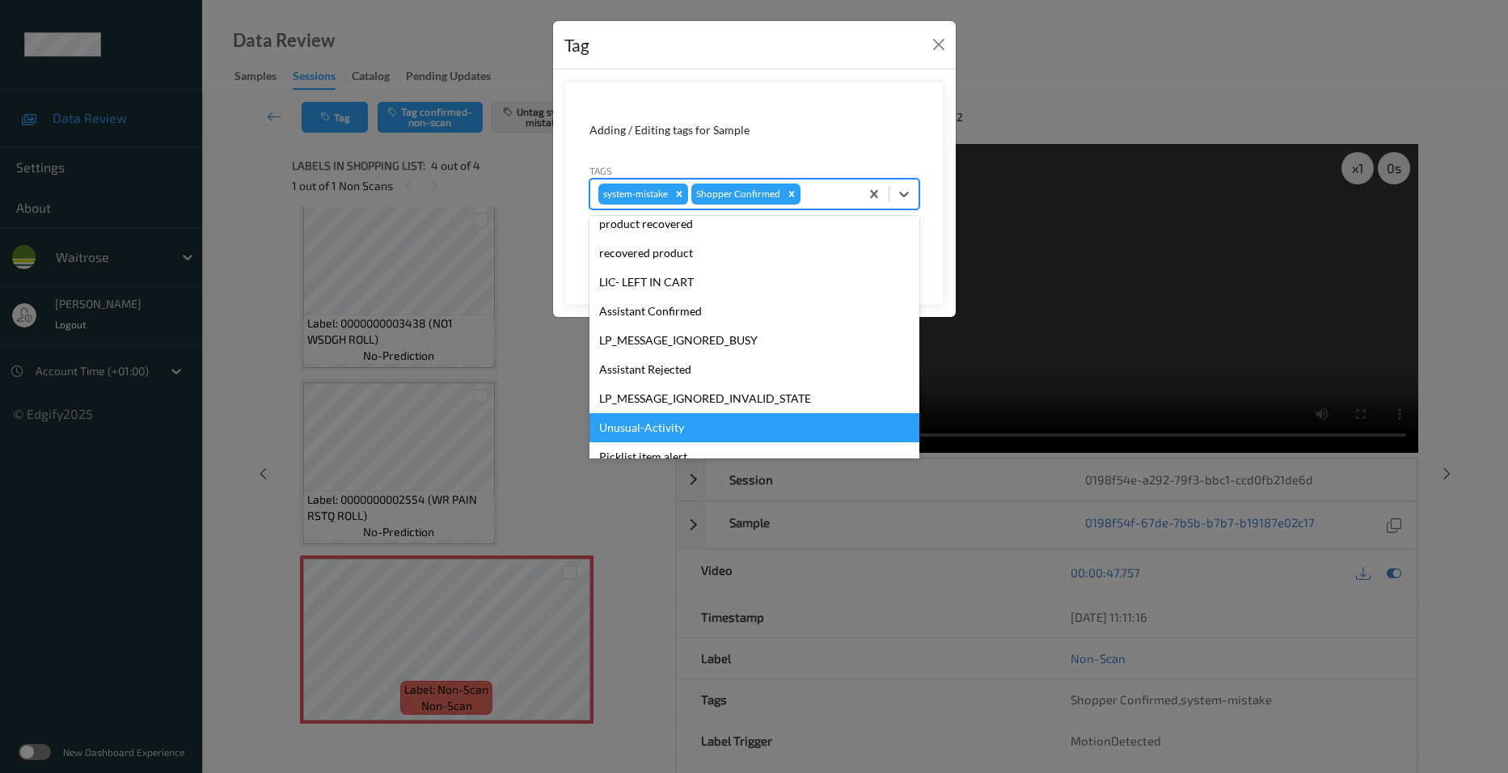
click at [669, 428] on div "Unusual-Activity" at bounding box center [755, 427] width 330 height 29
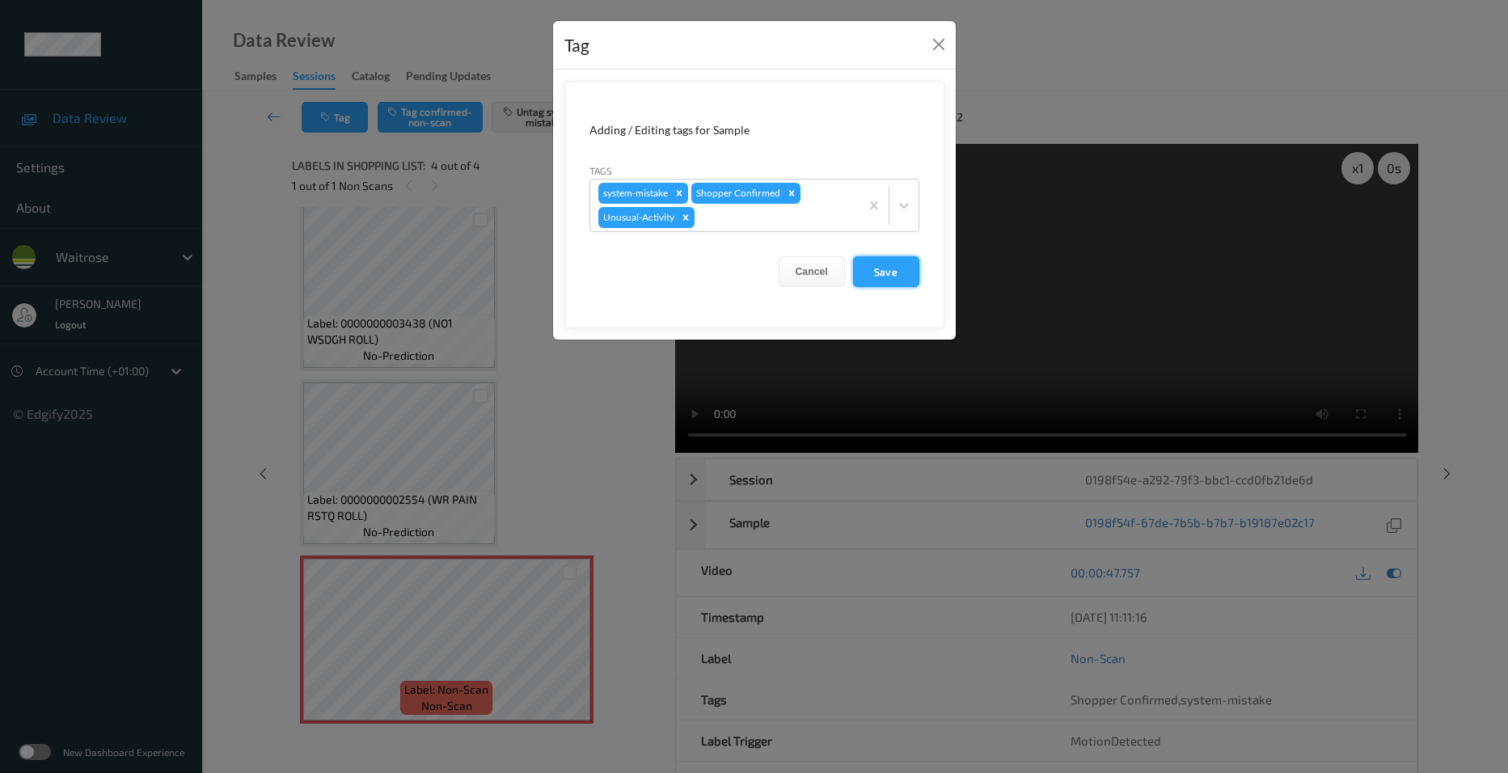
click at [903, 277] on button "Save" at bounding box center [886, 271] width 66 height 31
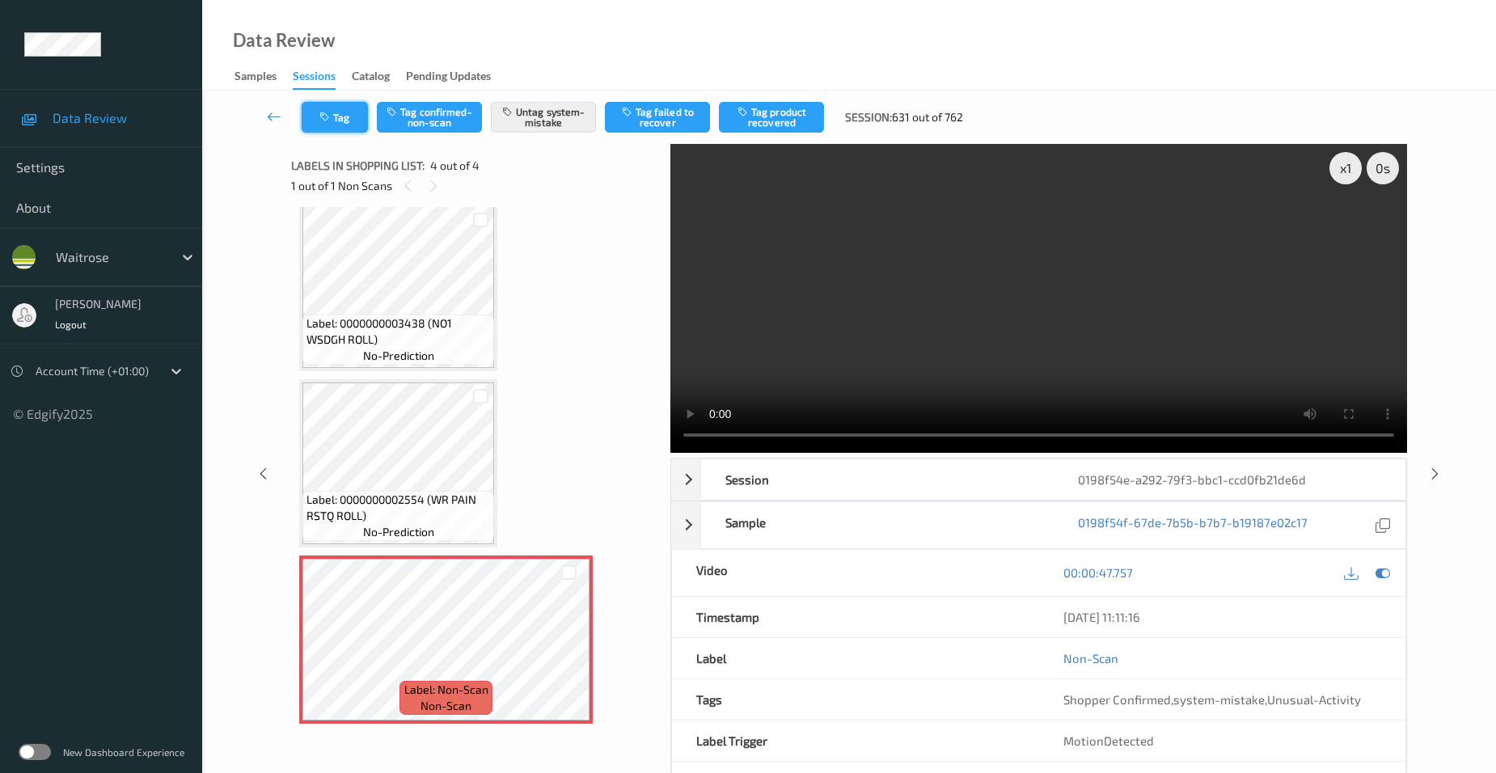
click at [353, 122] on button "Tag" at bounding box center [335, 117] width 66 height 31
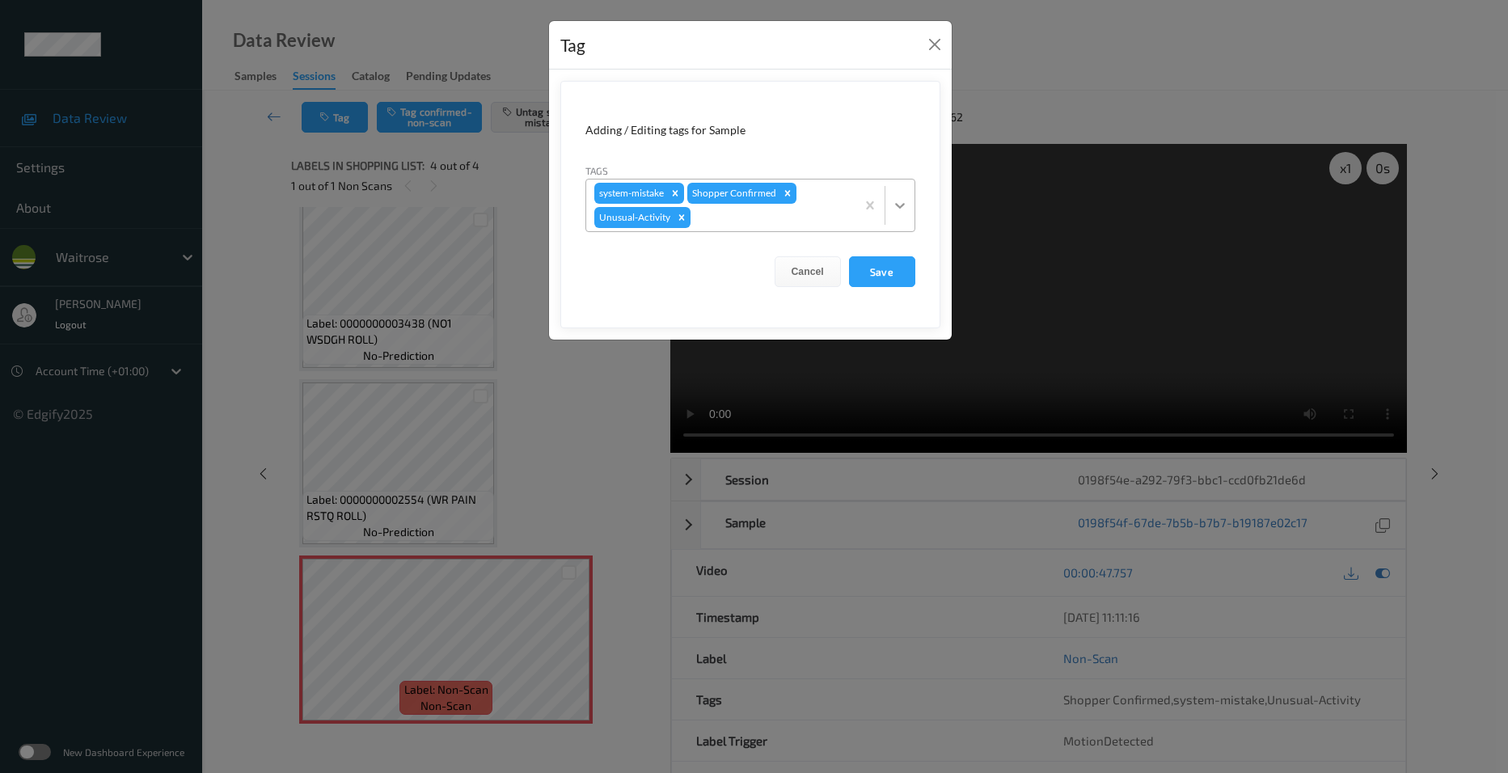
click at [903, 209] on icon at bounding box center [900, 205] width 16 height 16
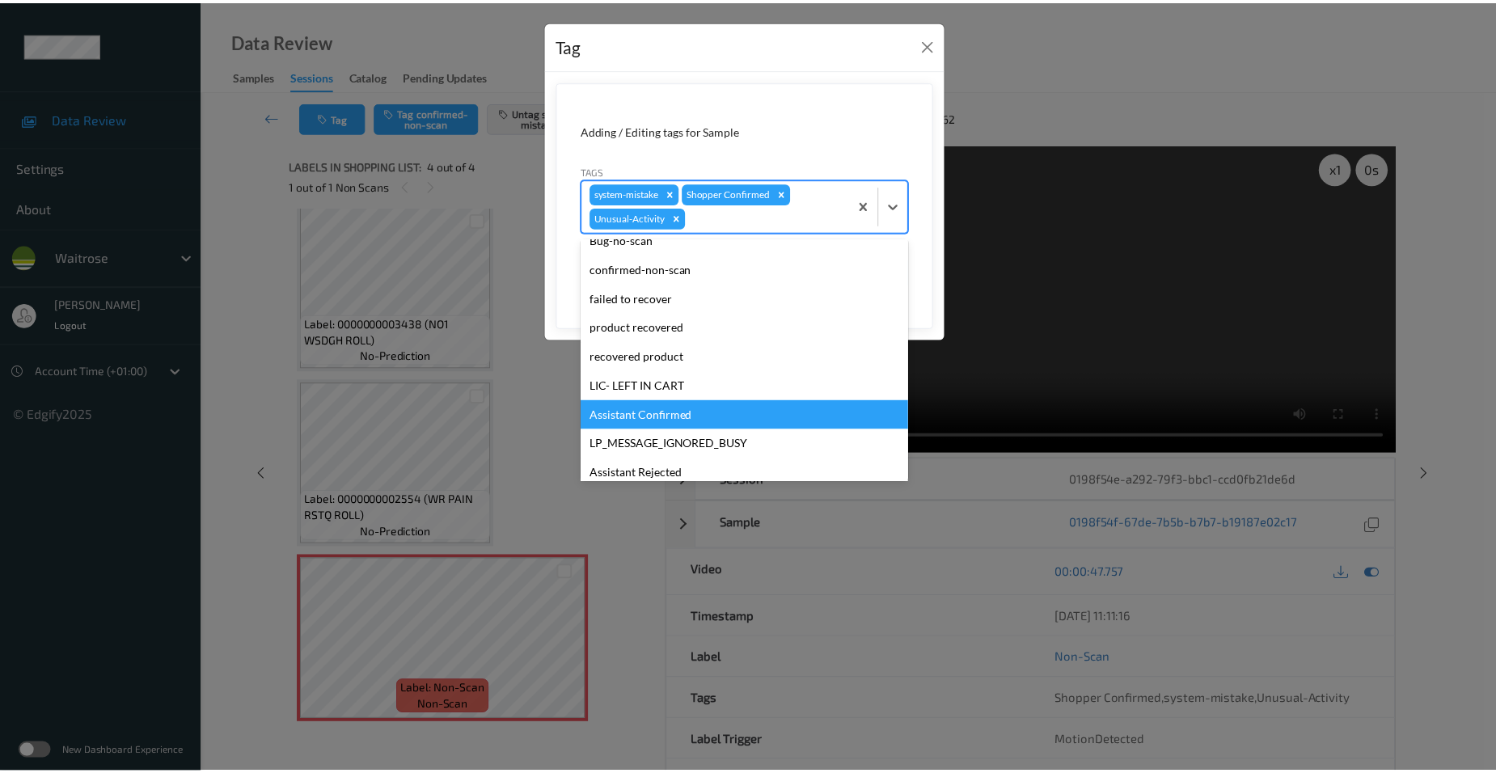
scroll to position [317, 0]
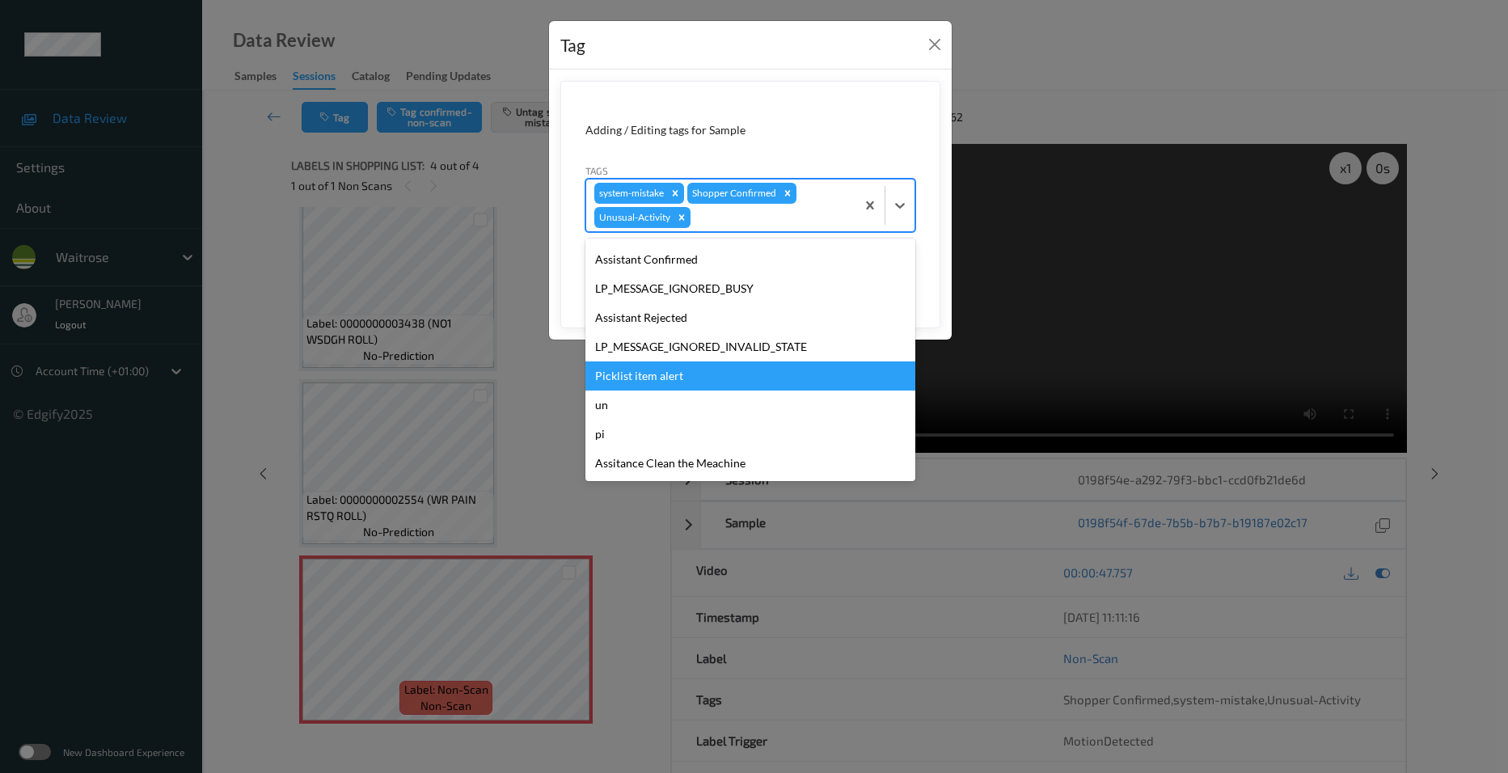
click at [677, 382] on div "Picklist item alert" at bounding box center [751, 375] width 330 height 29
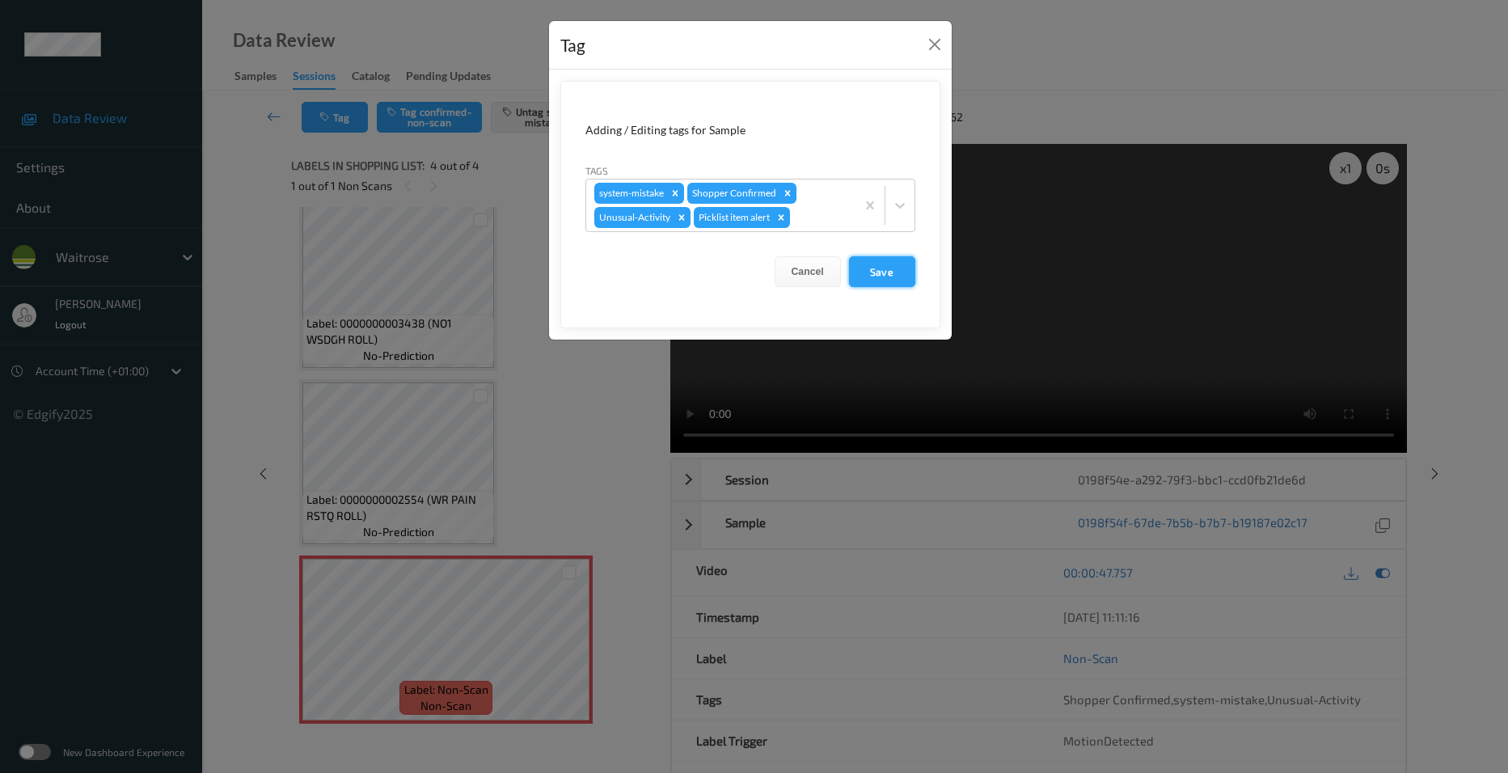
click at [892, 274] on button "Save" at bounding box center [882, 271] width 66 height 31
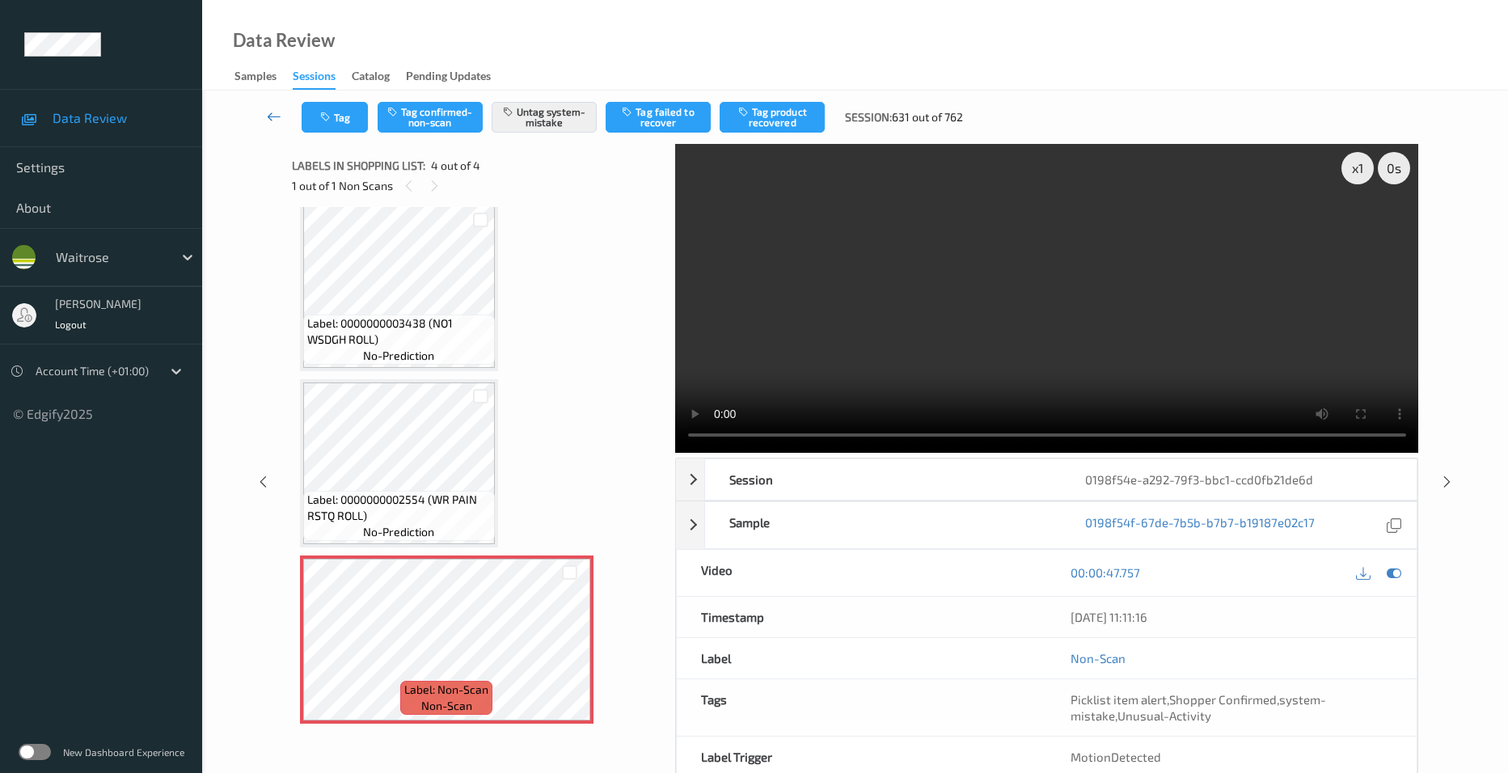
click at [270, 106] on link at bounding box center [274, 117] width 55 height 31
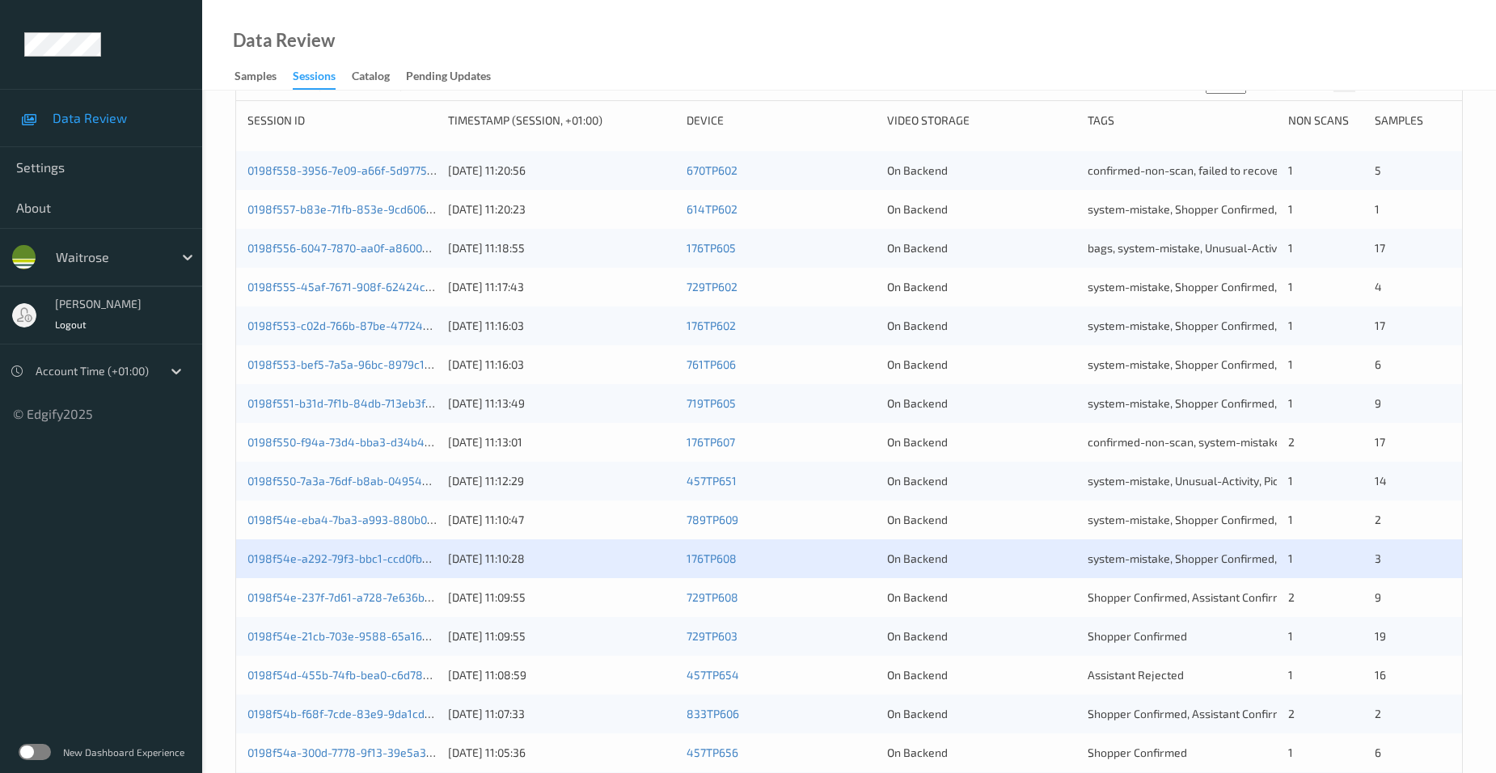
scroll to position [444, 0]
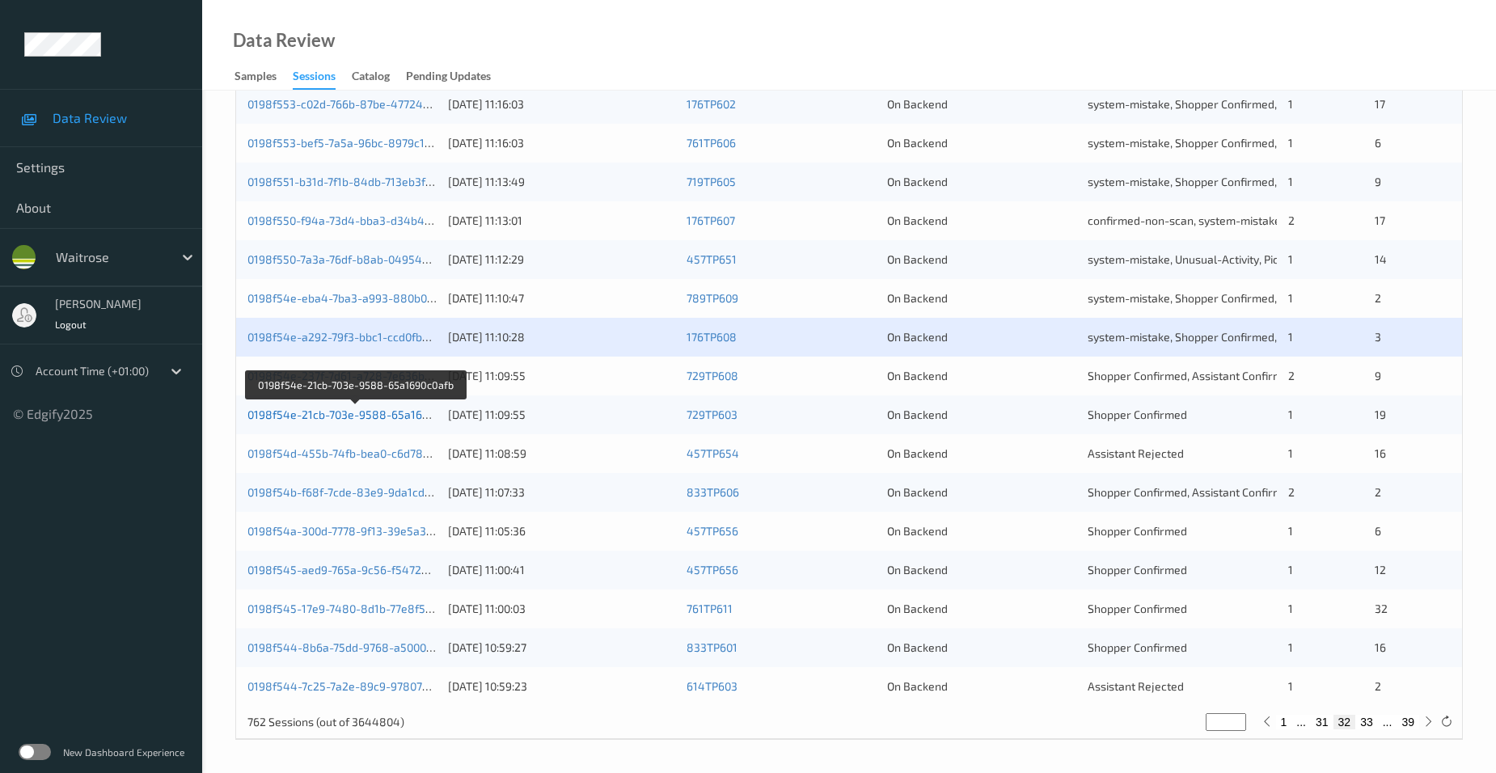
click at [313, 412] on link "0198f54e-21cb-703e-9588-65a1690c0afb" at bounding box center [355, 415] width 217 height 14
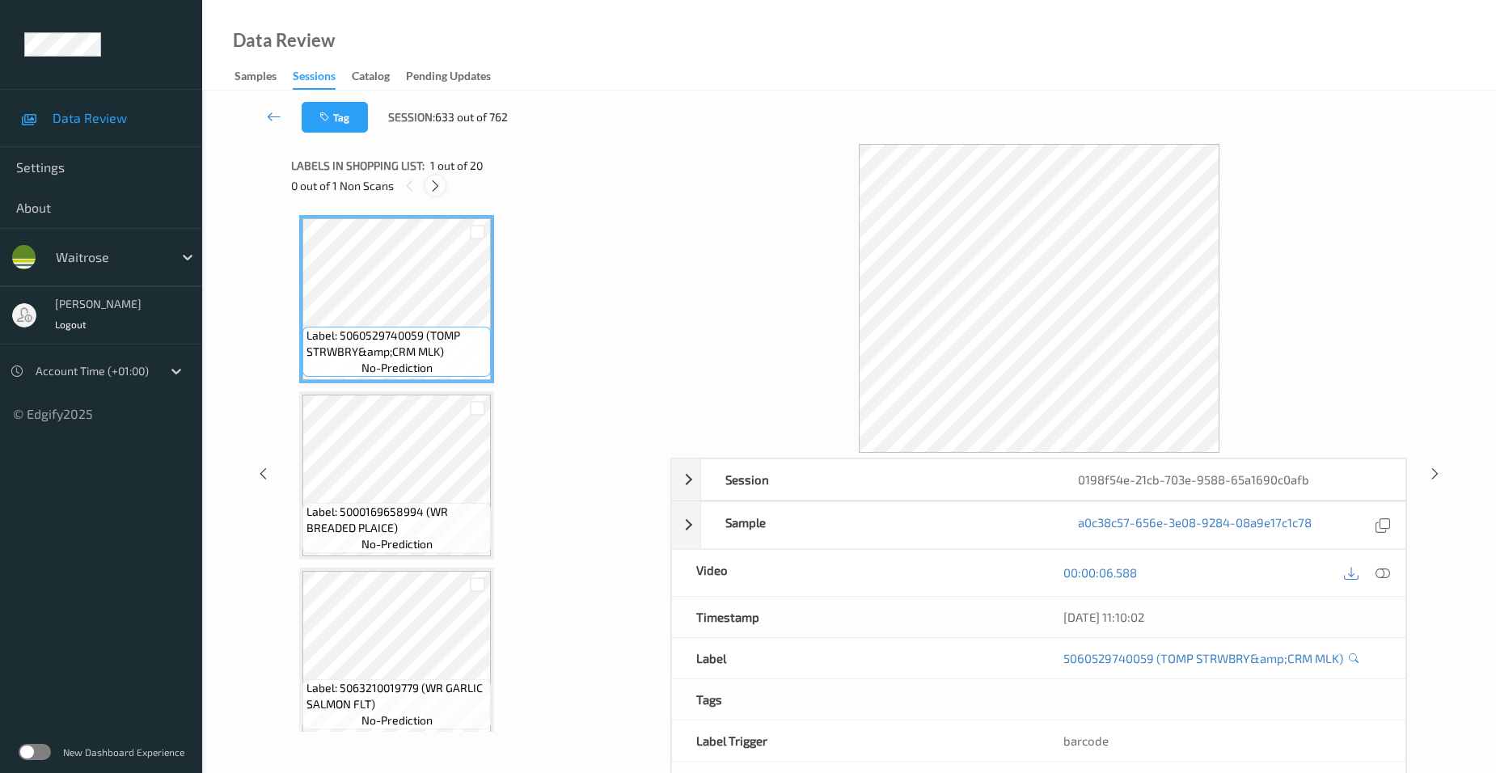
click at [439, 182] on icon at bounding box center [436, 186] width 14 height 15
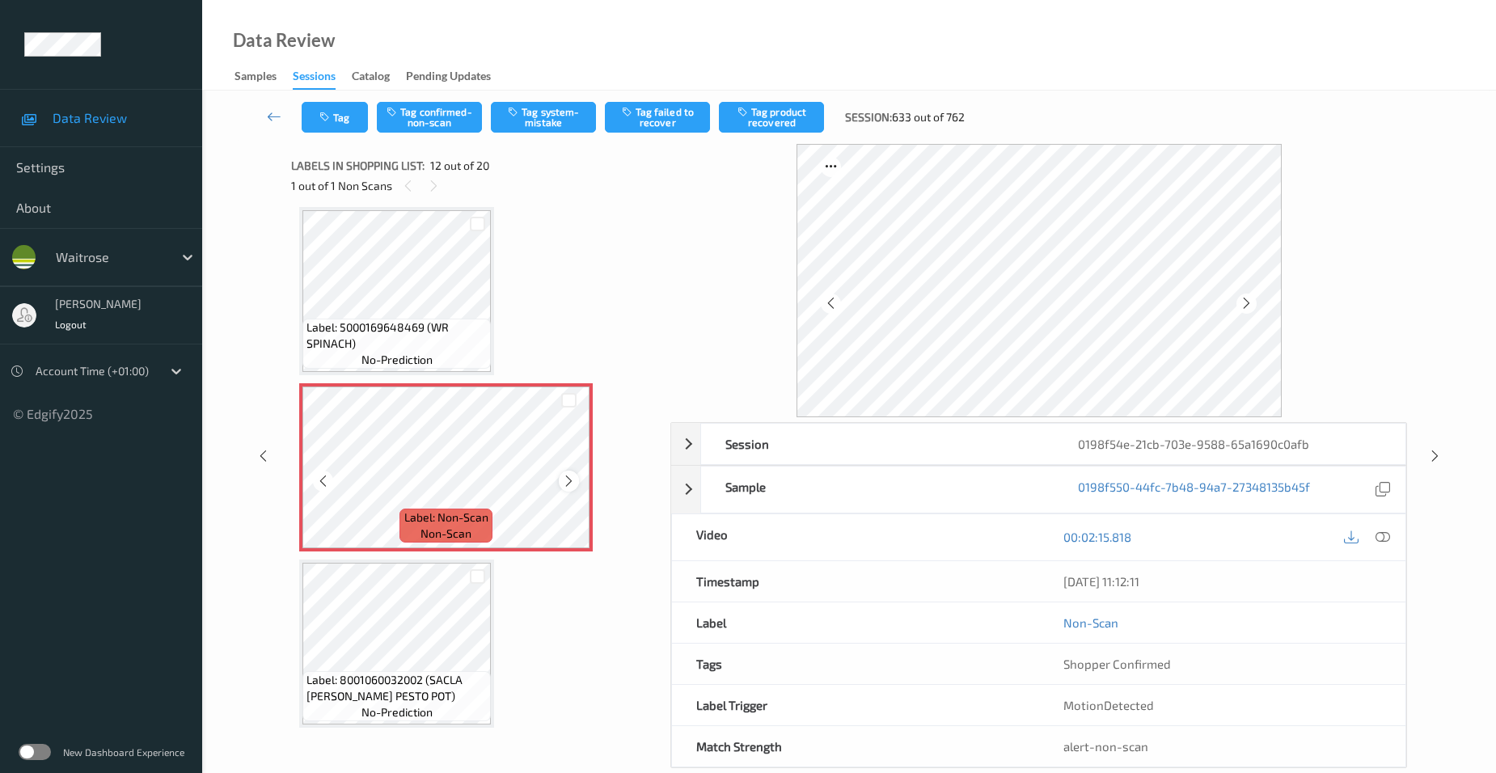
click at [569, 480] on icon at bounding box center [569, 481] width 14 height 15
click at [1384, 537] on icon at bounding box center [1383, 537] width 15 height 15
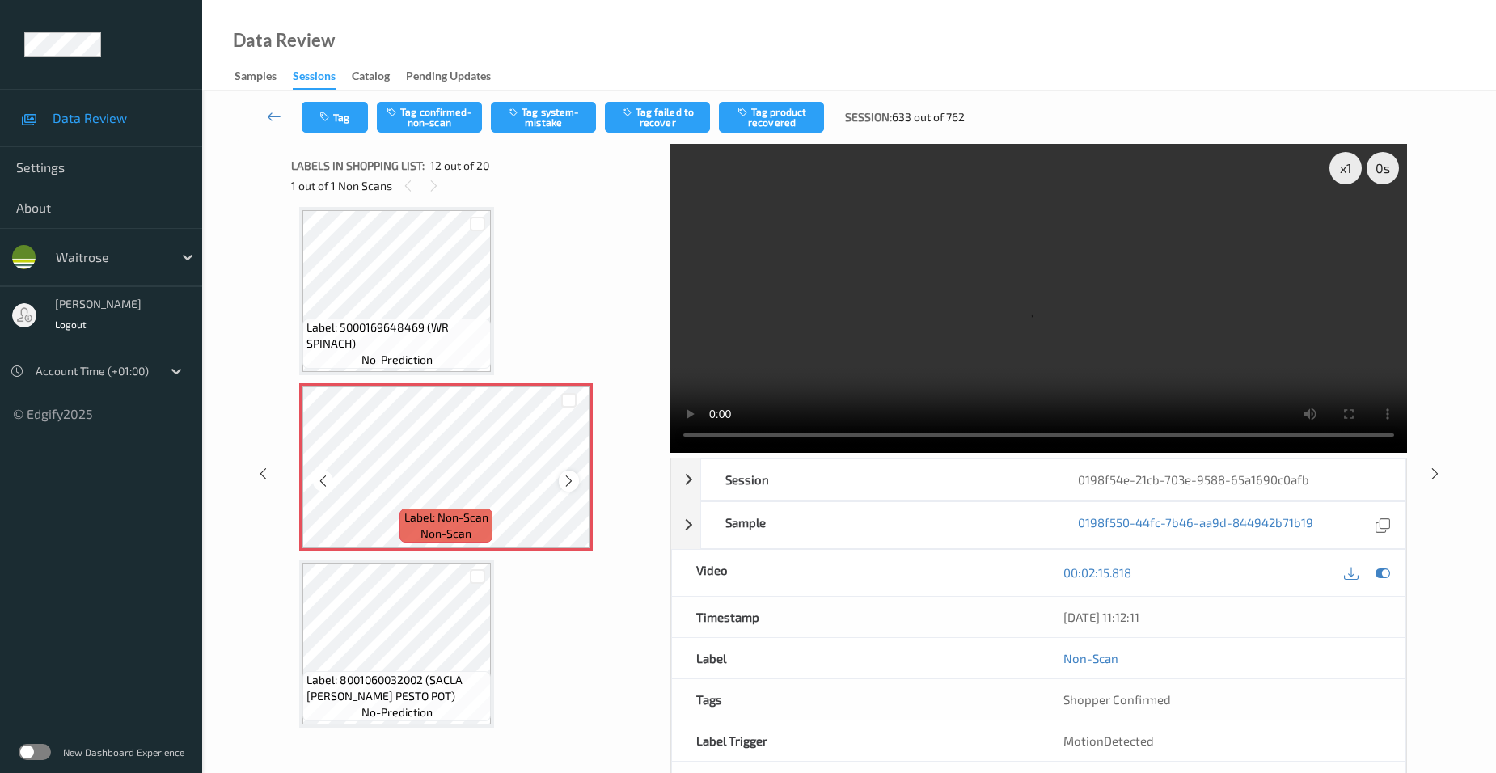
click at [568, 477] on icon at bounding box center [569, 481] width 14 height 15
click at [1053, 265] on video at bounding box center [1038, 298] width 737 height 309
click at [573, 475] on icon at bounding box center [569, 481] width 14 height 15
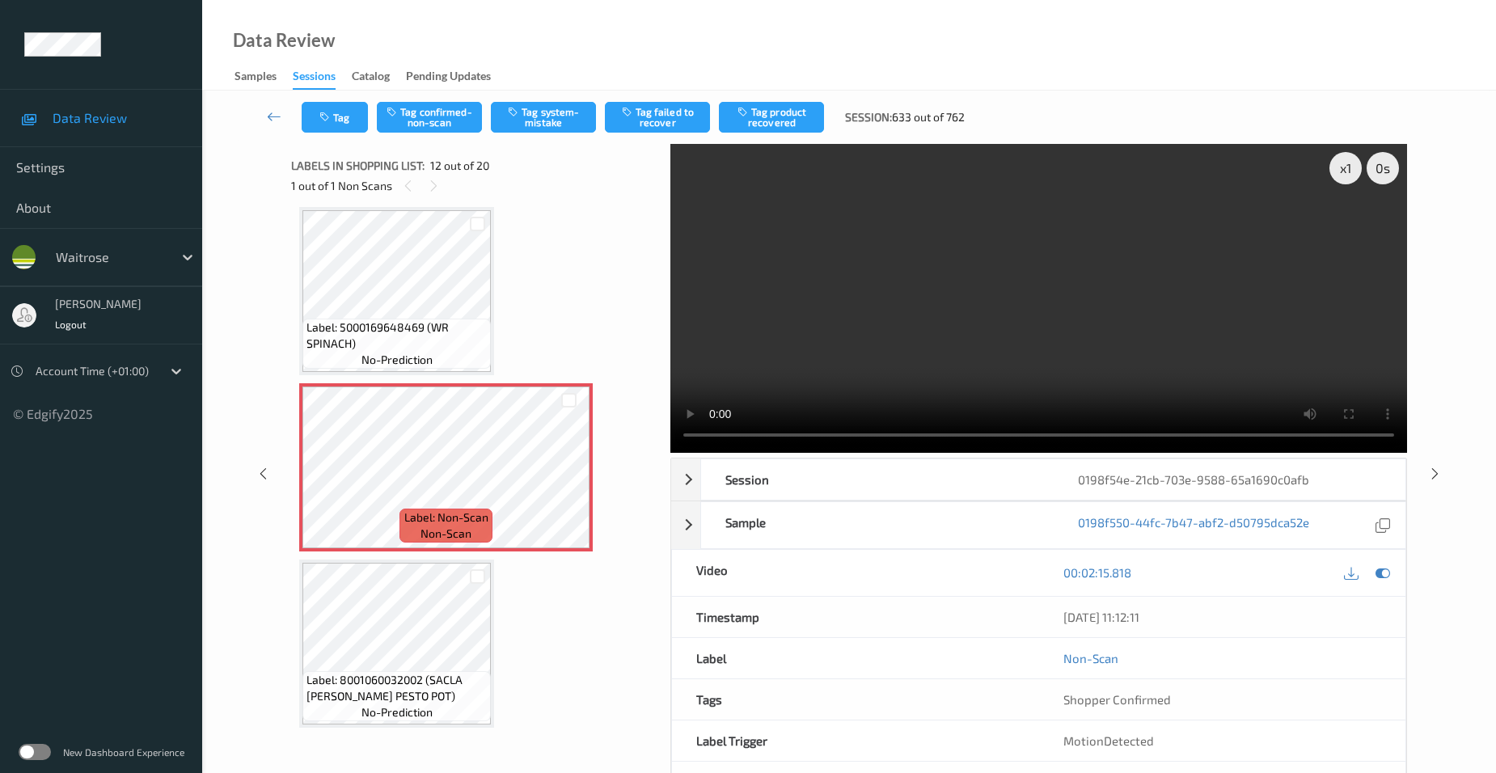
click at [930, 307] on video at bounding box center [1038, 298] width 737 height 309
click at [1137, 348] on video at bounding box center [1038, 298] width 737 height 309
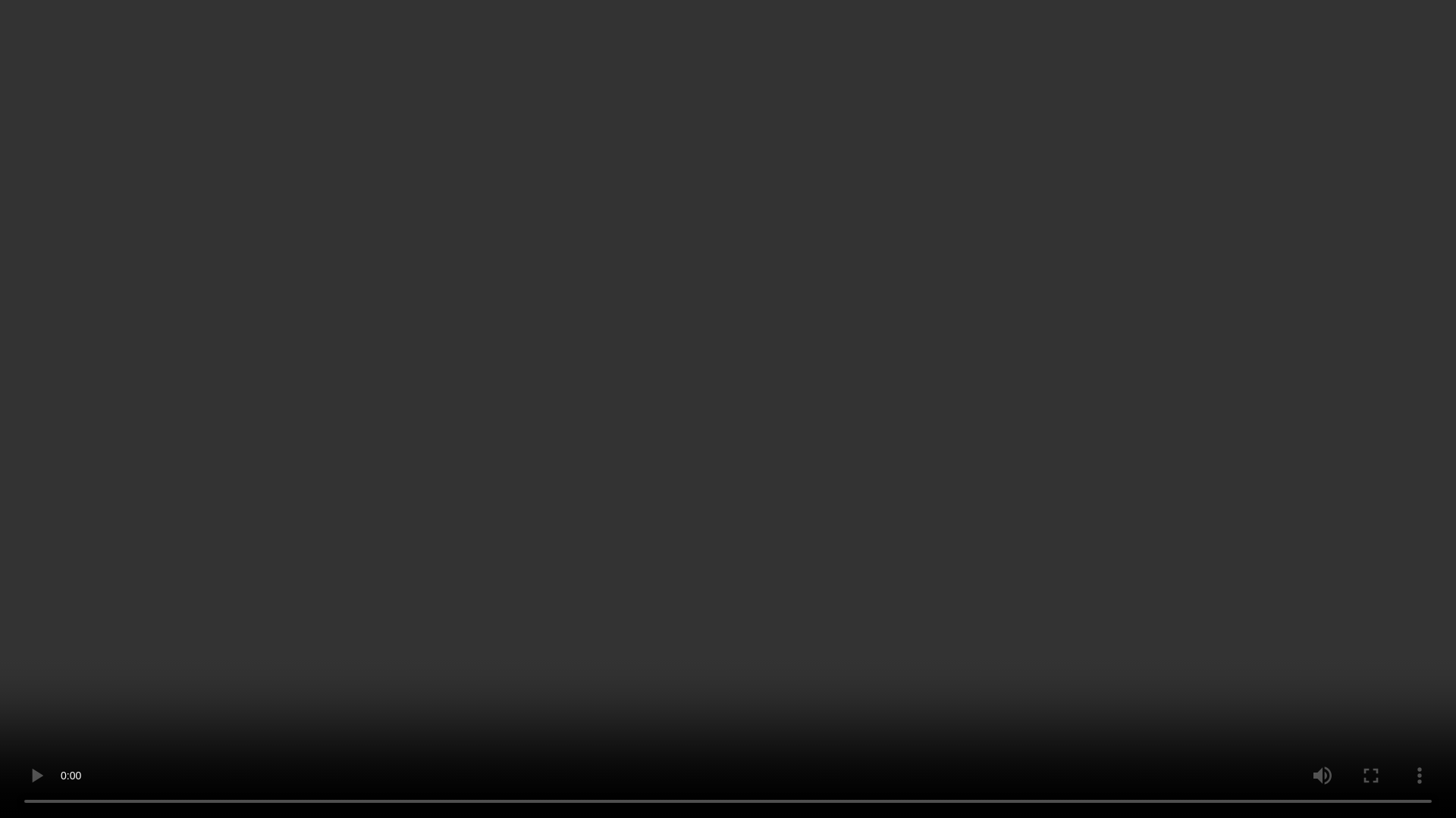
click at [834, 707] on video at bounding box center [728, 409] width 1456 height 818
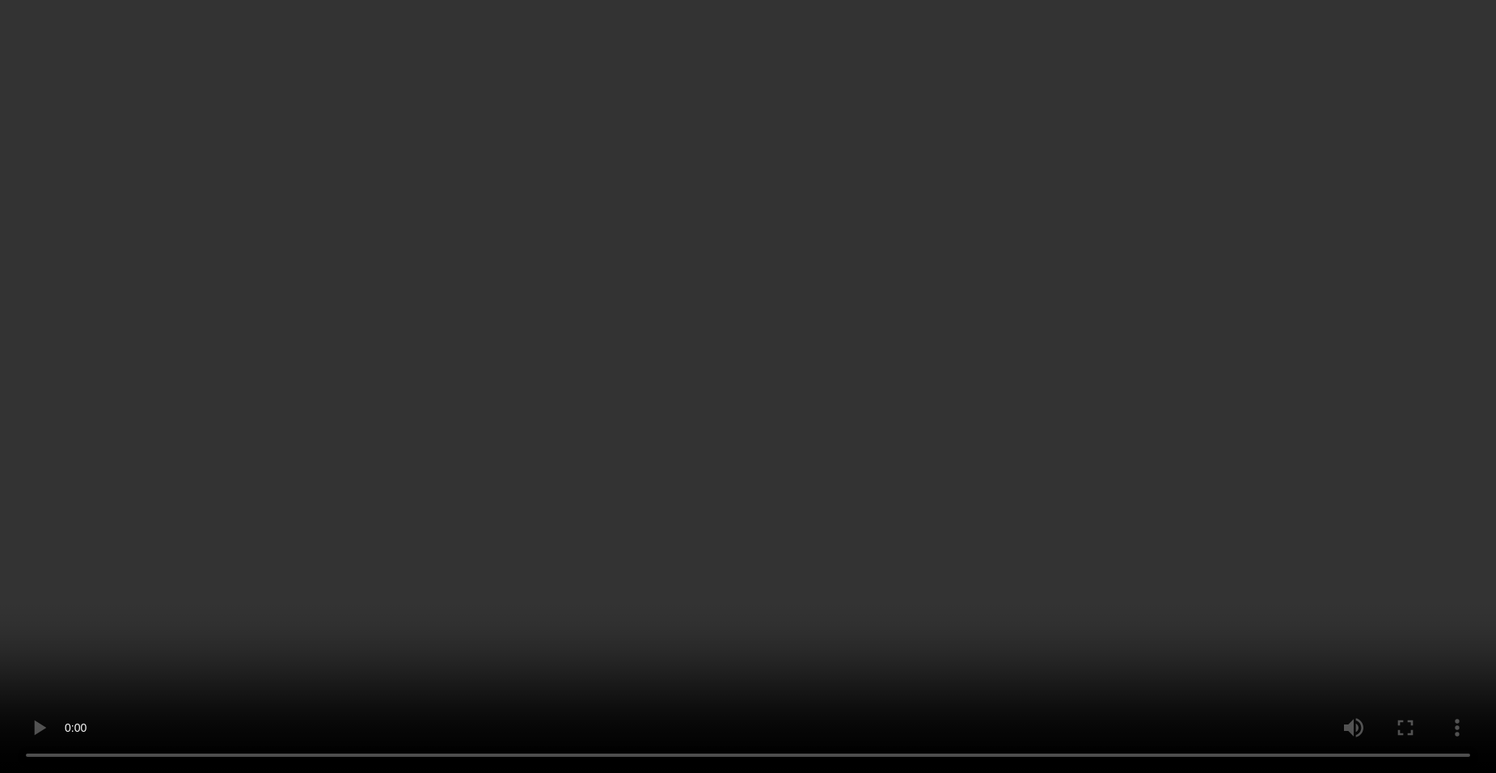
scroll to position [2014, 0]
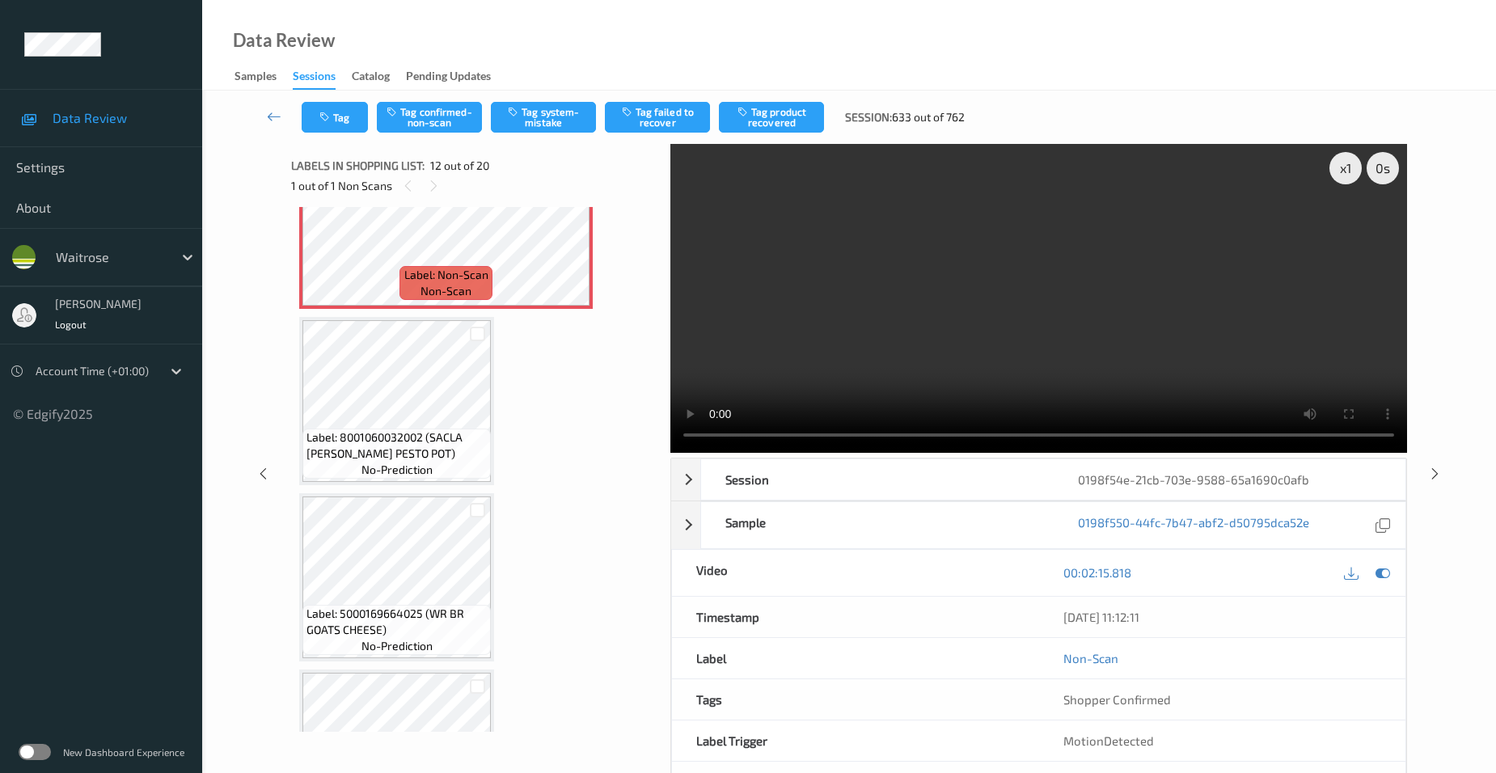
click at [1004, 311] on video at bounding box center [1038, 298] width 737 height 309
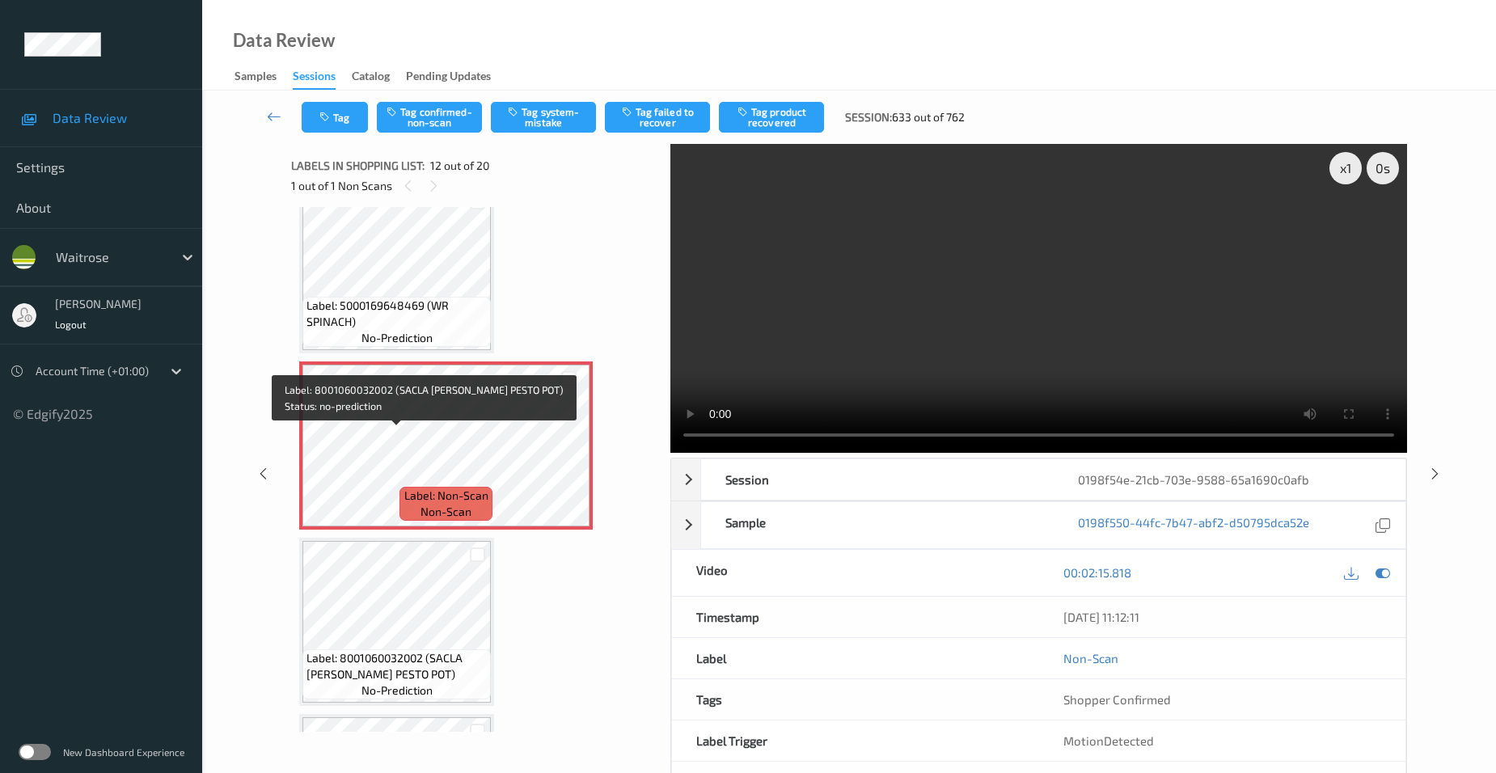
scroll to position [1771, 0]
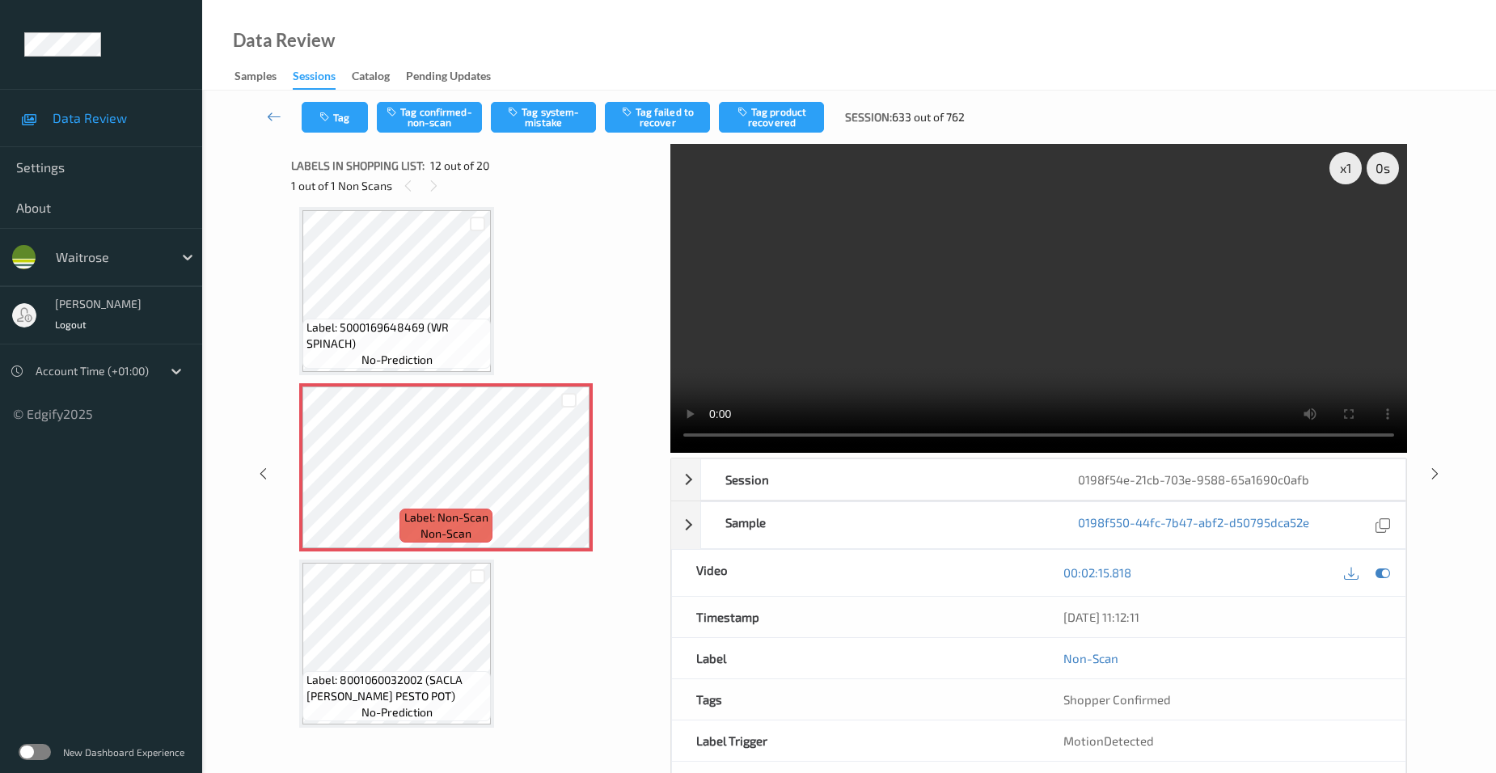
click at [967, 319] on video at bounding box center [1038, 298] width 737 height 309
click at [569, 480] on icon at bounding box center [569, 481] width 14 height 15
click at [965, 382] on video at bounding box center [1038, 298] width 737 height 309
click at [1046, 377] on video at bounding box center [1038, 298] width 737 height 309
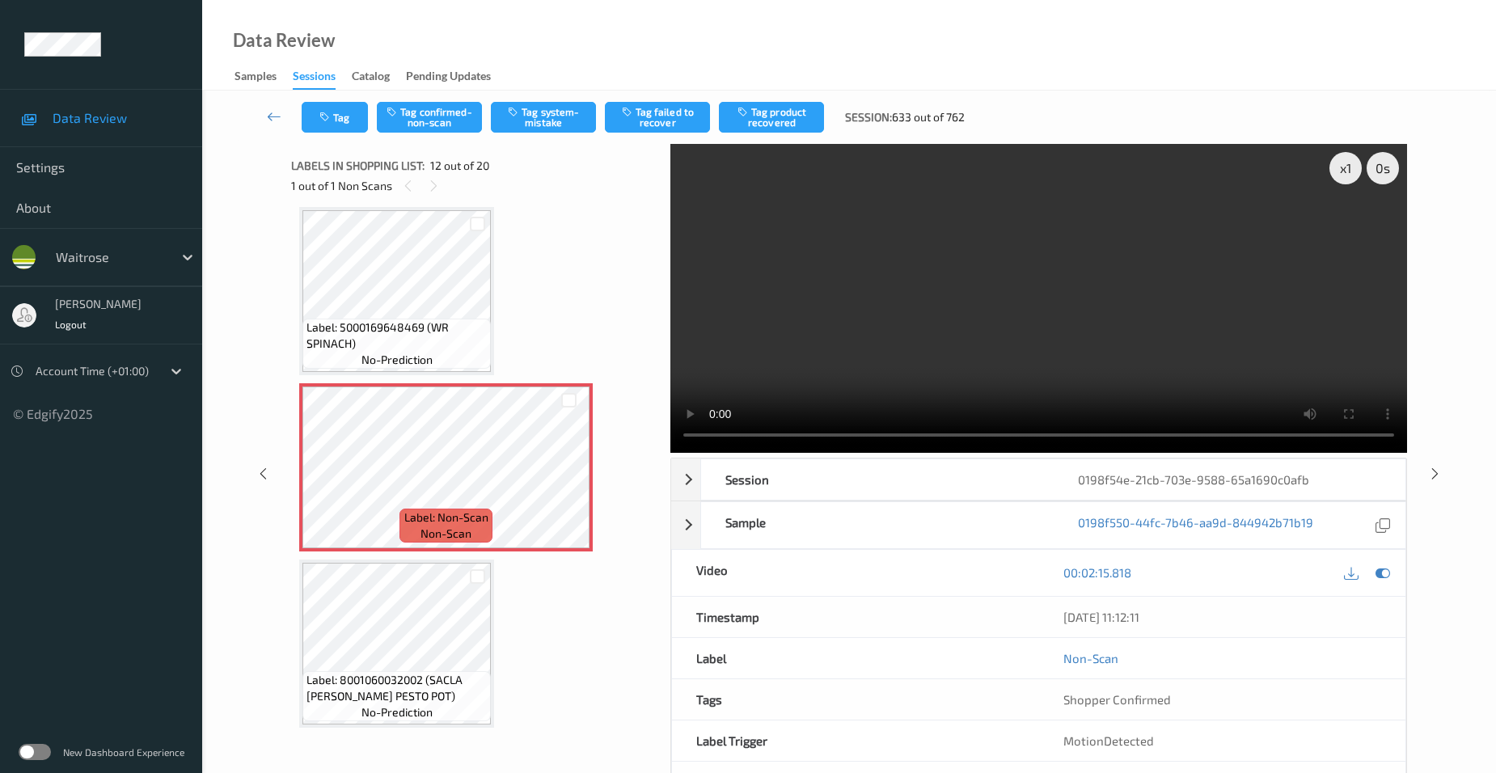
click at [1076, 387] on video at bounding box center [1038, 298] width 737 height 309
click at [1005, 351] on video at bounding box center [1038, 298] width 737 height 309
click at [981, 338] on video at bounding box center [1038, 298] width 737 height 309
click at [997, 458] on div "Session 0198f54e-21cb-703e-9588-65a1690c0afb Session ID 0198f54e-21cb-703e-9588…" at bounding box center [1038, 631] width 737 height 346
click at [1093, 340] on video at bounding box center [1038, 298] width 737 height 309
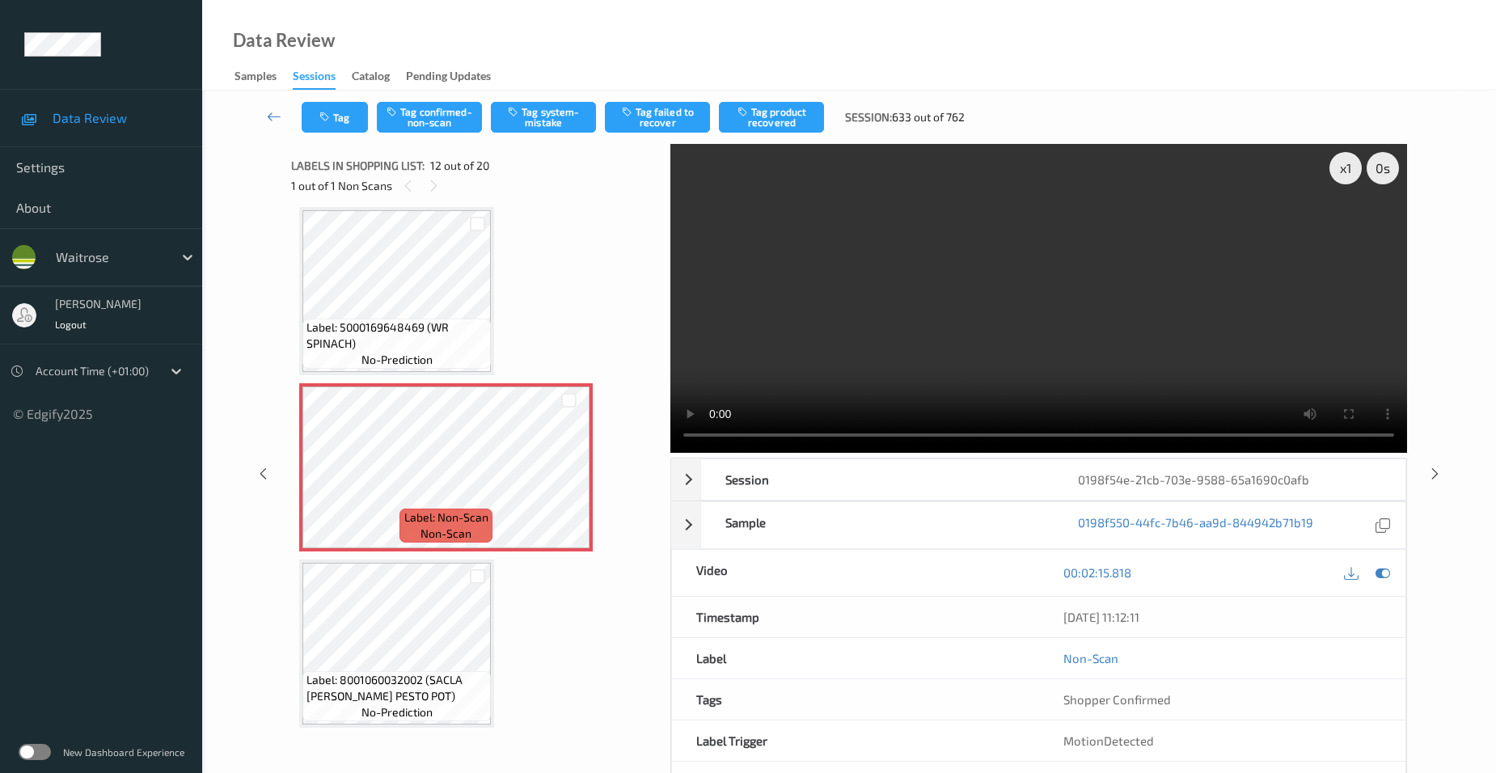
click at [1120, 308] on video at bounding box center [1038, 298] width 737 height 309
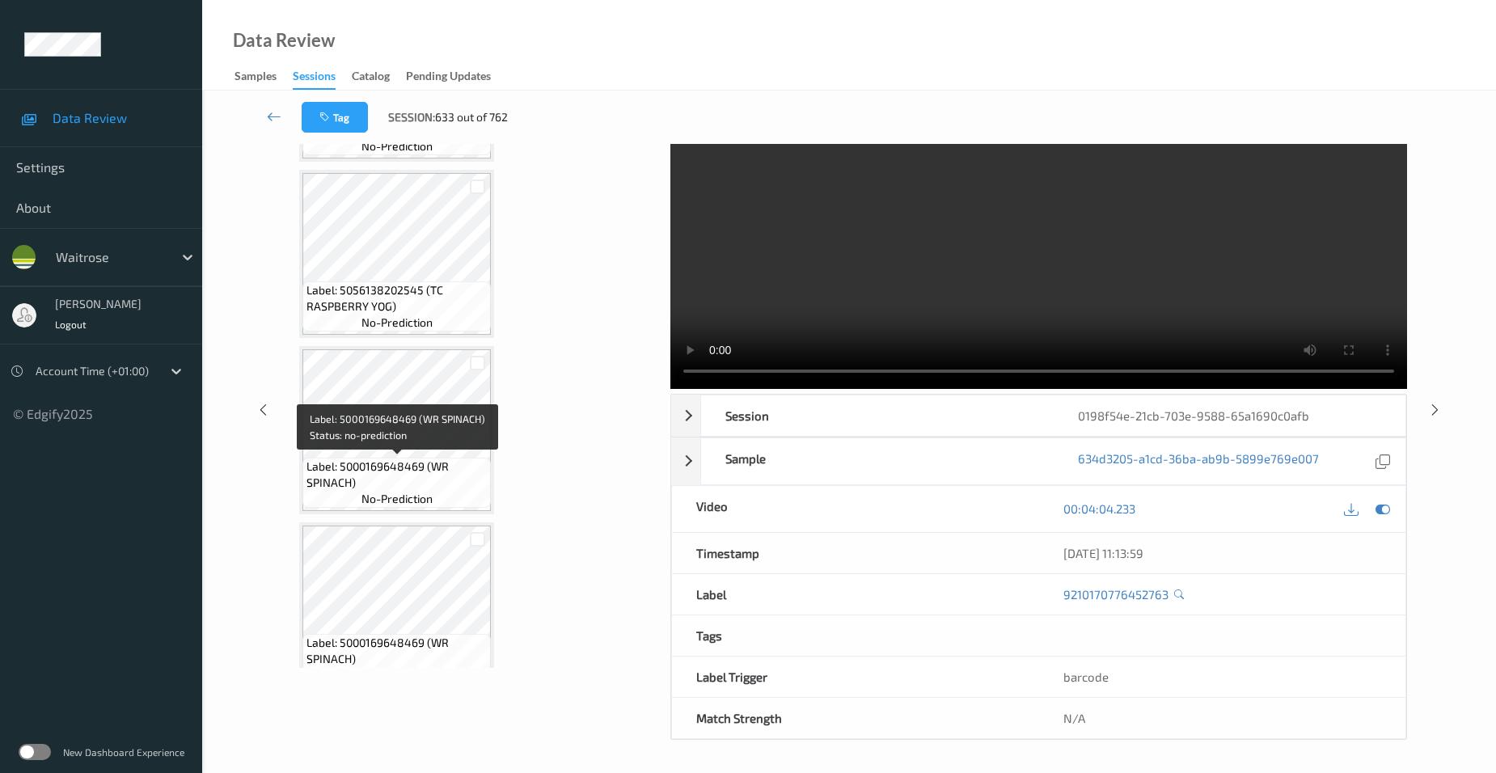
scroll to position [1715, 0]
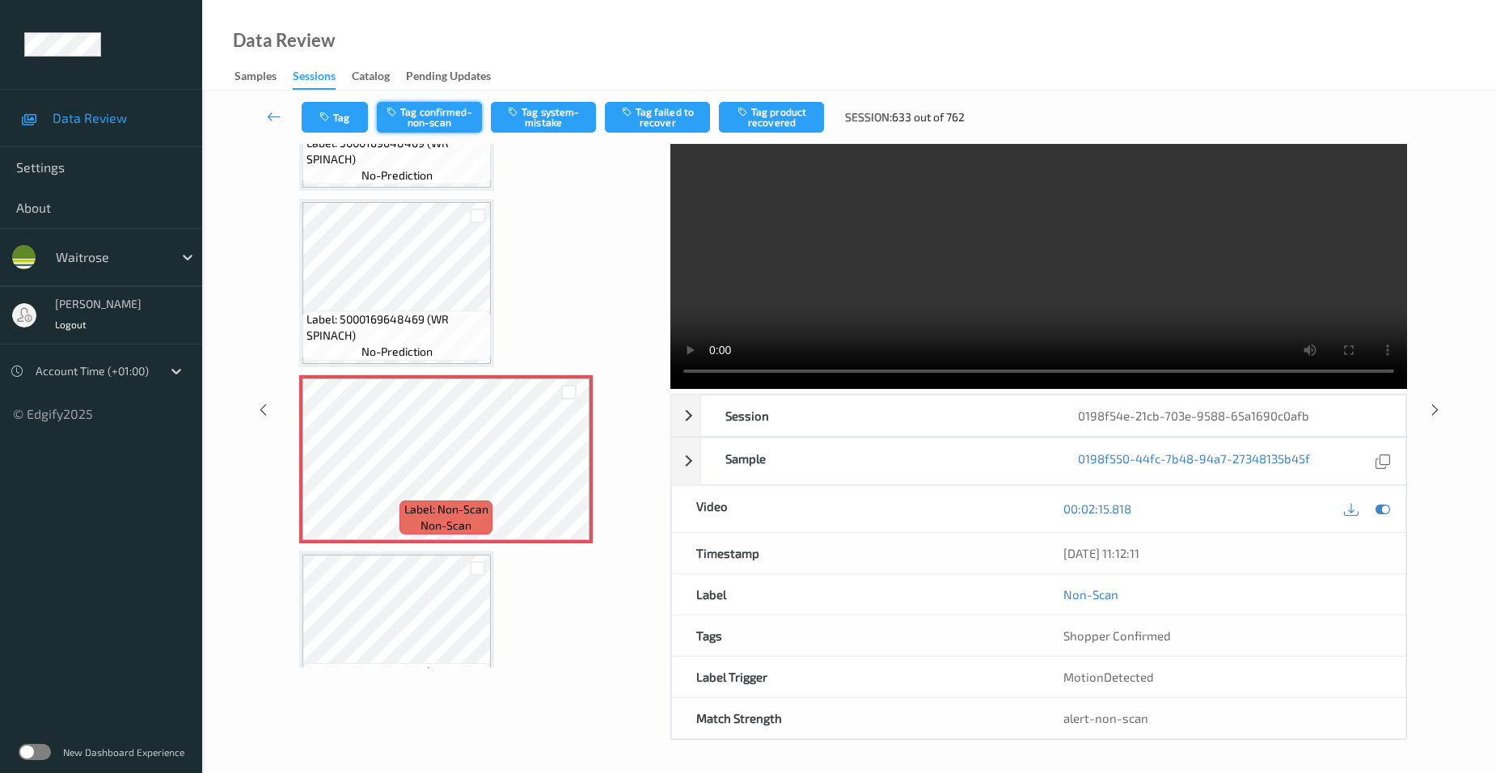
drag, startPoint x: 443, startPoint y: 113, endPoint x: 454, endPoint y: 113, distance: 11.3
click at [443, 113] on button "Tag confirmed-non-scan" at bounding box center [429, 117] width 105 height 31
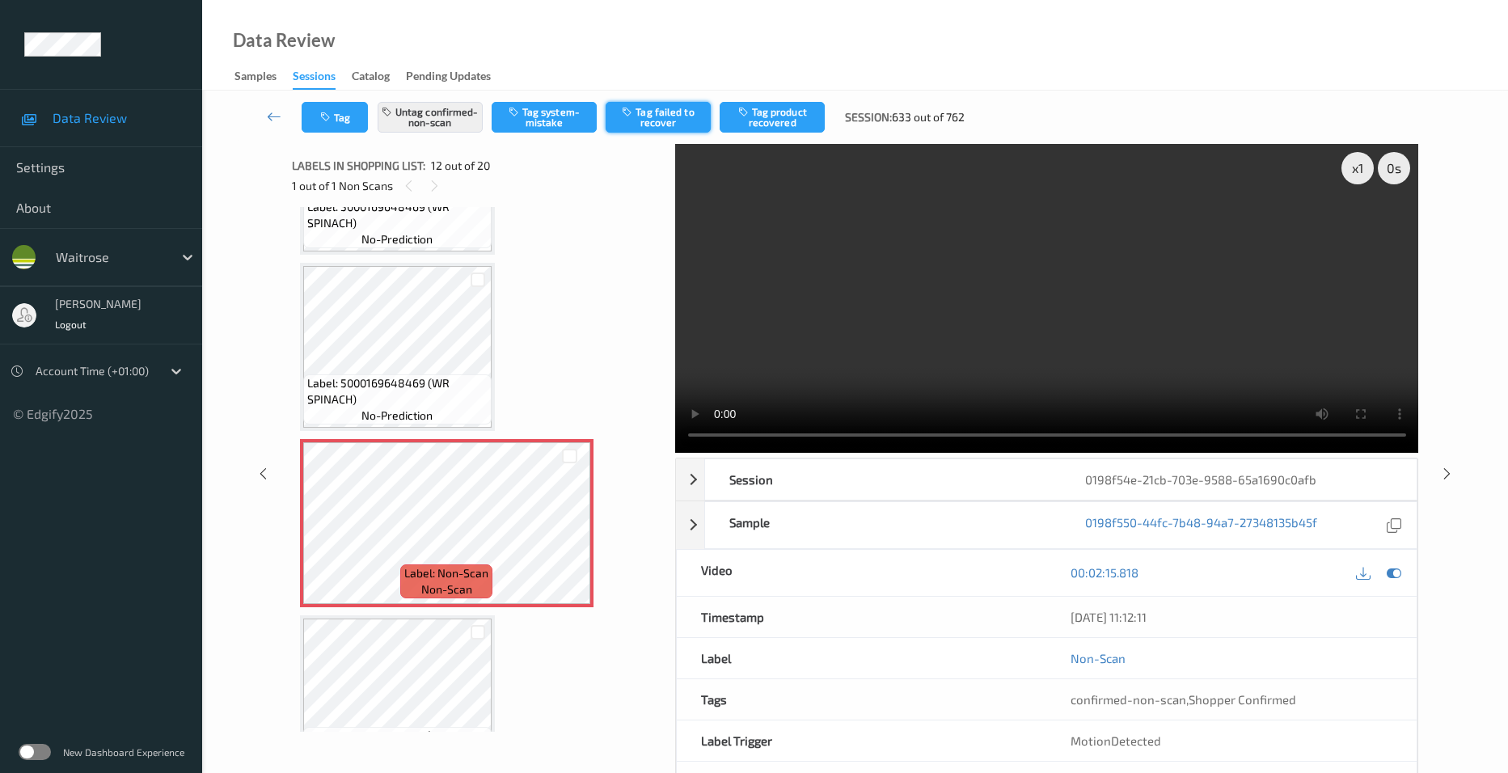
click at [666, 116] on button "Tag failed to recover" at bounding box center [658, 117] width 105 height 31
click at [264, 107] on link at bounding box center [274, 117] width 55 height 31
